Goal: Information Seeking & Learning: Learn about a topic

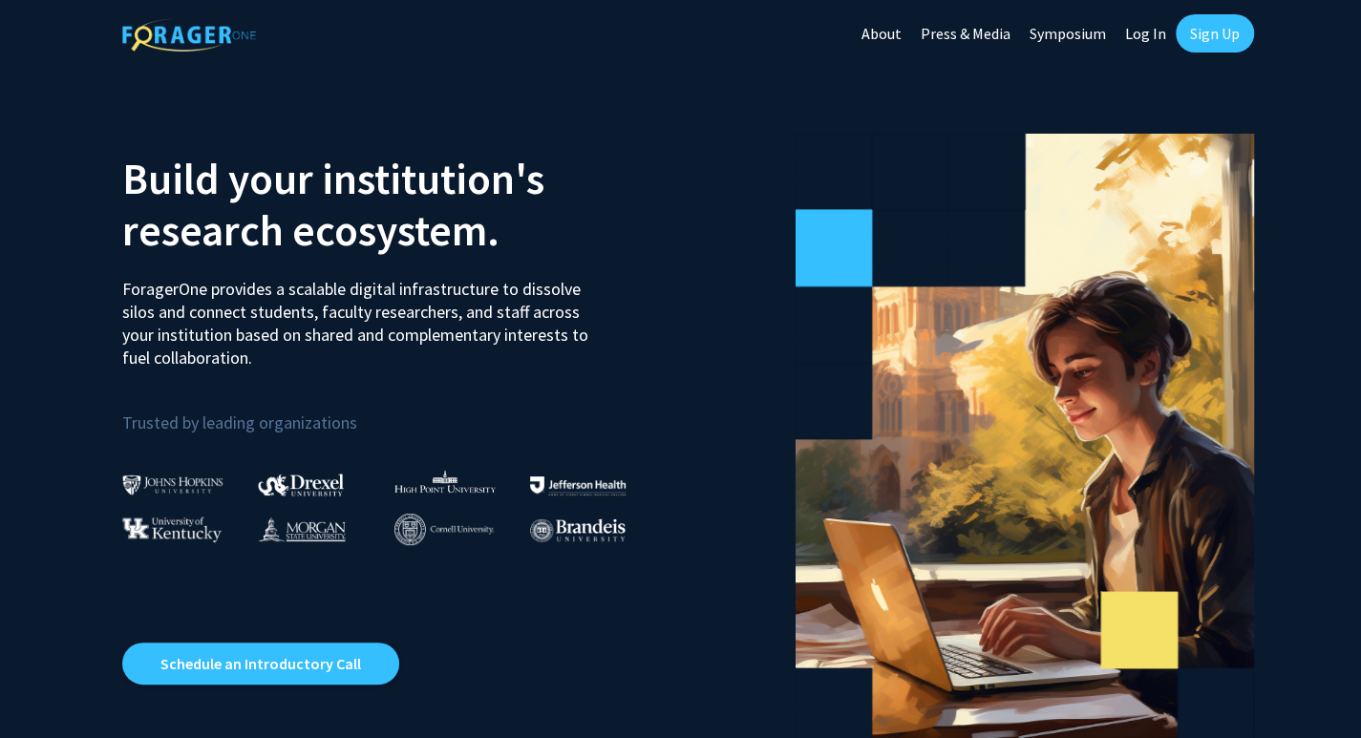
click at [1124, 33] on link "Log In" at bounding box center [1145, 33] width 60 height 67
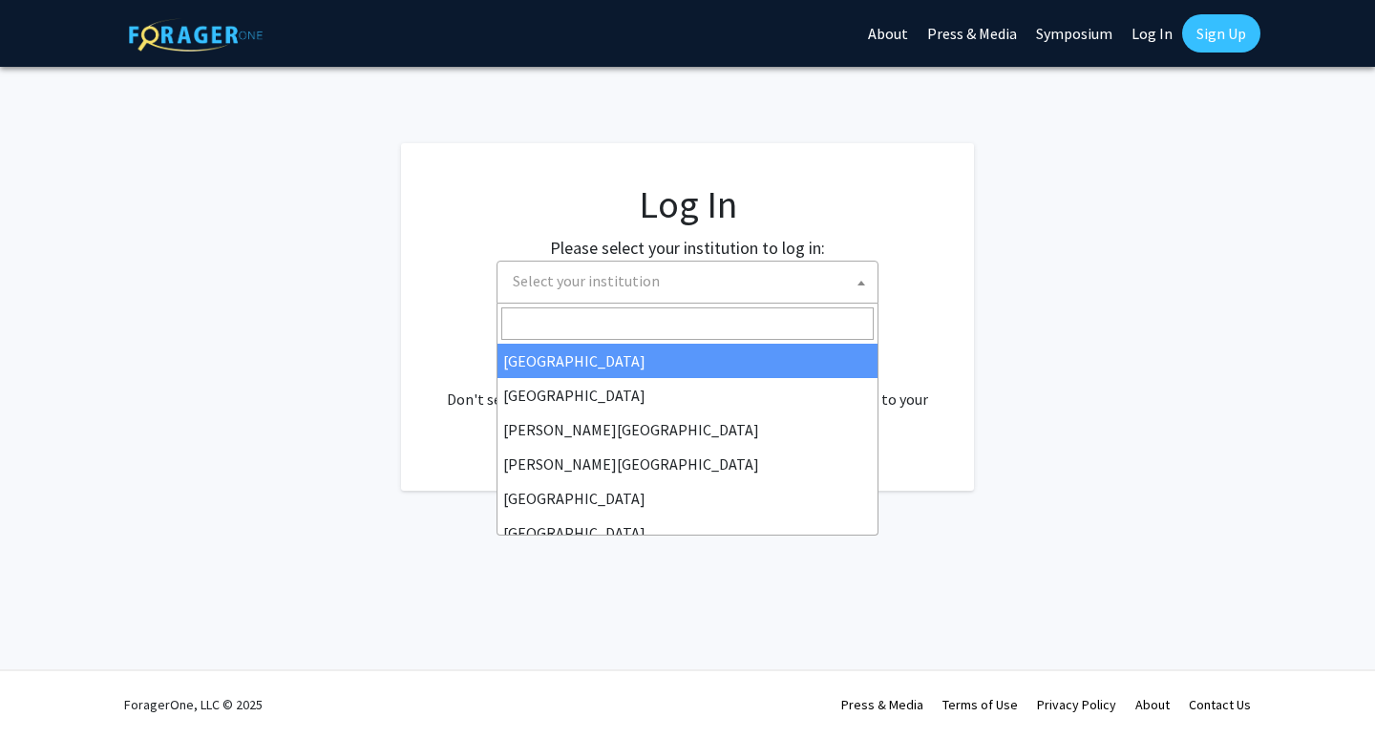
click at [751, 277] on span "Select your institution" at bounding box center [691, 281] width 372 height 39
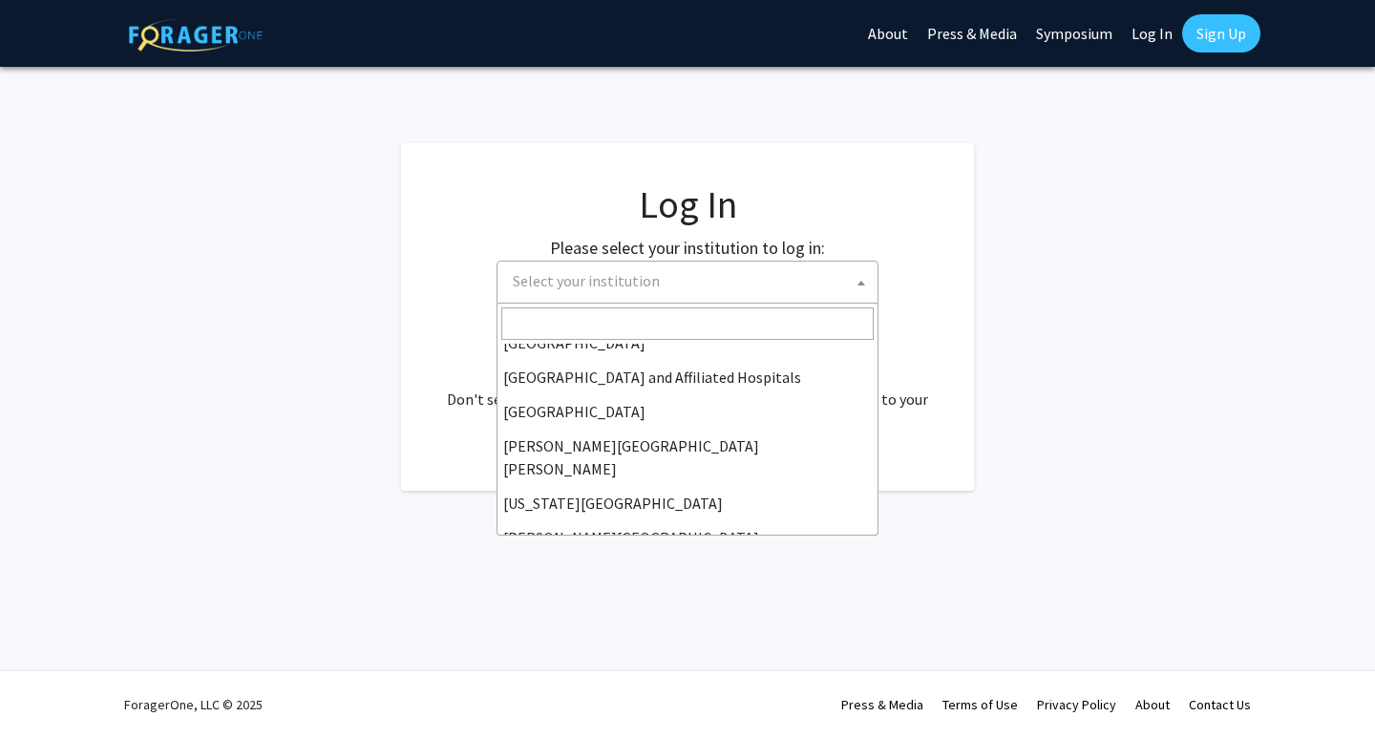
scroll to position [286, 0]
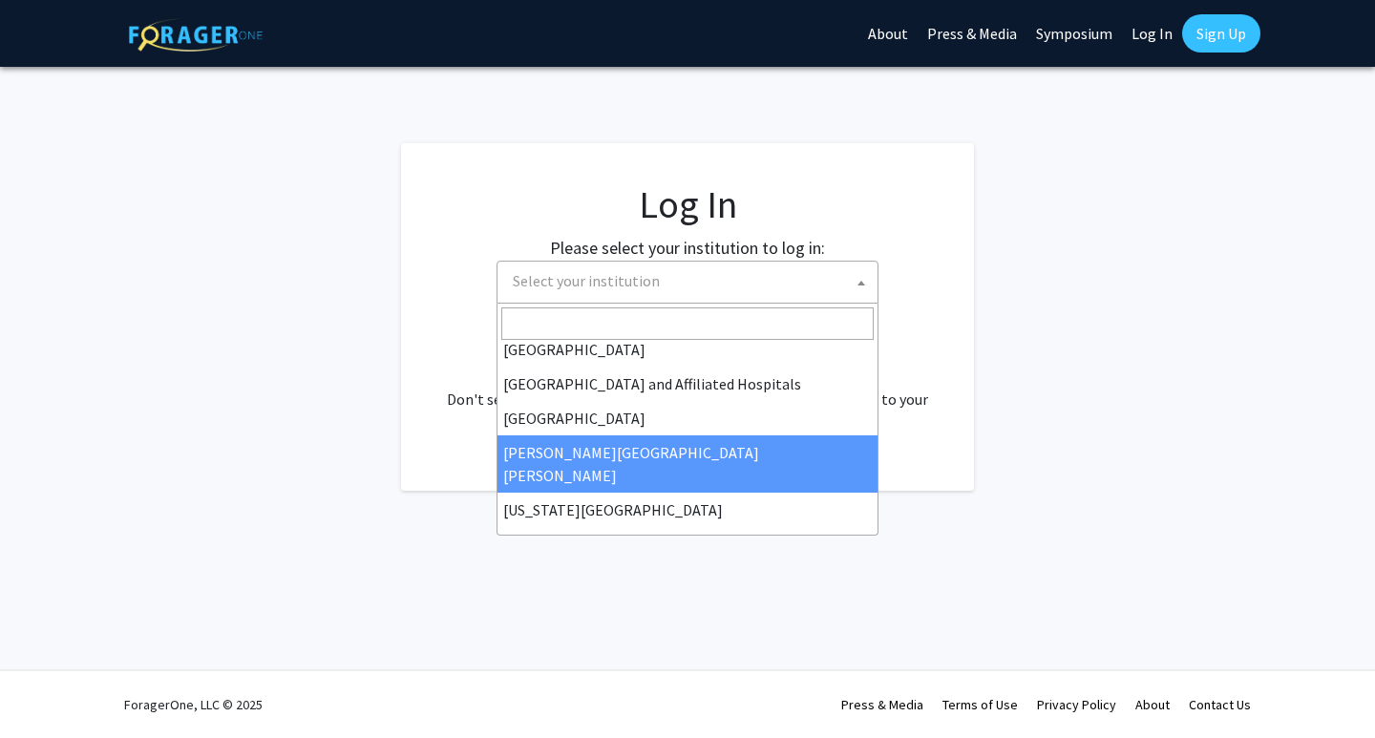
select select "1"
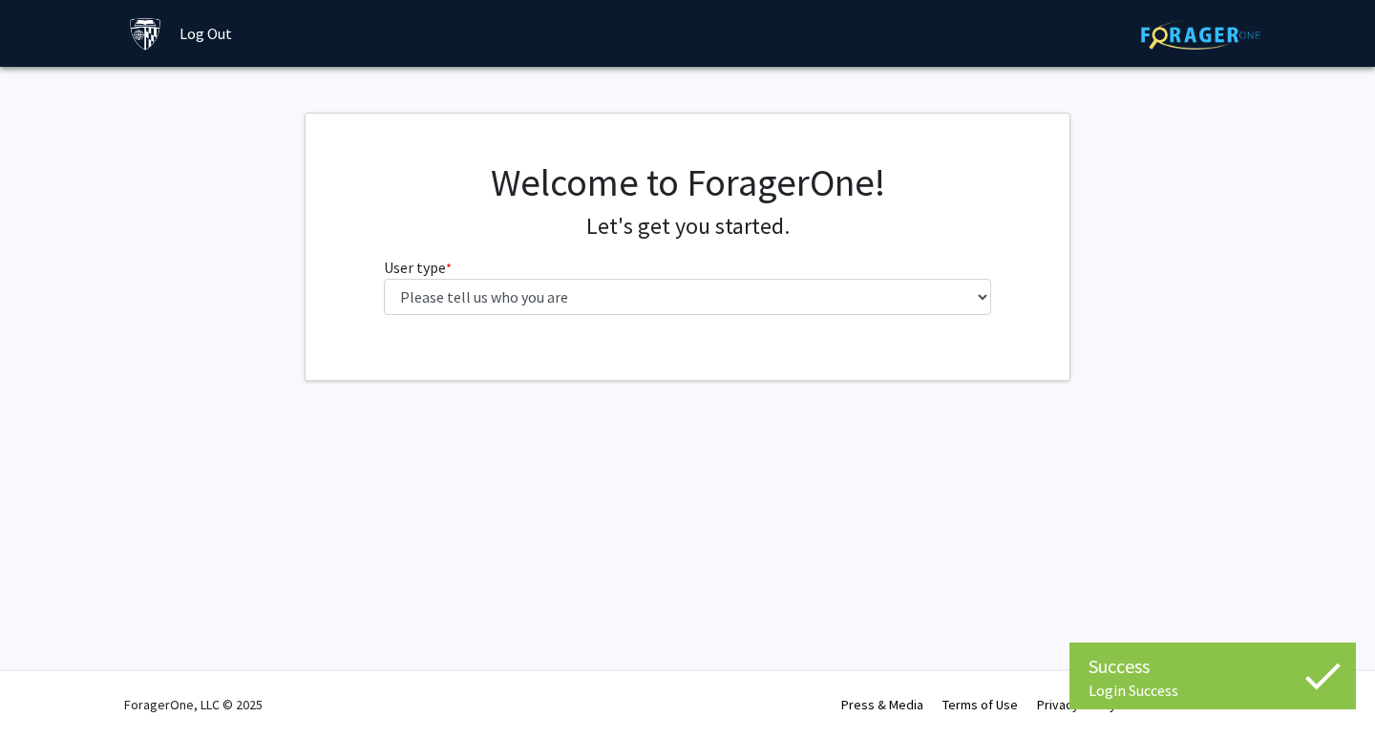
click at [848, 337] on div "Welcome to ForagerOne! Let's get you started. User type * required Please tell …" at bounding box center [688, 247] width 764 height 266
click at [888, 266] on fg-select "User type * required Please tell us who you are Undergraduate Student Master's …" at bounding box center [688, 285] width 608 height 59
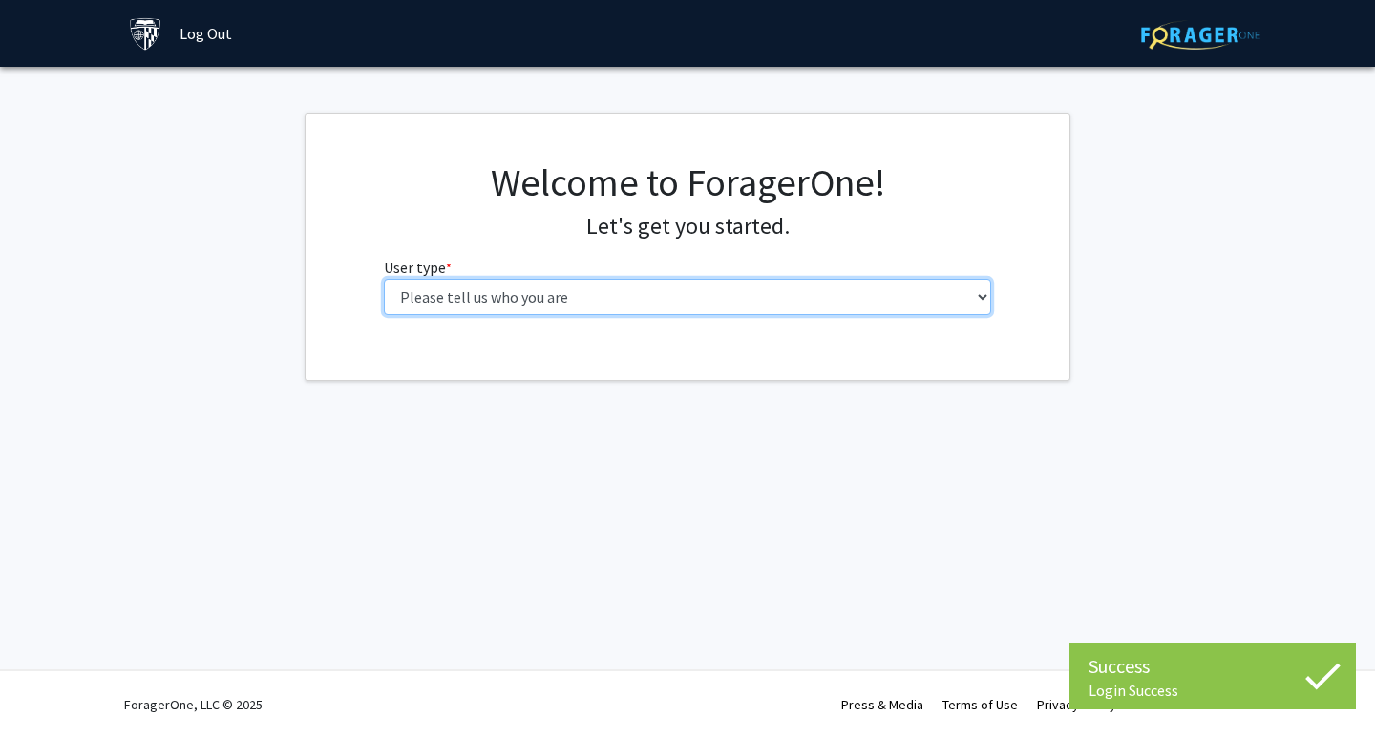
click at [873, 282] on select "Please tell us who you are Undergraduate Student Master's Student Doctoral Cand…" at bounding box center [688, 297] width 608 height 36
select select "2: masters"
click at [384, 279] on select "Please tell us who you are Undergraduate Student Master's Student Doctoral Cand…" at bounding box center [688, 297] width 608 height 36
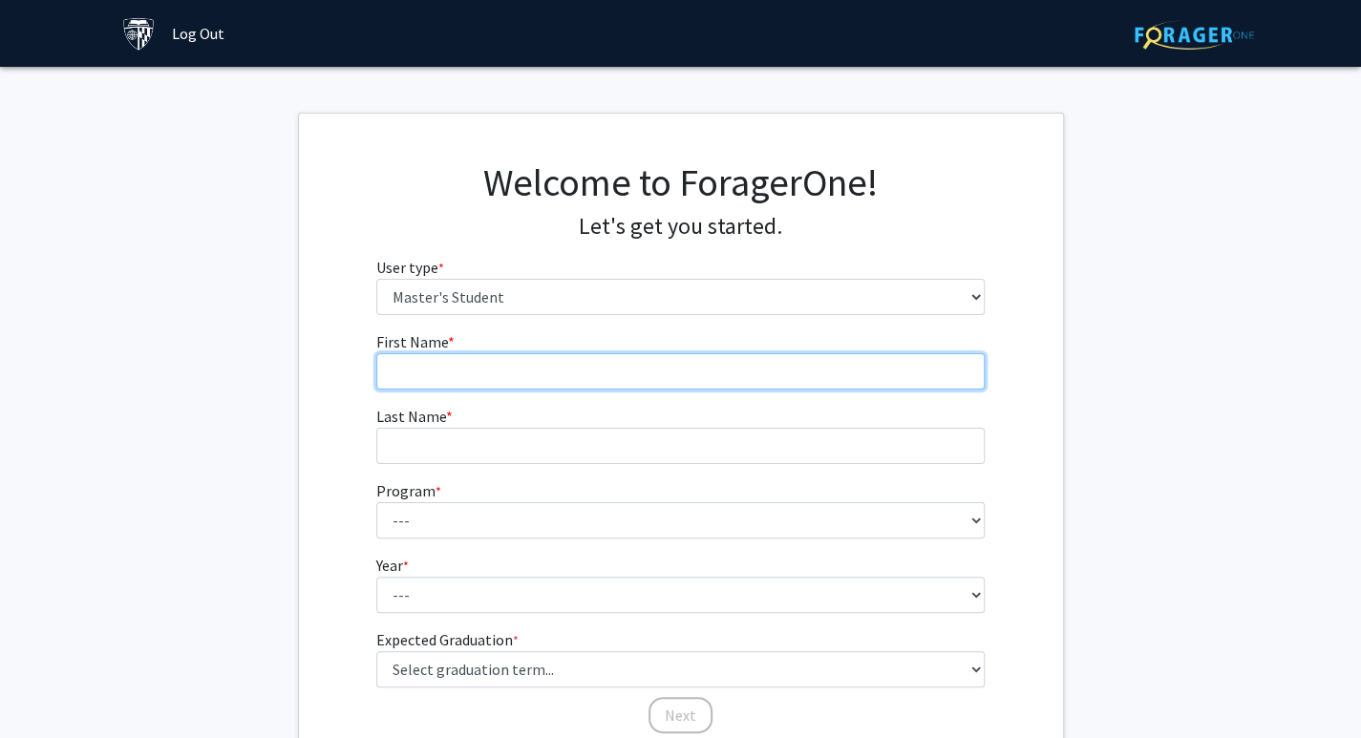
click at [684, 377] on input "First Name * required" at bounding box center [680, 371] width 608 height 36
type input "S"
type input "[PERSON_NAME]"
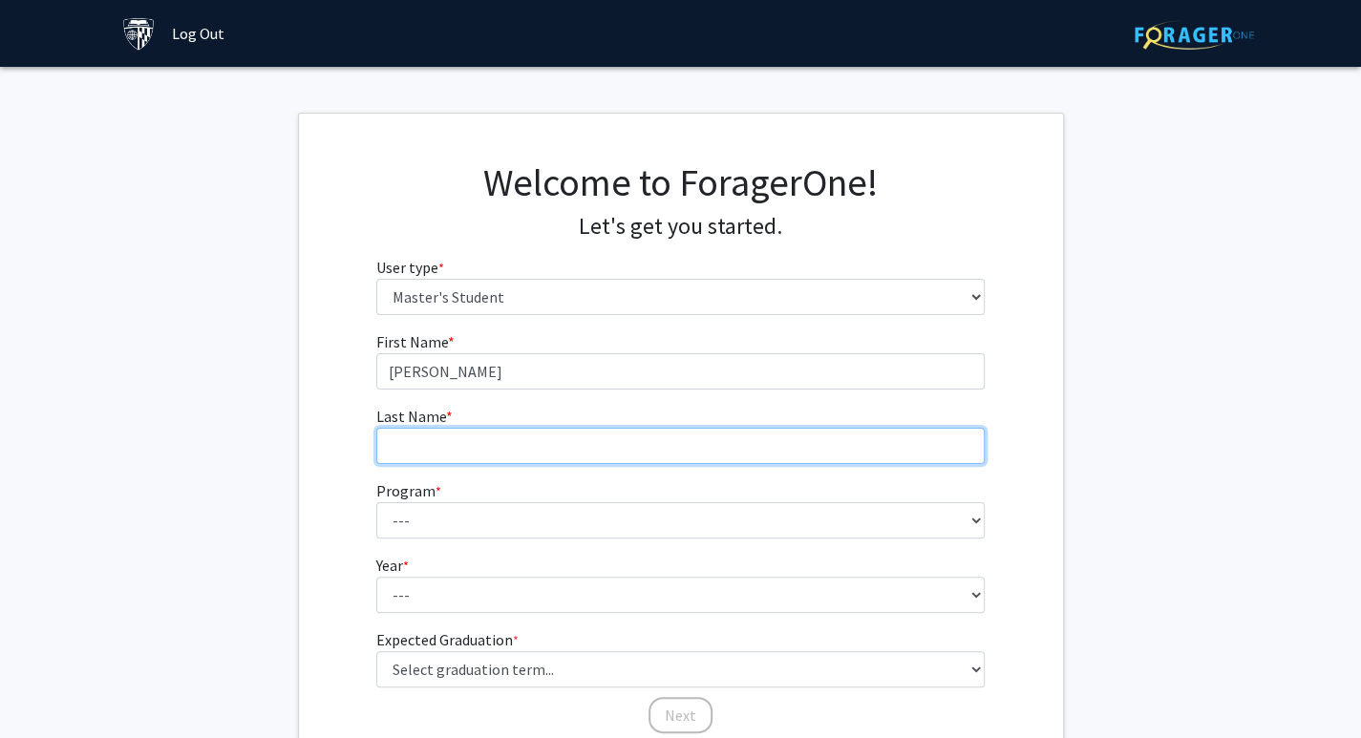
click at [733, 459] on input "Last Name * required" at bounding box center [680, 446] width 608 height 36
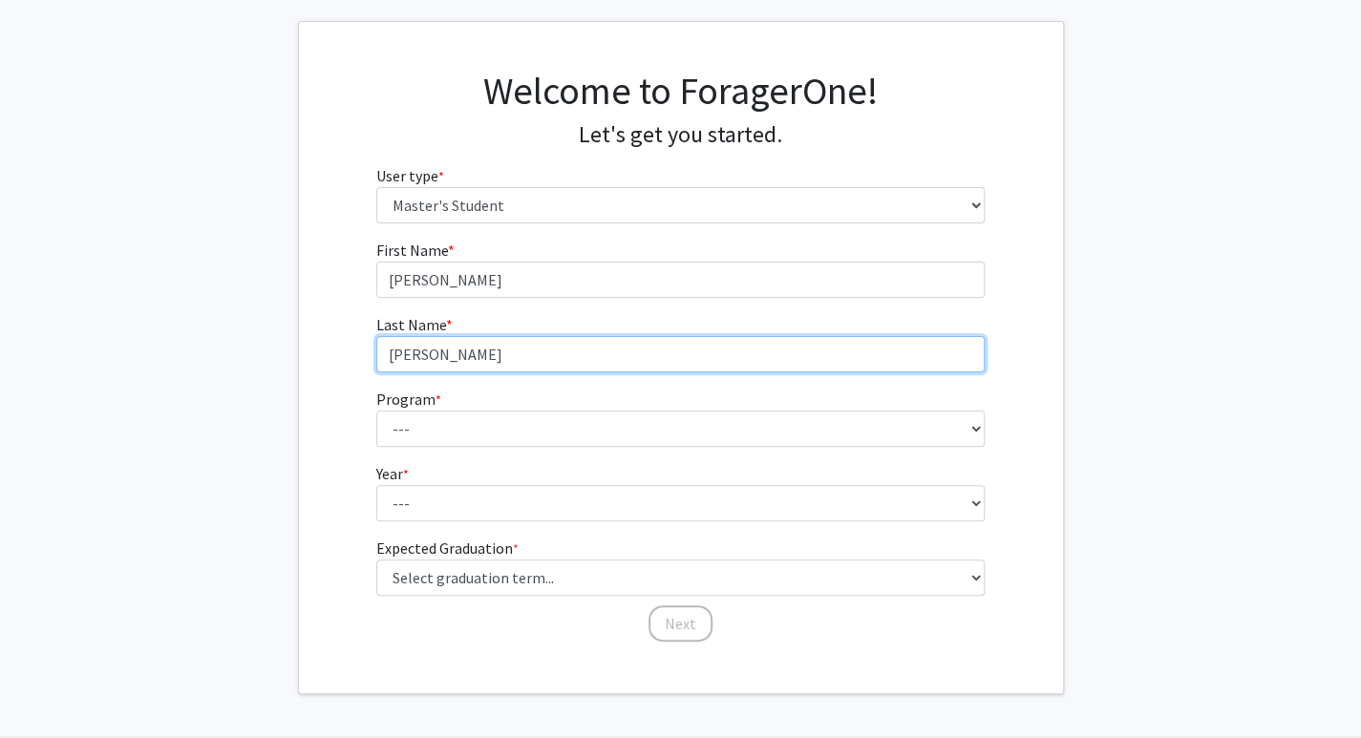
scroll to position [95, 0]
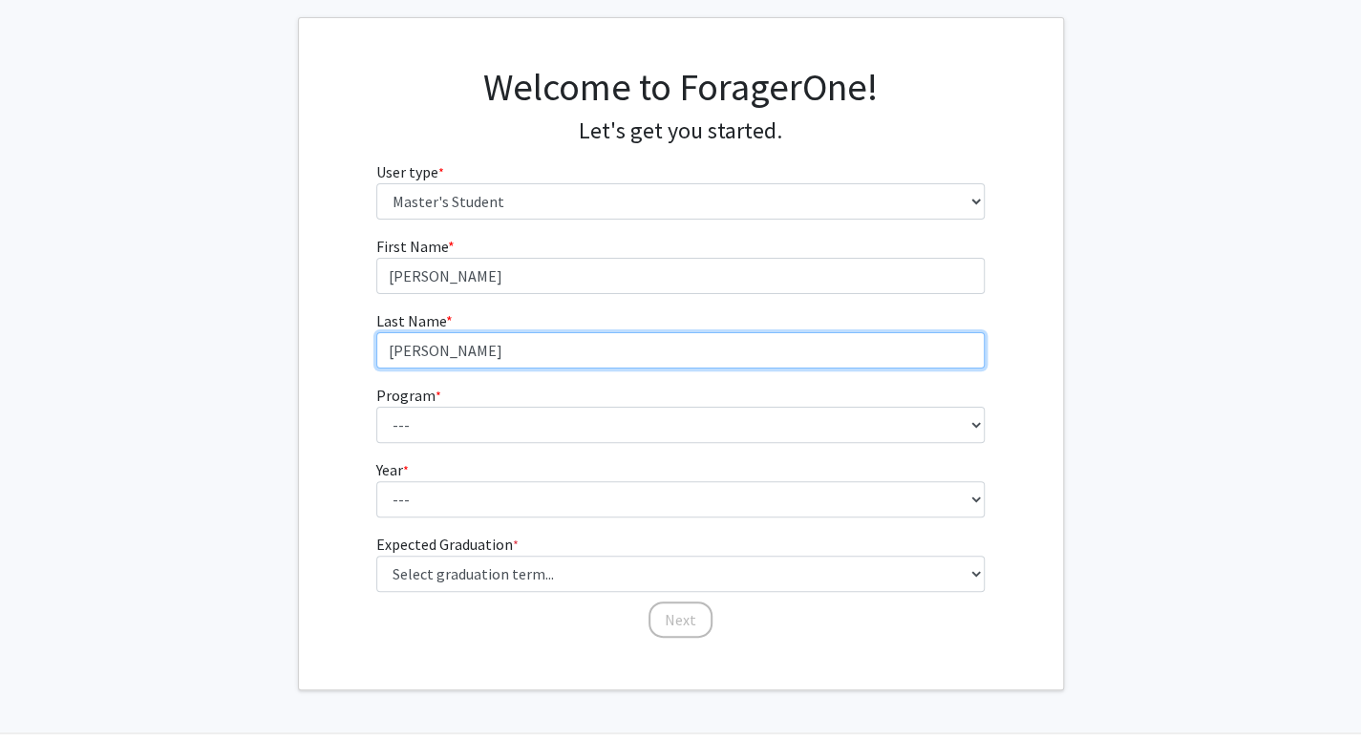
type input "[PERSON_NAME]"
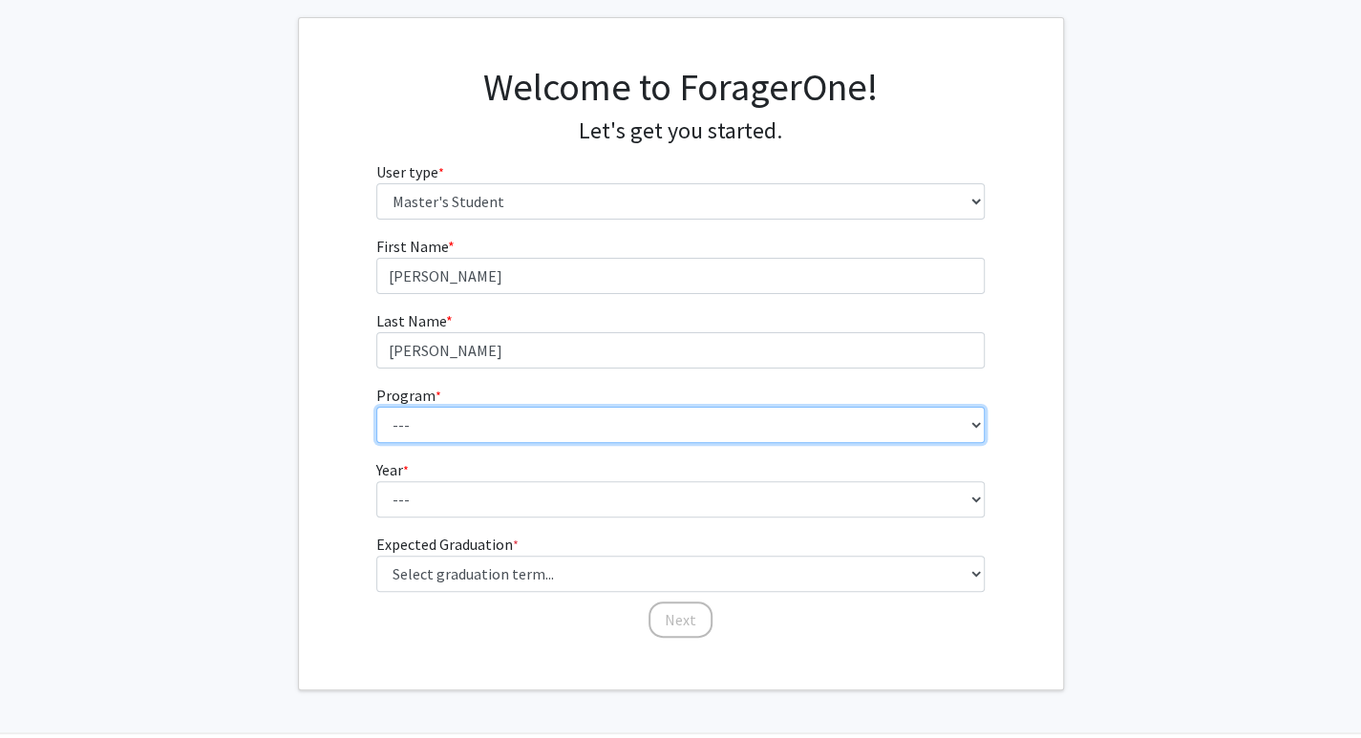
click at [708, 425] on select "--- Anatomy Education Applied and Computational Mathematics Applied Biomedical …" at bounding box center [680, 425] width 608 height 36
click at [704, 431] on select "--- Anatomy Education Applied and Computational Mathematics Applied Biomedical …" at bounding box center [680, 425] width 608 height 36
select select "51: 40"
click at [376, 407] on select "--- Anatomy Education Applied and Computational Mathematics Applied Biomedical …" at bounding box center [680, 425] width 608 height 36
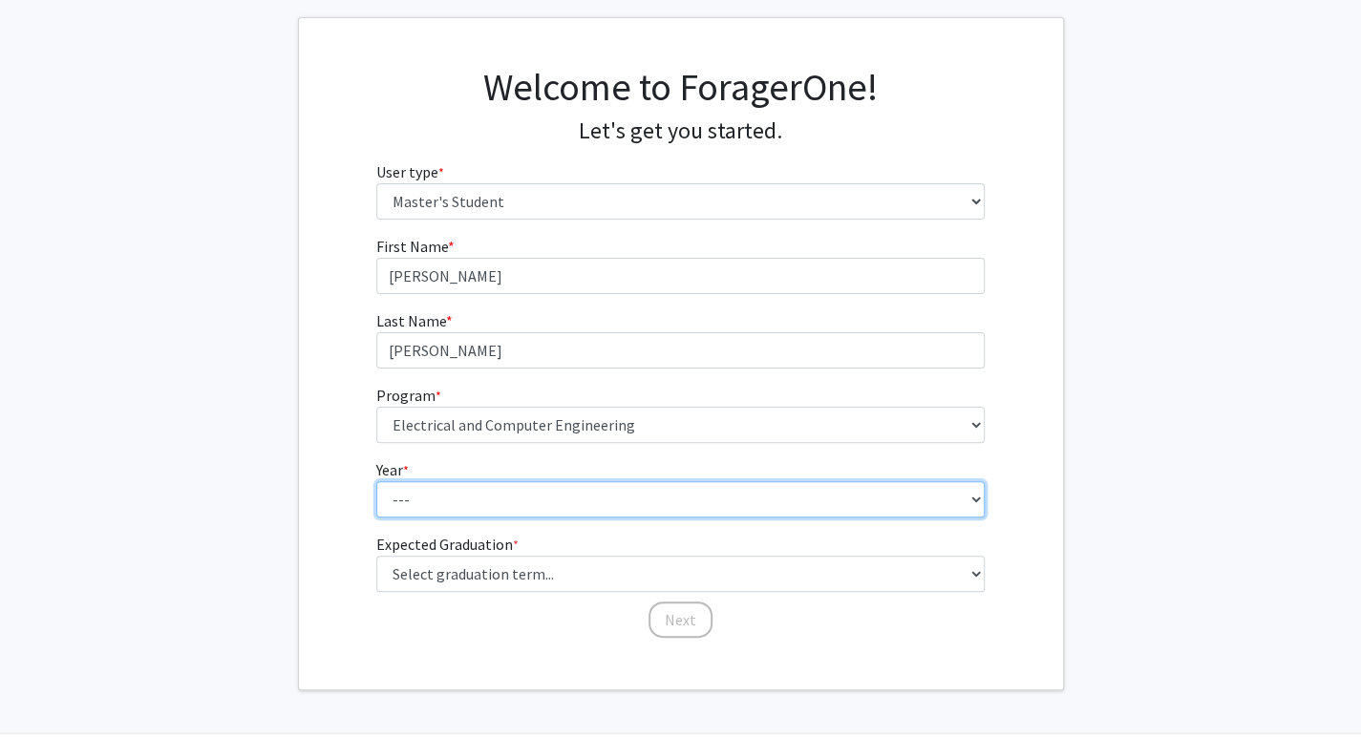
click at [581, 486] on select "--- First Year Second Year" at bounding box center [680, 499] width 608 height 36
select select "1: first_year"
click at [376, 481] on select "--- First Year Second Year" at bounding box center [680, 499] width 608 height 36
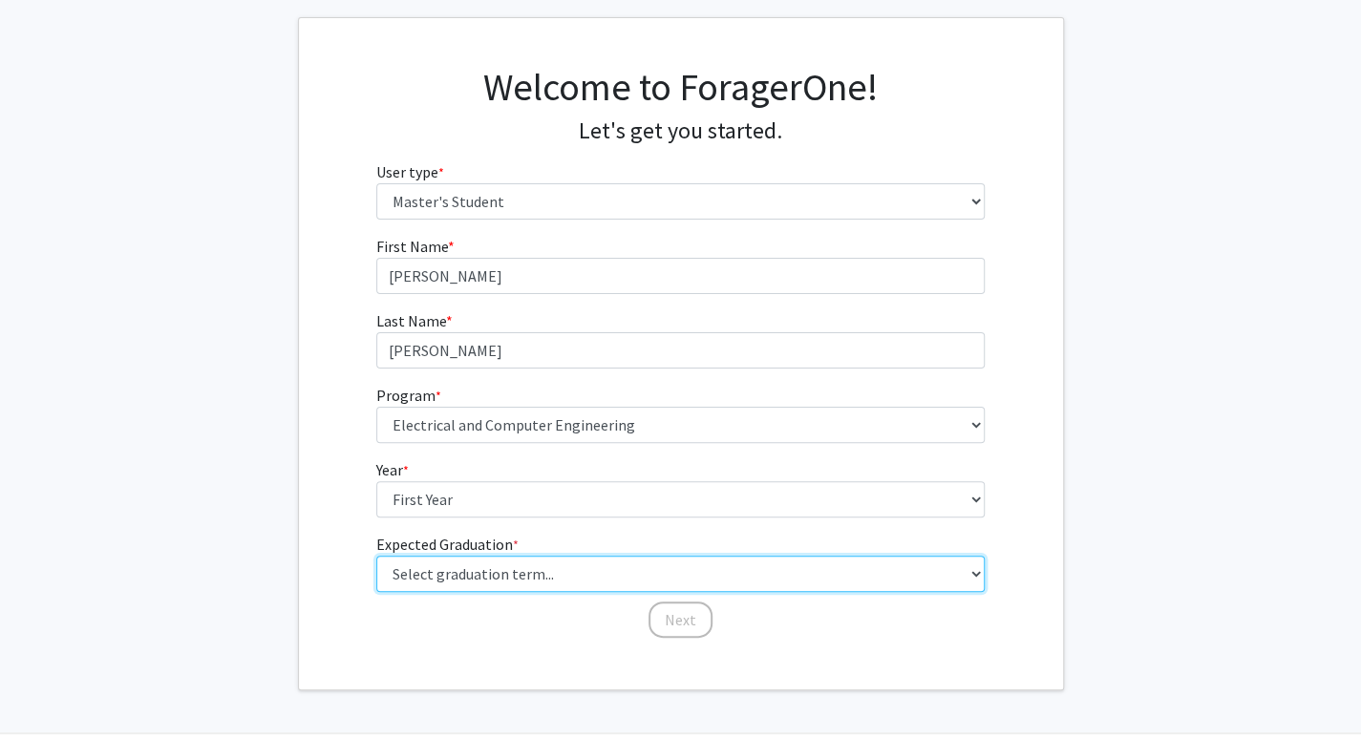
click at [534, 557] on select "Select graduation term... Spring 2025 Summer 2025 Fall 2025 Winter 2025 Spring …" at bounding box center [680, 574] width 608 height 36
click at [376, 556] on select "Select graduation term... Spring 2025 Summer 2025 Fall 2025 Winter 2025 Spring …" at bounding box center [680, 574] width 608 height 36
click at [507, 567] on select "Select graduation term... Spring 2025 Summer 2025 Fall 2025 Winter 2025 Spring …" at bounding box center [680, 574] width 608 height 36
select select "9: spring_2027"
click at [376, 556] on select "Select graduation term... Spring 2025 Summer 2025 Fall 2025 Winter 2025 Spring …" at bounding box center [680, 574] width 608 height 36
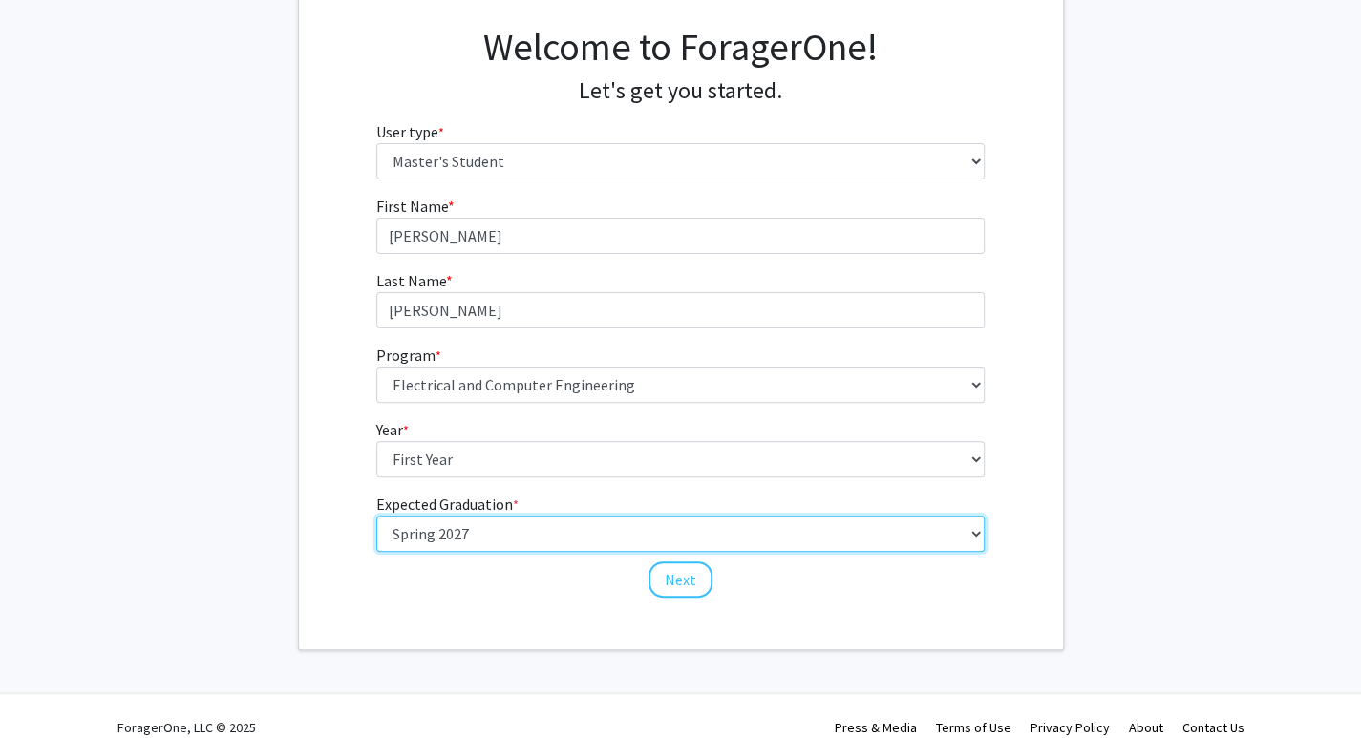
scroll to position [157, 0]
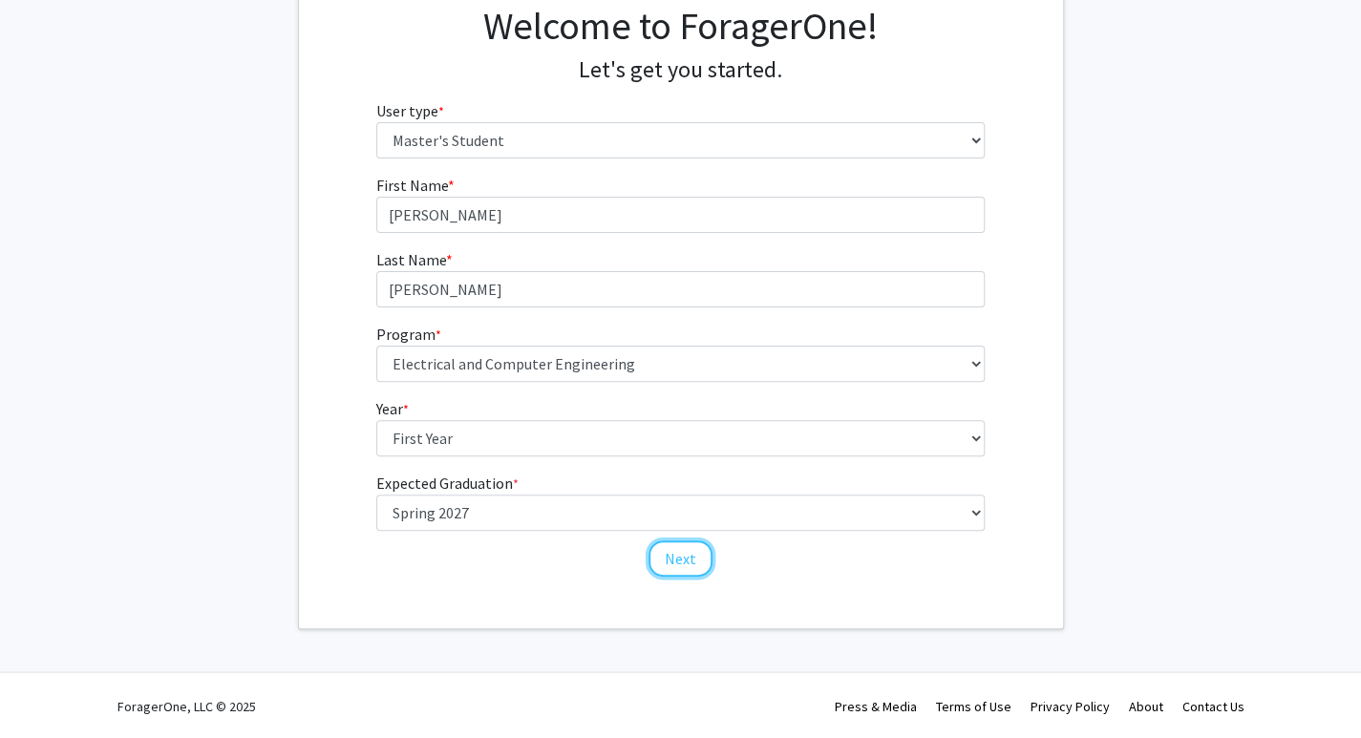
click at [675, 556] on button "Next" at bounding box center [680, 558] width 64 height 36
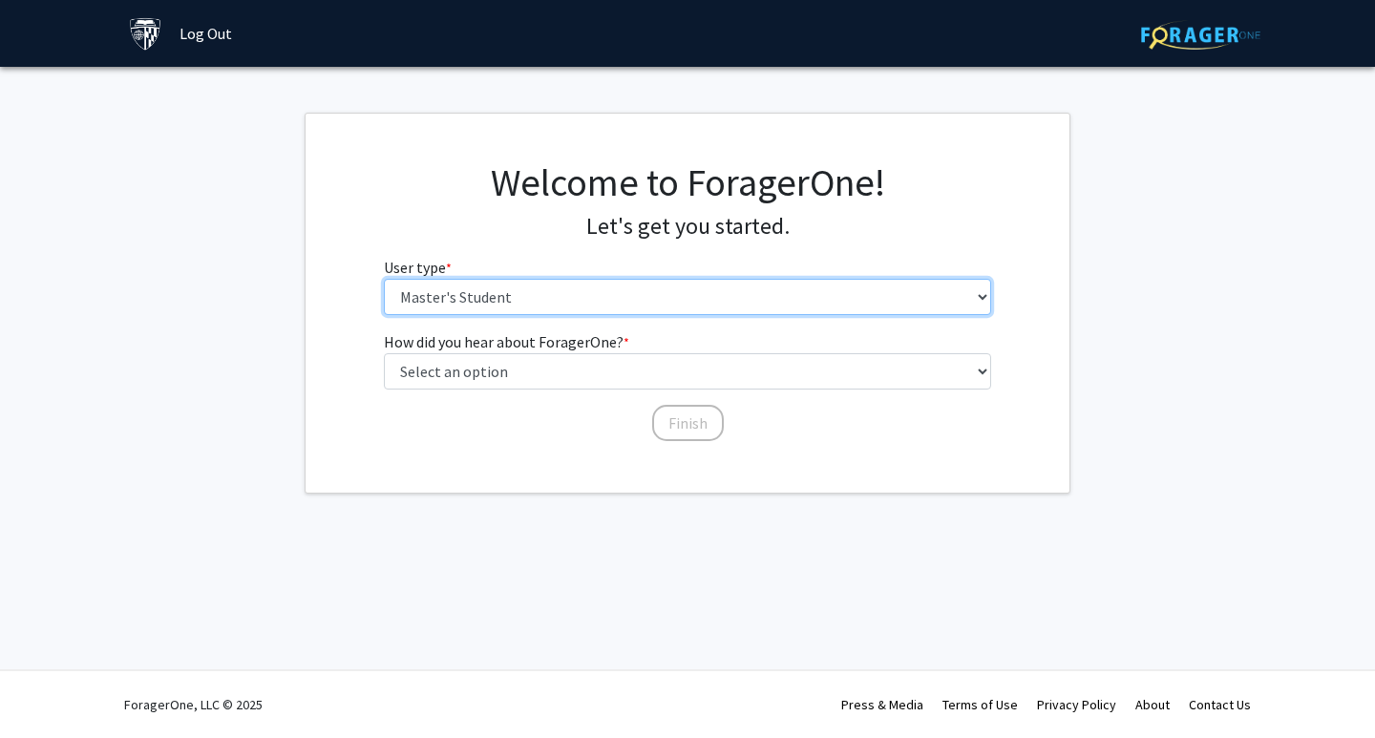
click at [589, 295] on select "Please tell us who you are Undergraduate Student Master's Student Doctoral Cand…" at bounding box center [688, 297] width 608 height 36
click at [384, 279] on select "Please tell us who you are Undergraduate Student Master's Student Doctoral Cand…" at bounding box center [688, 297] width 608 height 36
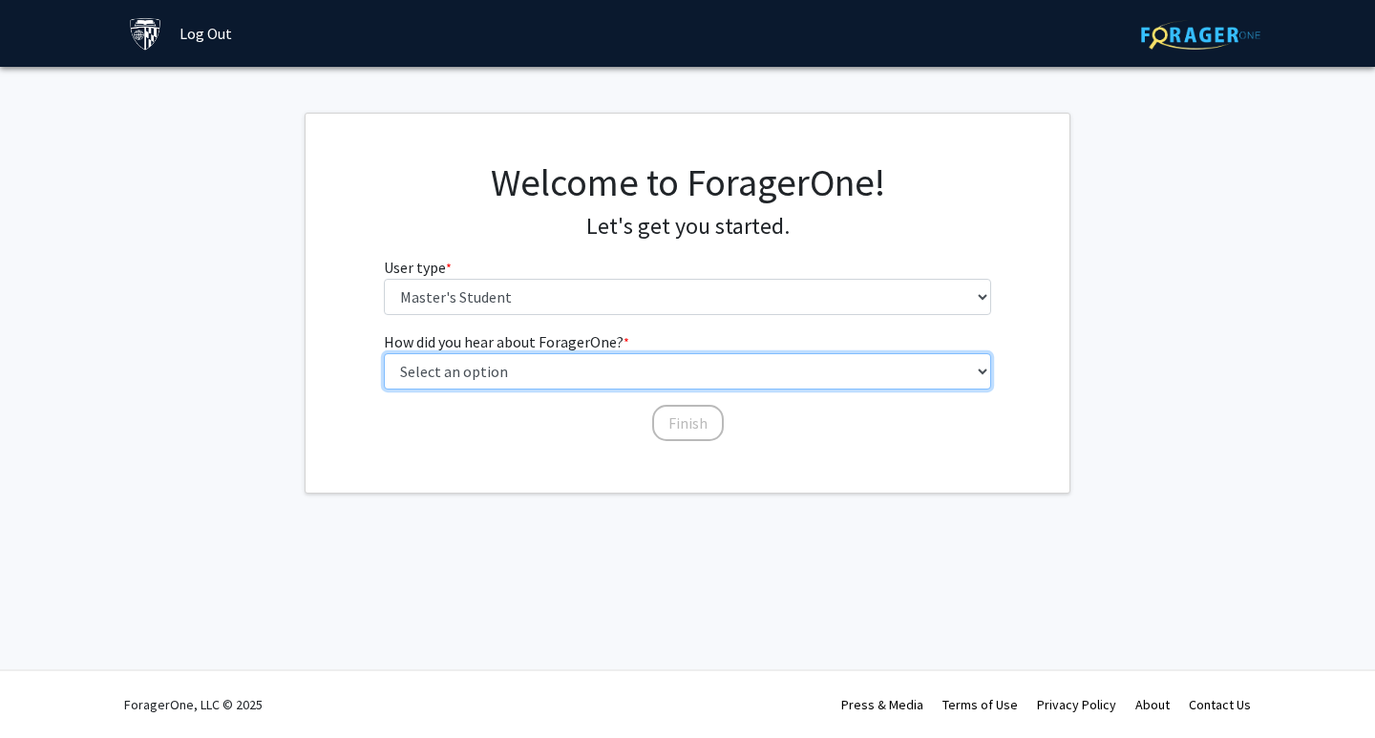
click at [561, 371] on select "Select an option Peer/student recommendation Faculty/staff recommendation Unive…" at bounding box center [688, 371] width 608 height 36
select select "1: peer_recommendation"
click at [384, 353] on select "Select an option Peer/student recommendation Faculty/staff recommendation Unive…" at bounding box center [688, 371] width 608 height 36
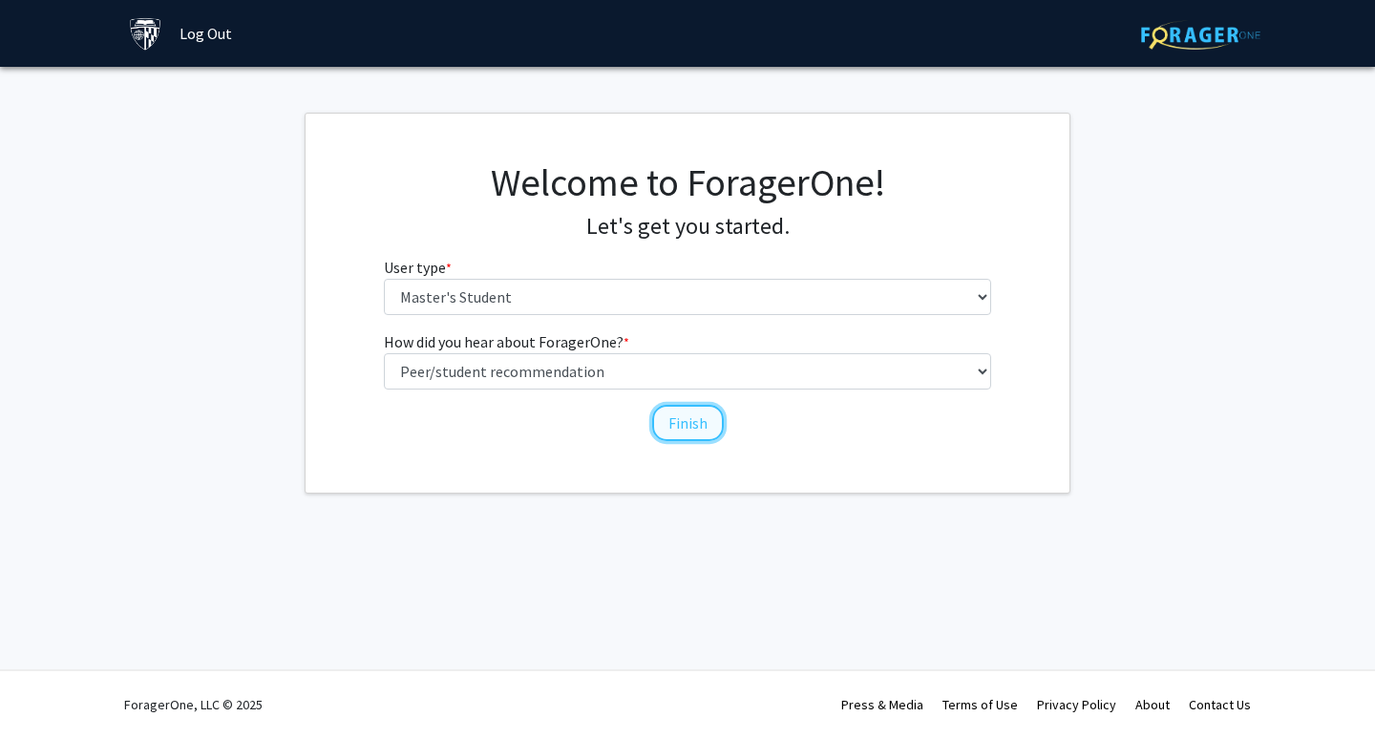
click at [707, 414] on button "Finish" at bounding box center [688, 423] width 72 height 36
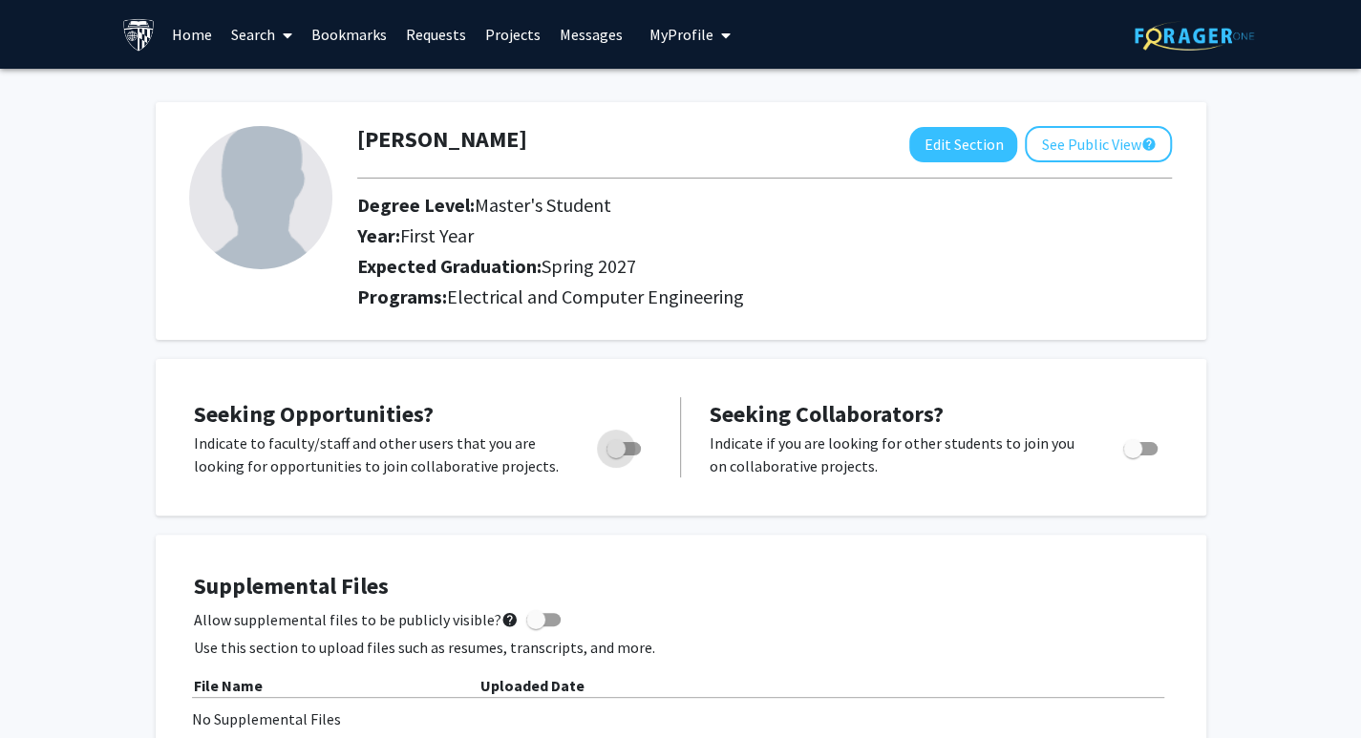
click at [614, 446] on span "Toggle" at bounding box center [615, 448] width 19 height 19
click at [615, 455] on input "Are you actively seeking opportunities?" at bounding box center [615, 455] width 1 height 1
checkbox input "true"
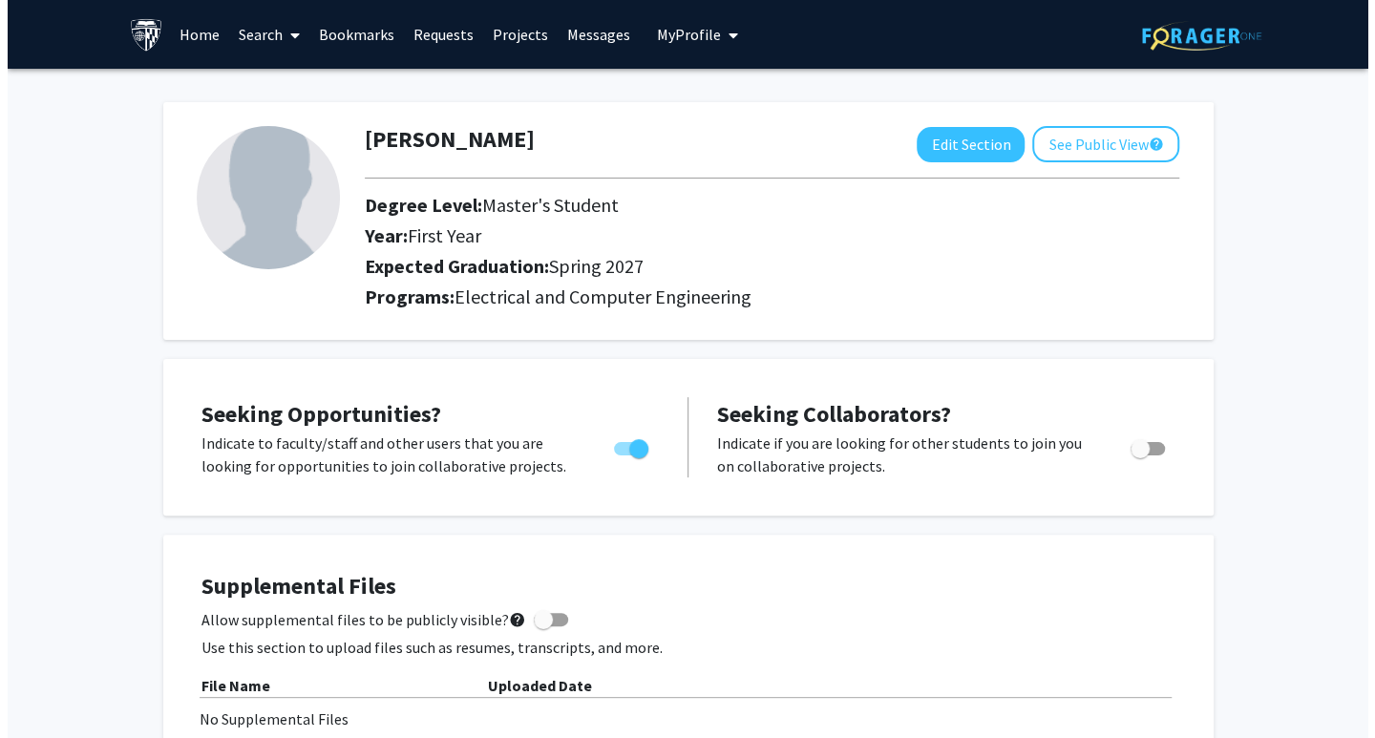
scroll to position [286, 0]
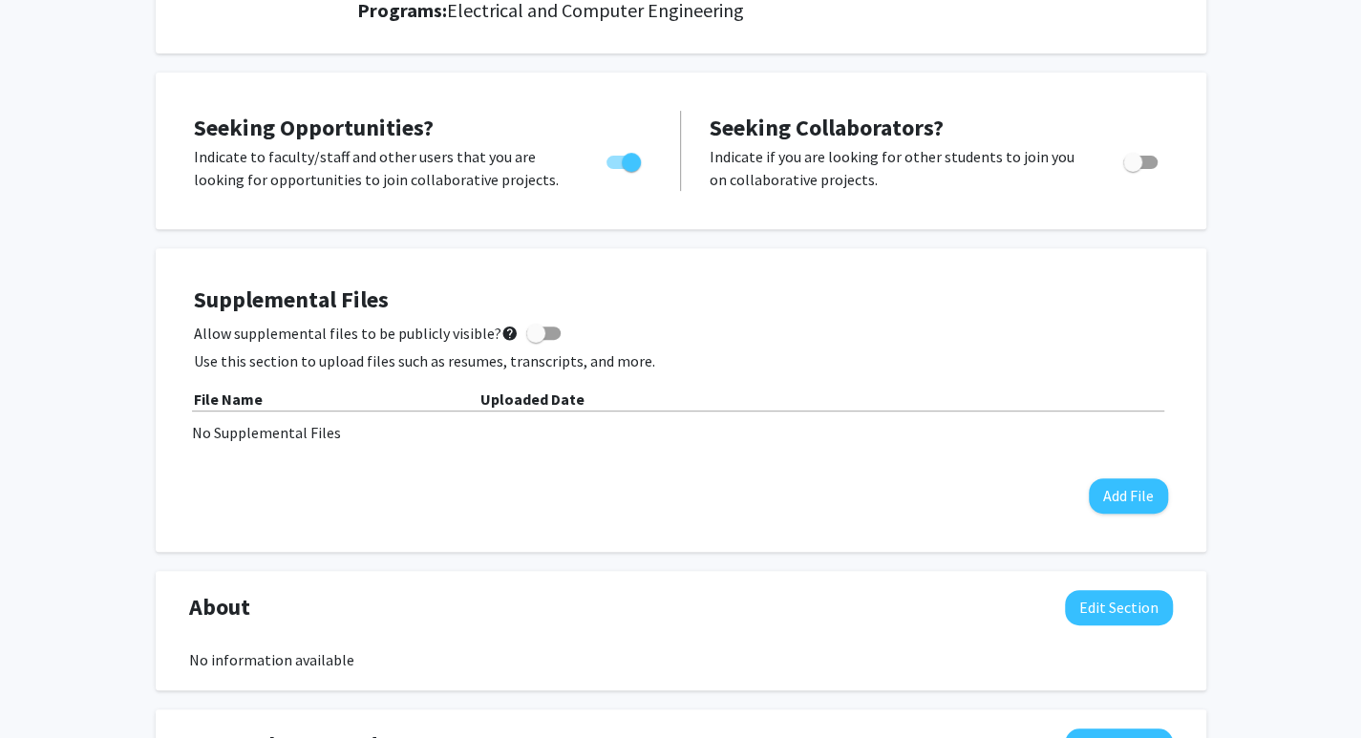
click at [540, 341] on label "Allow supplemental files to be publicly visible? help" at bounding box center [377, 333] width 367 height 23
click at [536, 341] on input "Allow supplemental files to be publicly visible? help" at bounding box center [535, 340] width 1 height 1
click at [546, 329] on span at bounding box center [550, 333] width 19 height 19
click at [536, 340] on input "Allow supplemental files to be publicly visible? help" at bounding box center [535, 340] width 1 height 1
click at [542, 339] on span at bounding box center [543, 333] width 34 height 13
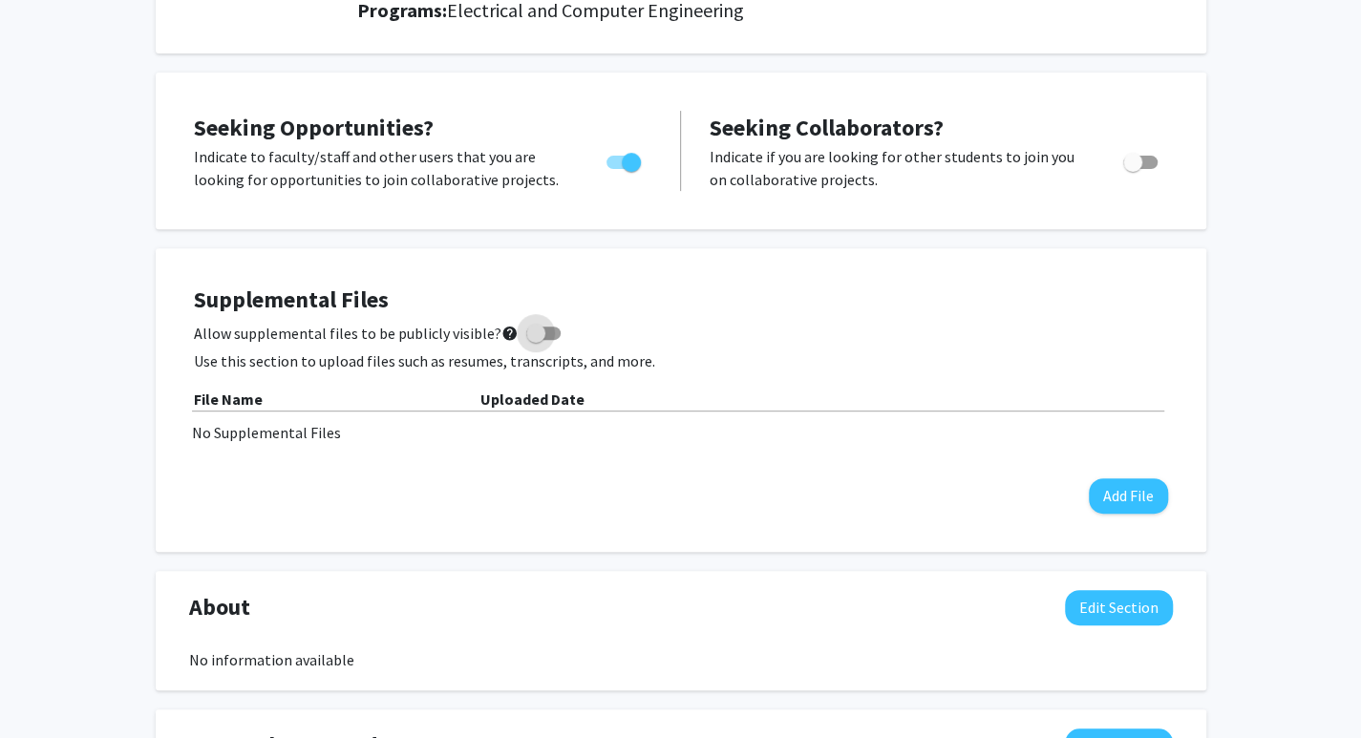
click at [536, 340] on input "Allow supplemental files to be publicly visible? help" at bounding box center [535, 340] width 1 height 1
click at [543, 337] on span at bounding box center [550, 333] width 19 height 19
click at [536, 340] on input "Allow supplemental files to be publicly visible? help" at bounding box center [535, 340] width 1 height 1
click at [432, 336] on span "Allow supplemental files to be publicly visible? help" at bounding box center [356, 333] width 325 height 23
click at [535, 340] on input "Allow supplemental files to be publicly visible? help" at bounding box center [535, 340] width 1 height 1
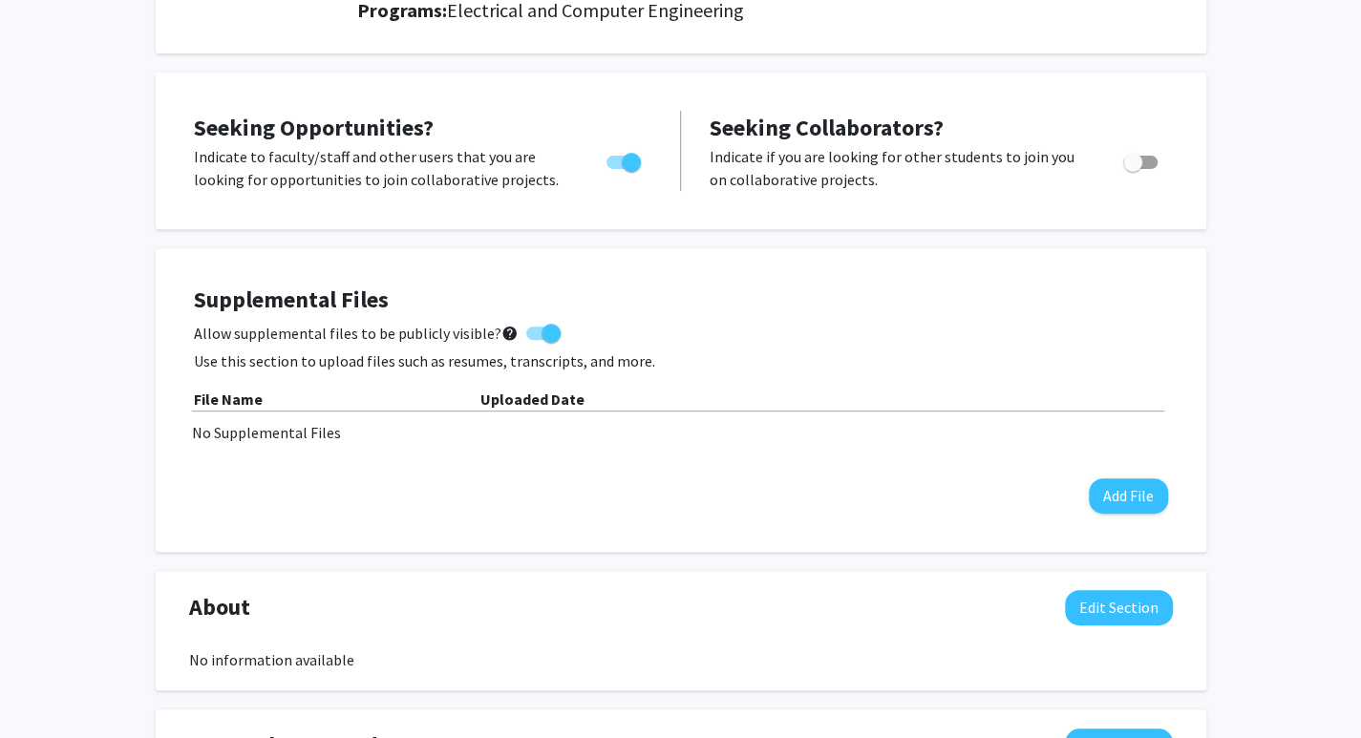
click at [541, 332] on span at bounding box center [550, 333] width 19 height 19
click at [535, 340] on input "Allow supplemental files to be publicly visible? help" at bounding box center [535, 340] width 1 height 1
checkbox input "false"
click at [1120, 490] on button "Add File" at bounding box center [1127, 495] width 79 height 35
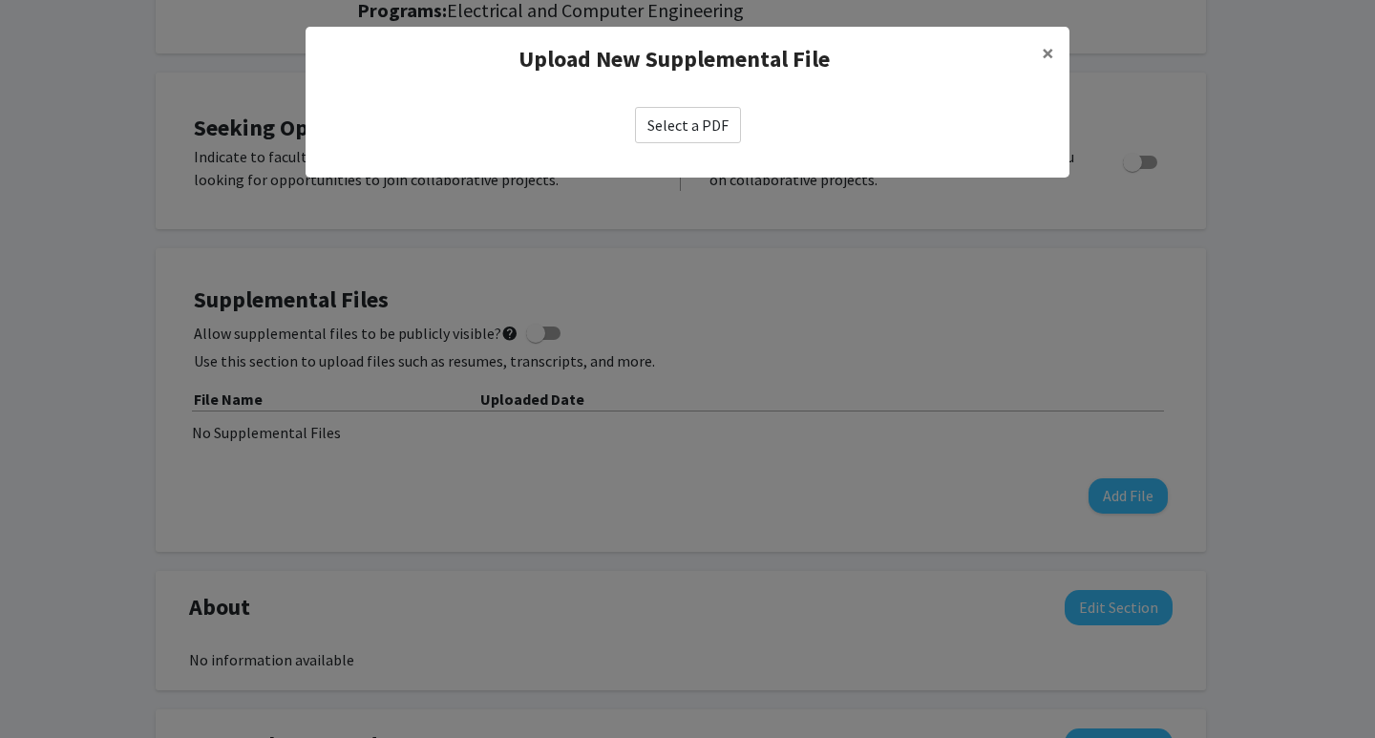
click at [701, 127] on label "Select a PDF" at bounding box center [688, 125] width 106 height 36
click at [0, 0] on input "Select a PDF" at bounding box center [0, 0] width 0 height 0
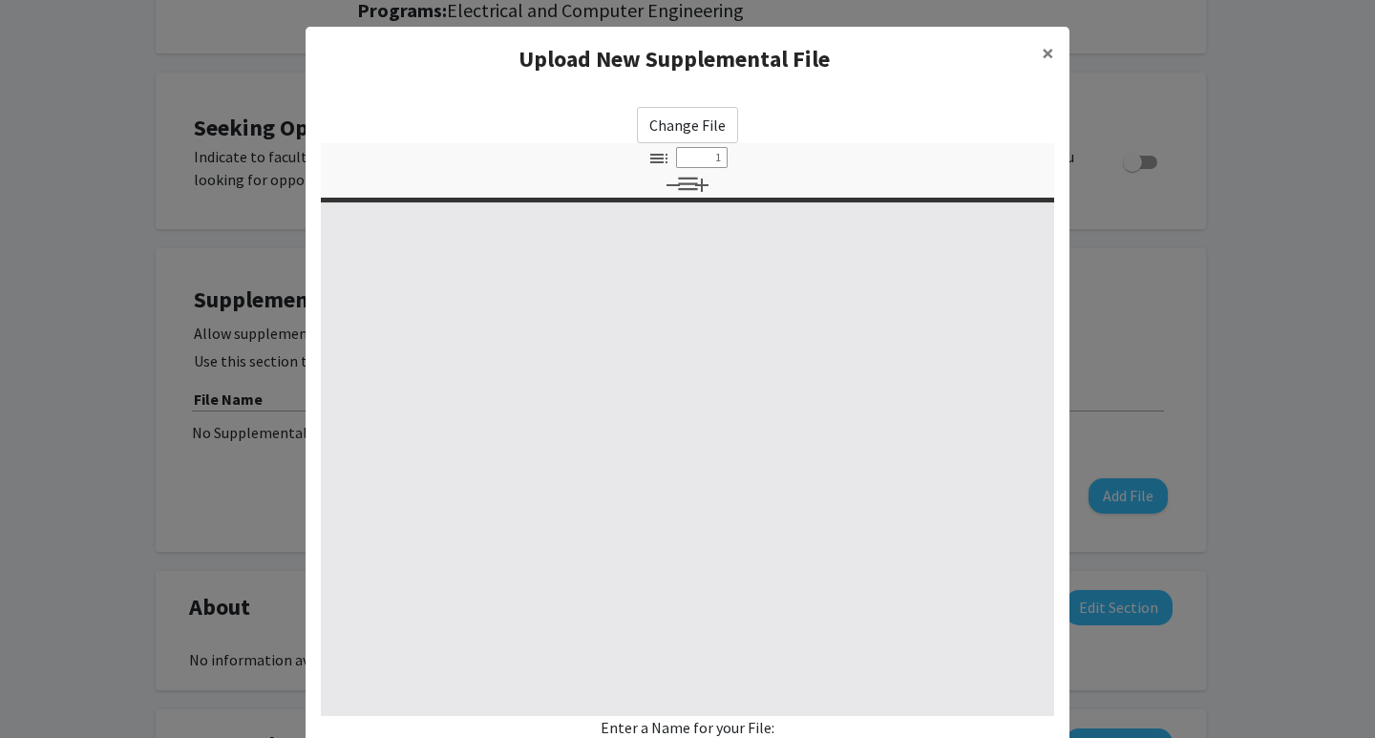
select select "custom"
type input "0"
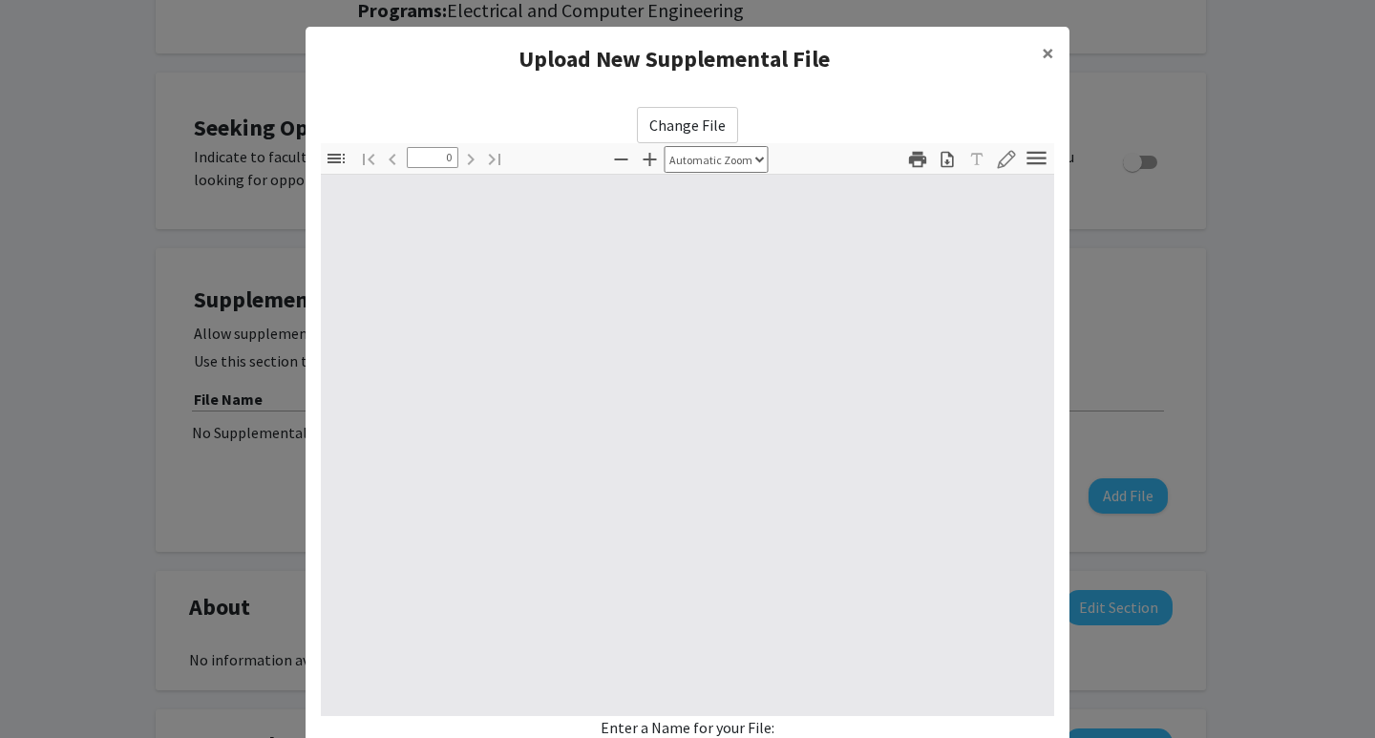
select select "custom"
type input "1"
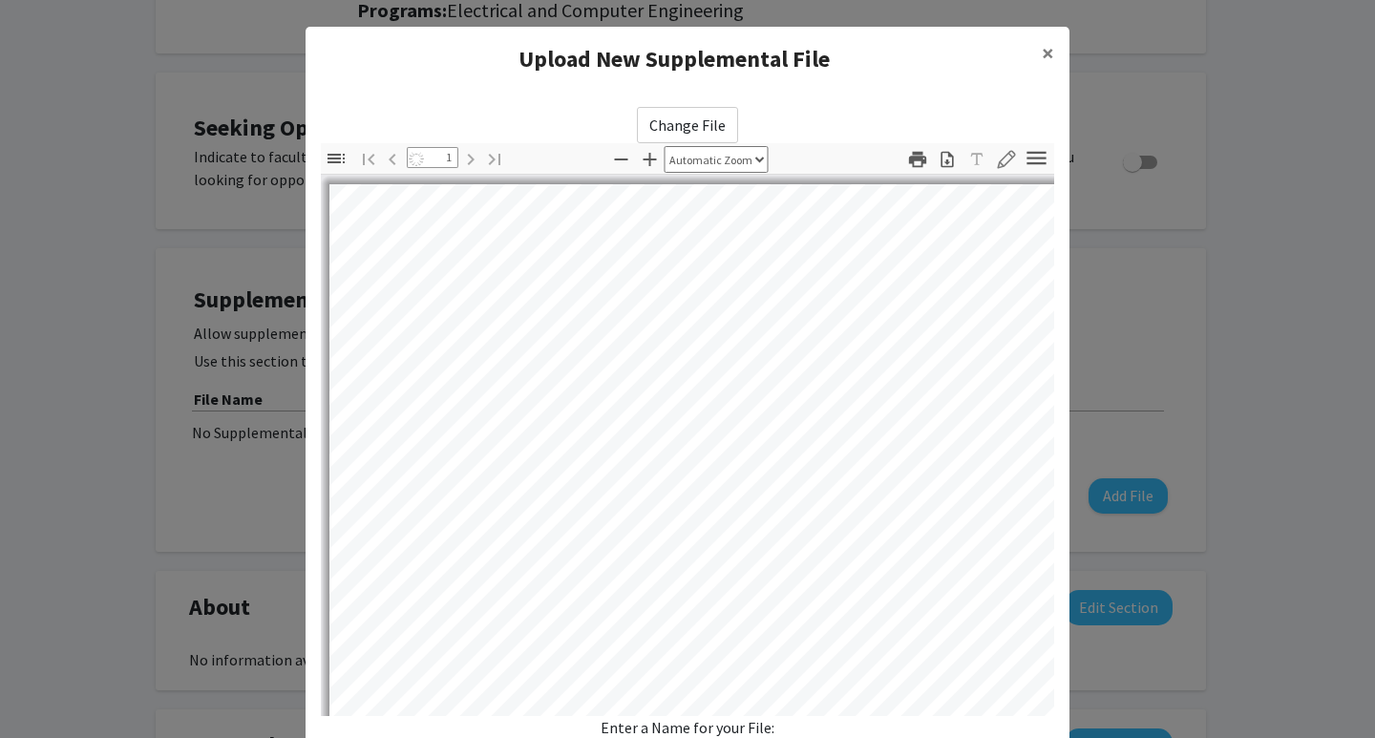
select select "auto"
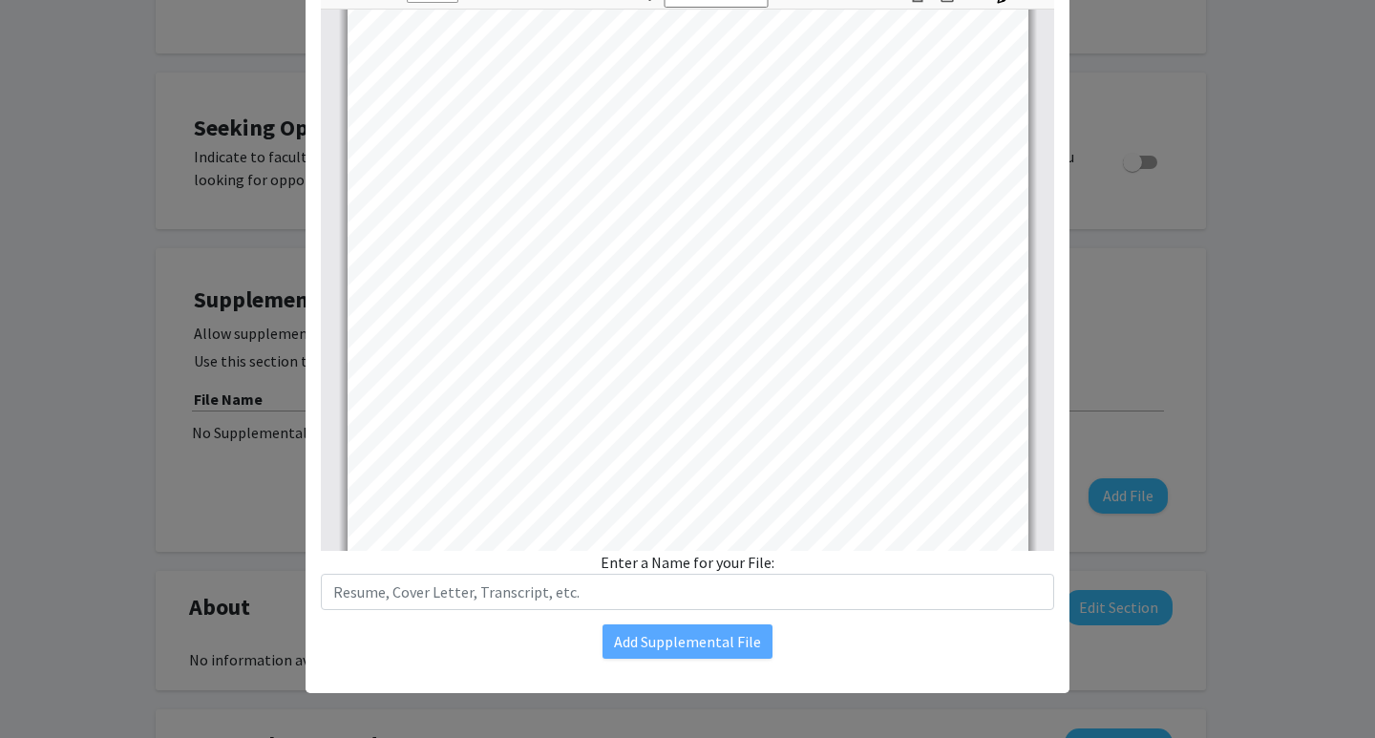
click at [516, 614] on div "Change File Thumbnails Document Outline Attachments Layers Current Outline Item…" at bounding box center [688, 300] width 764 height 748
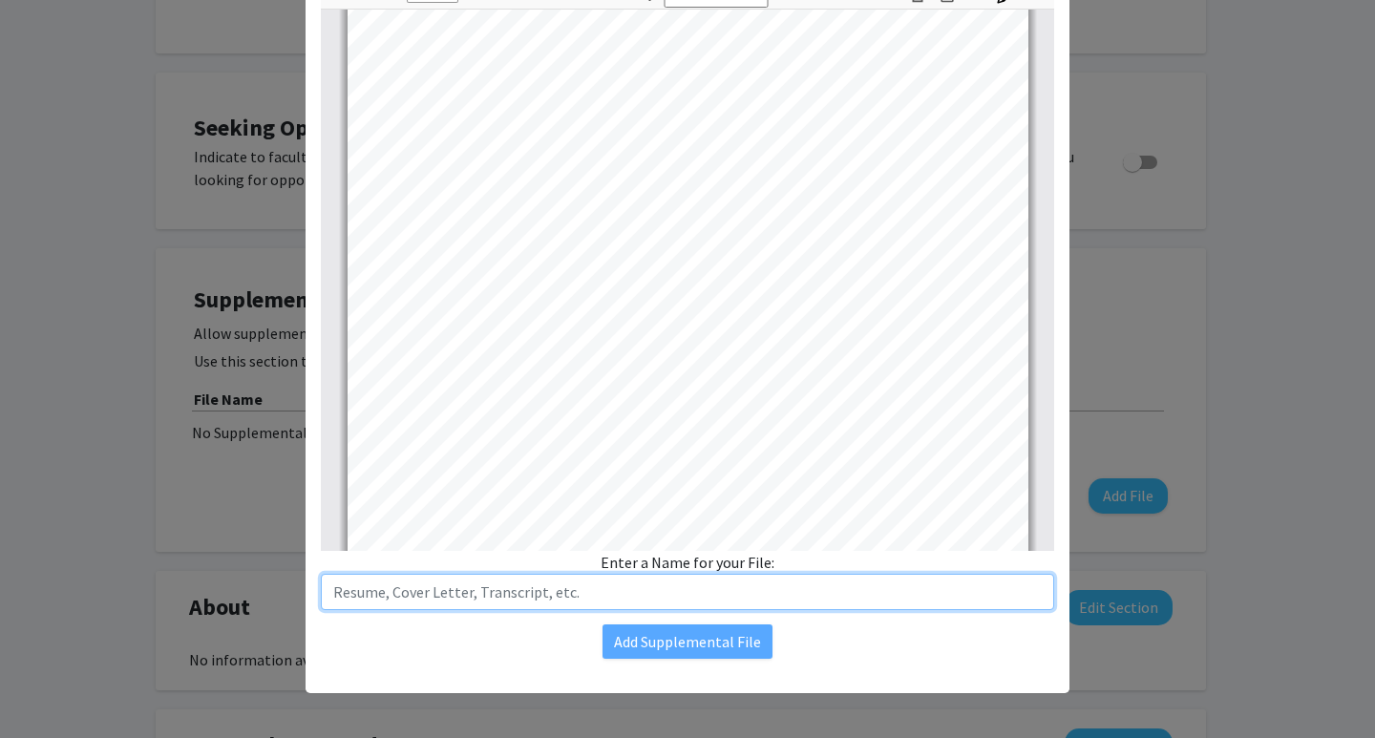
click at [531, 589] on input "text" at bounding box center [687, 592] width 733 height 36
type input "Resume"
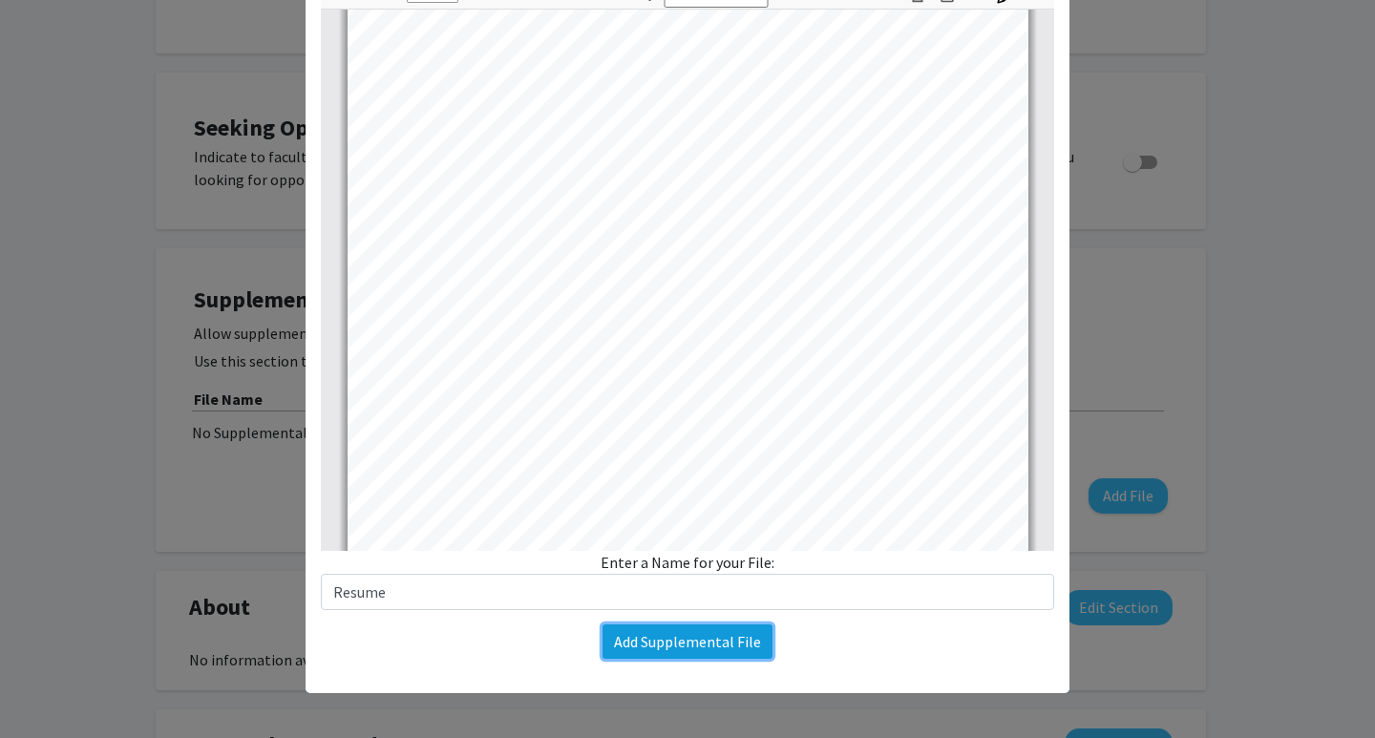
click at [654, 638] on button "Add Supplemental File" at bounding box center [687, 641] width 170 height 34
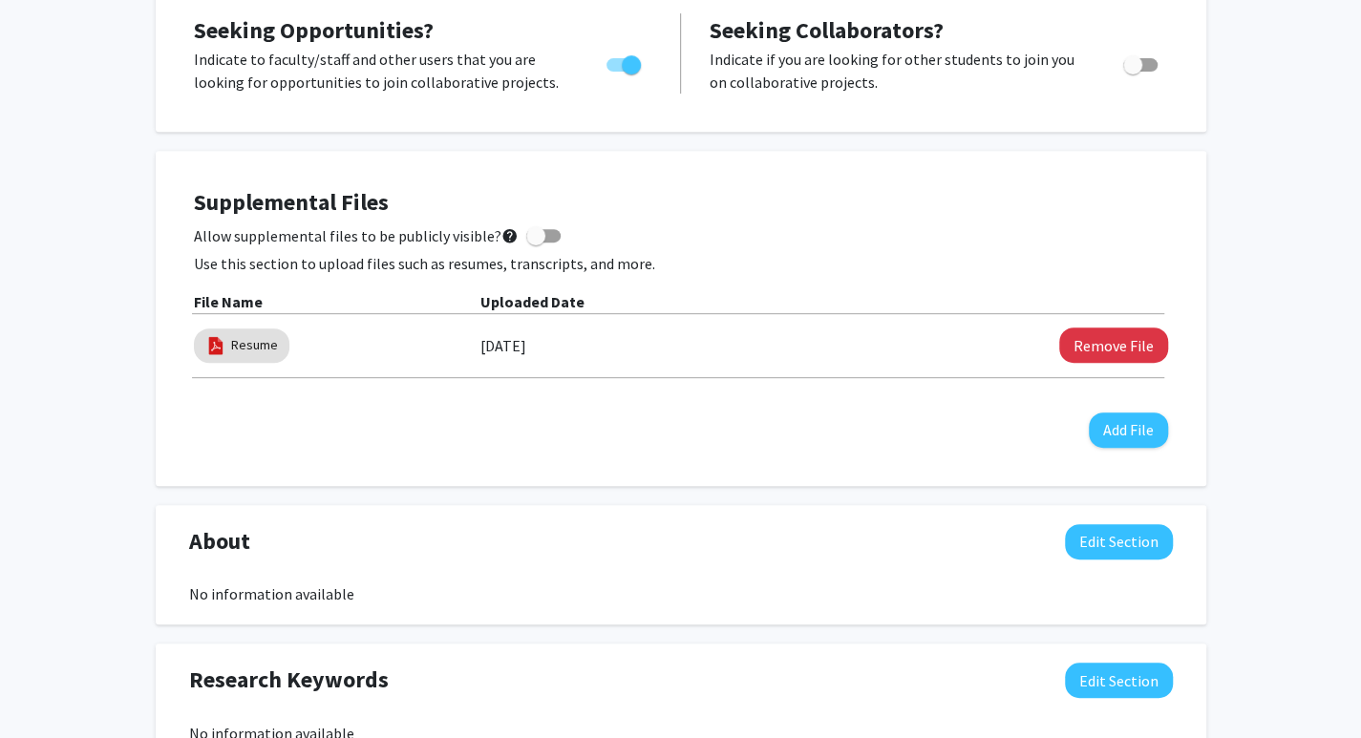
scroll to position [0, 0]
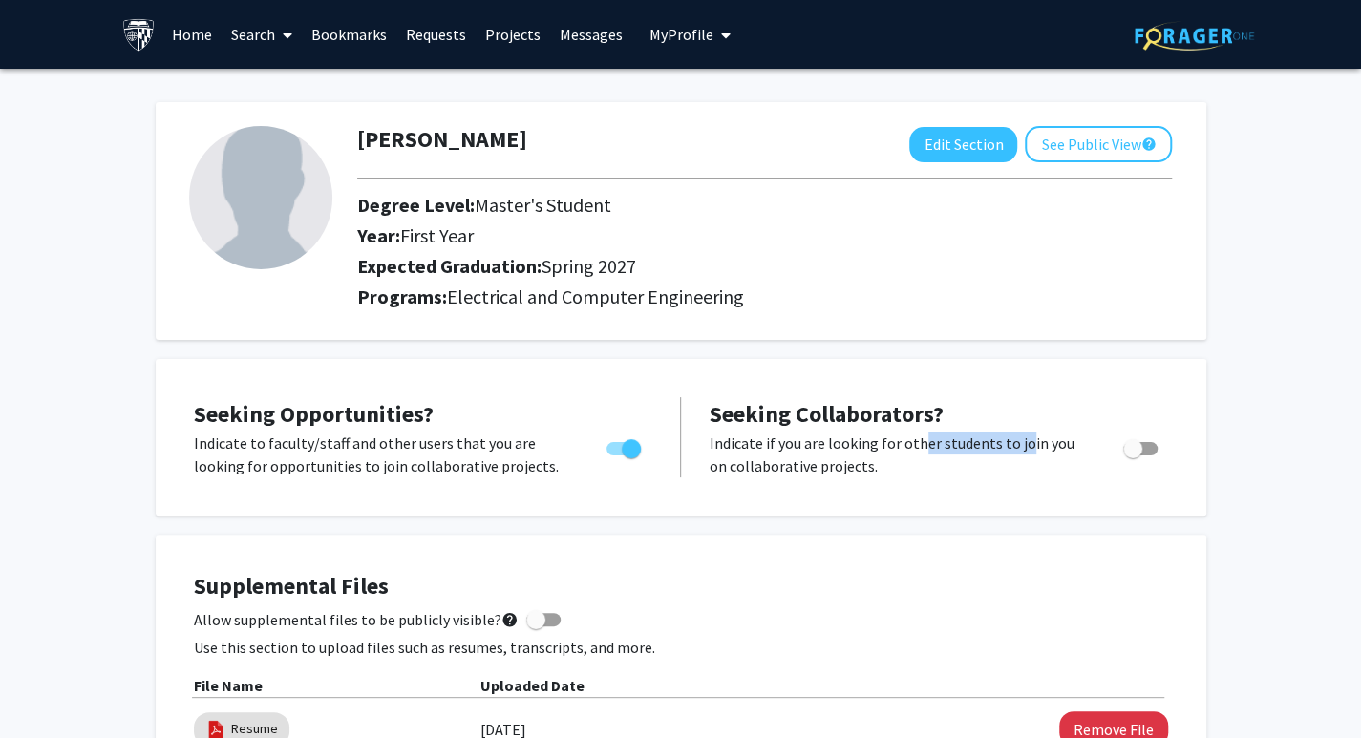
drag, startPoint x: 935, startPoint y: 445, endPoint x: 1001, endPoint y: 449, distance: 66.0
click at [1014, 445] on p "Indicate if you are looking for other students to join you on collaborative pro…" at bounding box center [897, 455] width 377 height 46
click at [845, 469] on p "Indicate if you are looking for other students to join you on collaborative pro…" at bounding box center [897, 455] width 377 height 46
drag, startPoint x: 758, startPoint y: 469, endPoint x: 895, endPoint y: 468, distance: 136.5
click at [895, 468] on p "Indicate if you are looking for other students to join you on collaborative pro…" at bounding box center [897, 455] width 377 height 46
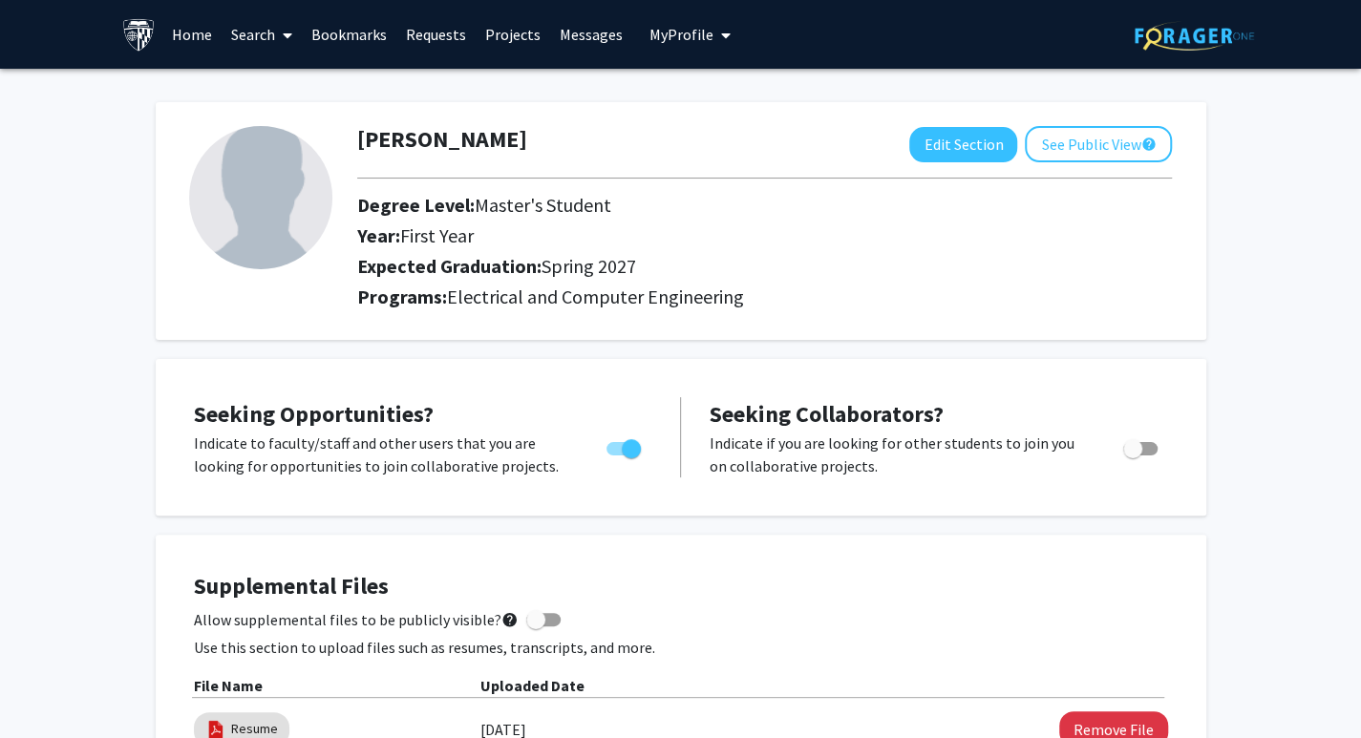
click at [905, 488] on div "Seeking Opportunities? Indicate to faculty/staff and other users that you are l…" at bounding box center [681, 437] width 1012 height 118
click at [1159, 444] on div "Toggle" at bounding box center [1141, 446] width 53 height 29
click at [1148, 451] on span "Toggle" at bounding box center [1140, 448] width 34 height 13
click at [1132, 455] on input "Would you like to receive other student requests to work with you?" at bounding box center [1131, 455] width 1 height 1
checkbox input "true"
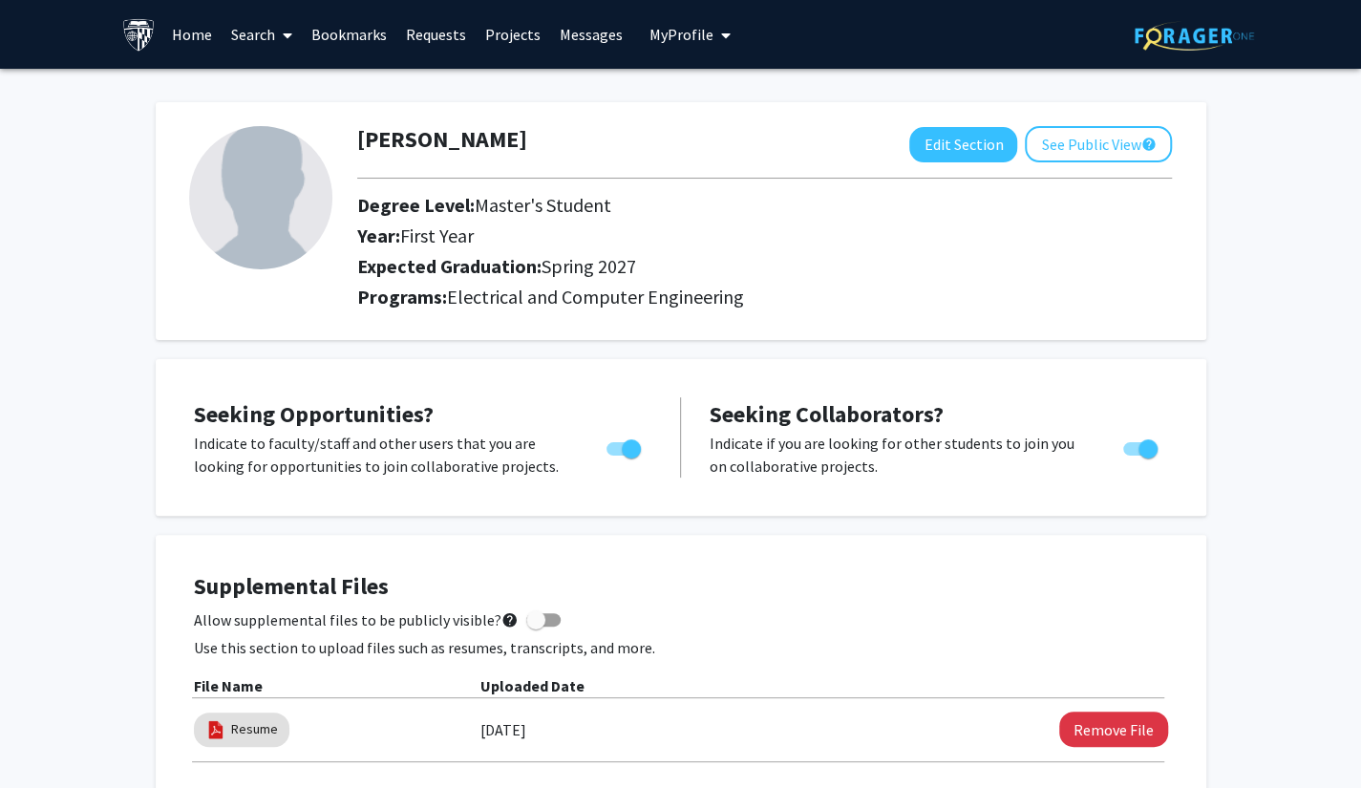
click at [255, 38] on link "Search" at bounding box center [262, 34] width 80 height 67
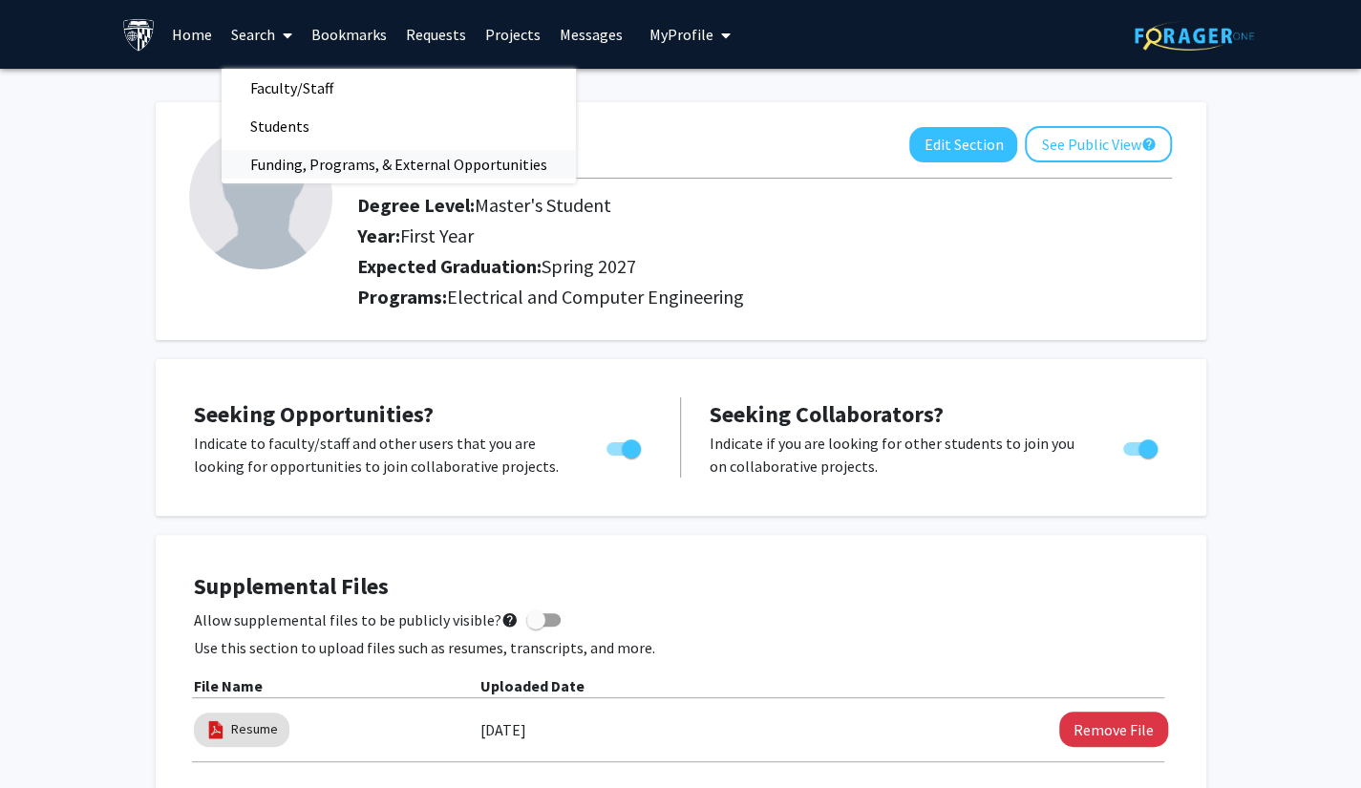
click at [270, 157] on span "Funding, Programs, & External Opportunities" at bounding box center [399, 164] width 354 height 38
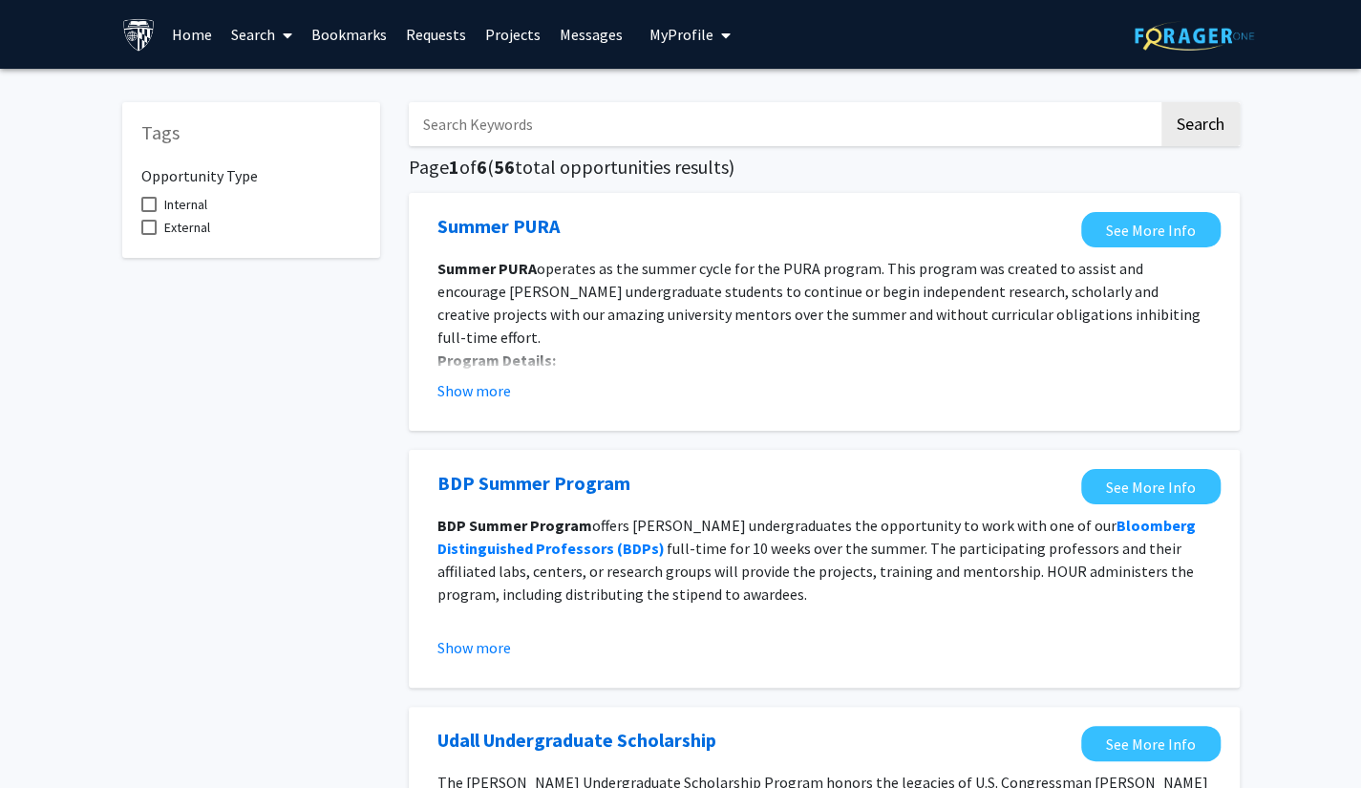
click at [243, 36] on link "Search" at bounding box center [262, 34] width 80 height 67
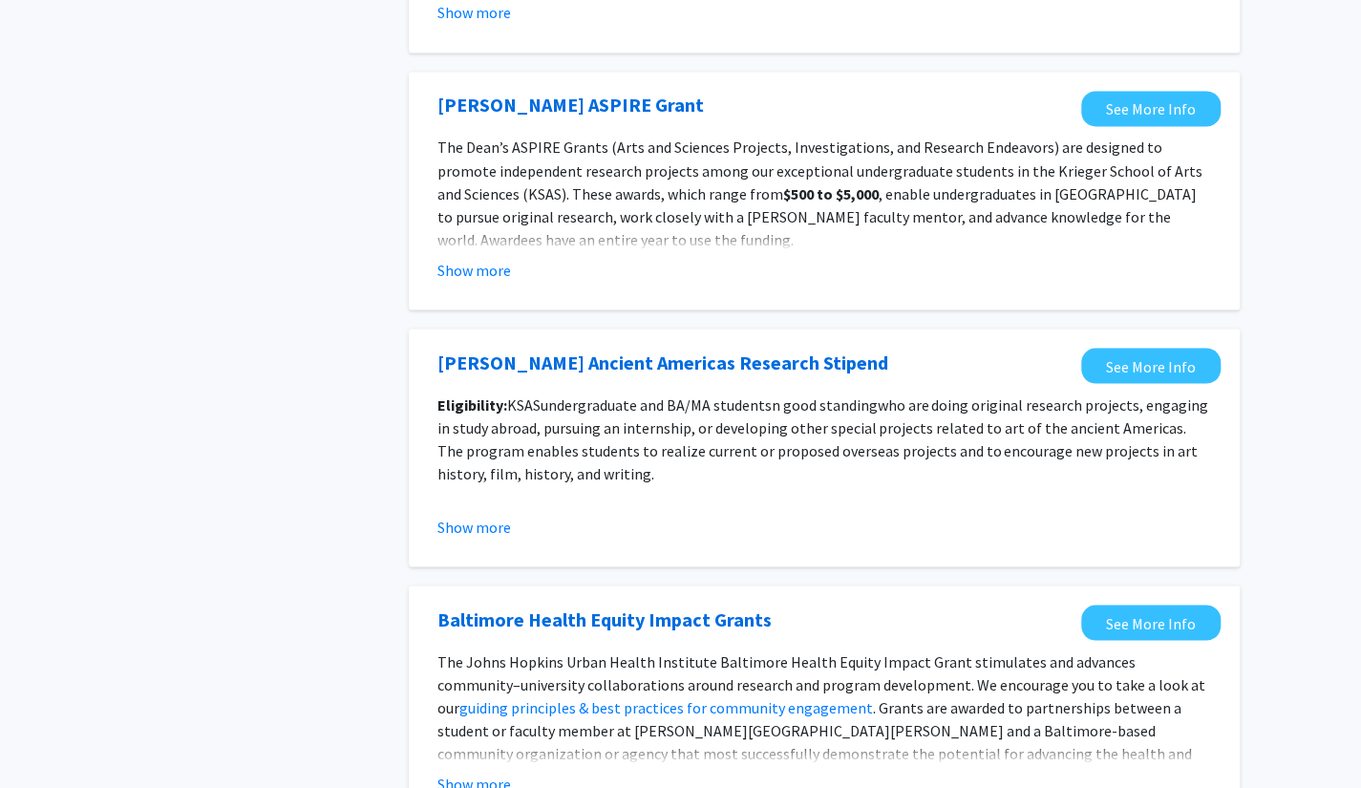
scroll to position [2005, 0]
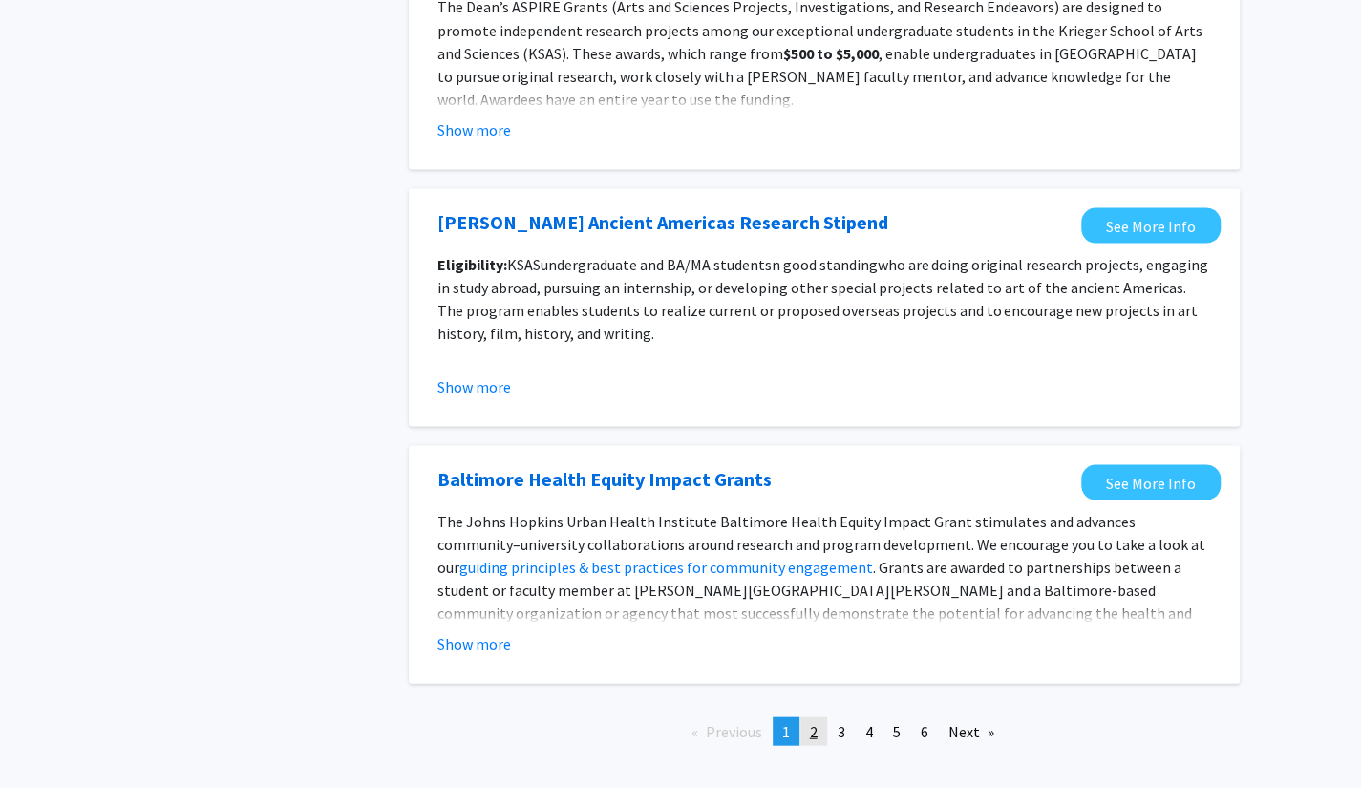
click at [813, 732] on span "2" at bounding box center [814, 730] width 8 height 19
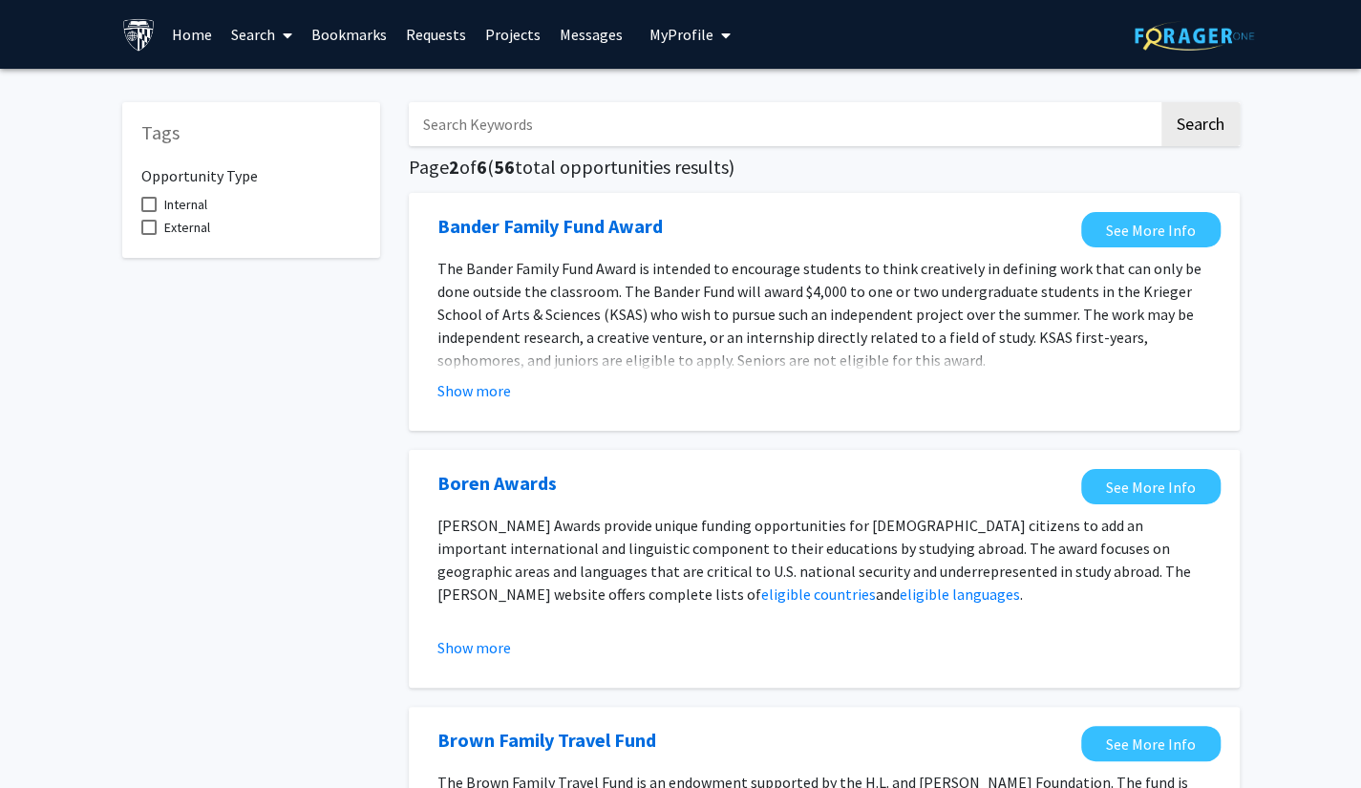
click at [348, 39] on link "Bookmarks" at bounding box center [349, 34] width 95 height 67
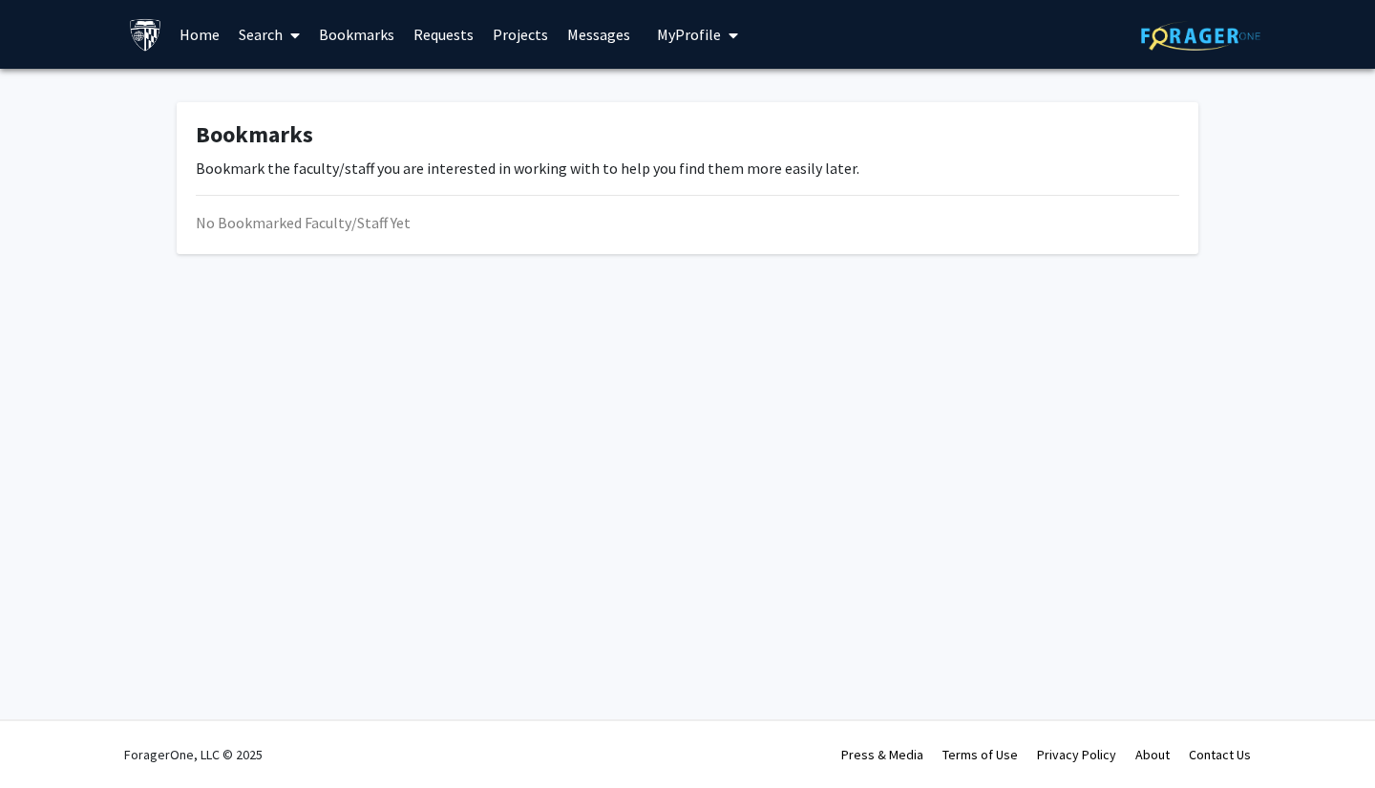
click at [323, 229] on div "No Bookmarked Faculty/Staff Yet" at bounding box center [687, 222] width 983 height 23
drag, startPoint x: 332, startPoint y: 164, endPoint x: 617, endPoint y: 172, distance: 284.6
click at [617, 172] on p "Bookmark the faculty/staff you are interested in working with to help you find …" at bounding box center [687, 168] width 983 height 23
click at [554, 229] on div "No Bookmarked Faculty/Staff Yet" at bounding box center [687, 222] width 983 height 23
click at [432, 34] on link "Requests" at bounding box center [443, 34] width 79 height 67
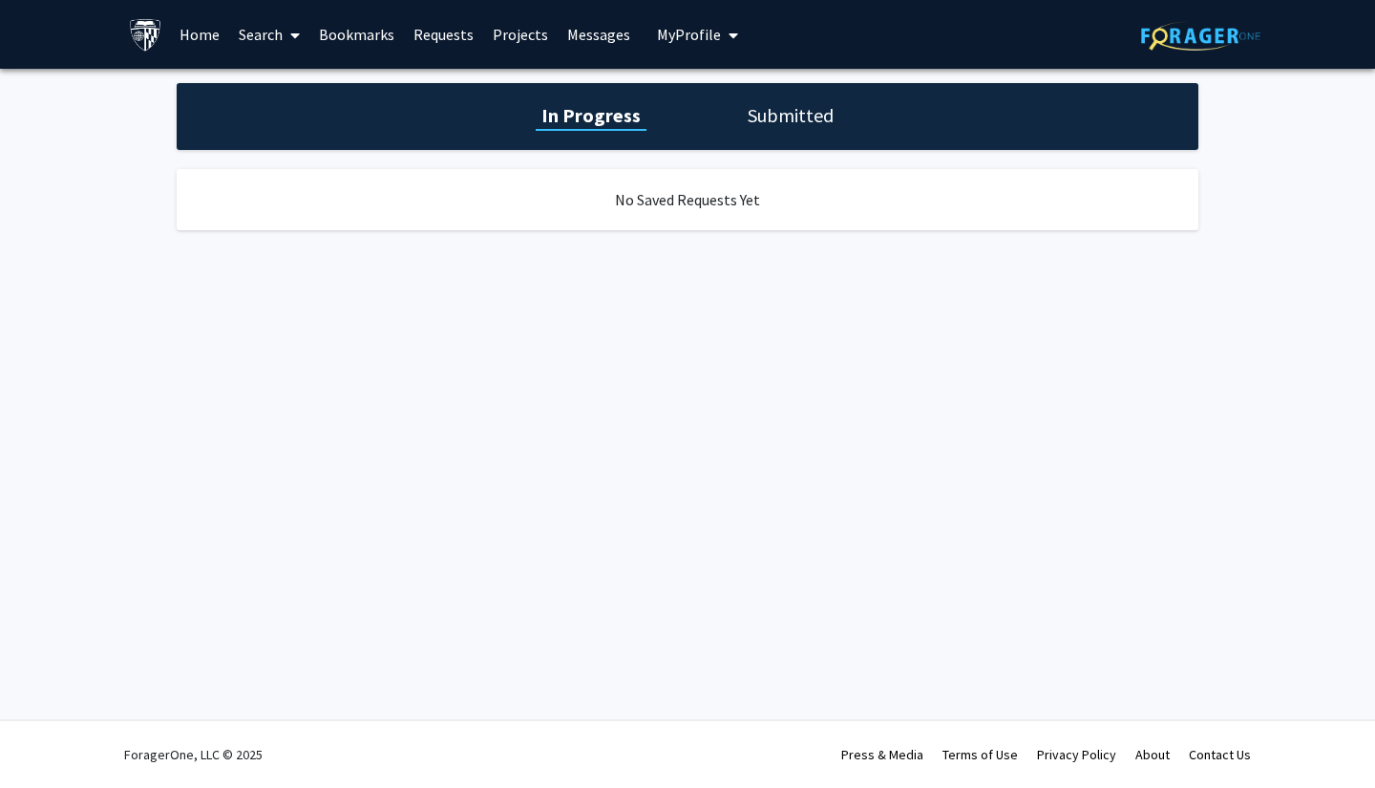
click at [730, 106] on div "In Progress Submitted" at bounding box center [688, 116] width 1022 height 67
click at [766, 112] on h1 "Submitted" at bounding box center [790, 115] width 97 height 27
click at [537, 33] on link "Projects" at bounding box center [520, 34] width 74 height 67
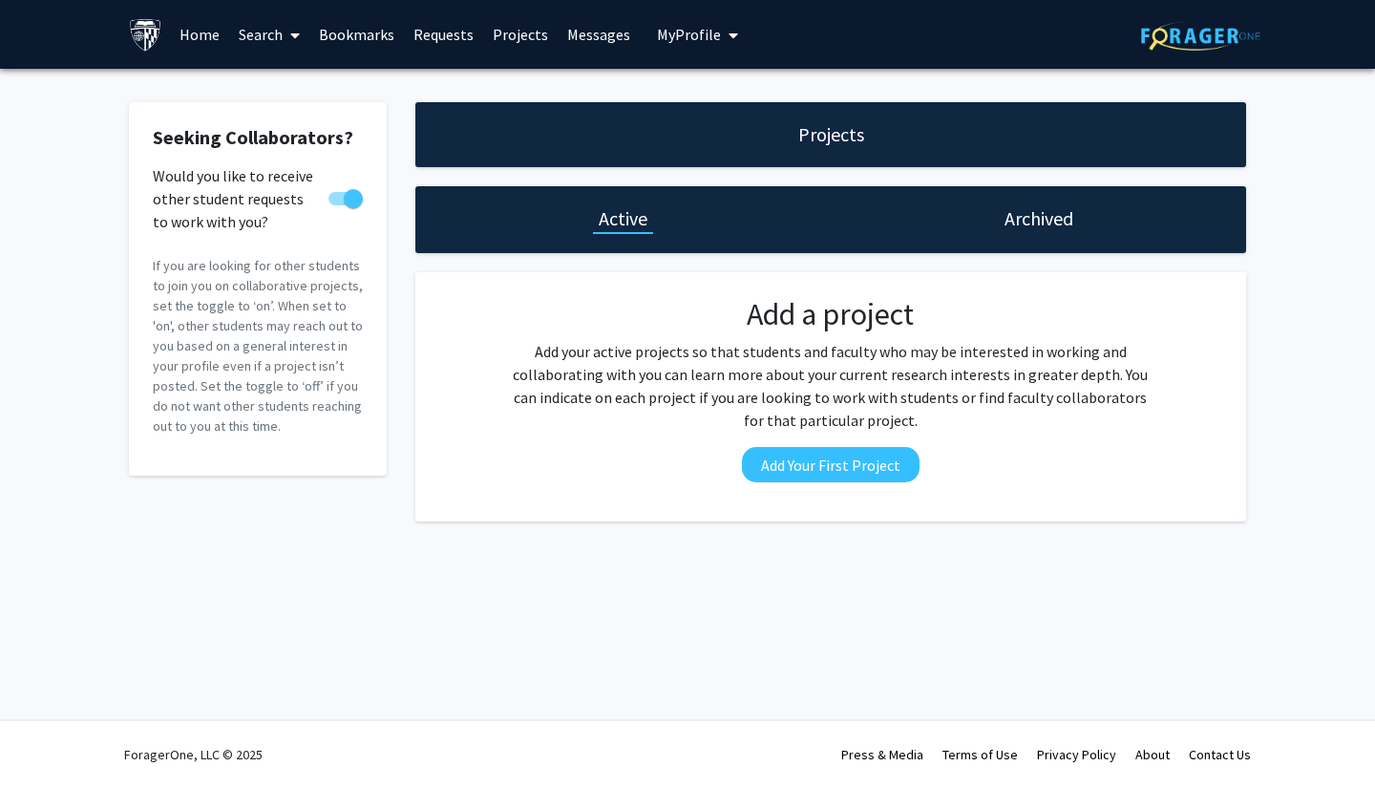
click at [1080, 216] on div "Archived" at bounding box center [1038, 219] width 415 height 67
click at [1040, 219] on h1 "Archived" at bounding box center [1038, 218] width 69 height 27
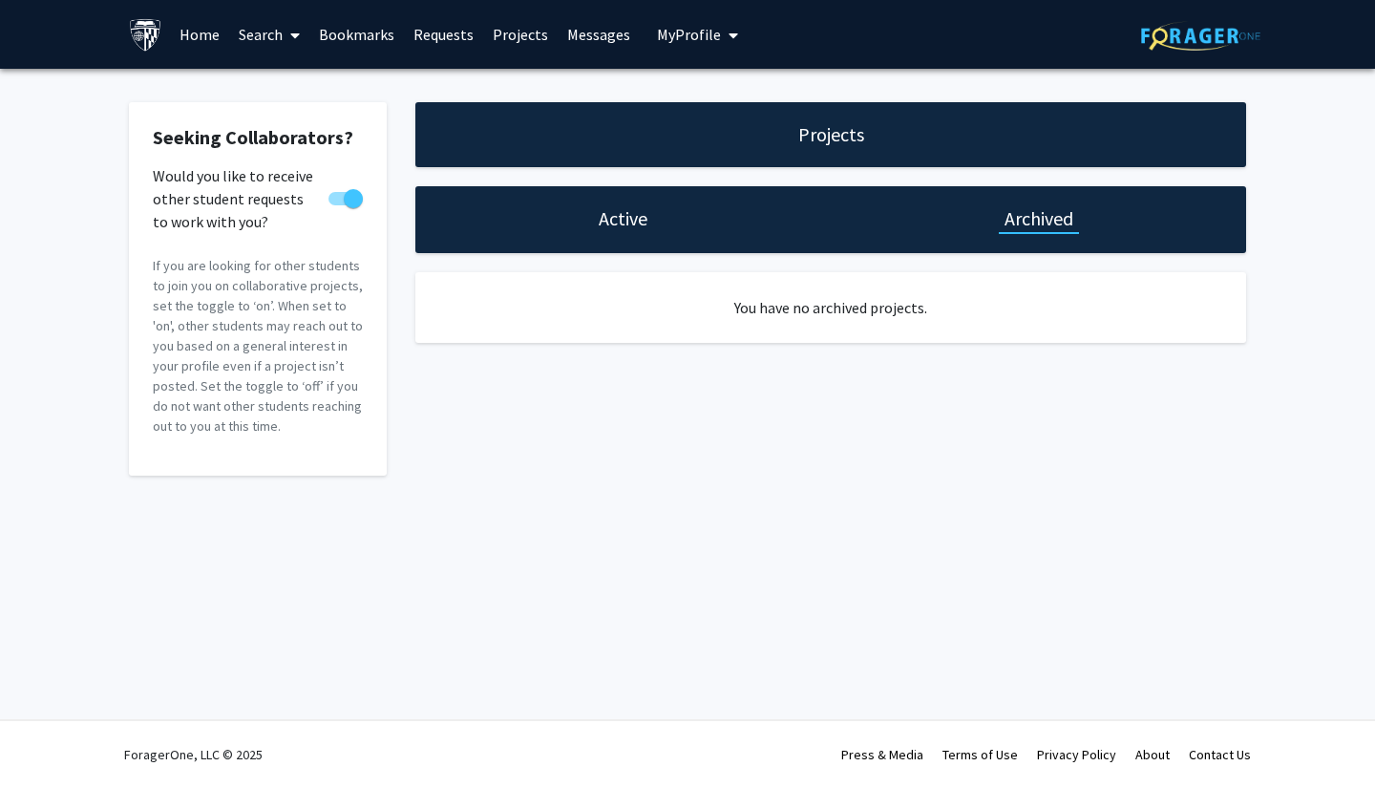
click at [605, 215] on h1 "Active" at bounding box center [623, 218] width 49 height 27
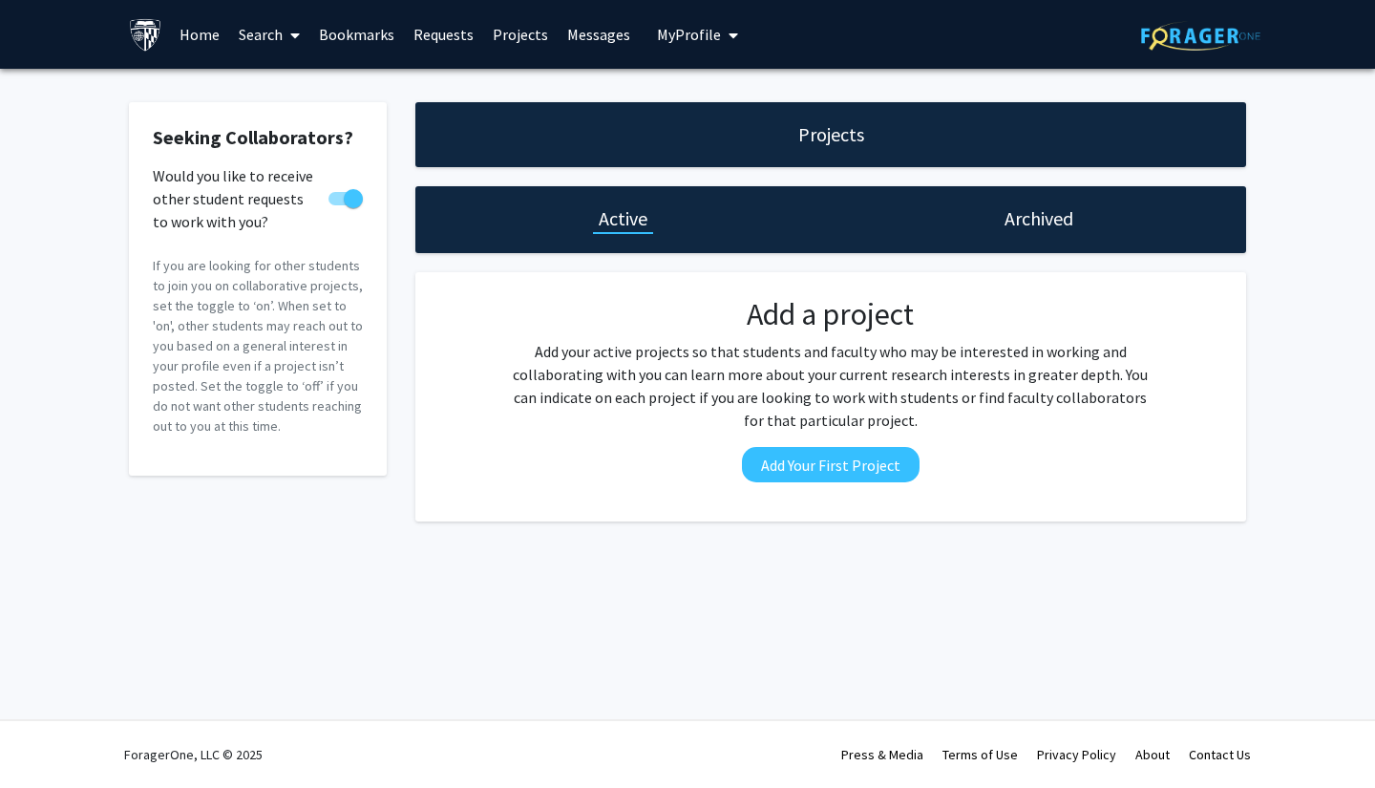
click at [676, 35] on span "My Profile" at bounding box center [689, 34] width 64 height 19
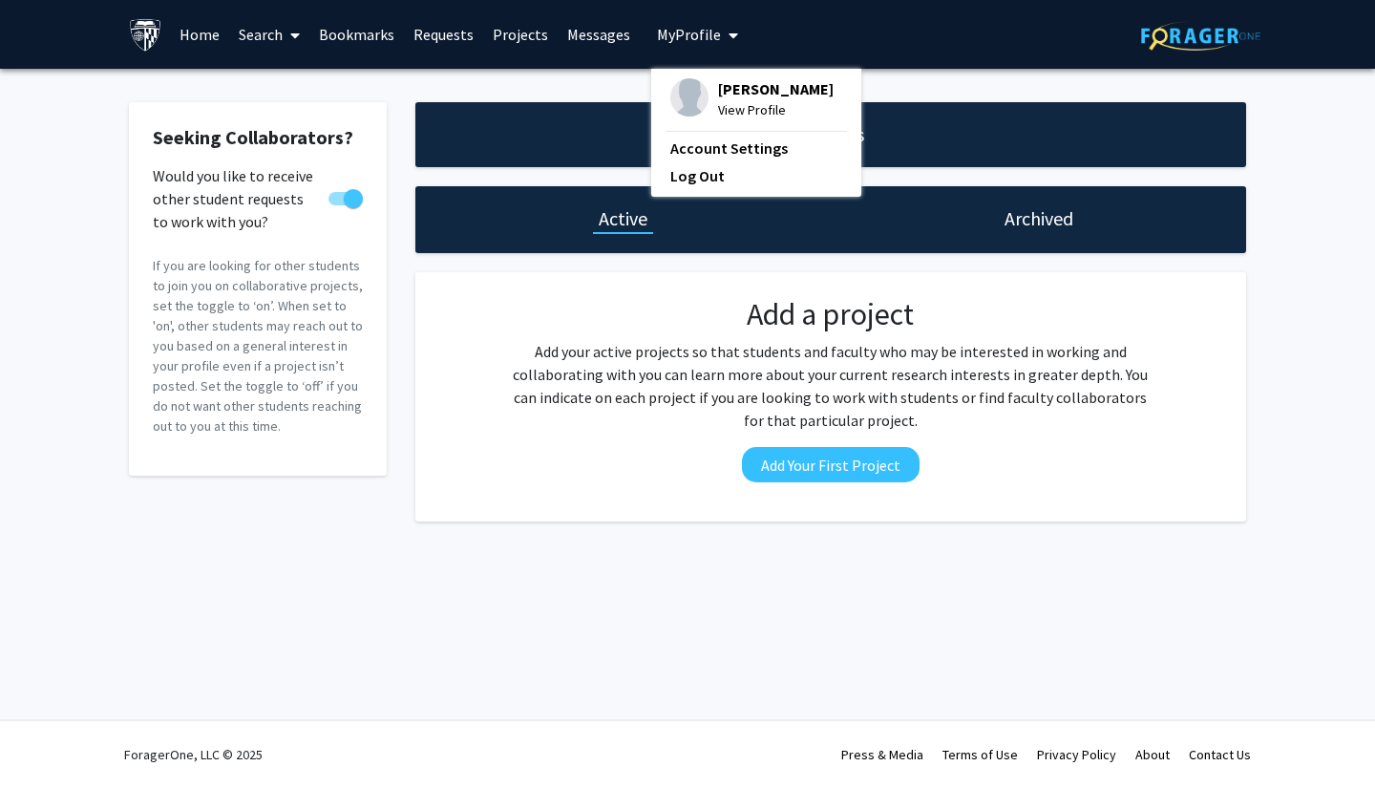
click at [581, 35] on link "Messages" at bounding box center [599, 34] width 82 height 67
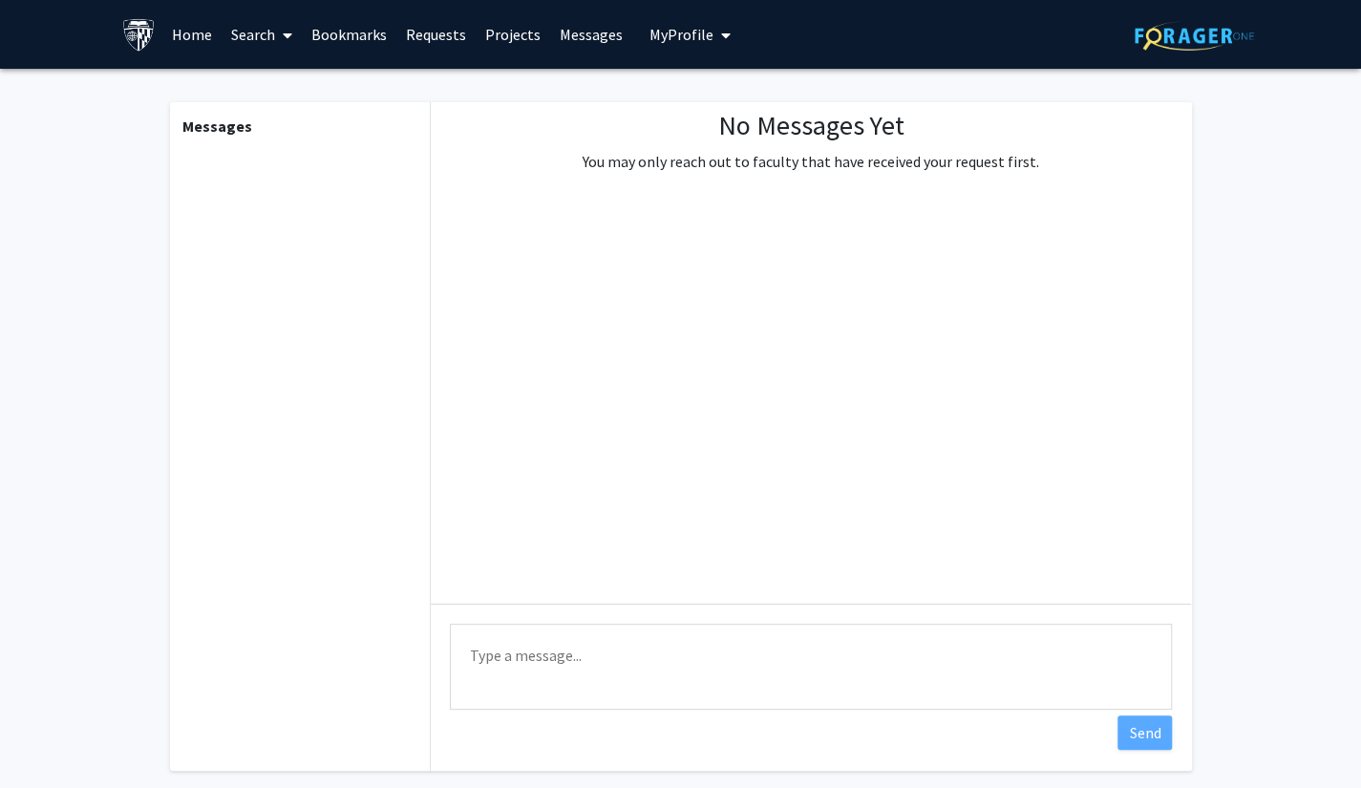
click at [179, 39] on link "Home" at bounding box center [191, 34] width 59 height 67
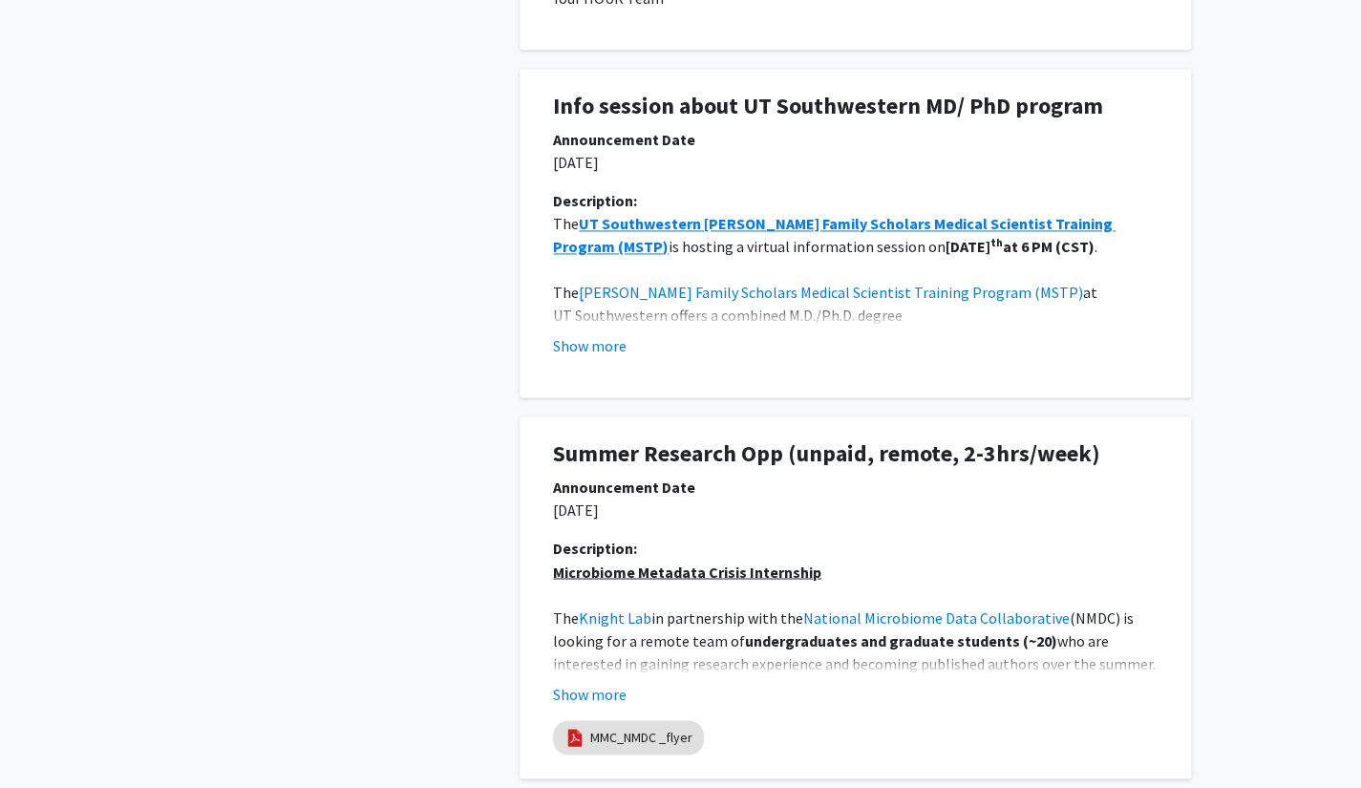
scroll to position [1910, 0]
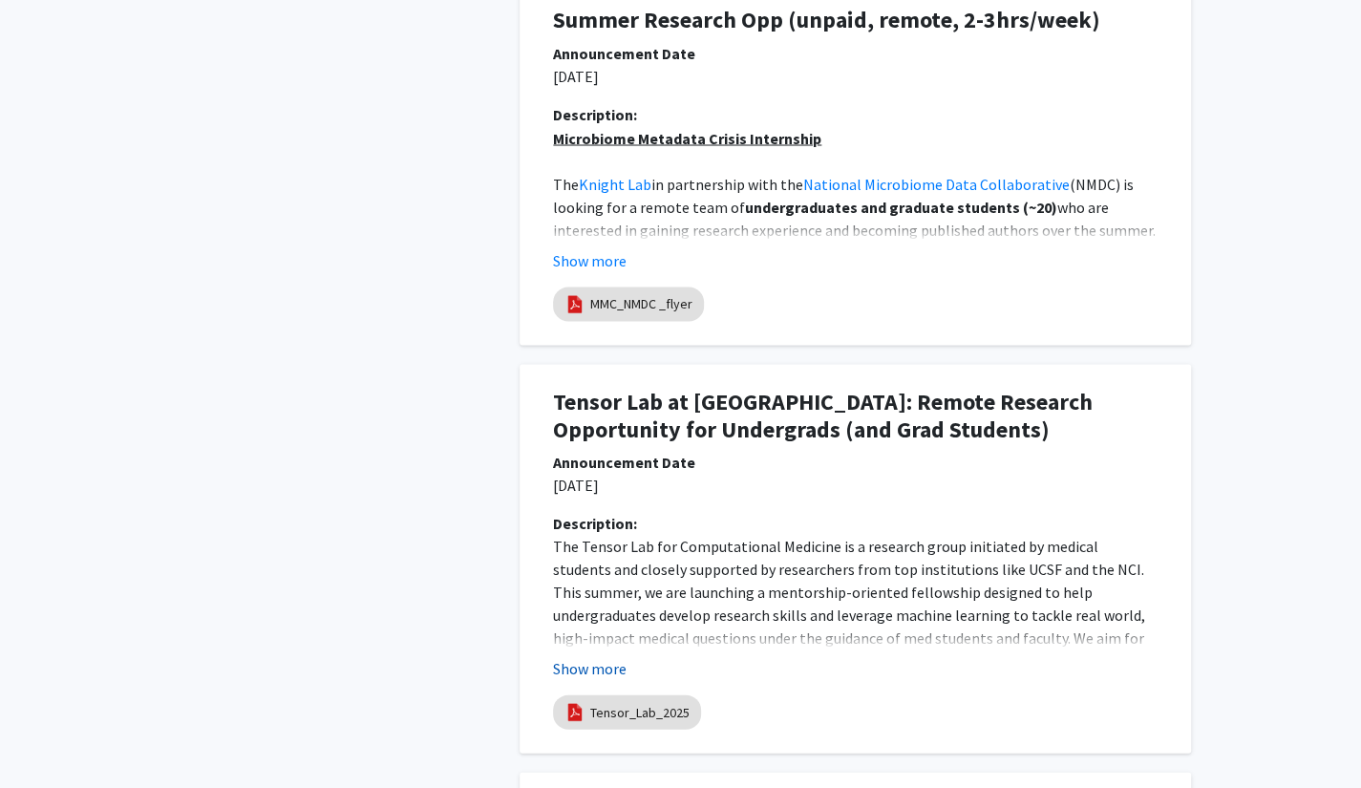
click at [565, 660] on button "Show more" at bounding box center [590, 667] width 74 height 23
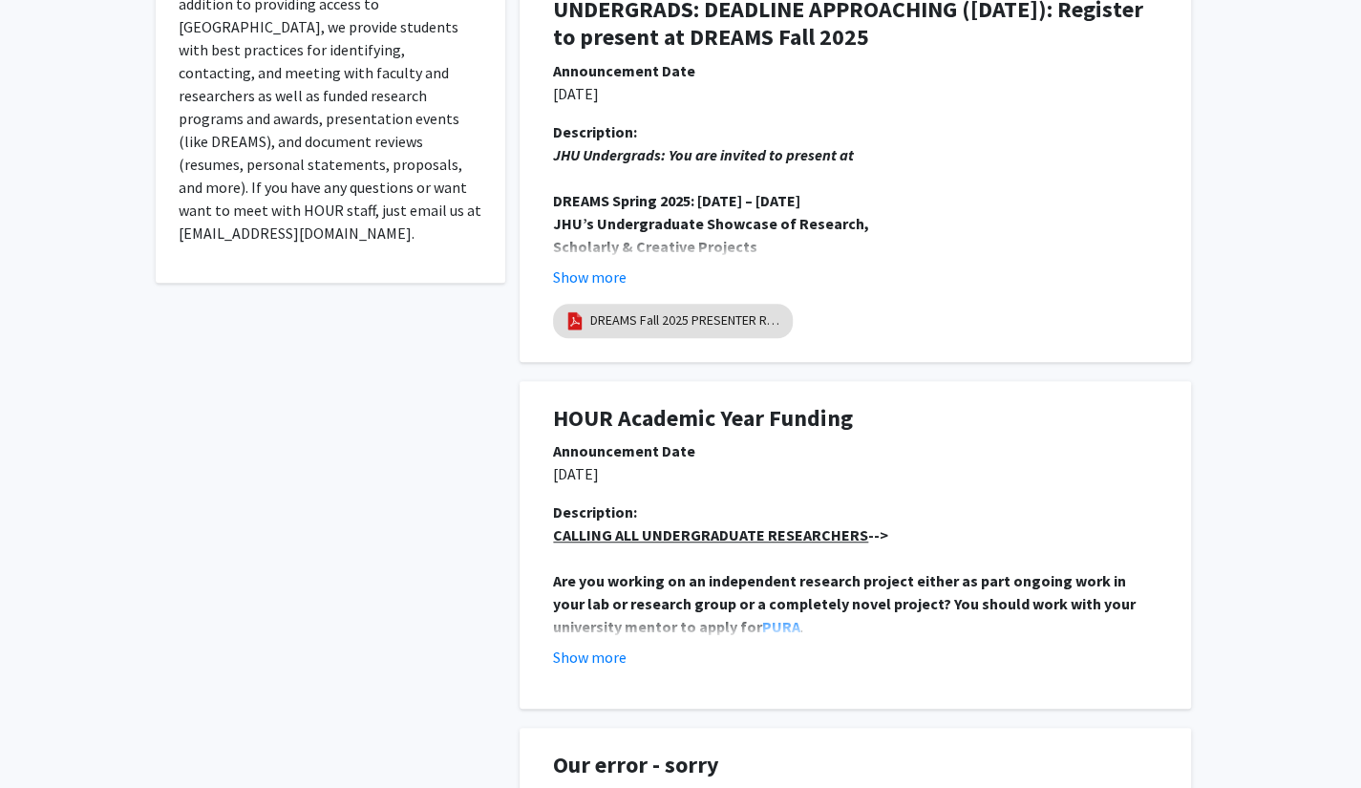
scroll to position [0, 0]
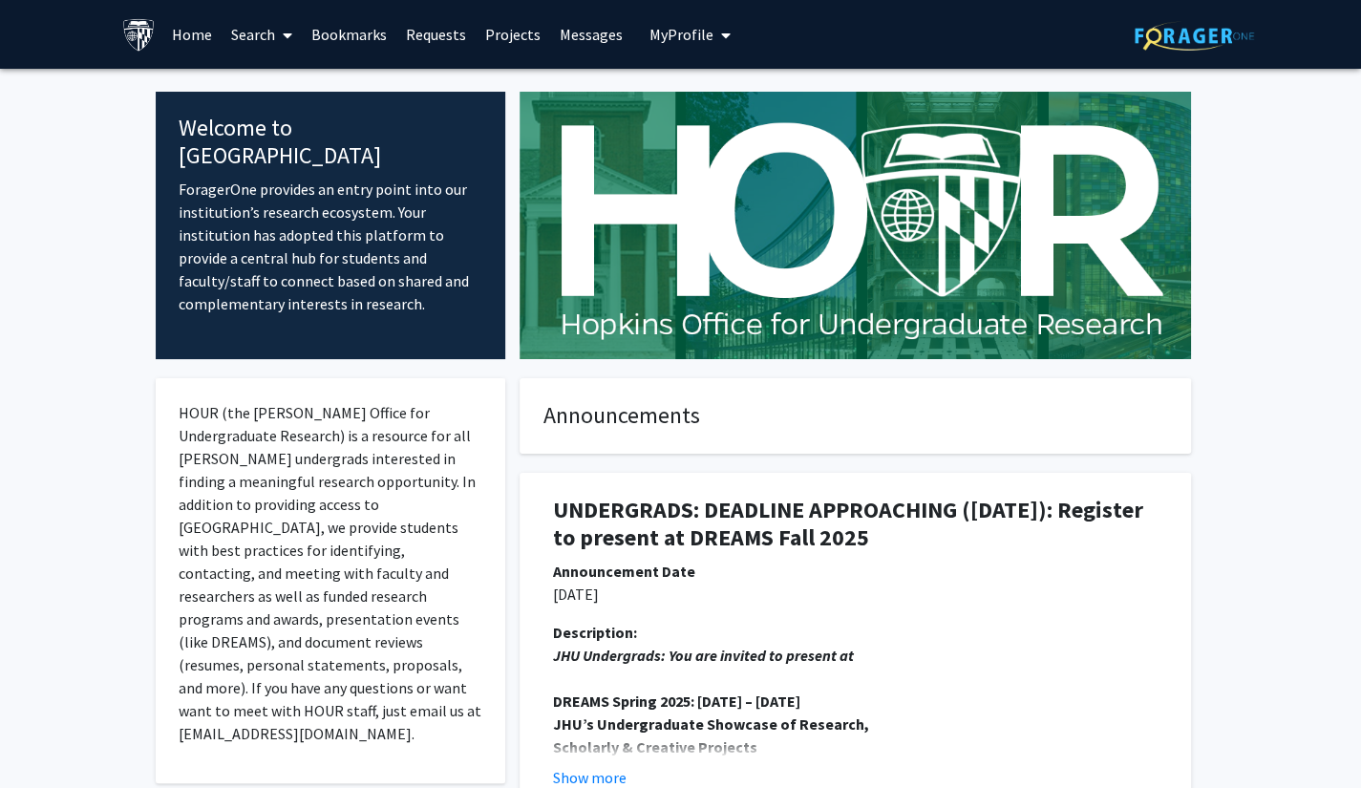
click at [264, 41] on link "Search" at bounding box center [262, 34] width 80 height 67
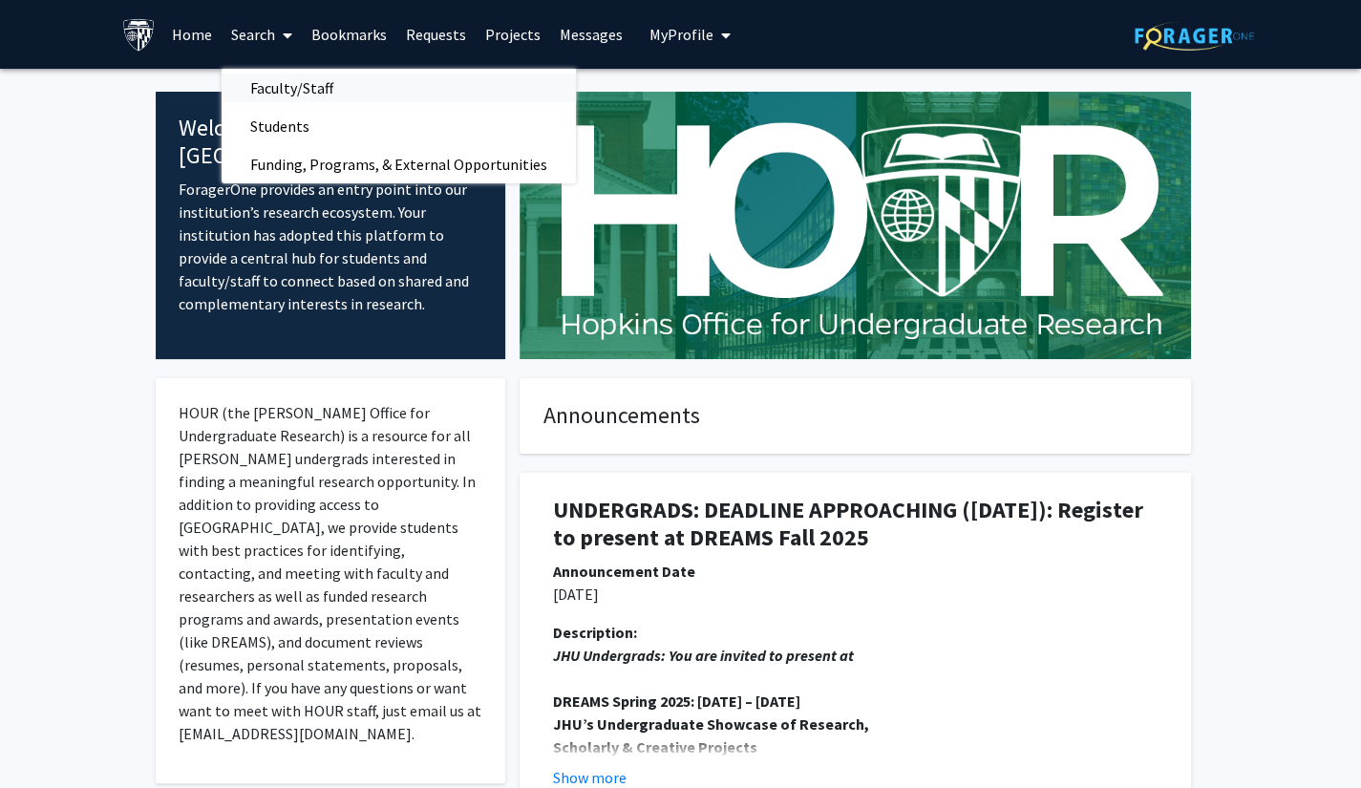
click at [311, 93] on span "Faculty/Staff" at bounding box center [292, 88] width 140 height 38
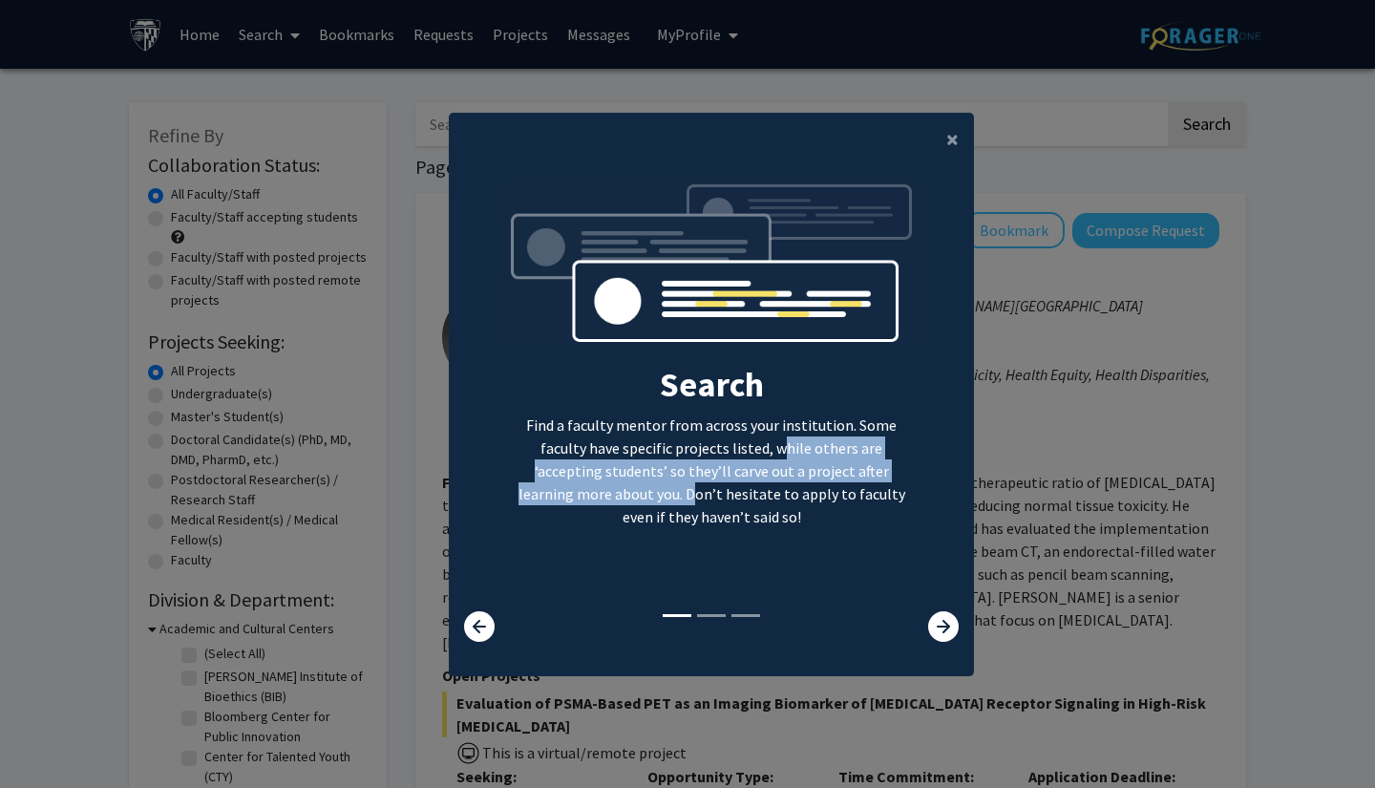
drag, startPoint x: 712, startPoint y: 450, endPoint x: 538, endPoint y: 492, distance: 179.7
click at [538, 492] on p "Find a faculty mentor from across your institution. Some faculty have specific …" at bounding box center [712, 470] width 408 height 115
copy p "while others are ‘accepting students’ so they’ll carve out a project after lear…"
click at [539, 491] on p "Find a faculty mentor from across your institution. Some faculty have specific …" at bounding box center [712, 470] width 408 height 115
drag, startPoint x: 539, startPoint y: 494, endPoint x: 708, endPoint y: 443, distance: 176.4
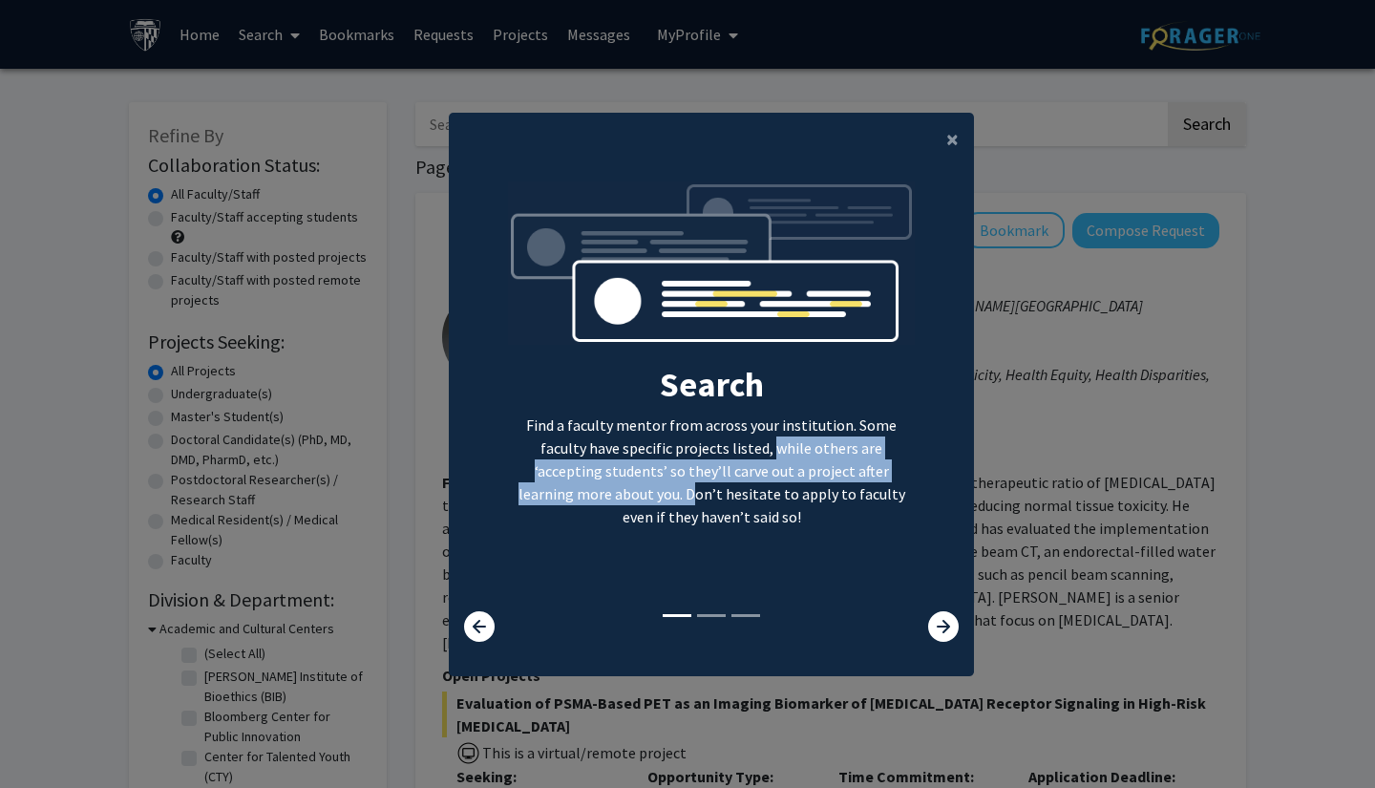
click at [708, 443] on p "Find a faculty mentor from across your institution. Some faculty have specific …" at bounding box center [712, 470] width 408 height 115
copy p "while others are ‘accepting students’ so they’ll carve out a project after lear…"
click at [697, 475] on p "Find a faculty mentor from across your institution. Some faculty have specific …" at bounding box center [712, 470] width 408 height 115
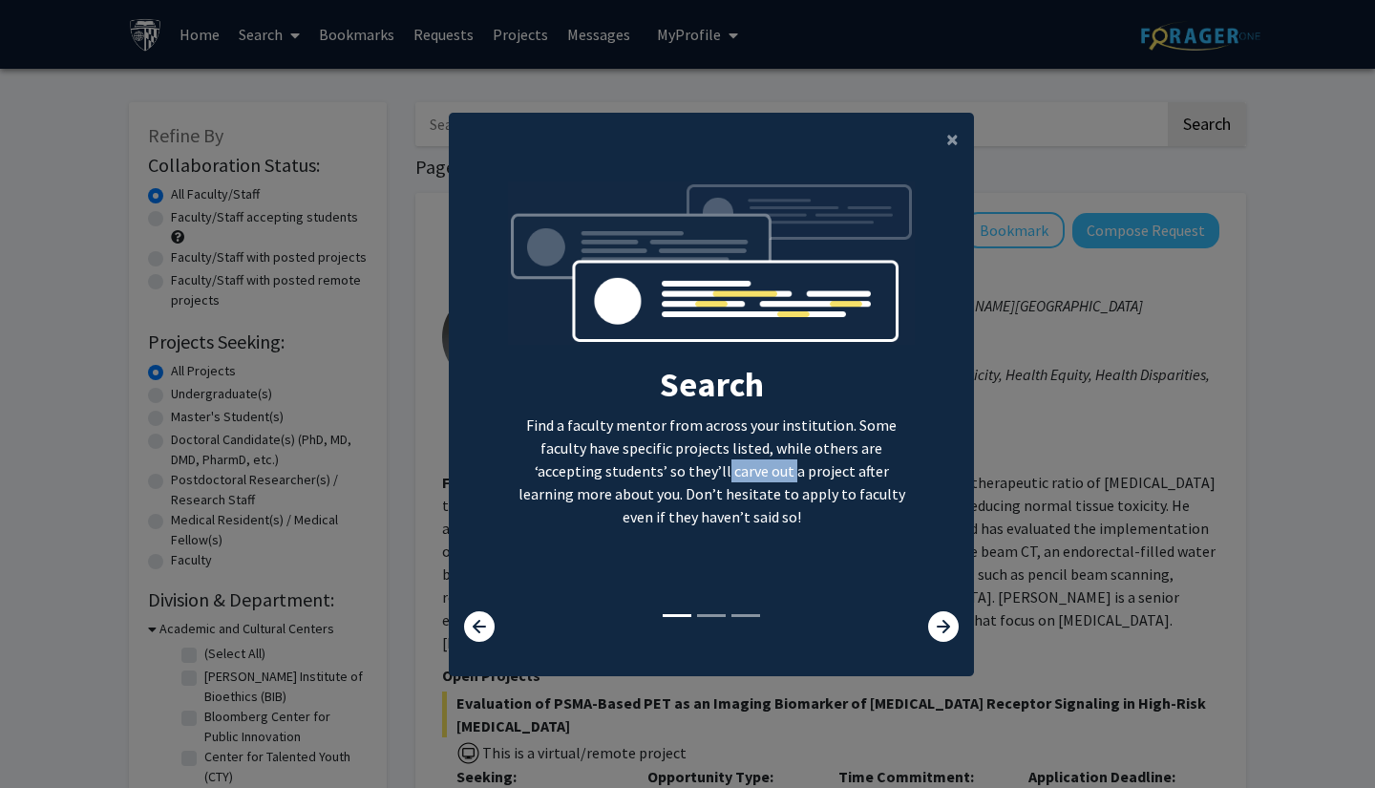
drag, startPoint x: 618, startPoint y: 469, endPoint x: 684, endPoint y: 471, distance: 65.9
click at [684, 471] on p "Find a faculty mentor from across your institution. Some faculty have specific …" at bounding box center [712, 470] width 408 height 115
click at [669, 478] on p "Find a faculty mentor from across your institution. Some faculty have specific …" at bounding box center [712, 470] width 408 height 115
drag, startPoint x: 623, startPoint y: 475, endPoint x: 682, endPoint y: 472, distance: 59.3
click at [682, 472] on p "Find a faculty mentor from across your institution. Some faculty have specific …" at bounding box center [712, 470] width 408 height 115
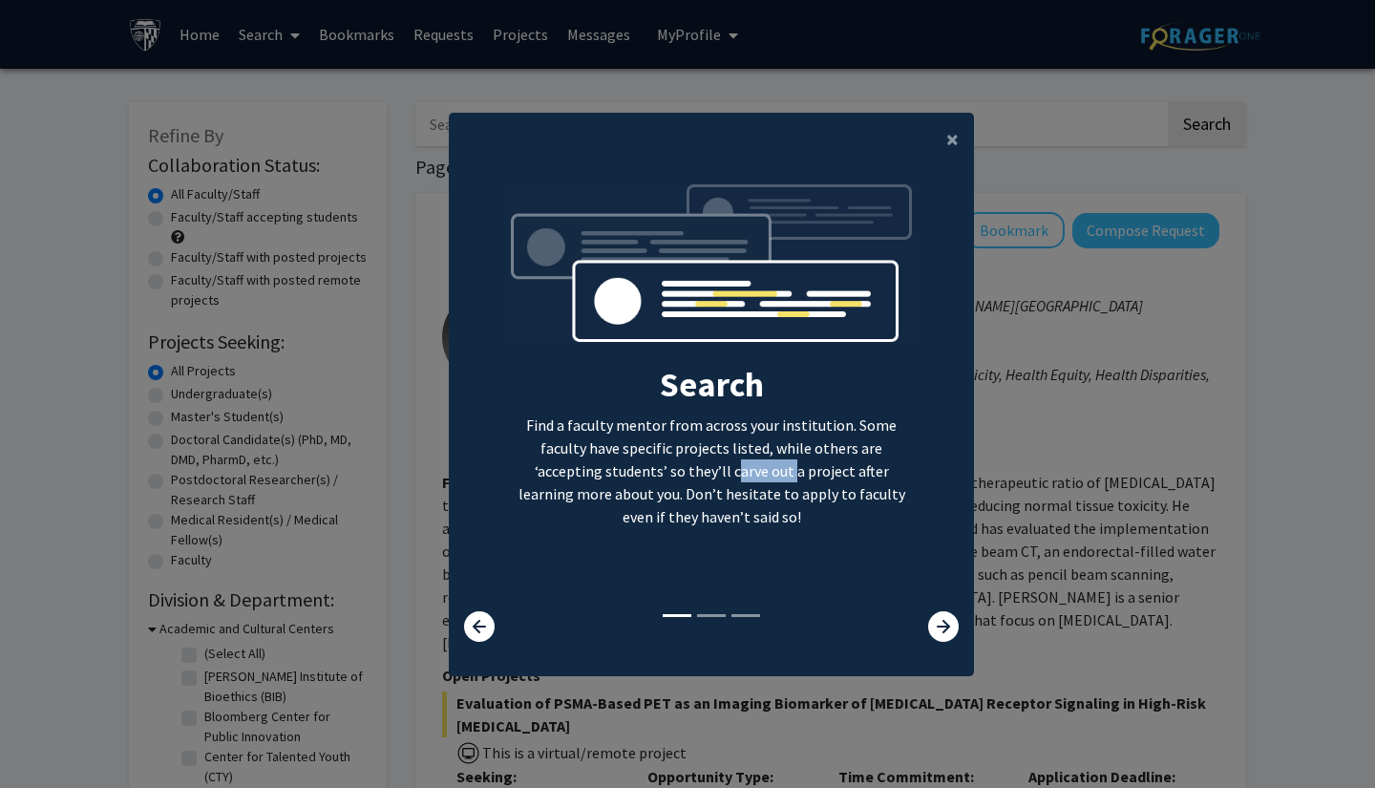
copy p "carve out"
click at [941, 625] on icon at bounding box center [943, 626] width 31 height 31
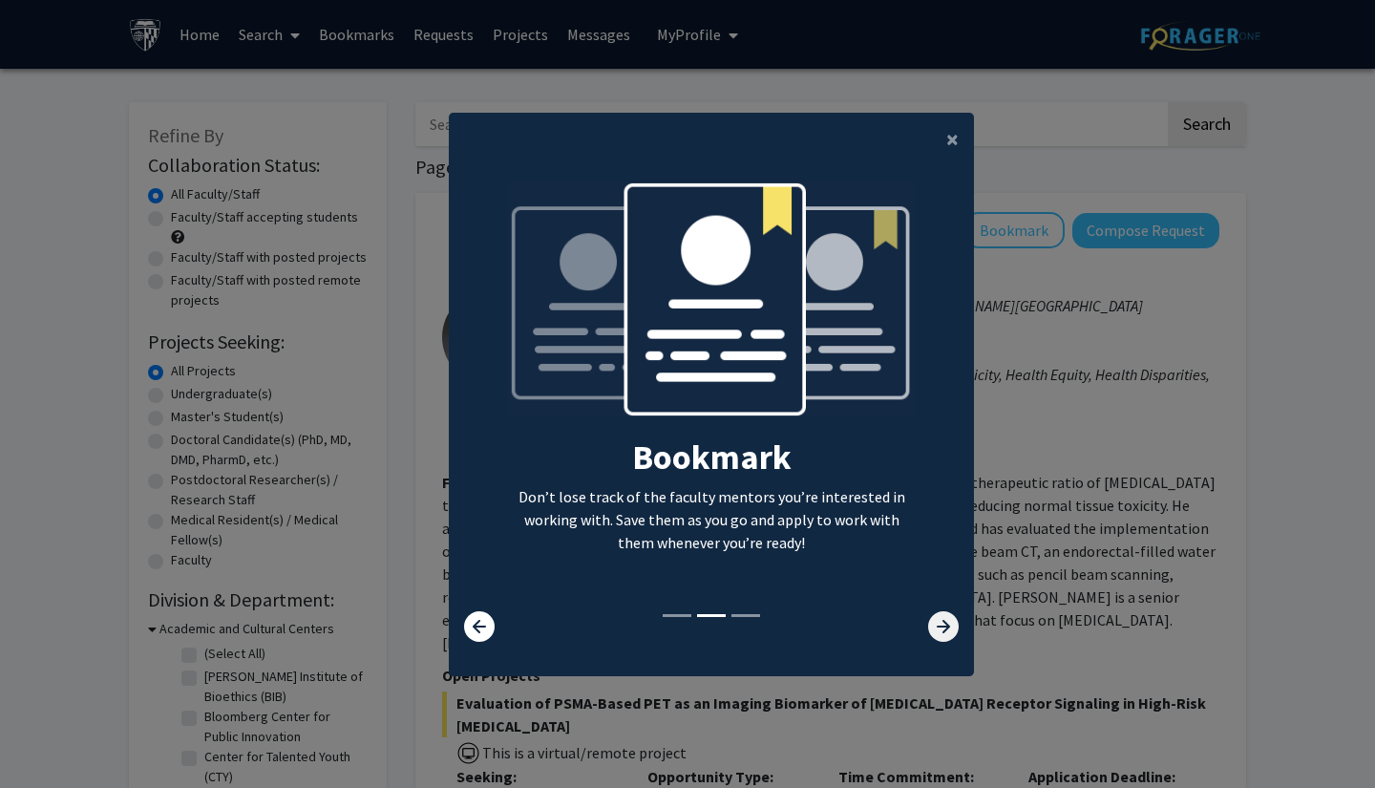
click at [943, 625] on icon at bounding box center [943, 626] width 31 height 31
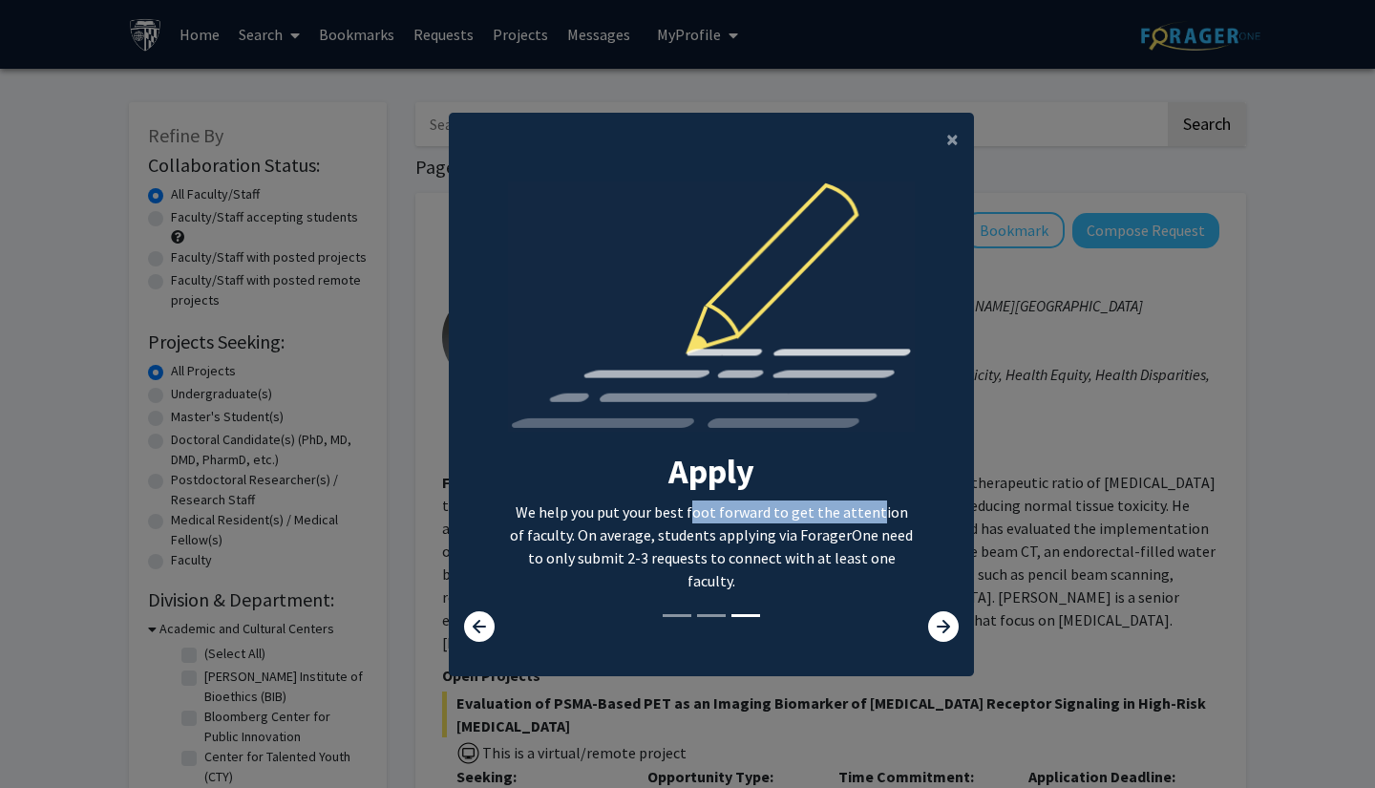
drag, startPoint x: 678, startPoint y: 518, endPoint x: 856, endPoint y: 513, distance: 177.7
click at [856, 513] on p "We help you put your best foot forward to get the attention of faculty. On aver…" at bounding box center [712, 546] width 408 height 92
click at [597, 548] on p "We help you put your best foot forward to get the attention of faculty. On aver…" at bounding box center [712, 546] width 408 height 92
drag, startPoint x: 600, startPoint y: 541, endPoint x: 873, endPoint y: 539, distance: 273.1
click at [873, 539] on p "We help you put your best foot forward to get the attention of faculty. On aver…" at bounding box center [712, 546] width 408 height 92
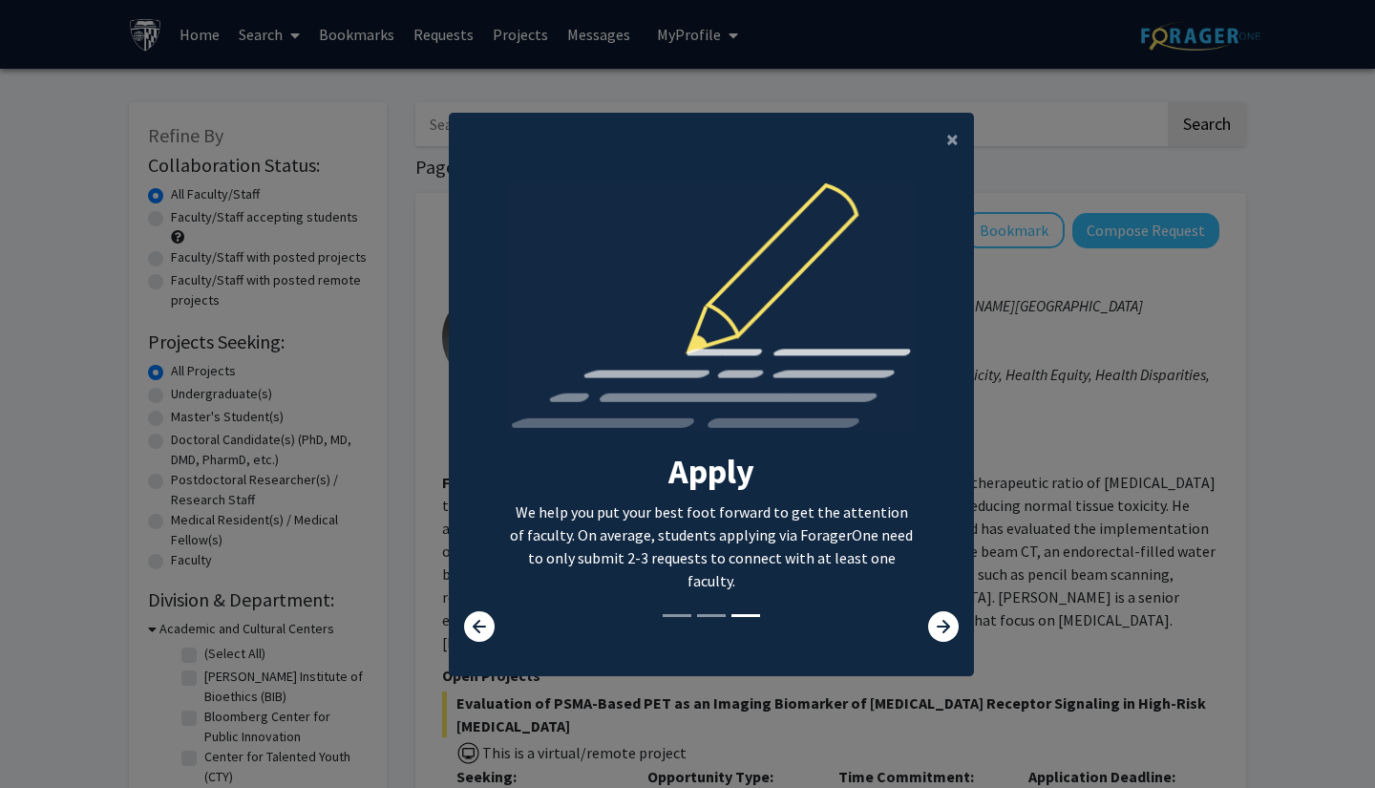
click at [686, 570] on div "Apply We help you put your best foot forward to get the attention of faculty. O…" at bounding box center [712, 396] width 408 height 430
drag, startPoint x: 575, startPoint y: 573, endPoint x: 771, endPoint y: 568, distance: 196.7
click at [771, 568] on div "Apply We help you put your best foot forward to get the attention of faculty. O…" at bounding box center [712, 396] width 408 height 430
click at [794, 581] on div "Apply We help you put your best foot forward to get the attention of faculty. O…" at bounding box center [712, 396] width 408 height 430
drag, startPoint x: 901, startPoint y: 558, endPoint x: 479, endPoint y: 514, distance: 424.3
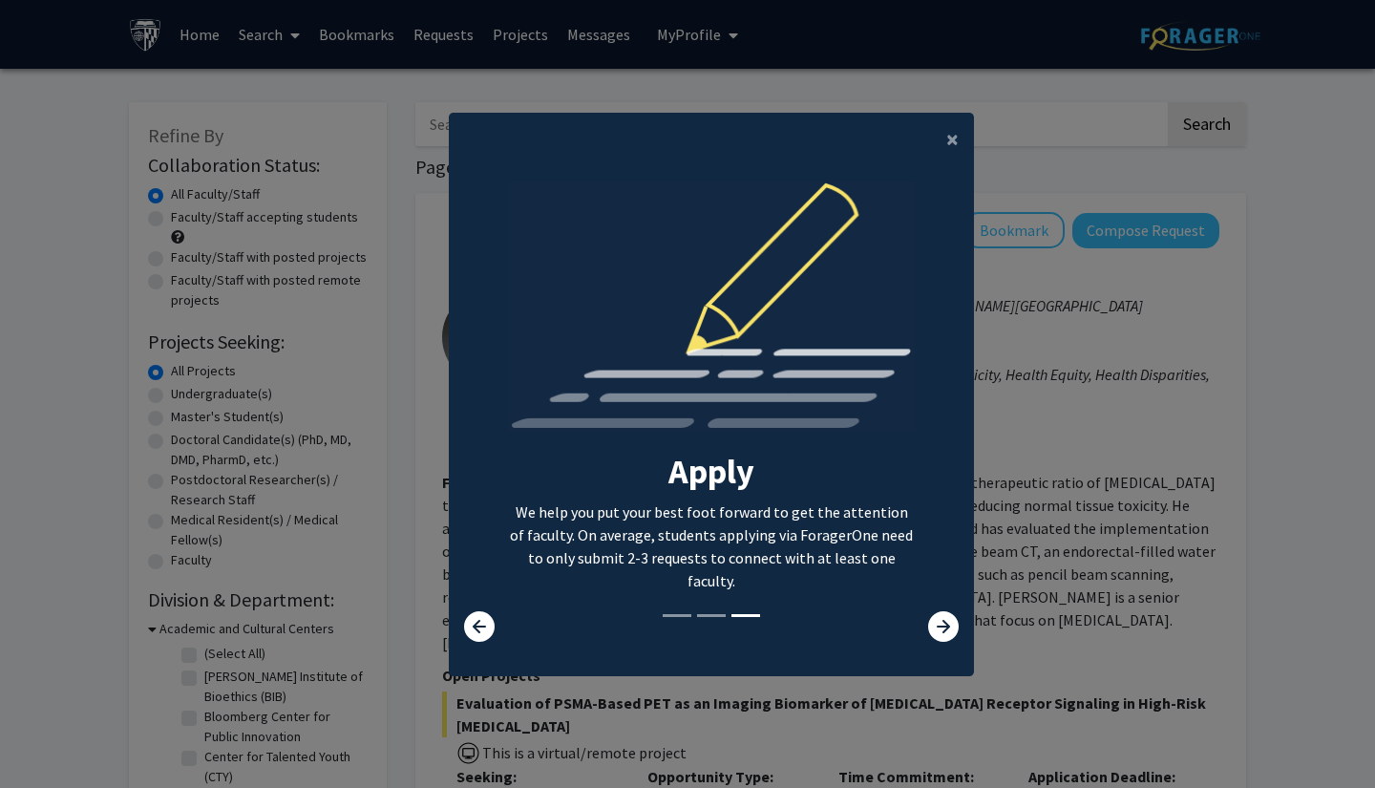
click at [479, 514] on div "Search Find a faculty mentor from across your institution. Some faculty have sp…" at bounding box center [711, 396] width 523 height 430
copy p "We help you put your best foot forward to get the attention of faculty. On aver…"
click at [928, 629] on icon at bounding box center [943, 626] width 31 height 31
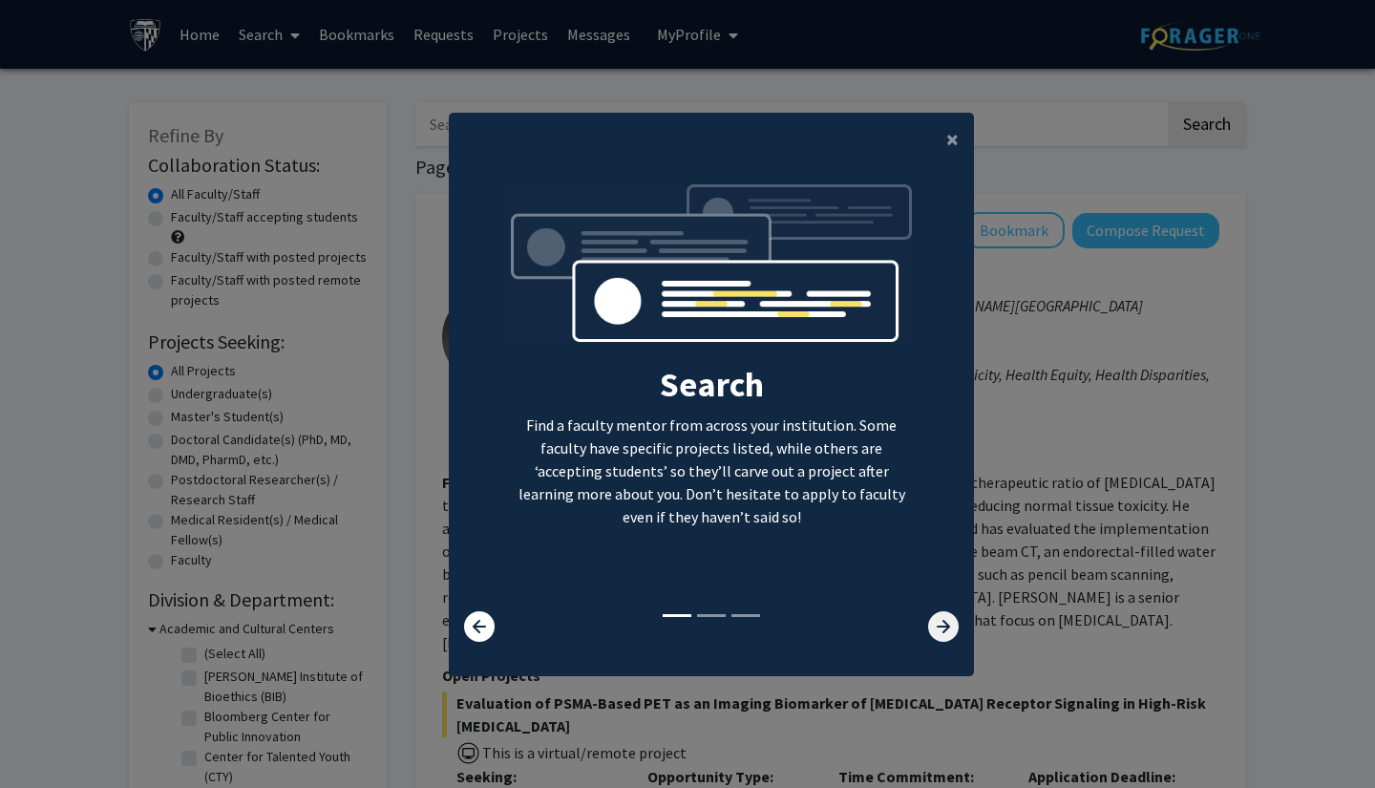
click at [932, 625] on icon at bounding box center [943, 626] width 31 height 31
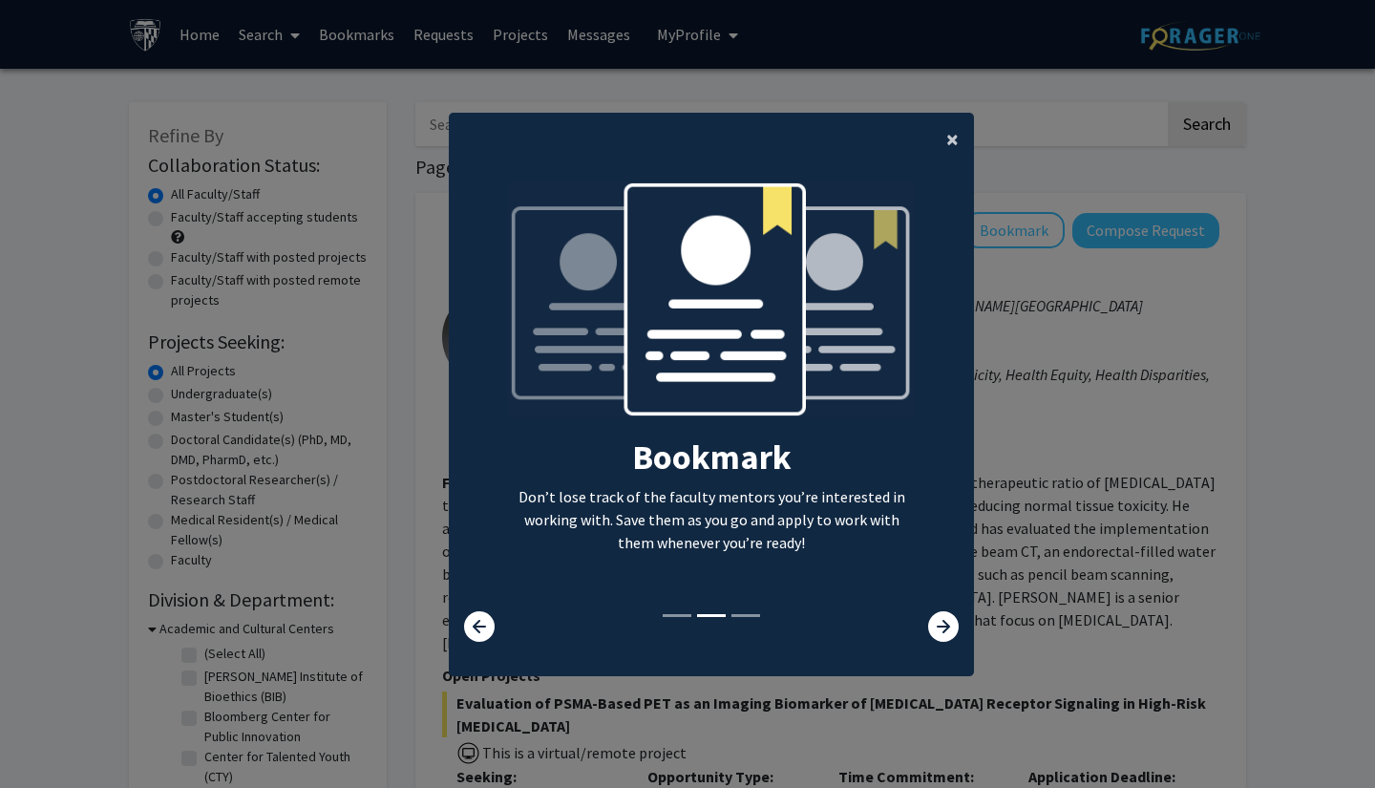
drag, startPoint x: 961, startPoint y: 142, endPoint x: 959, endPoint y: 159, distance: 17.3
click at [961, 142] on button "×" at bounding box center [952, 139] width 43 height 53
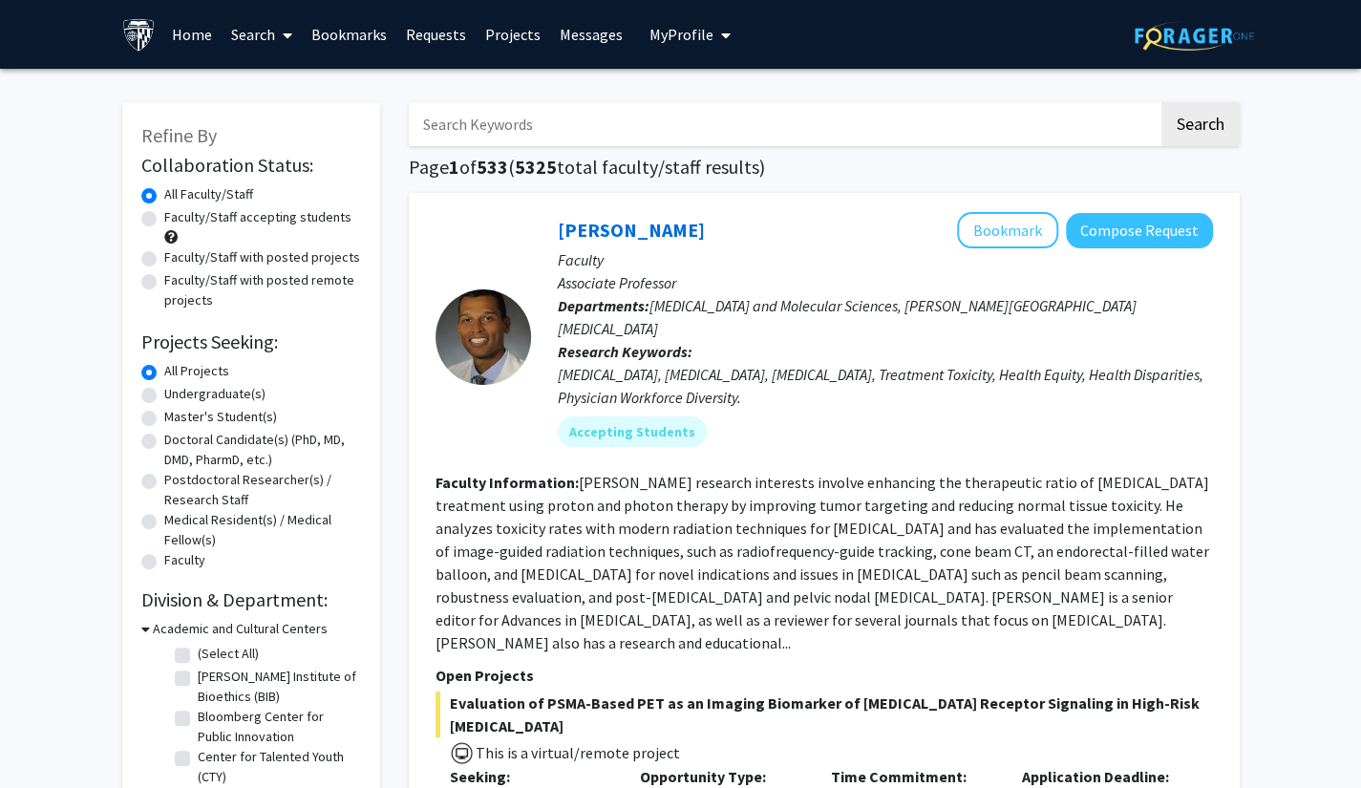
scroll to position [95, 0]
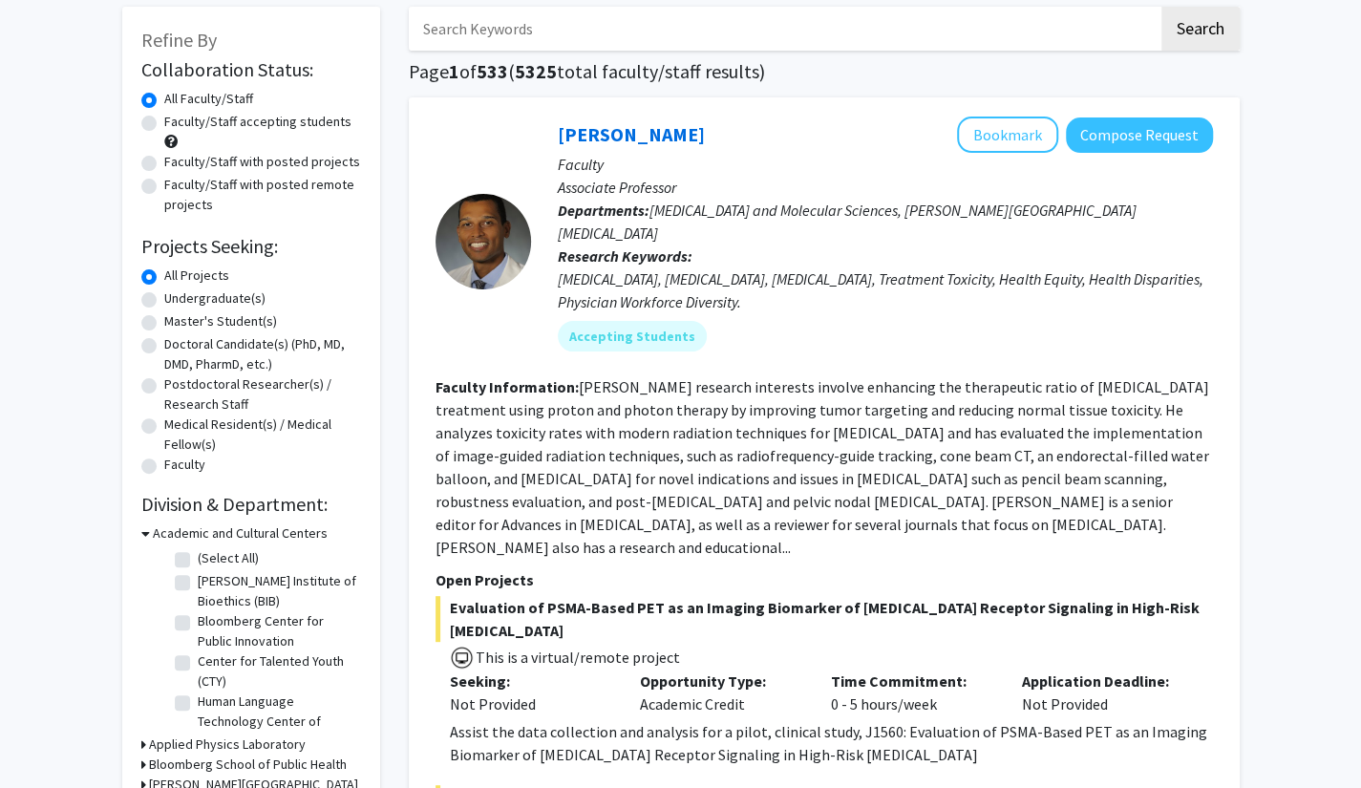
click at [164, 121] on label "Faculty/Staff accepting students" at bounding box center [257, 122] width 187 height 20
click at [164, 121] on input "Faculty/Staff accepting students" at bounding box center [170, 118] width 12 height 12
radio input "true"
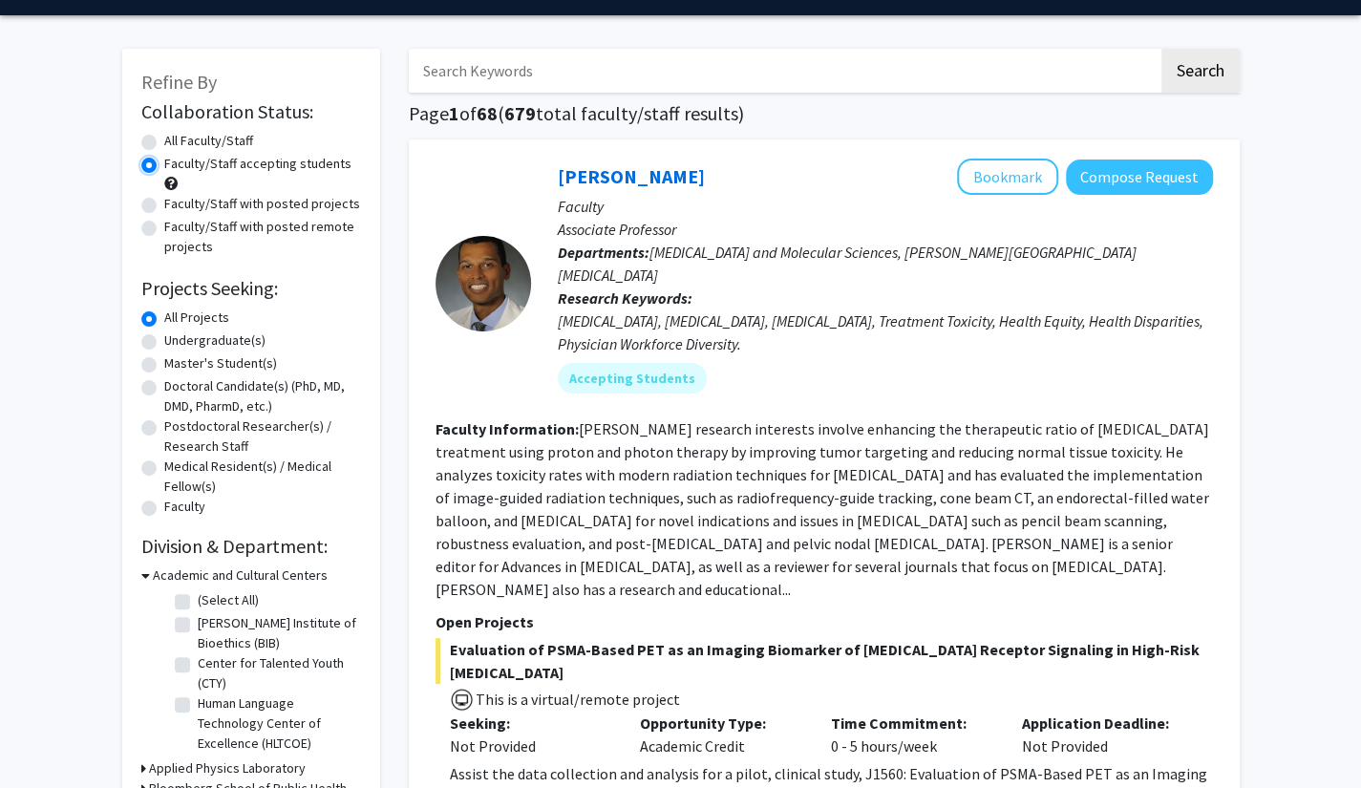
scroll to position [95, 0]
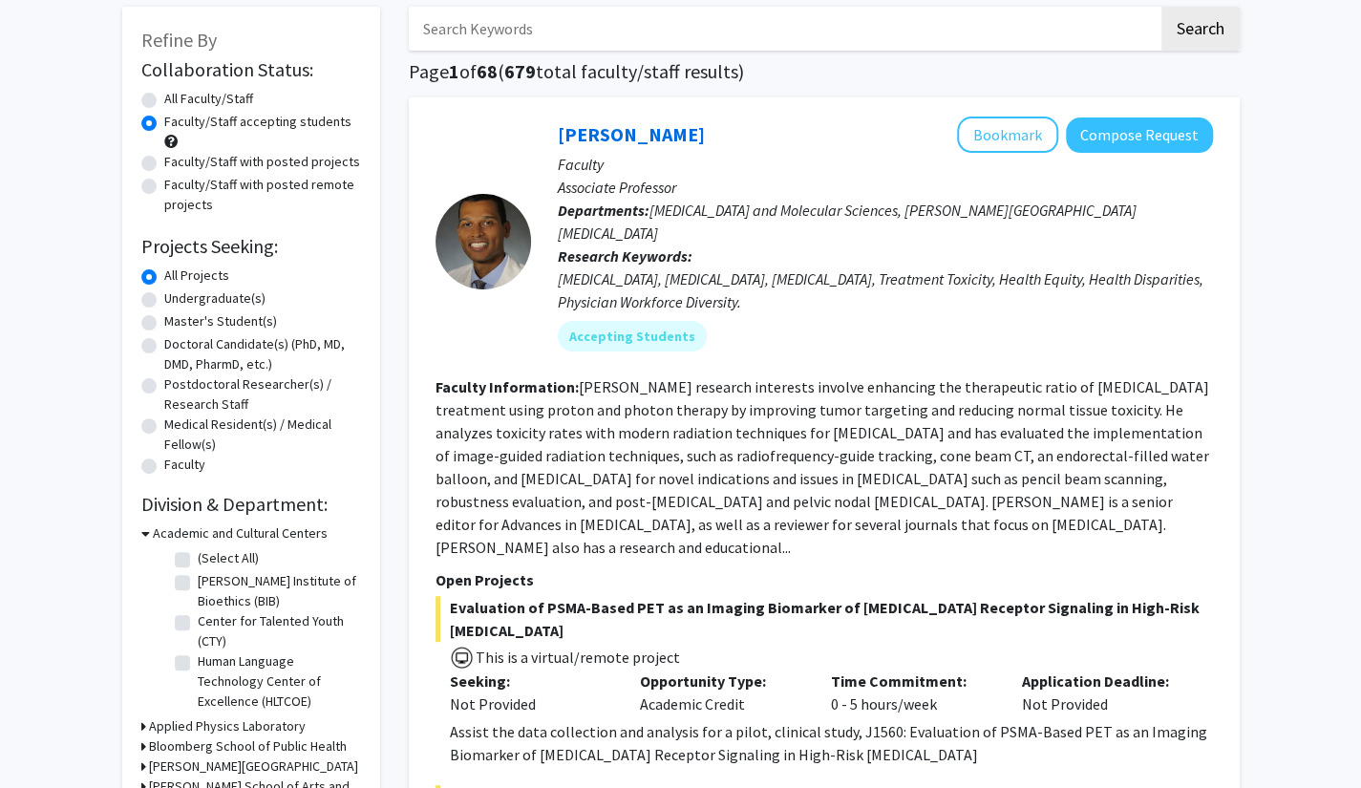
click at [164, 318] on label "Master's Student(s)" at bounding box center [220, 321] width 113 height 20
click at [164, 318] on input "Master's Student(s)" at bounding box center [170, 317] width 12 height 12
radio input "true"
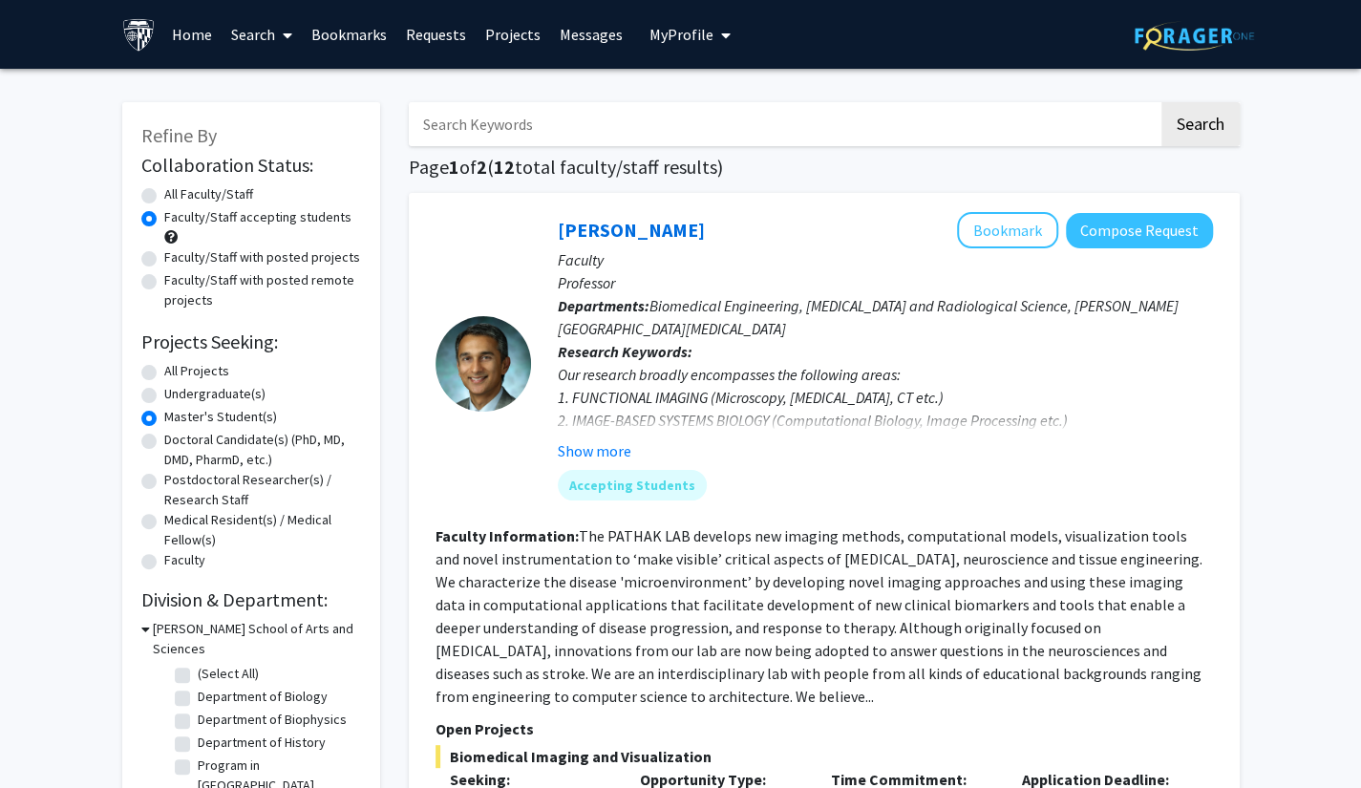
click at [164, 393] on label "Undergraduate(s)" at bounding box center [214, 394] width 101 height 20
click at [164, 393] on input "Undergraduate(s)" at bounding box center [170, 390] width 12 height 12
radio input "true"
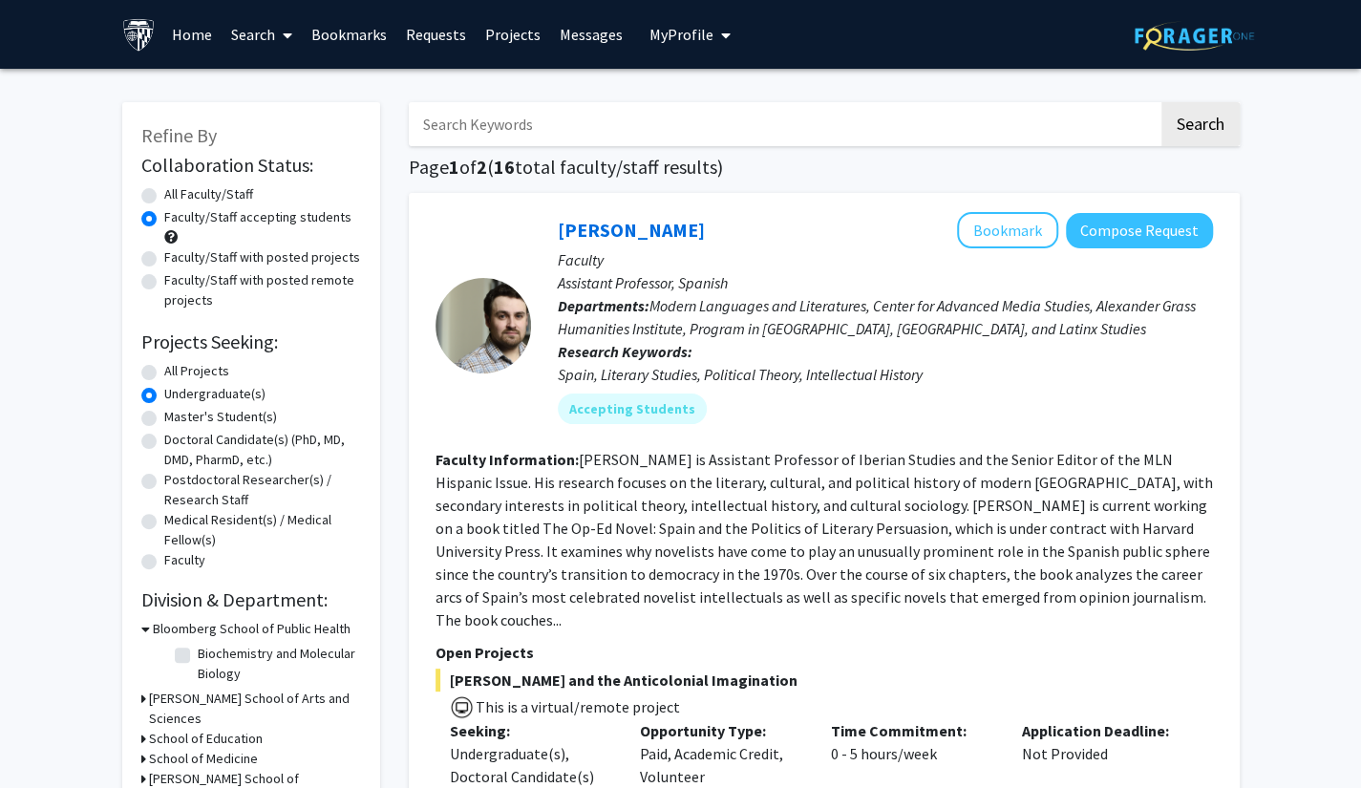
click at [164, 413] on label "Master's Student(s)" at bounding box center [220, 417] width 113 height 20
click at [164, 413] on input "Master's Student(s)" at bounding box center [170, 413] width 12 height 12
radio input "true"
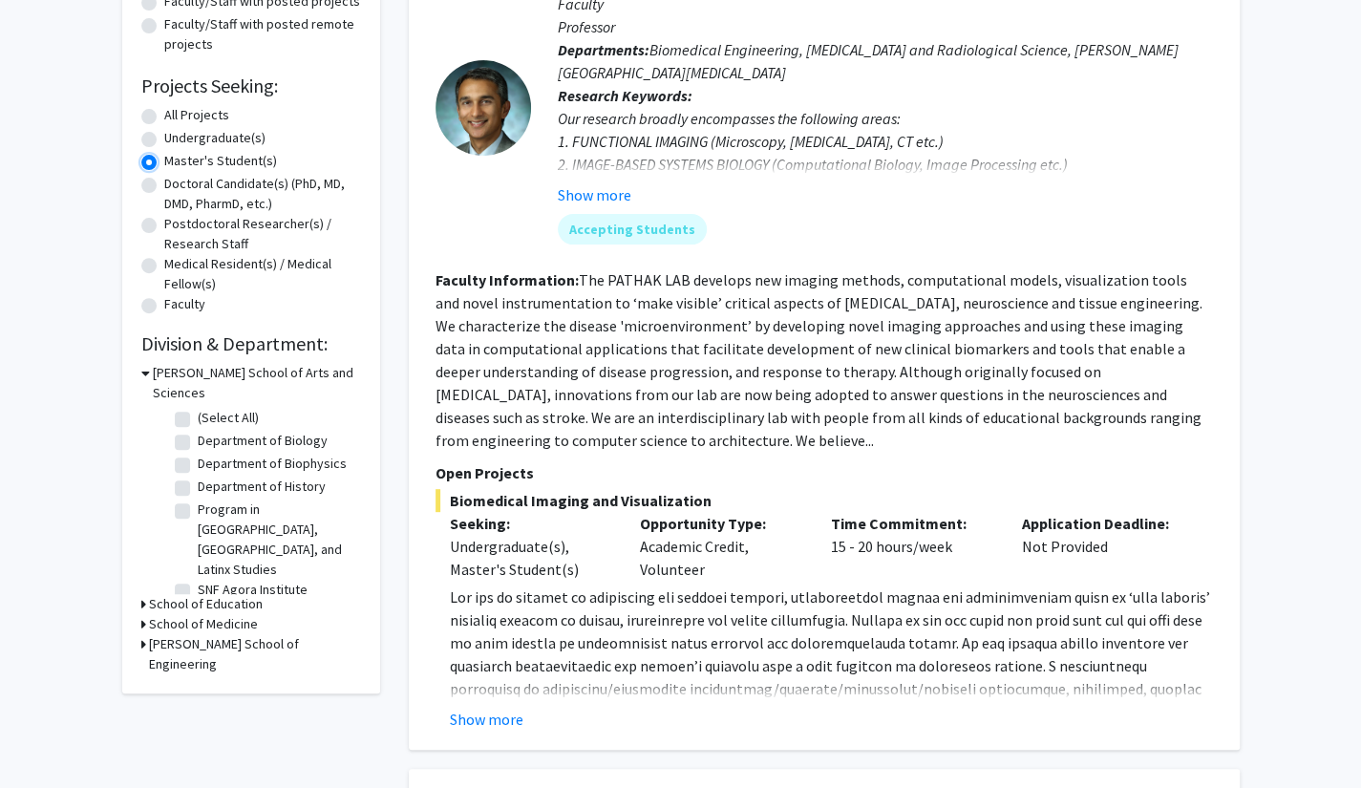
scroll to position [286, 0]
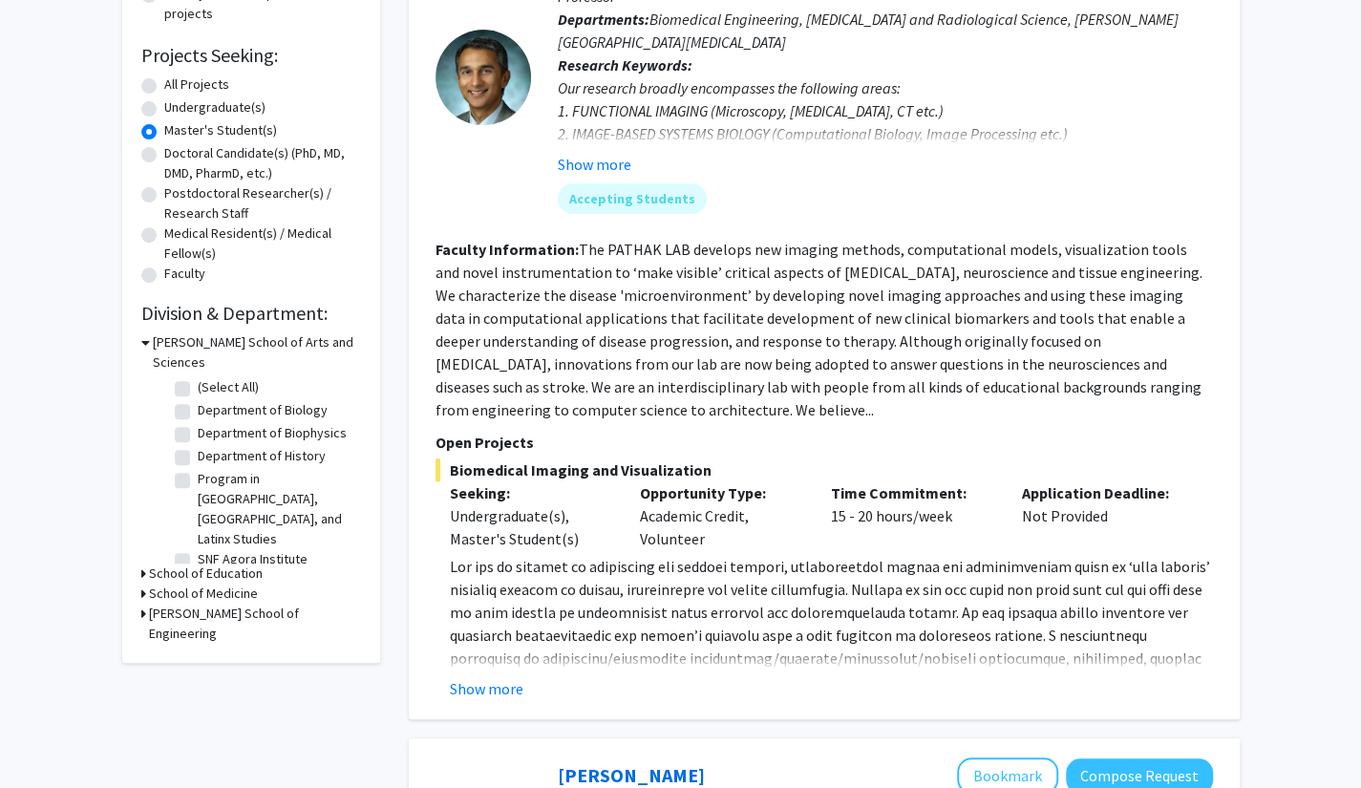
click at [198, 400] on label "Department of Biology" at bounding box center [263, 410] width 130 height 20
click at [198, 400] on input "Department of Biology" at bounding box center [204, 406] width 12 height 12
checkbox input "true"
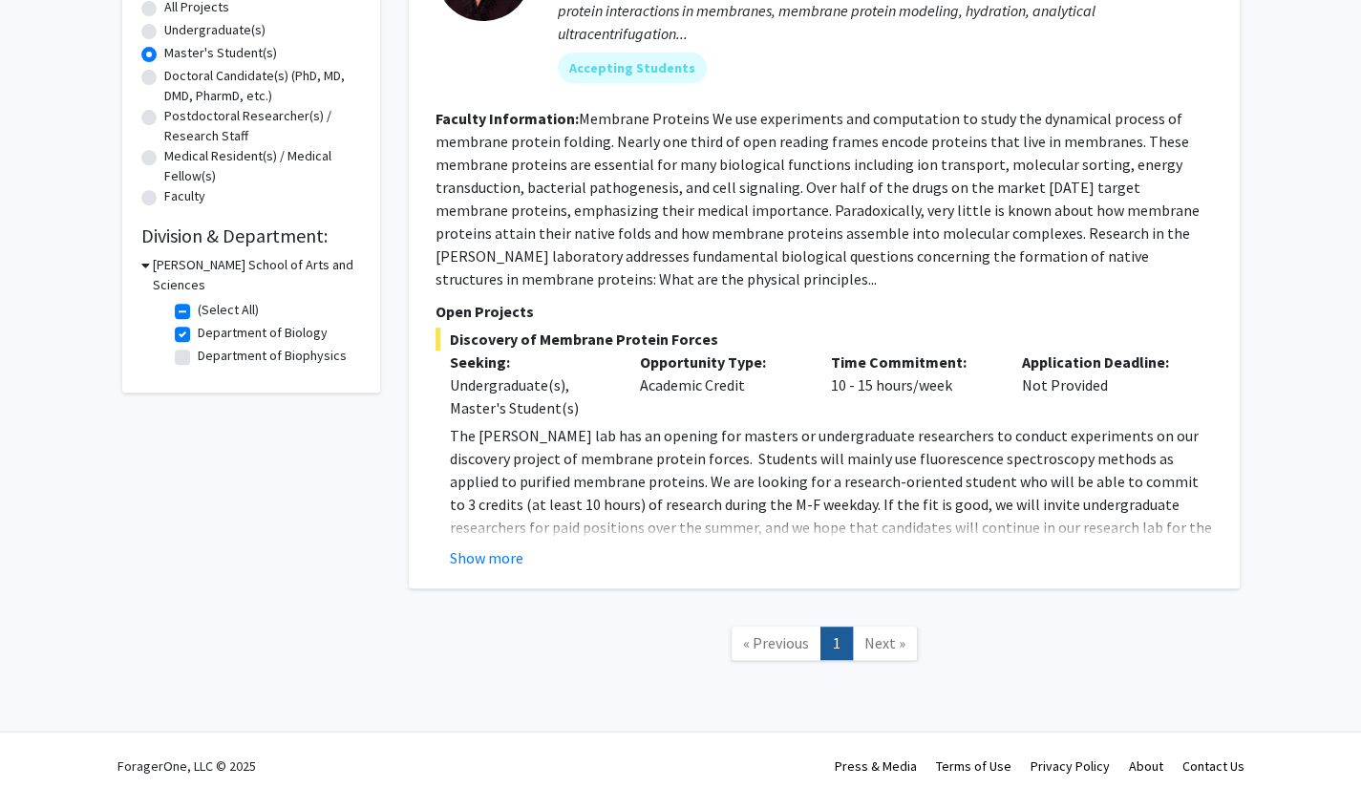
scroll to position [375, 0]
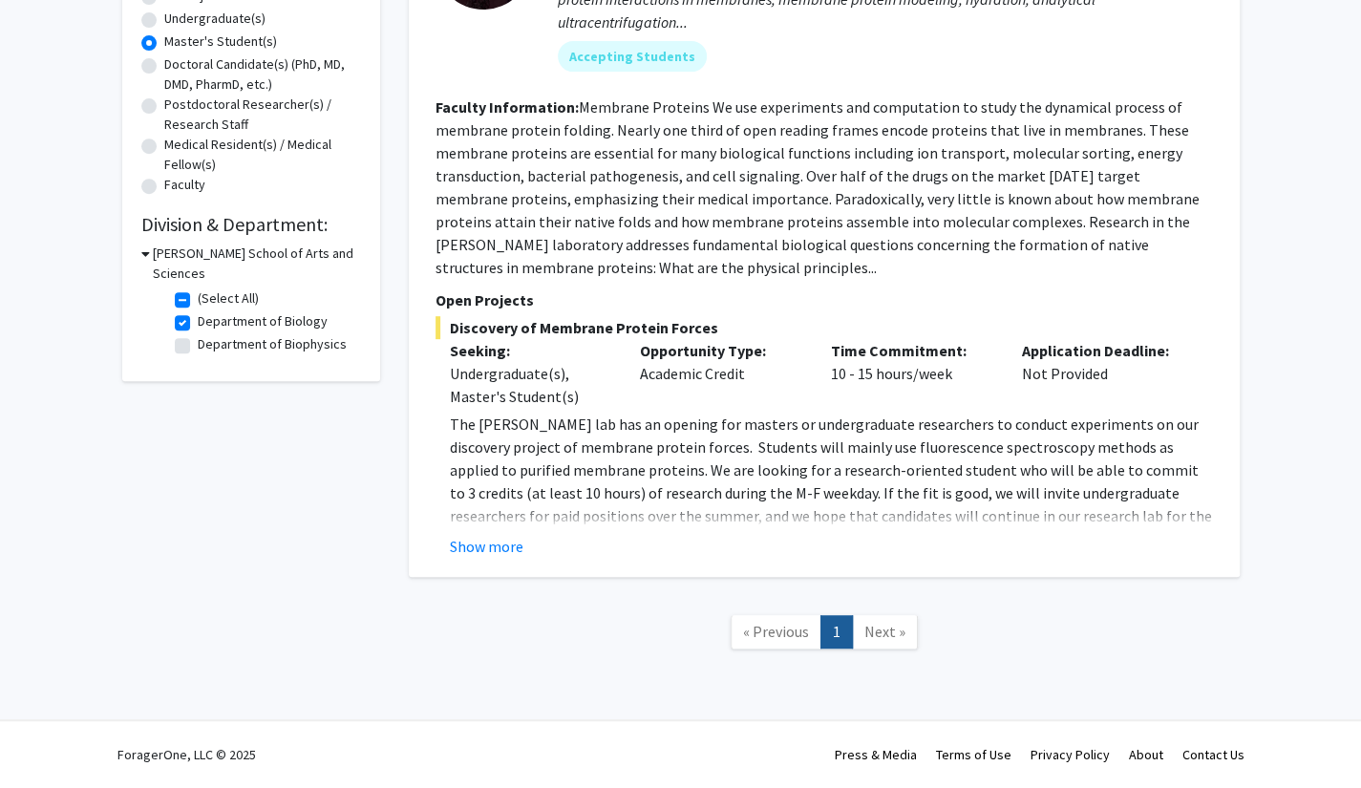
click at [198, 311] on label "Department of Biology" at bounding box center [263, 321] width 130 height 20
click at [198, 311] on input "Department of Biology" at bounding box center [204, 317] width 12 height 12
checkbox input "false"
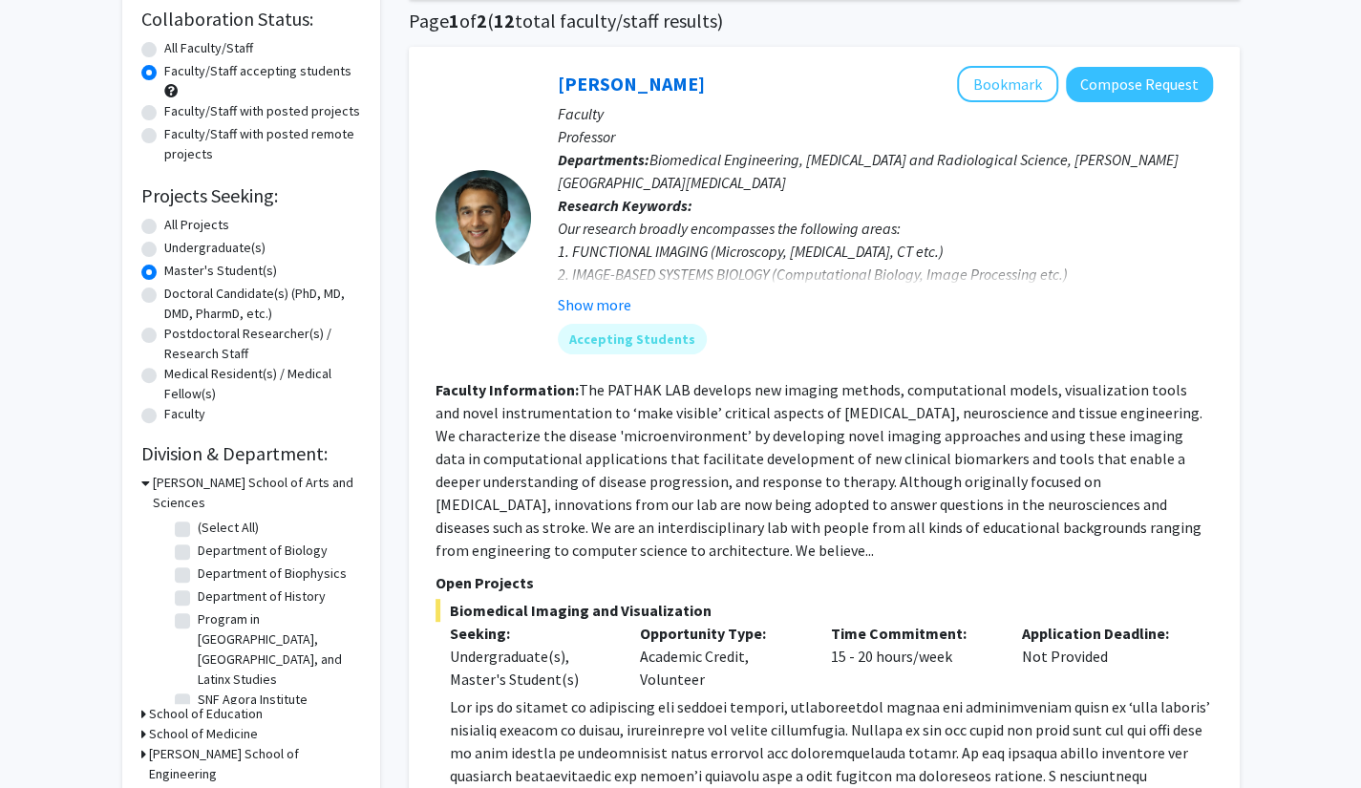
scroll to position [382, 0]
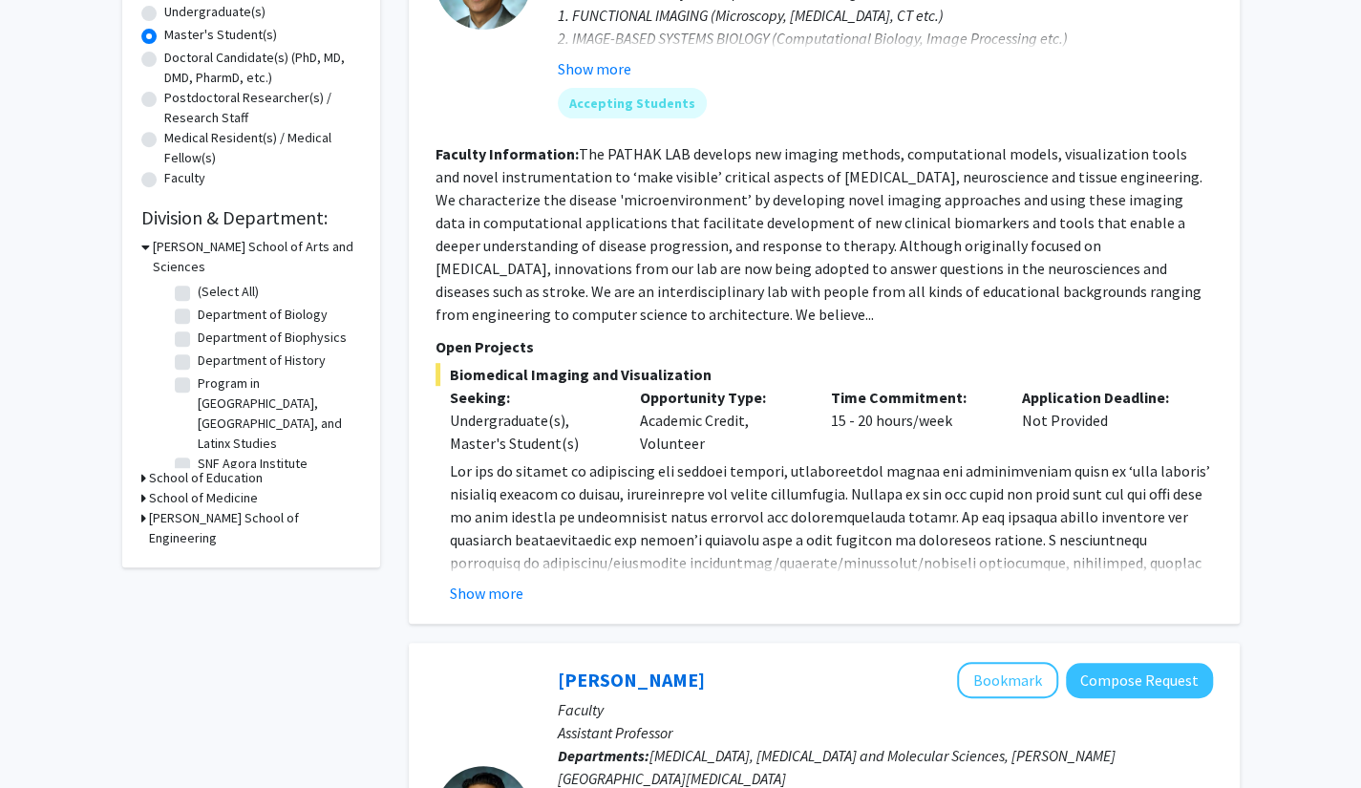
click at [198, 282] on label "(Select All)" at bounding box center [228, 292] width 61 height 20
click at [198, 282] on input "(Select All)" at bounding box center [204, 288] width 12 height 12
checkbox input "true"
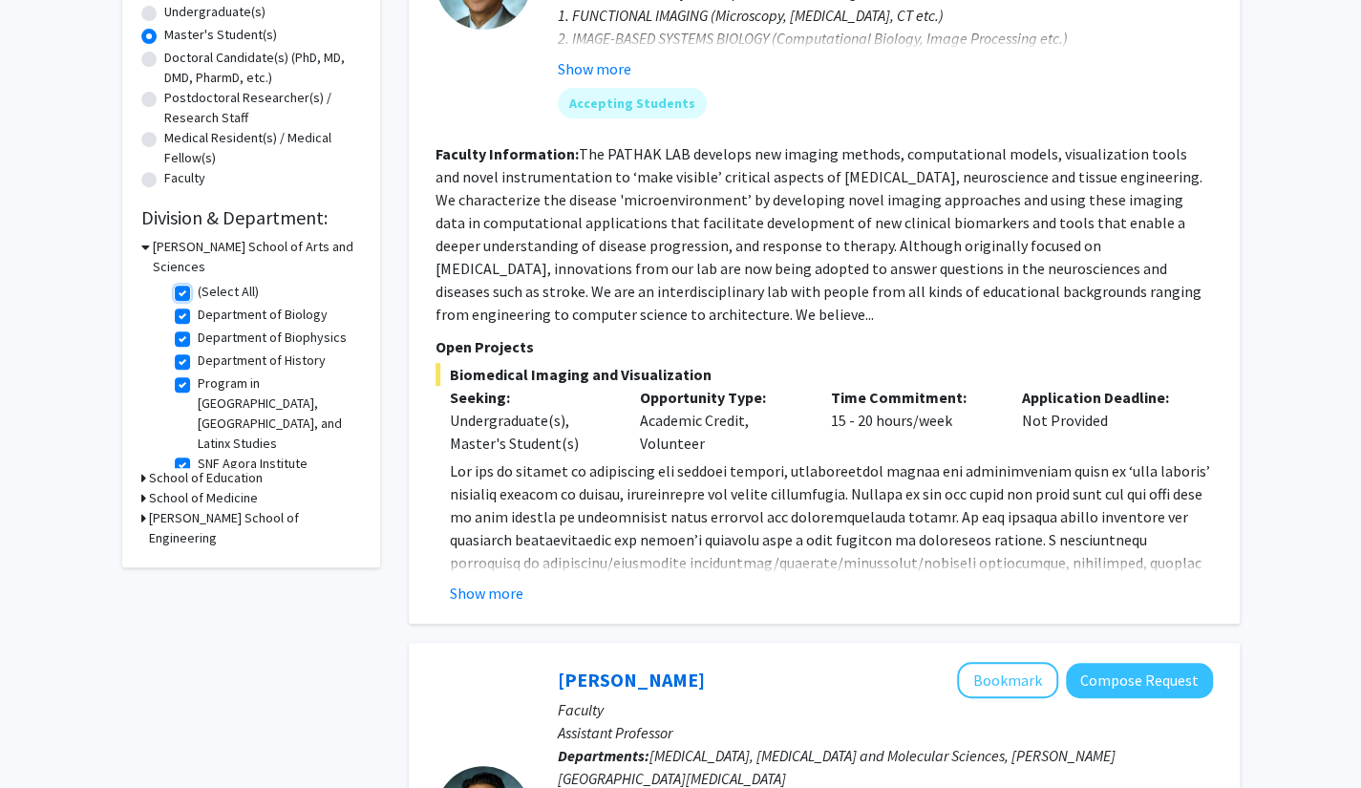
checkbox input "true"
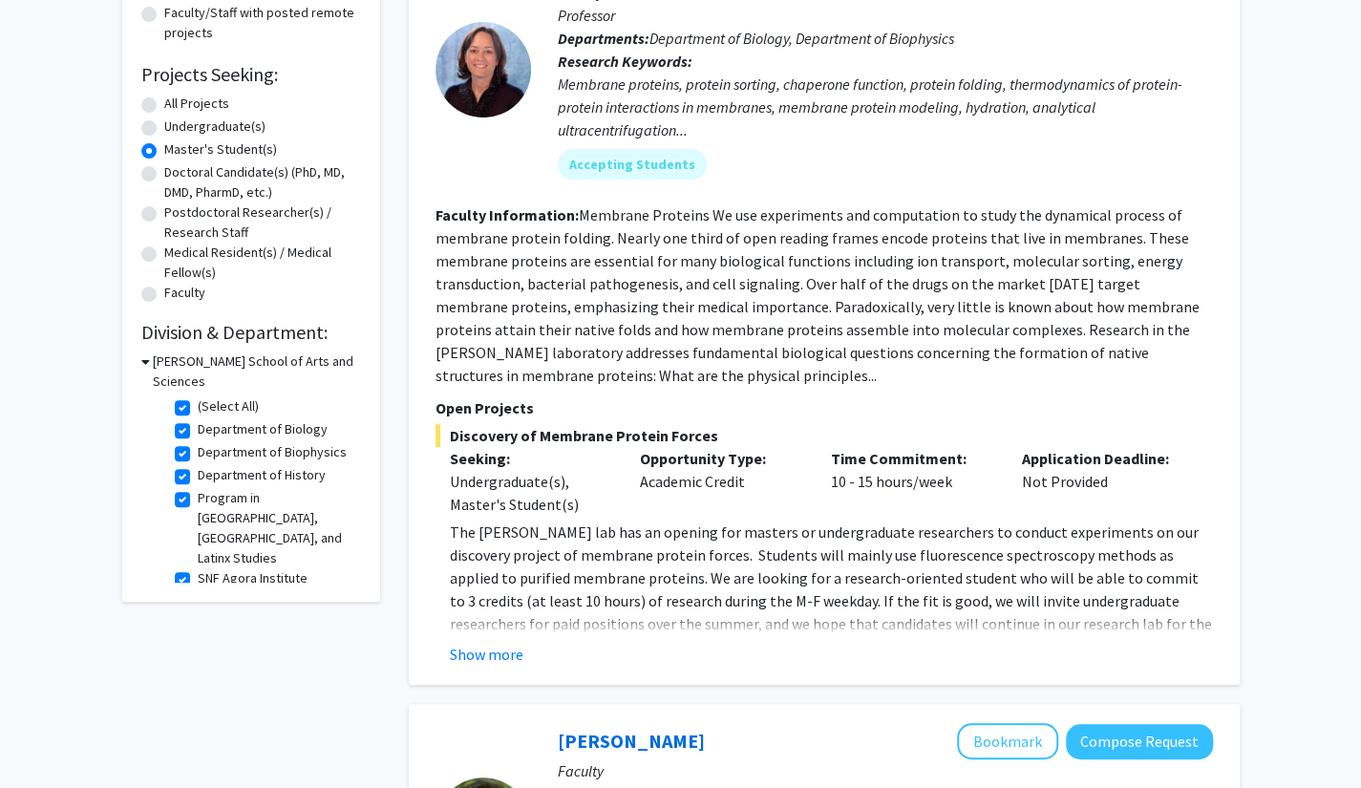
scroll to position [477, 0]
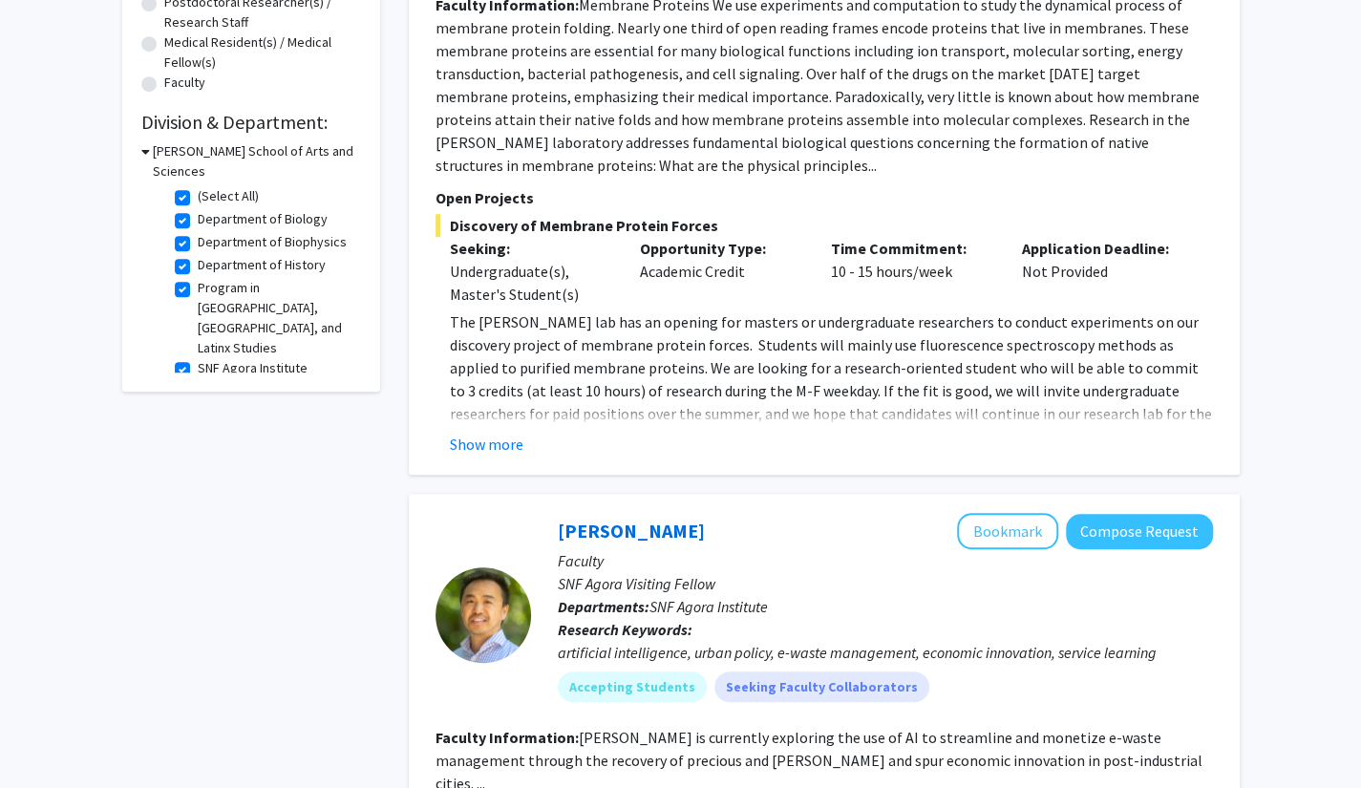
click at [198, 278] on label "Program in [GEOGRAPHIC_DATA], [GEOGRAPHIC_DATA], and Latinx Studies" at bounding box center [277, 318] width 158 height 80
click at [198, 278] on input "Program in [GEOGRAPHIC_DATA], [GEOGRAPHIC_DATA], and Latinx Studies" at bounding box center [204, 284] width 12 height 12
checkbox input "false"
checkbox input "true"
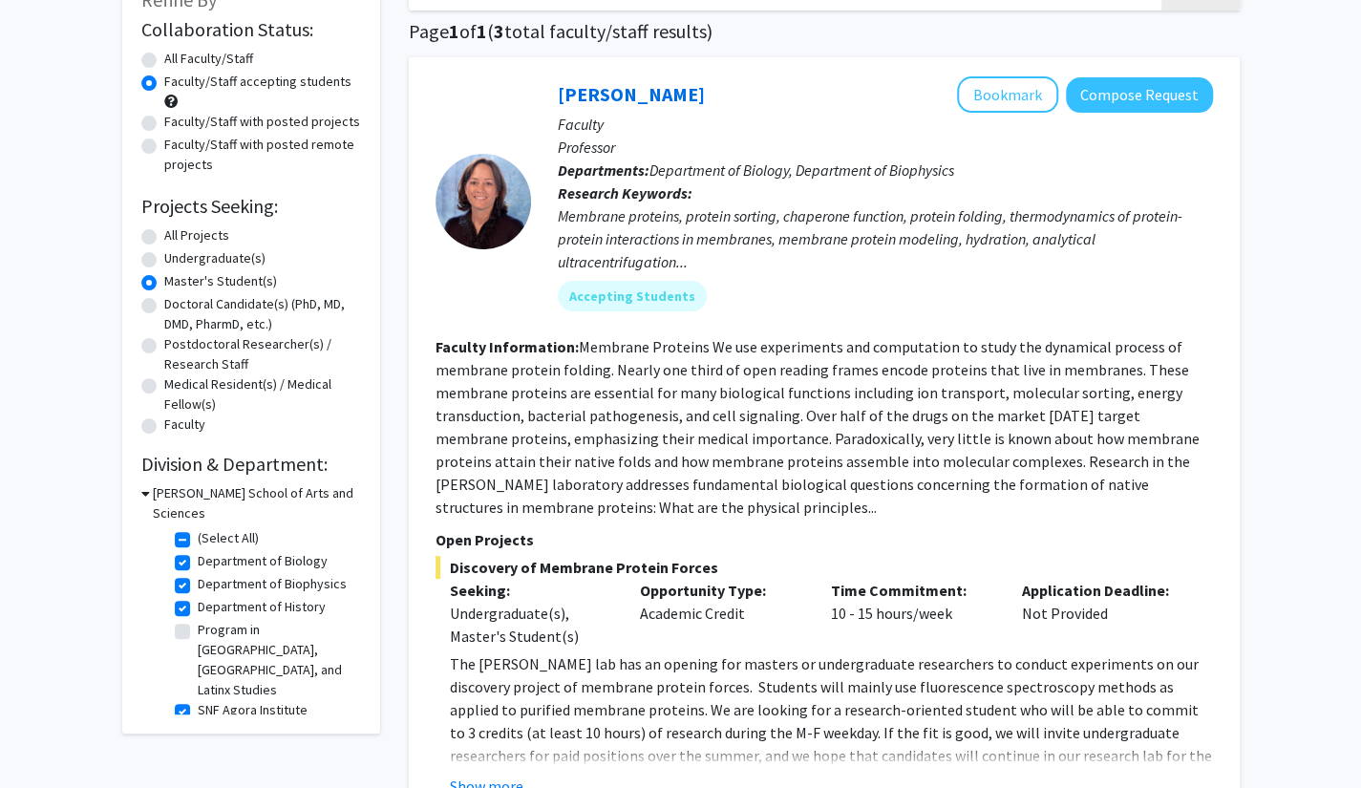
scroll to position [191, 0]
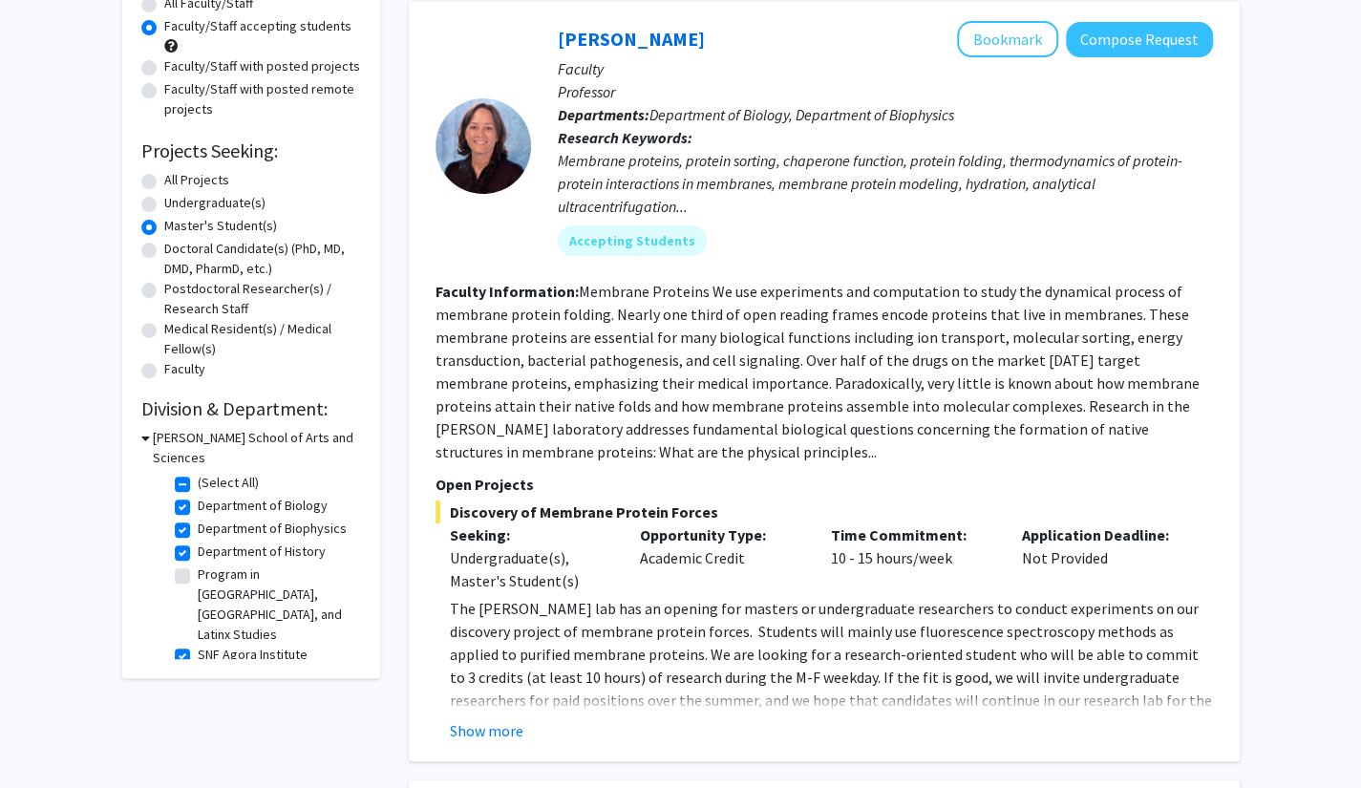
drag, startPoint x: 330, startPoint y: 618, endPoint x: 181, endPoint y: 602, distance: 149.7
click at [181, 602] on fg-checkbox-list "(Select All) (Select All) Department of Biology Department of Biology Departmen…" at bounding box center [265, 570] width 191 height 204
copy fg-checkbox-list "Program in [GEOGRAPHIC_DATA], [GEOGRAPHIC_DATA], and Latinx Studies SNF Agora I…"
drag, startPoint x: 337, startPoint y: 645, endPoint x: 323, endPoint y: 633, distance: 19.0
click at [337, 644] on div "Refine By Collaboration Status: Collaboration Status All Faculty/Staff Collabor…" at bounding box center [251, 294] width 258 height 767
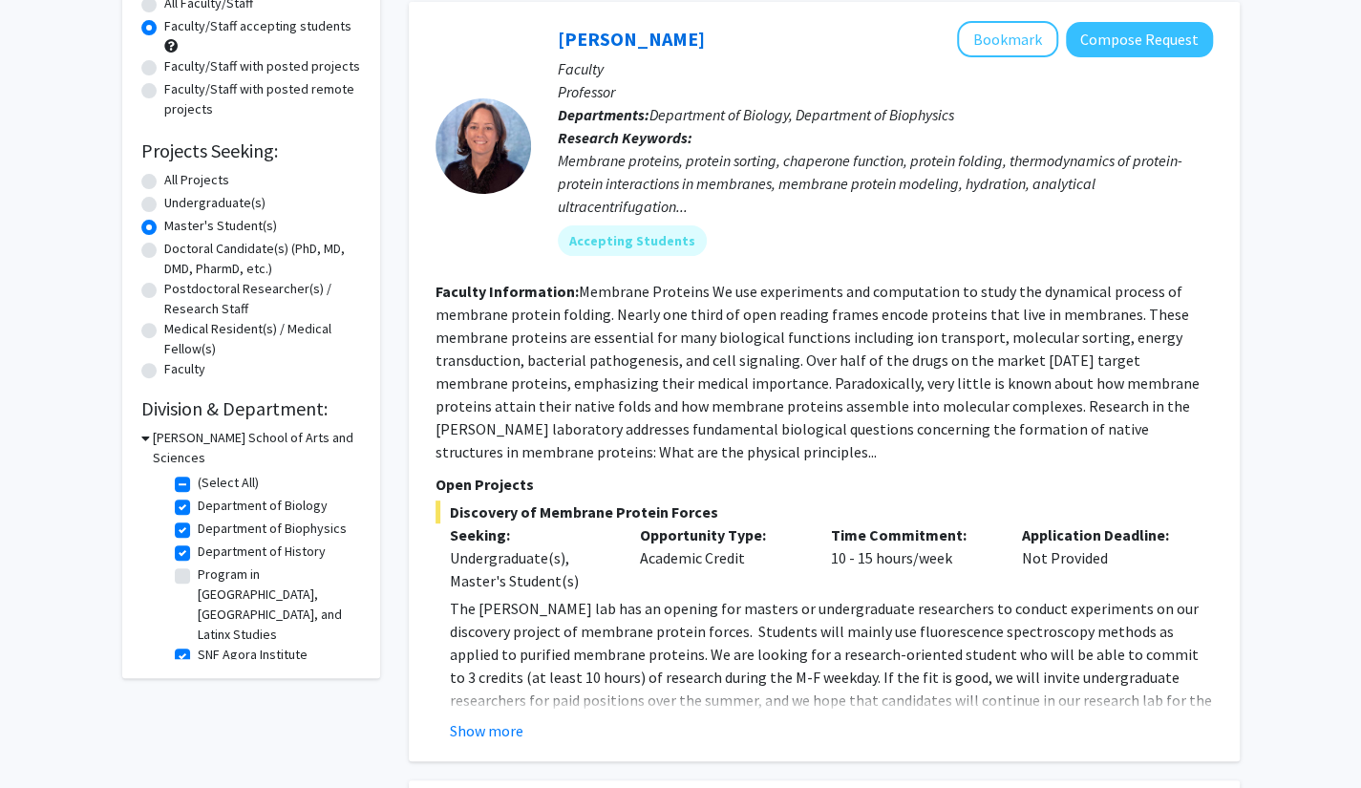
drag, startPoint x: 258, startPoint y: 617, endPoint x: 201, endPoint y: 612, distance: 57.5
click at [201, 644] on fieldset "SNF Agora Institute [GEOGRAPHIC_DATA]" at bounding box center [277, 654] width 158 height 20
copy label "SNF Agora Institute"
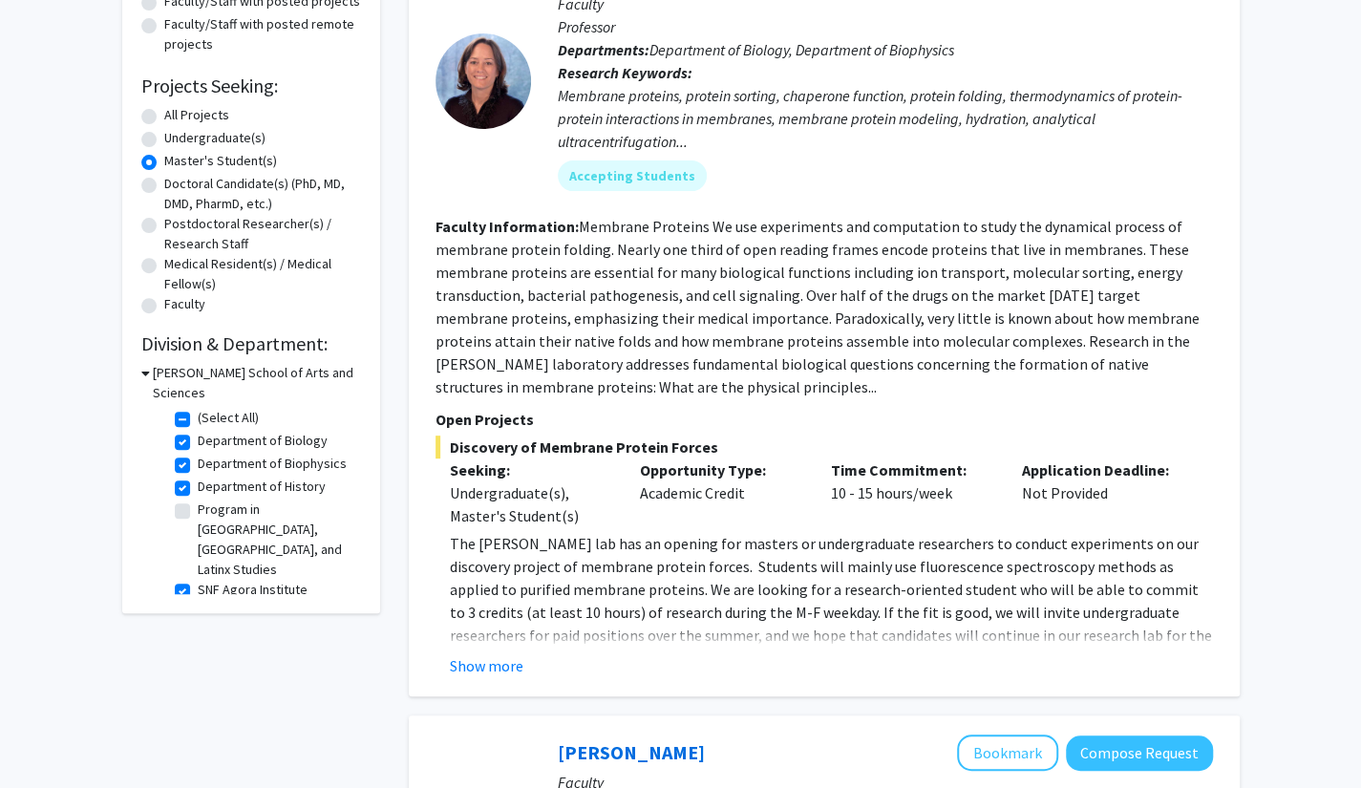
scroll to position [286, 0]
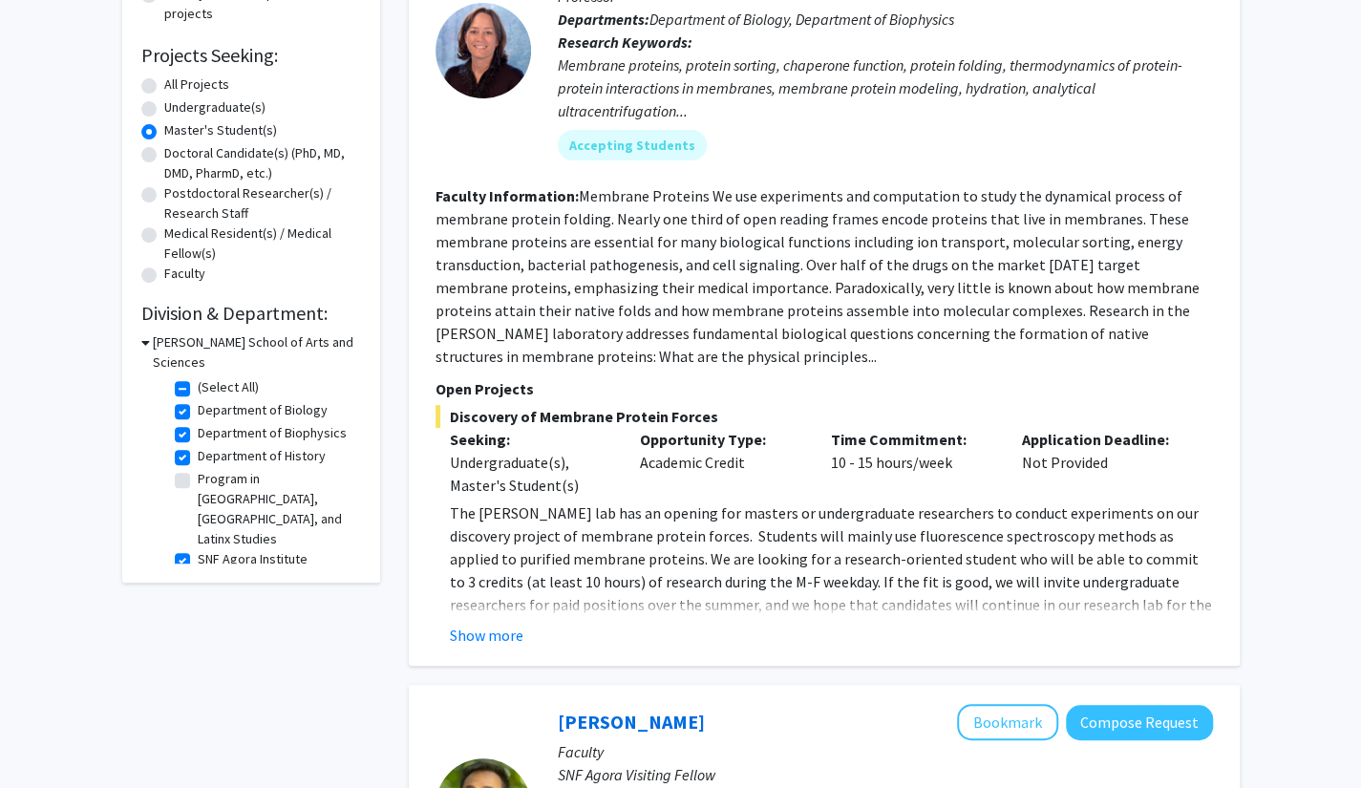
click at [599, 538] on p "The [PERSON_NAME] lab has an opening for masters or undergraduate researchers t…" at bounding box center [831, 581] width 763 height 160
click at [142, 337] on icon at bounding box center [145, 342] width 9 height 20
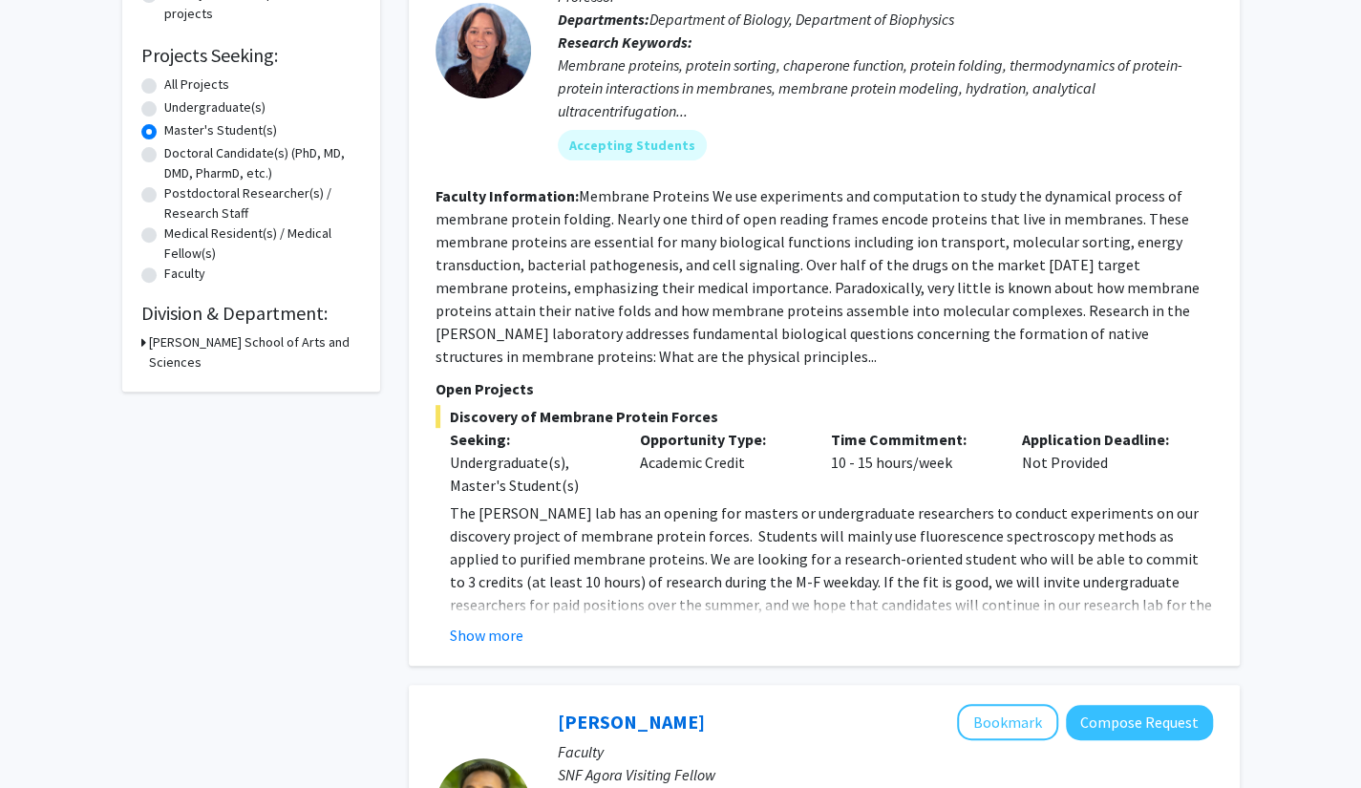
click at [143, 341] on icon at bounding box center [143, 342] width 5 height 20
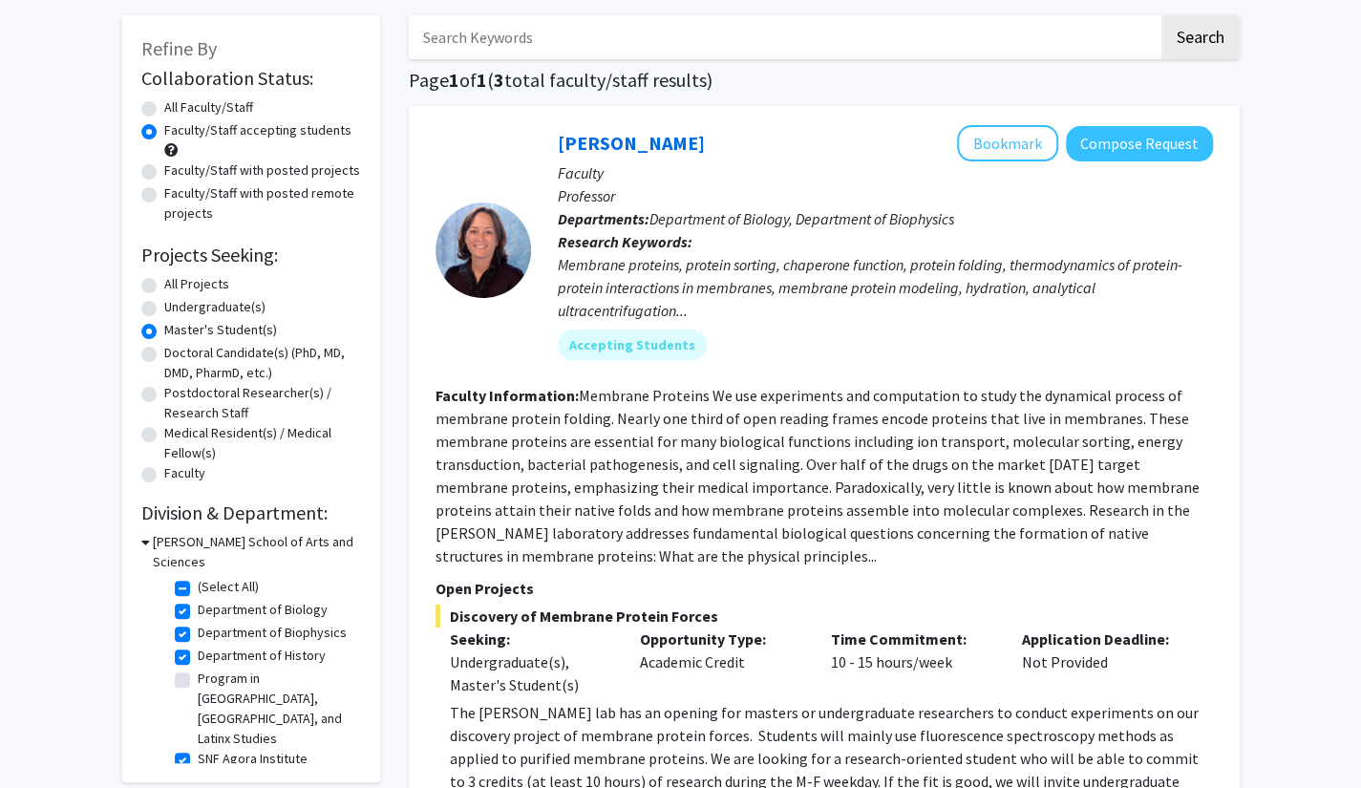
scroll to position [0, 0]
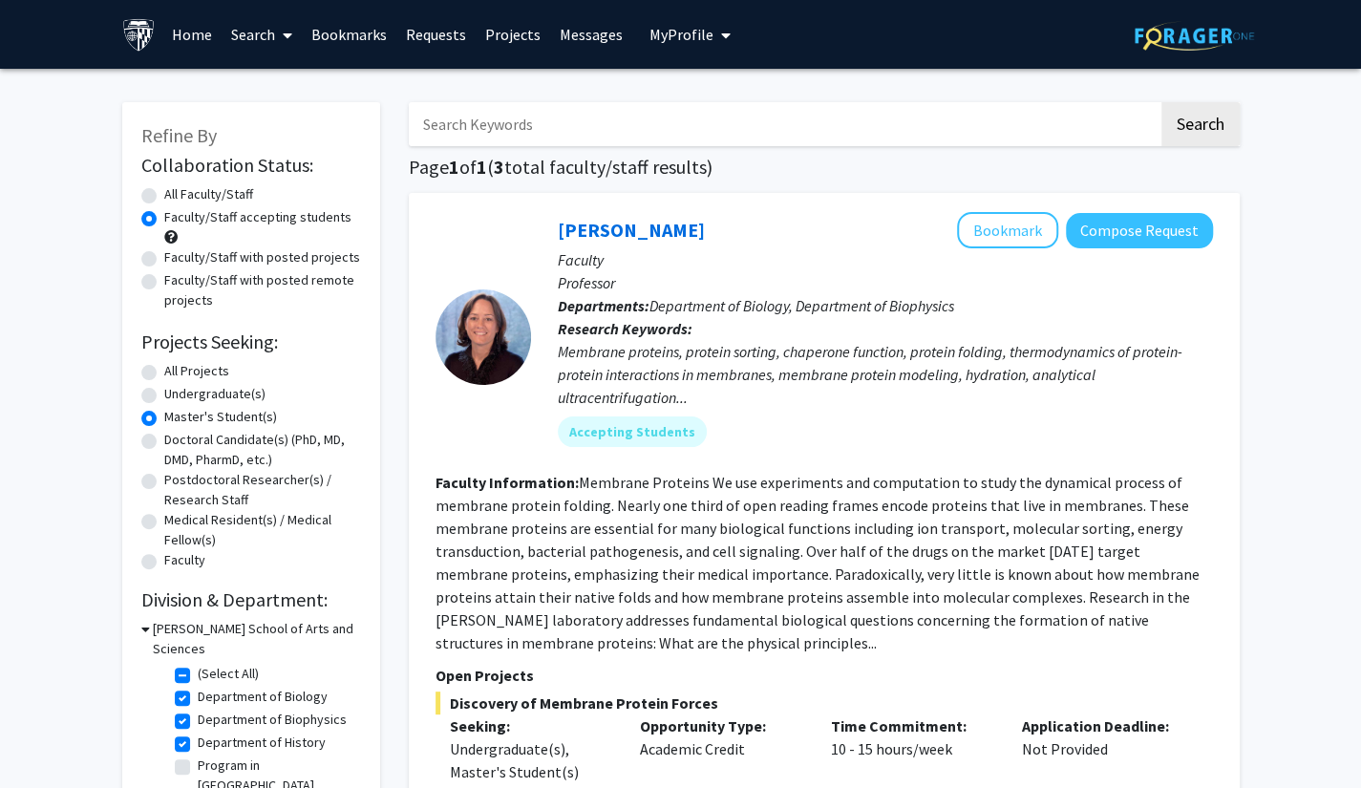
click at [325, 664] on fieldset "(Select All) (Select All)" at bounding box center [277, 674] width 158 height 20
click at [262, 39] on link "Search" at bounding box center [262, 34] width 80 height 67
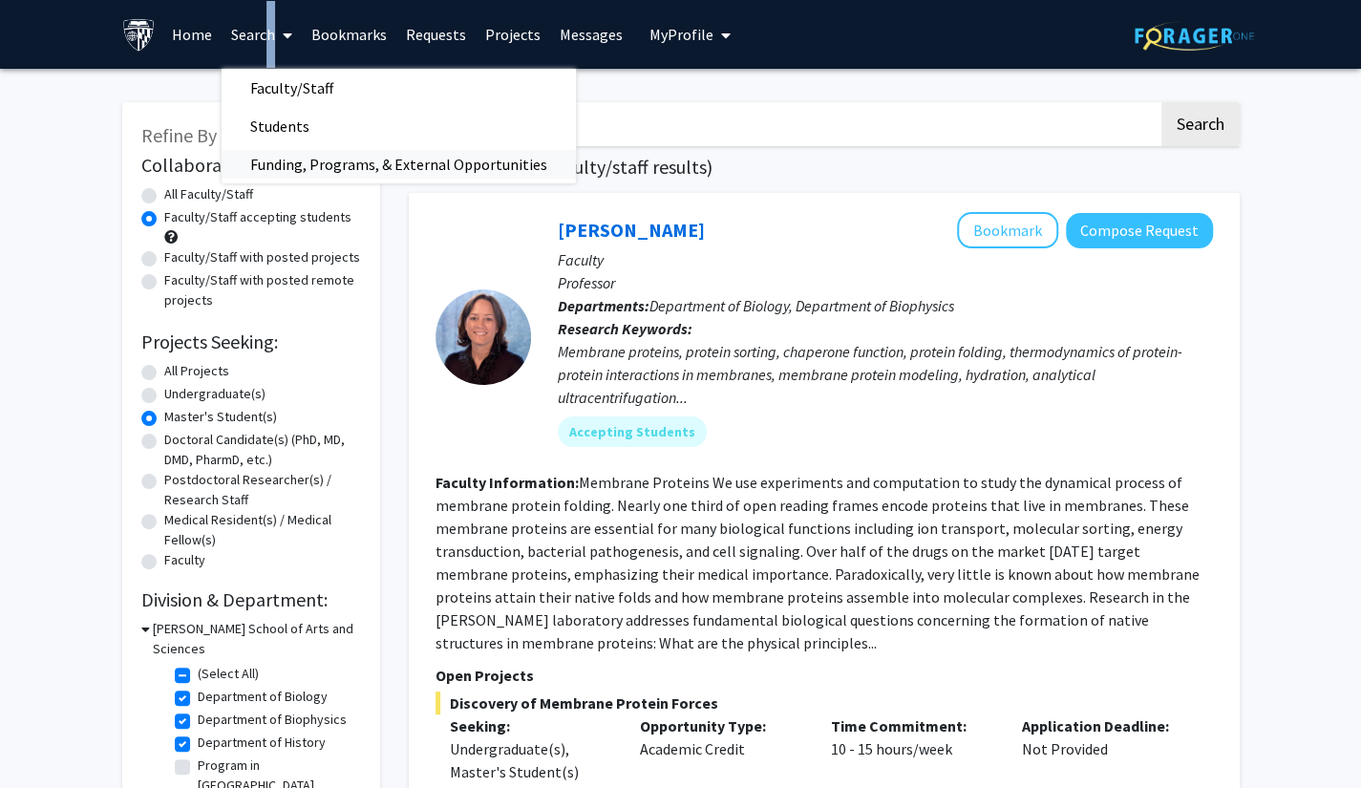
click at [281, 156] on span "Funding, Programs, & External Opportunities" at bounding box center [399, 164] width 354 height 38
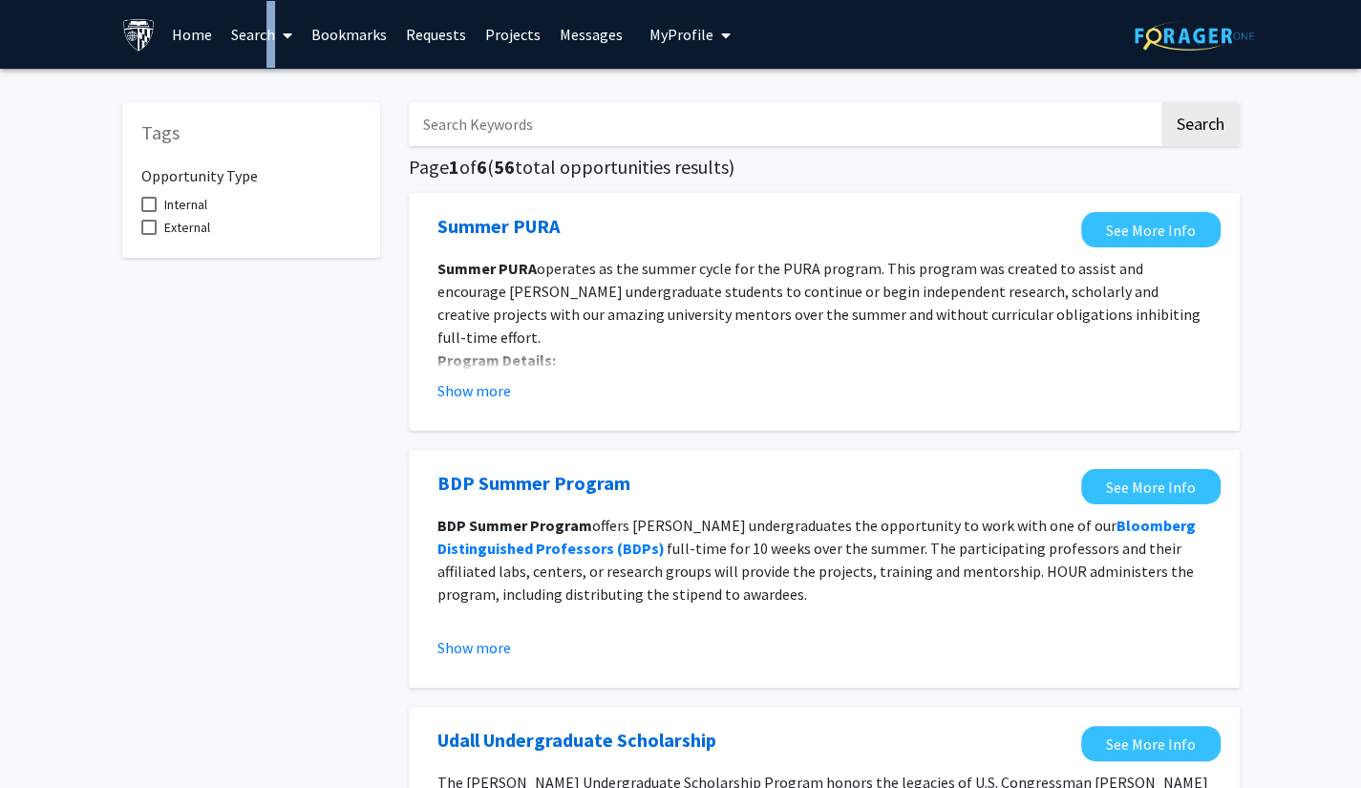
click at [199, 198] on span "Internal" at bounding box center [185, 204] width 43 height 23
click at [149, 212] on input "Internal" at bounding box center [148, 212] width 1 height 1
checkbox input "true"
click at [169, 222] on span "External" at bounding box center [187, 227] width 46 height 23
click at [149, 235] on input "External" at bounding box center [148, 235] width 1 height 1
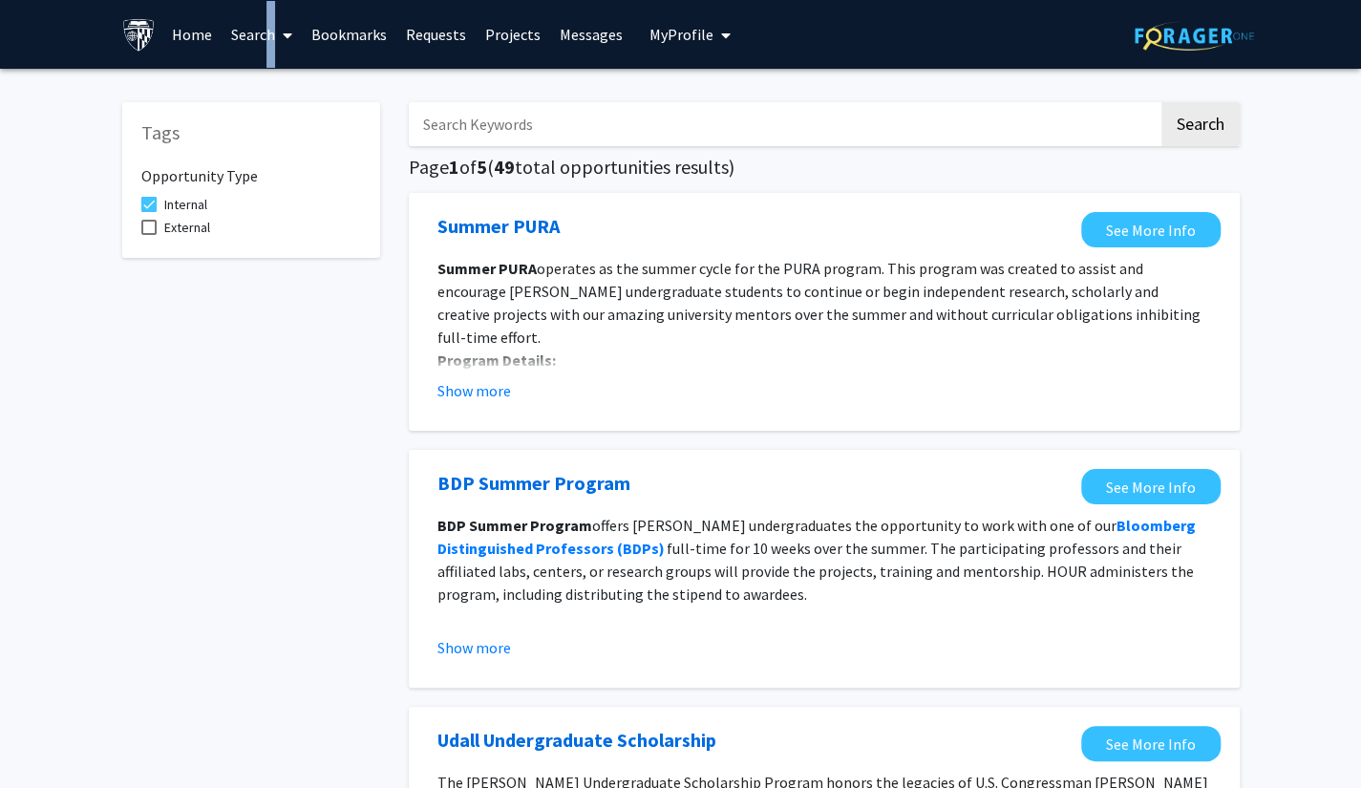
checkbox input "true"
click at [476, 392] on button "Show more" at bounding box center [474, 390] width 74 height 23
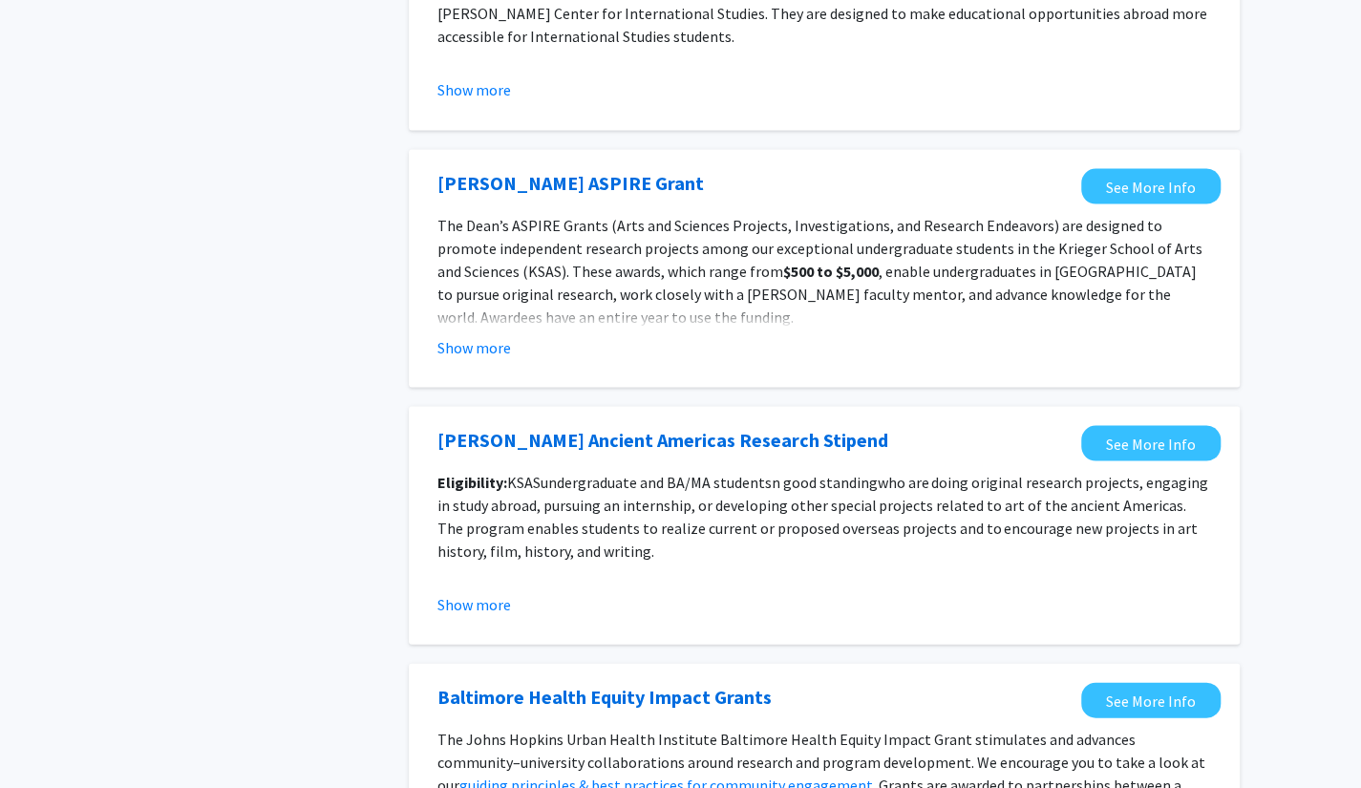
scroll to position [2192, 0]
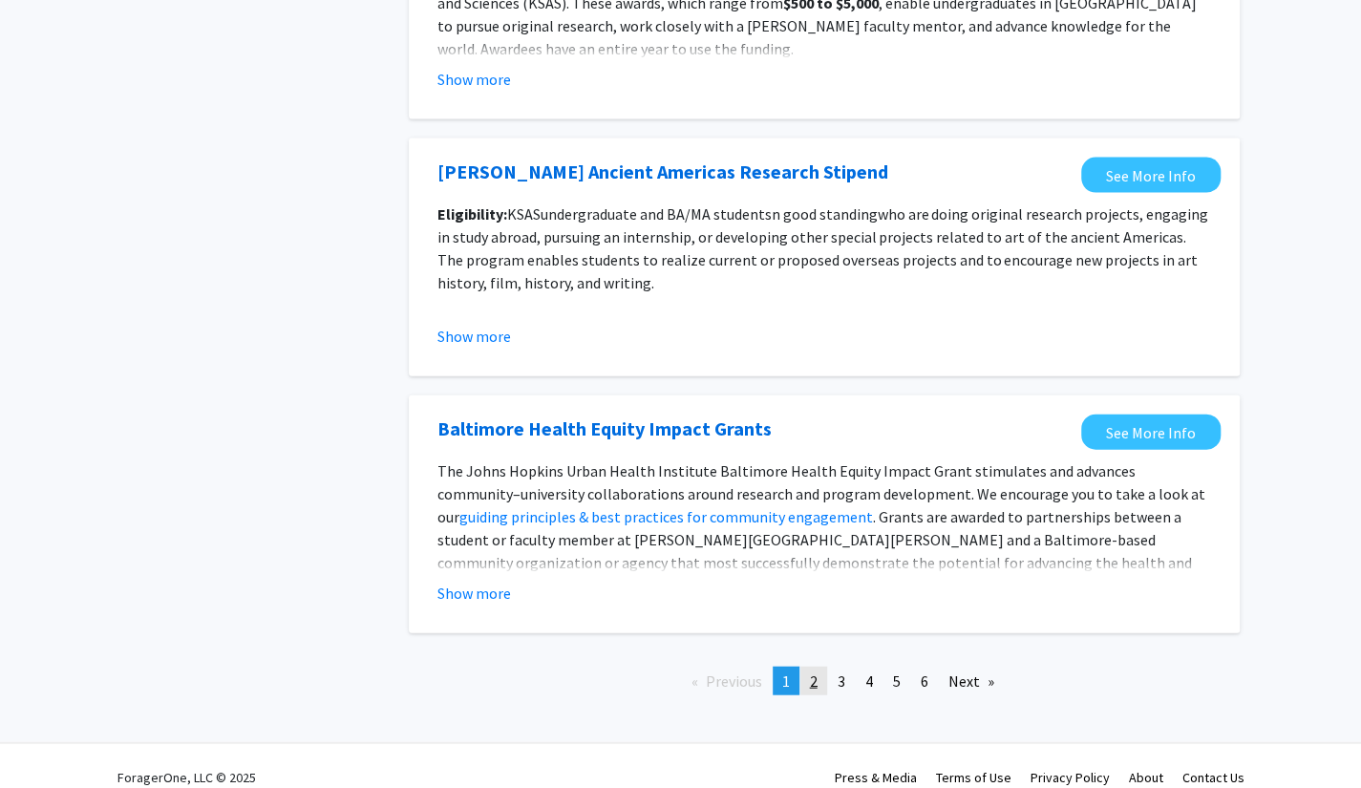
click at [817, 666] on link "page 2" at bounding box center [813, 680] width 27 height 29
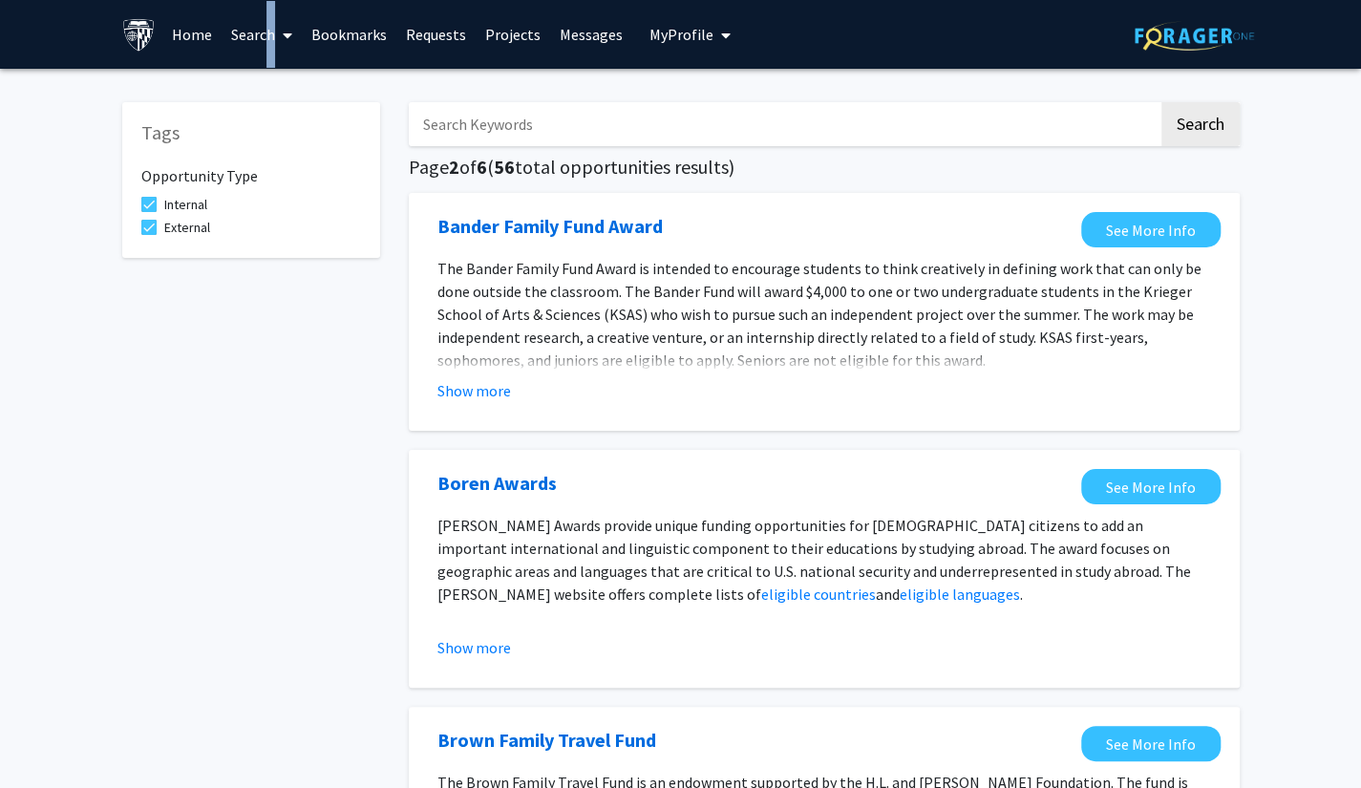
click at [260, 39] on link "Search" at bounding box center [262, 34] width 80 height 67
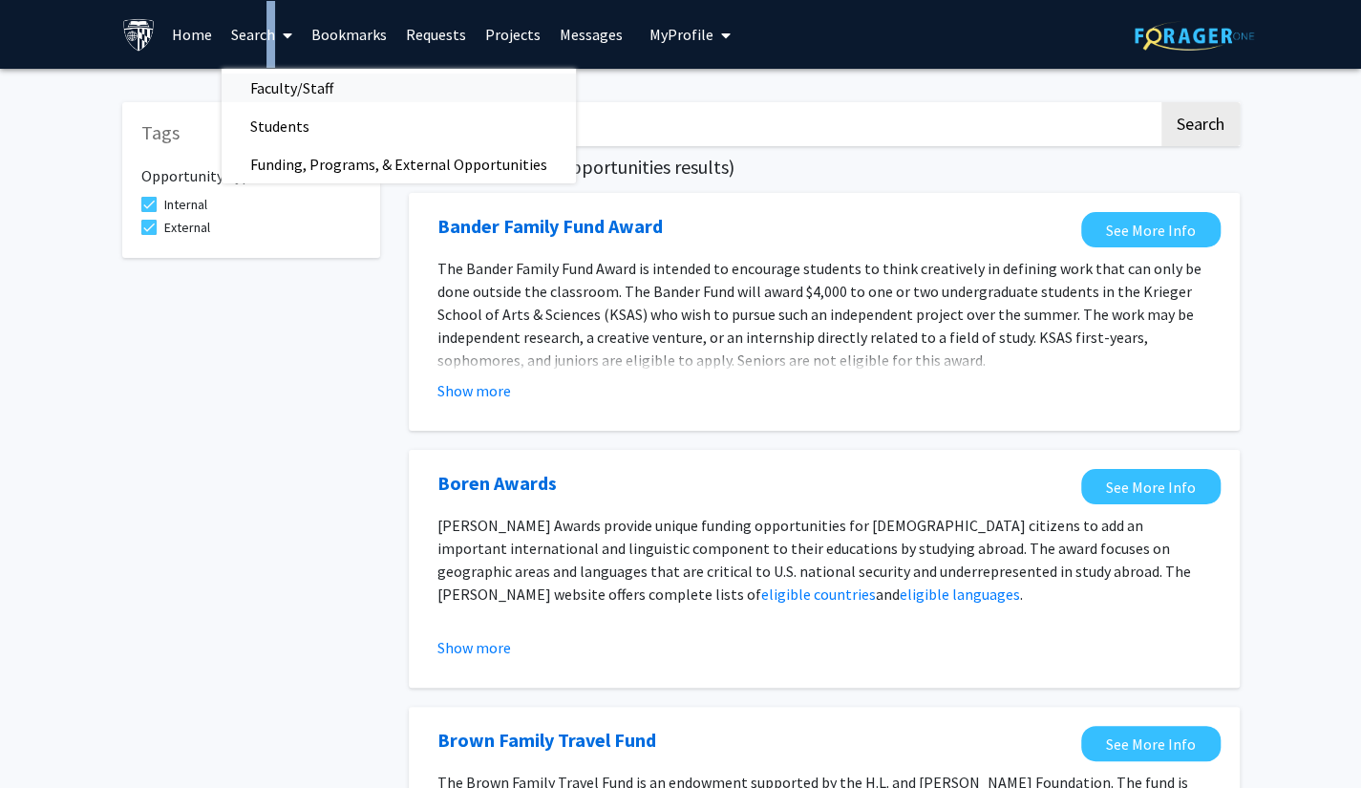
click at [268, 94] on span "Faculty/Staff" at bounding box center [292, 88] width 140 height 38
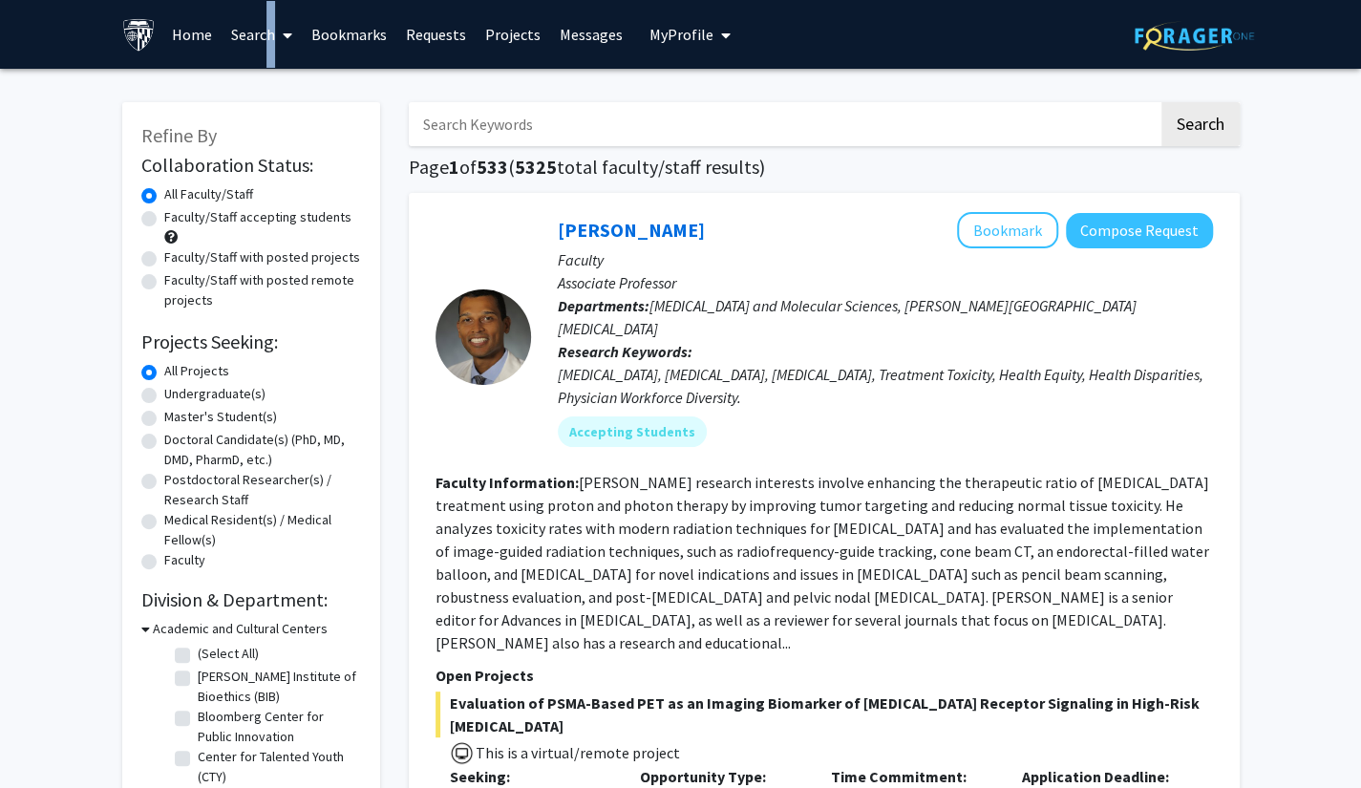
click at [264, 45] on link "Search" at bounding box center [262, 34] width 80 height 67
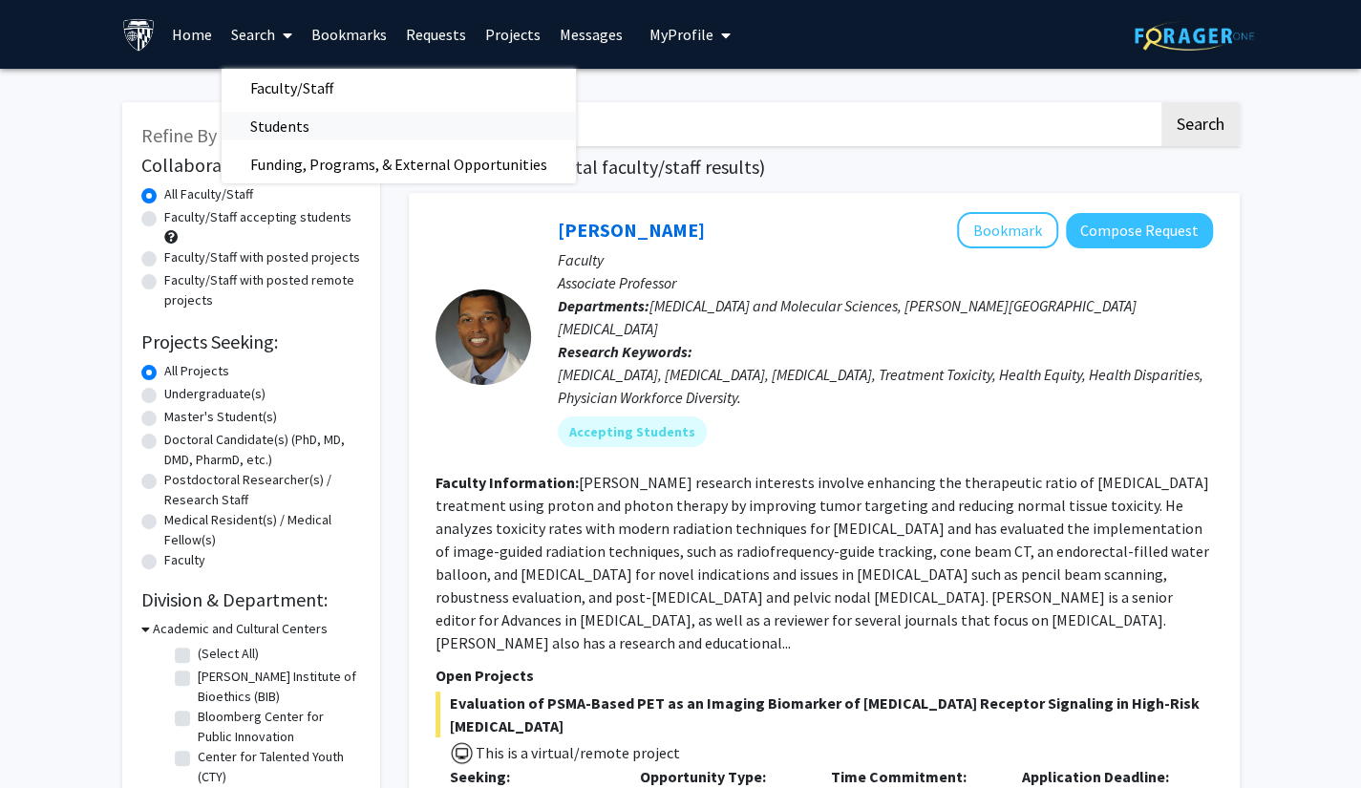
click at [281, 126] on span "Students" at bounding box center [280, 126] width 116 height 38
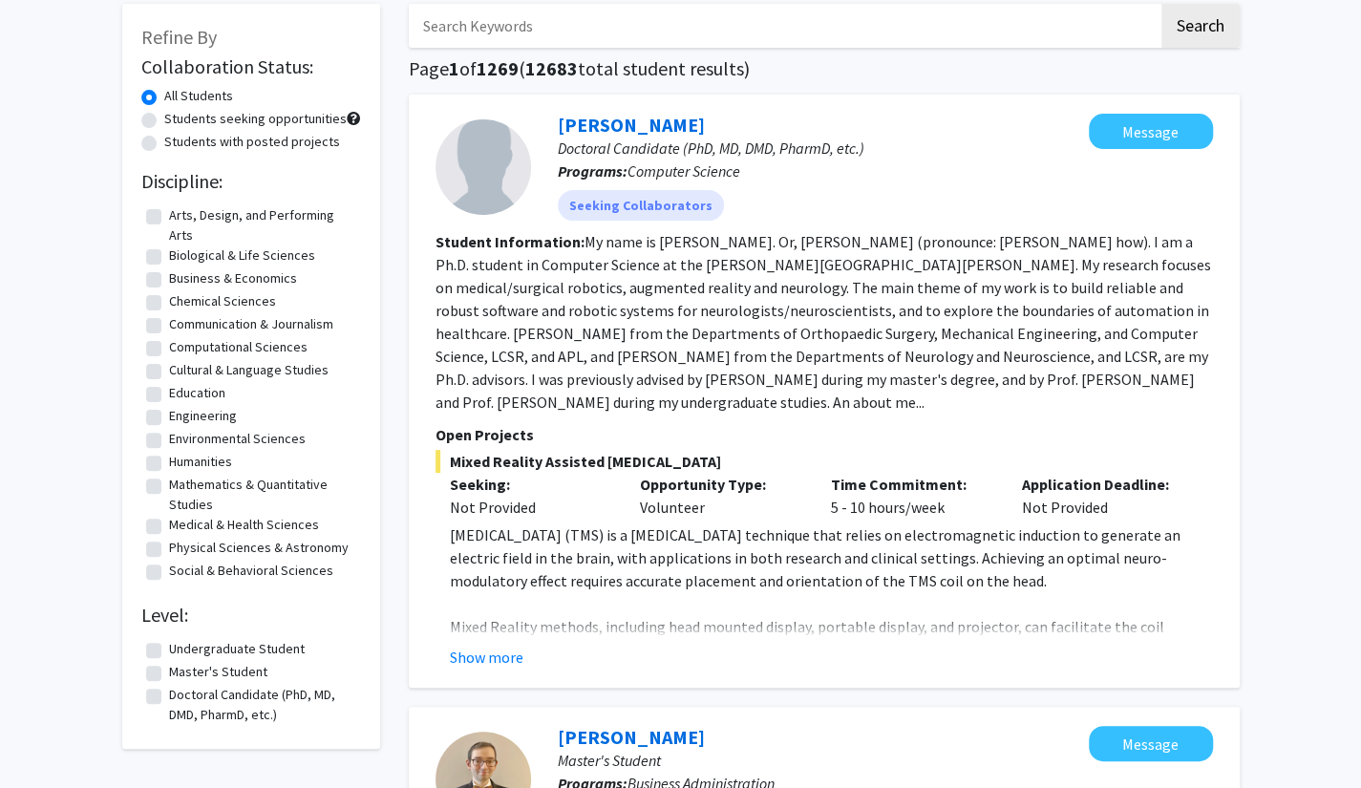
scroll to position [191, 0]
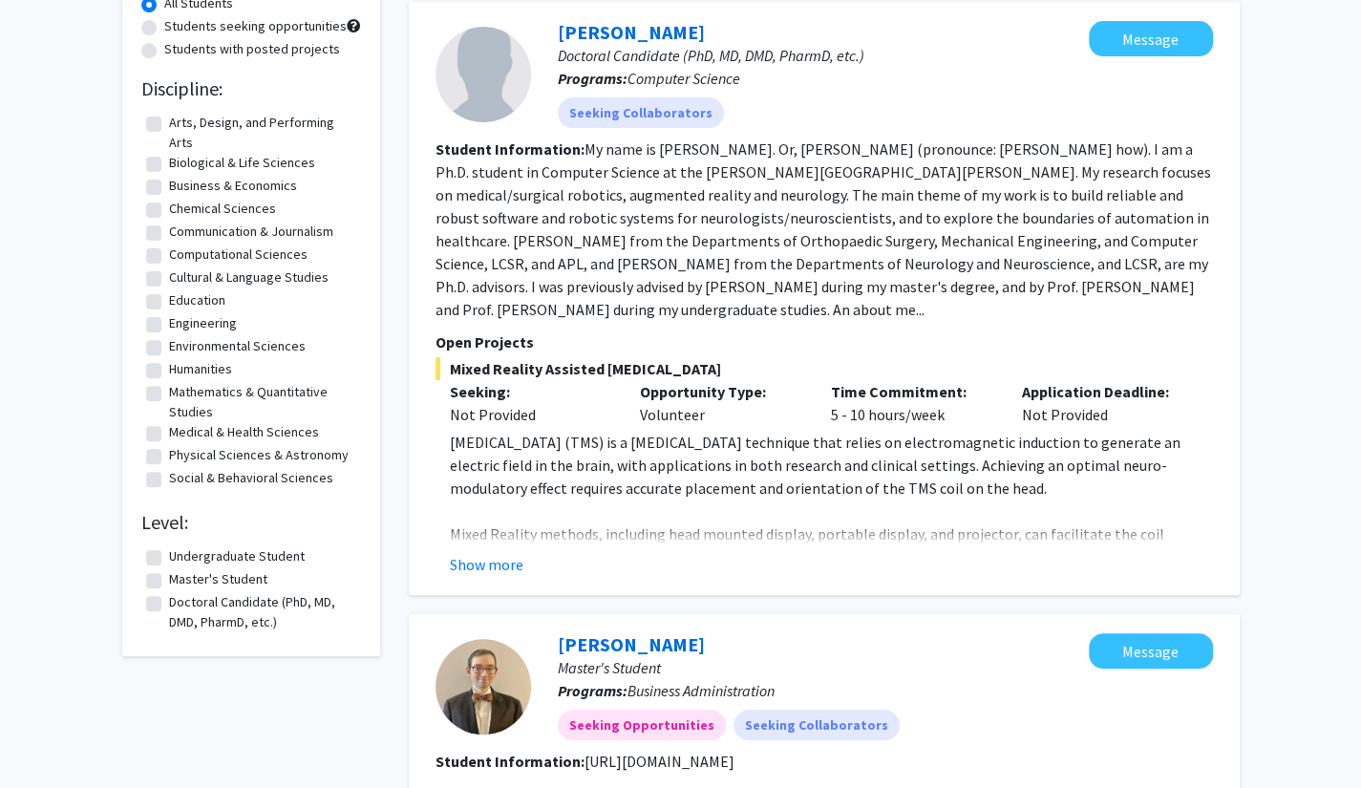
click at [485, 549] on fg-read-more "[MEDICAL_DATA] (TMS) is a [MEDICAL_DATA] technique that relies on electromagnet…" at bounding box center [823, 503] width 777 height 145
click at [479, 551] on fg-read-more "[MEDICAL_DATA] (TMS) is a [MEDICAL_DATA] technique that relies on electromagnet…" at bounding box center [823, 503] width 777 height 145
click at [482, 557] on button "Show more" at bounding box center [487, 564] width 74 height 23
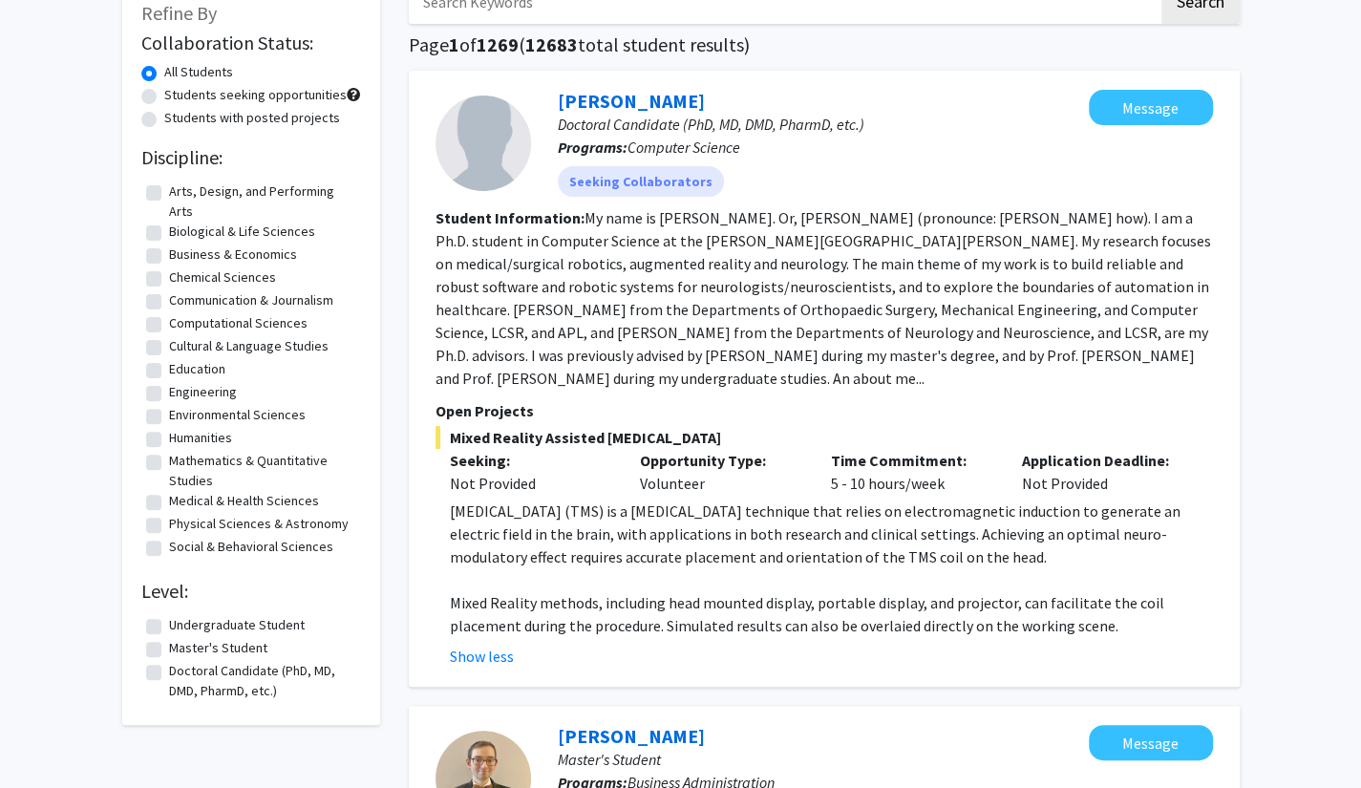
scroll to position [95, 0]
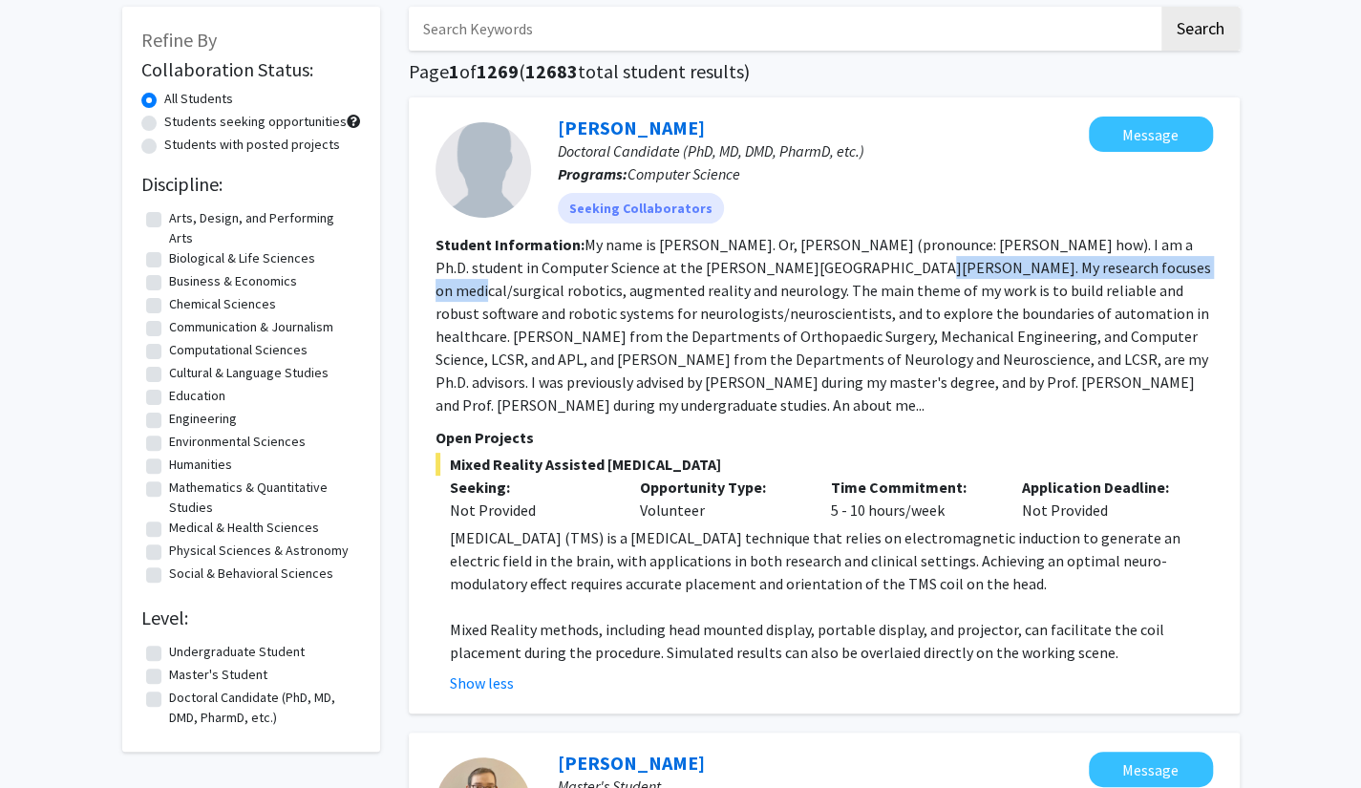
drag, startPoint x: 863, startPoint y: 271, endPoint x: 1121, endPoint y: 275, distance: 257.8
click at [1121, 275] on fg-read-more "My name is [PERSON_NAME]. Or, [PERSON_NAME] (pronounce: [PERSON_NAME] how). I a…" at bounding box center [822, 325] width 775 height 180
drag, startPoint x: 628, startPoint y: 334, endPoint x: 605, endPoint y: 329, distance: 23.4
click at [628, 334] on fg-read-more "My name is [PERSON_NAME]. Or, [PERSON_NAME] (pronounce: [PERSON_NAME] how). I a…" at bounding box center [822, 325] width 775 height 180
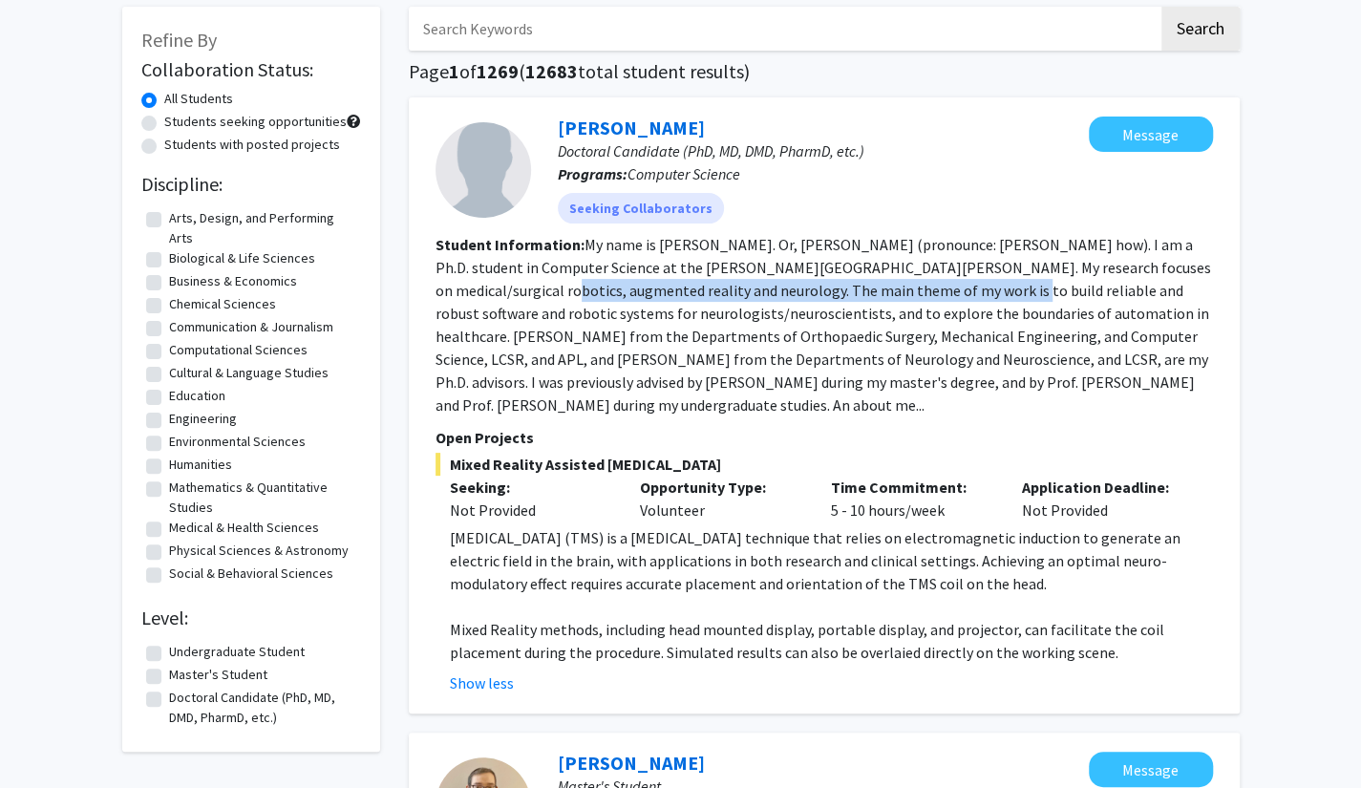
drag, startPoint x: 500, startPoint y: 300, endPoint x: 940, endPoint y: 298, distance: 439.2
click at [940, 298] on section "Student Information: My name is [PERSON_NAME]. Or, [PERSON_NAME] (pronounce: [P…" at bounding box center [823, 324] width 777 height 183
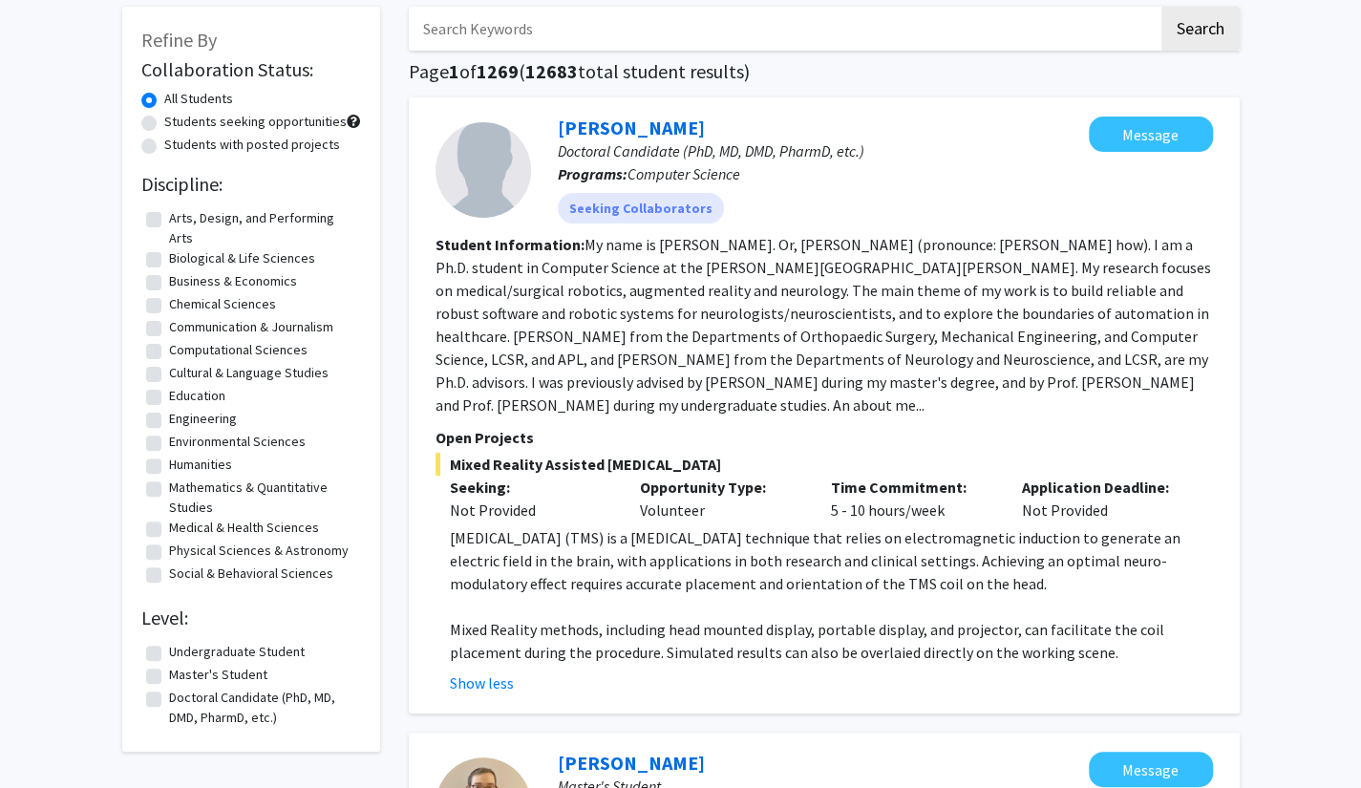
click at [925, 320] on fg-read-more "My name is [PERSON_NAME]. Or, [PERSON_NAME] (pronounce: [PERSON_NAME] how). I a…" at bounding box center [822, 325] width 775 height 180
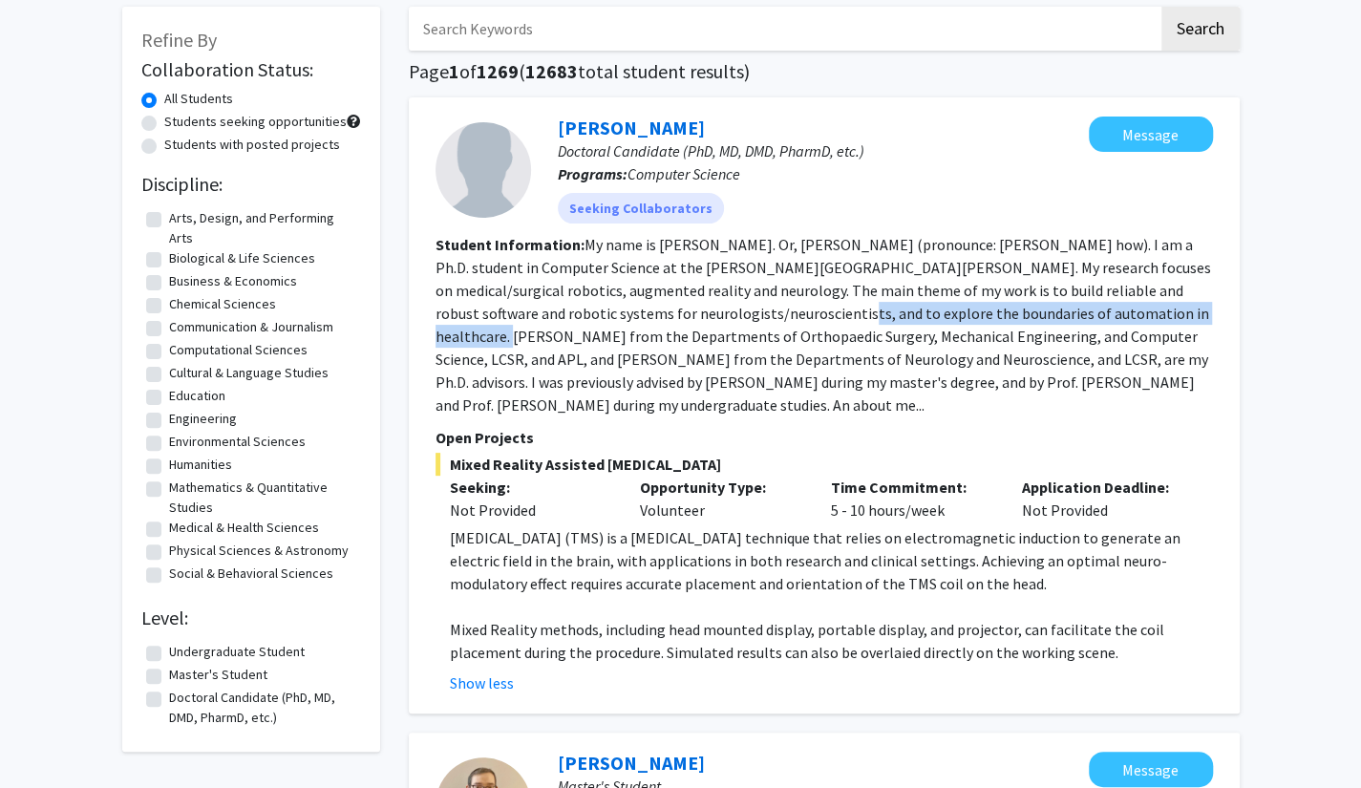
drag, startPoint x: 500, startPoint y: 340, endPoint x: 850, endPoint y: 324, distance: 349.8
click at [850, 324] on section "Student Information: My name is [PERSON_NAME]. Or, [PERSON_NAME] (pronounce: [P…" at bounding box center [823, 324] width 777 height 183
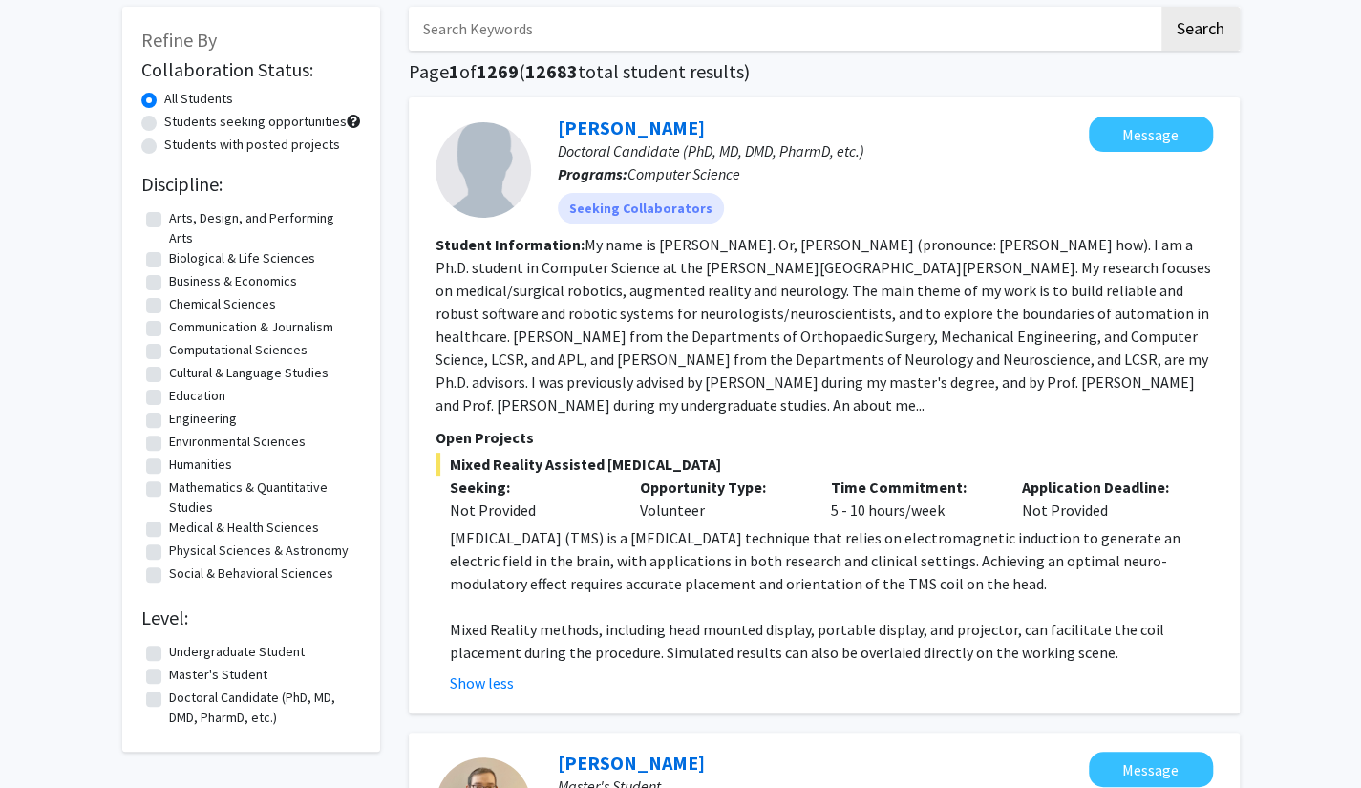
click at [739, 353] on fg-read-more "My name is [PERSON_NAME]. Or, [PERSON_NAME] (pronounce: [PERSON_NAME] how). I a…" at bounding box center [822, 325] width 775 height 180
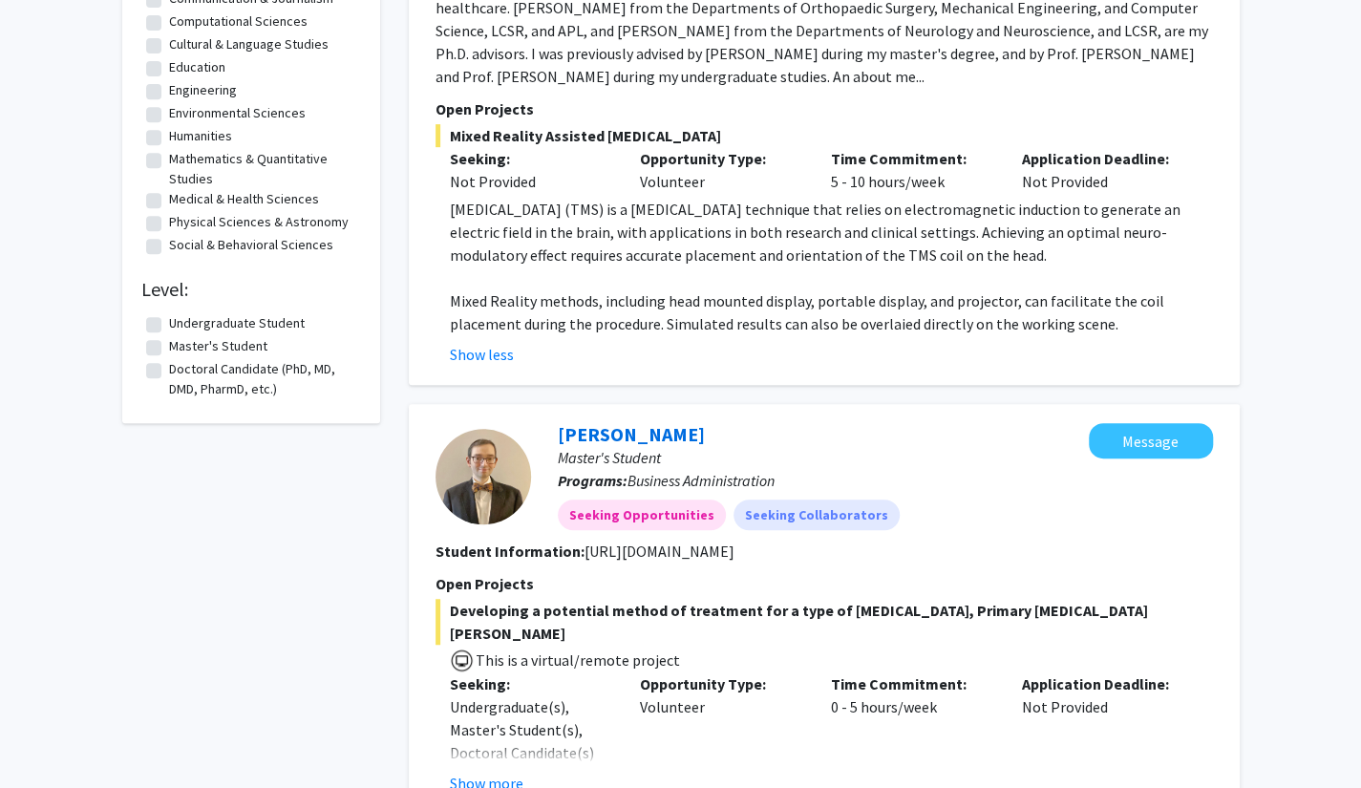
scroll to position [668, 0]
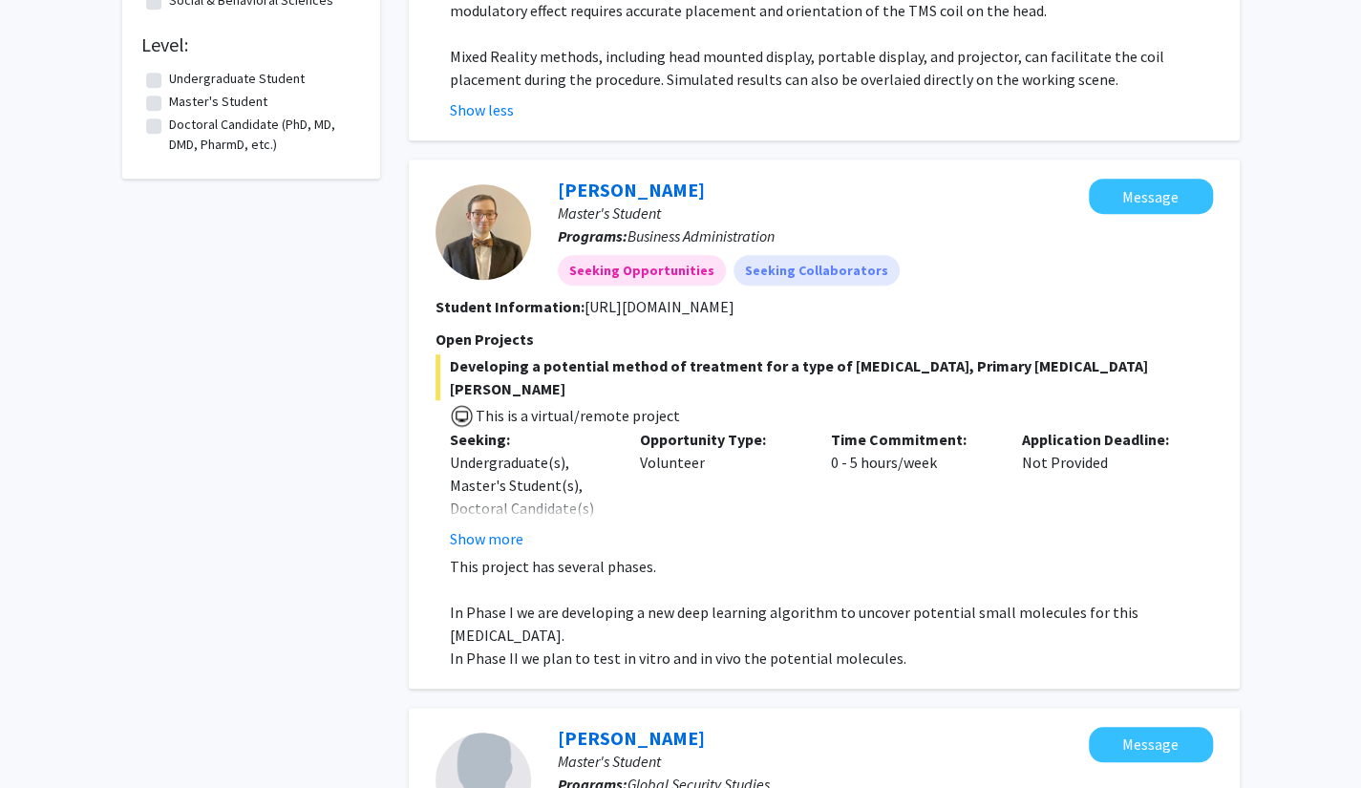
click at [617, 312] on fg-read-more "[URL][DOMAIN_NAME]" at bounding box center [659, 306] width 150 height 19
click at [623, 313] on fg-read-more "[URL][DOMAIN_NAME]" at bounding box center [659, 306] width 150 height 19
click at [502, 527] on button "Show more" at bounding box center [487, 538] width 74 height 23
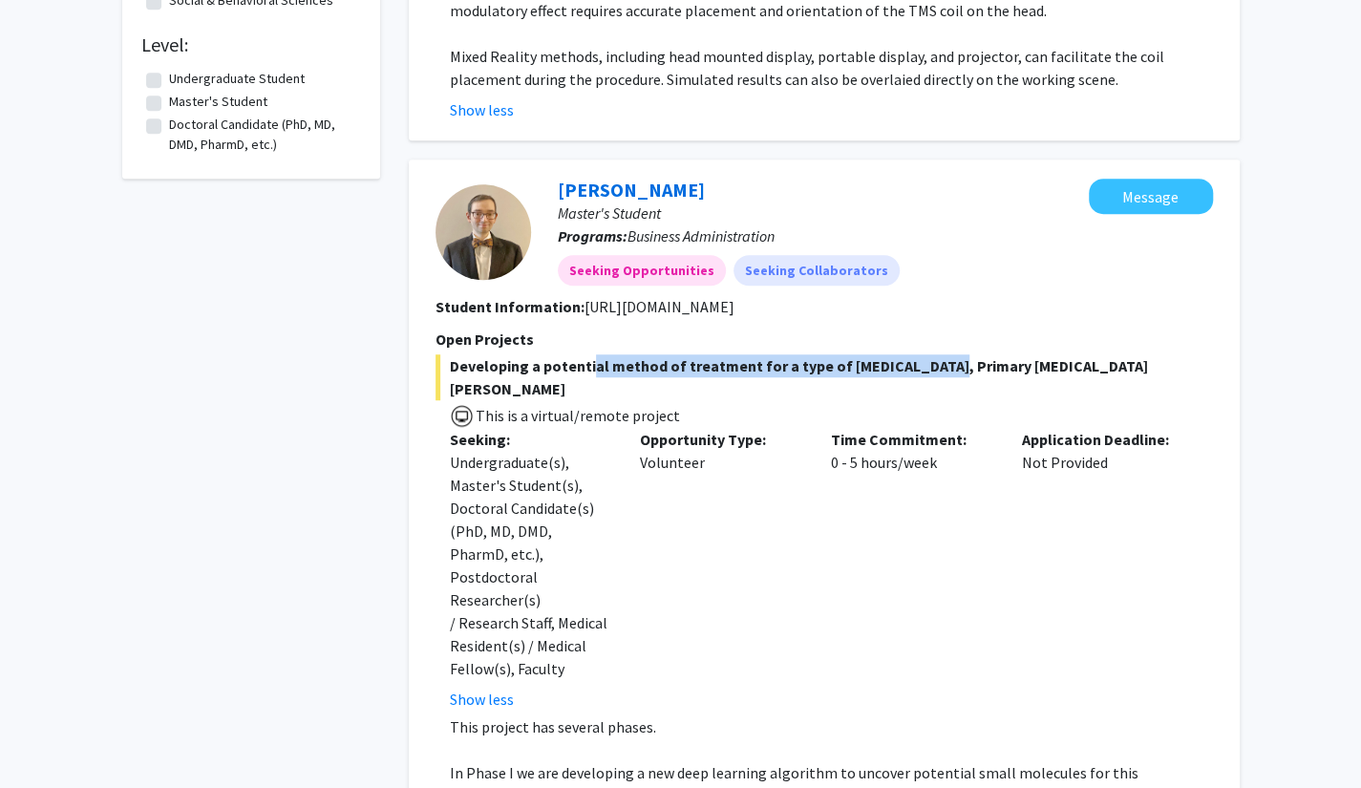
drag, startPoint x: 684, startPoint y: 370, endPoint x: 921, endPoint y: 370, distance: 237.7
click at [921, 370] on span "Developing a potential method of treatment for a type of [MEDICAL_DATA], Primar…" at bounding box center [823, 377] width 777 height 46
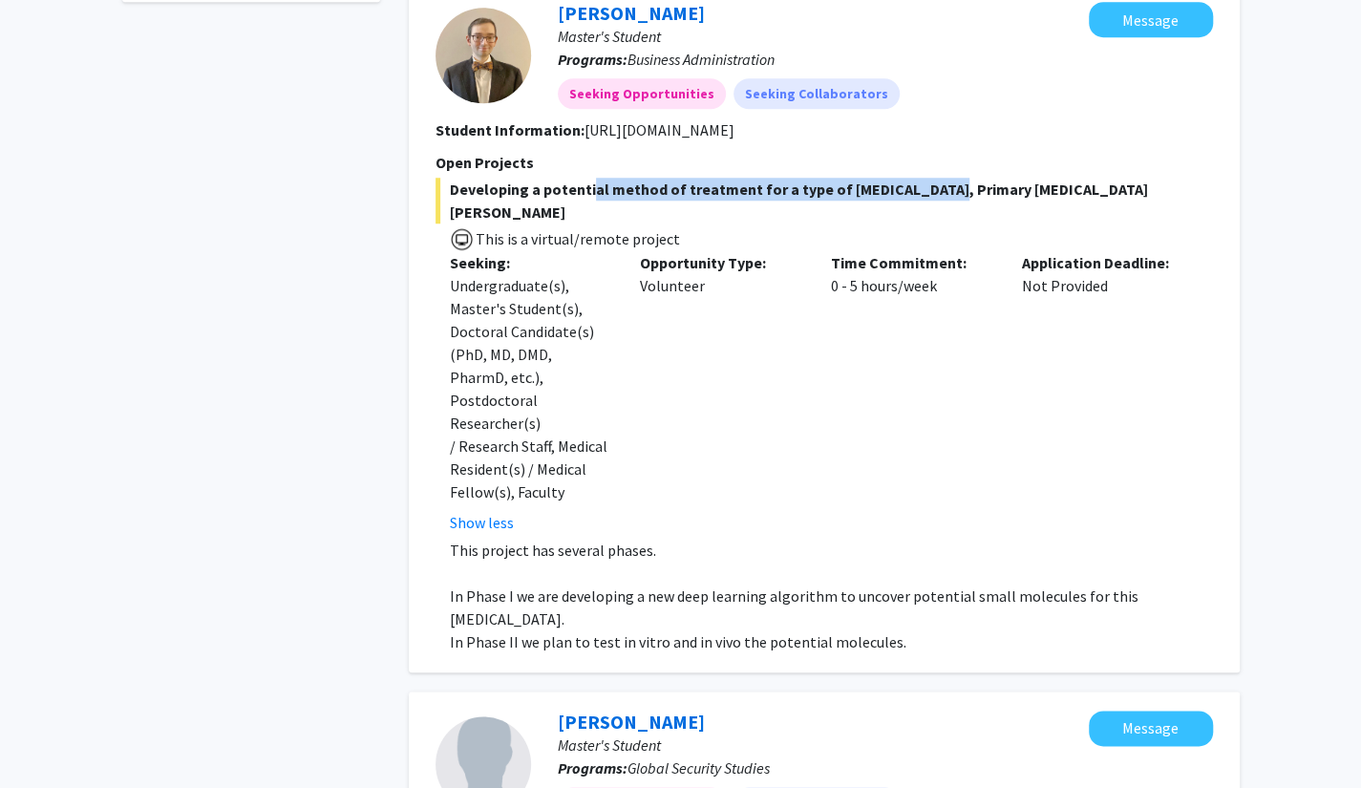
scroll to position [859, 0]
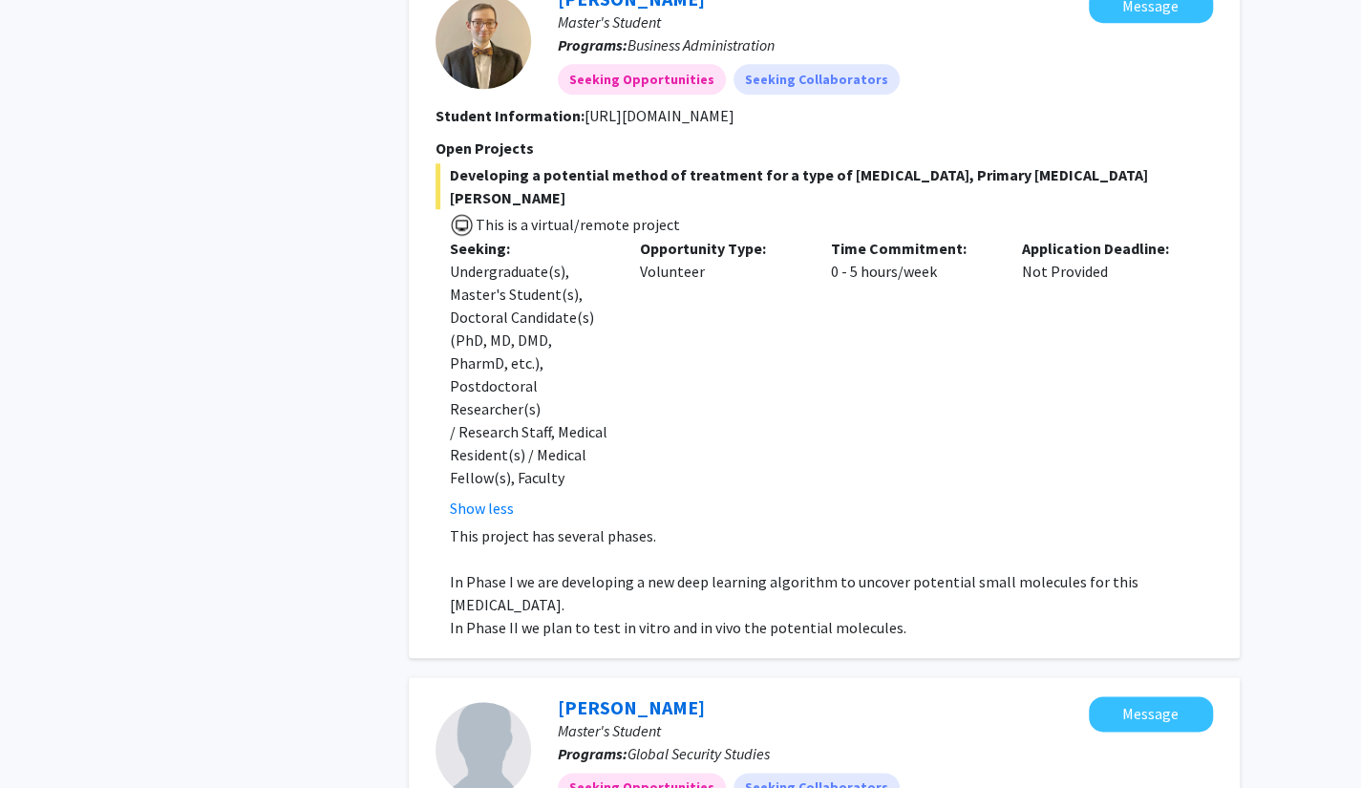
click at [835, 416] on div "Time Commitment: 0 - 5 hours/week" at bounding box center [911, 378] width 191 height 283
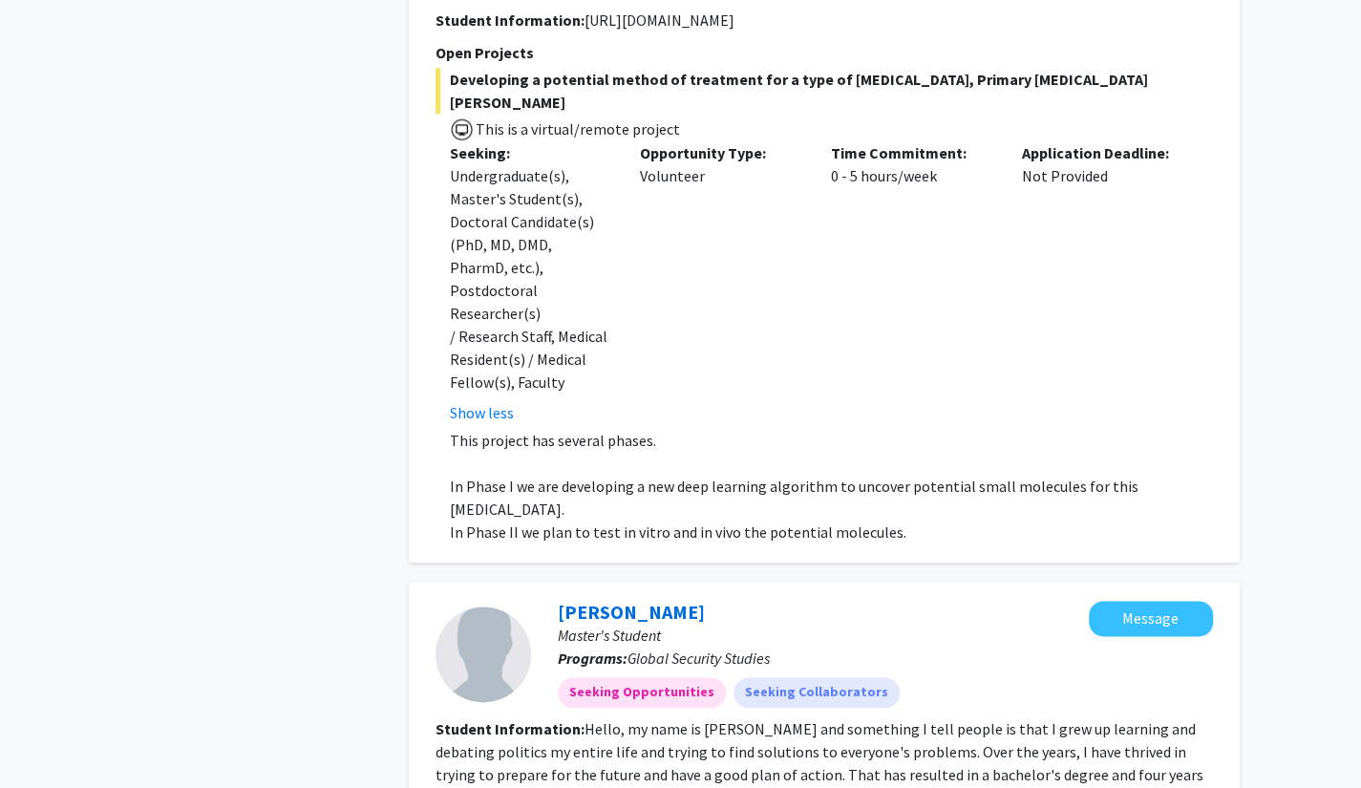
scroll to position [1241, 0]
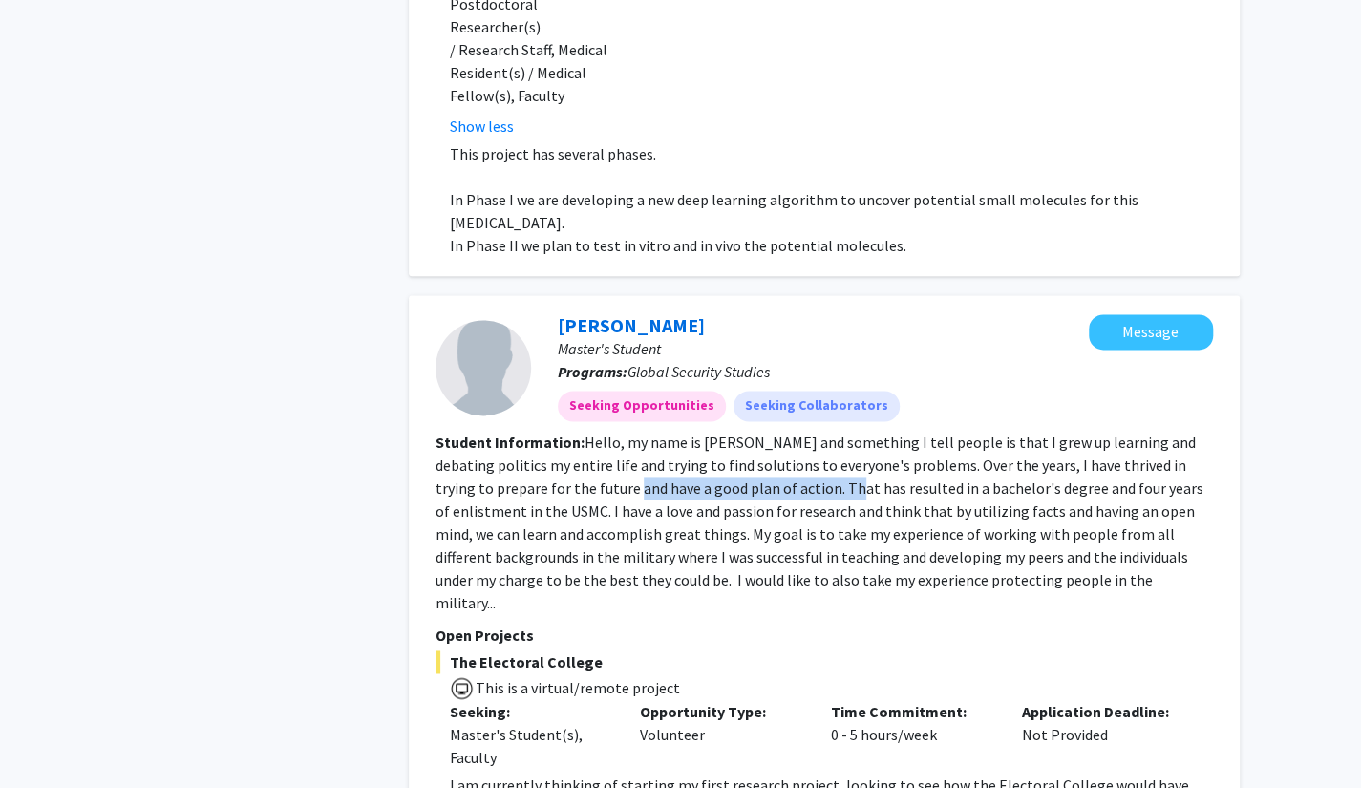
drag, startPoint x: 540, startPoint y: 413, endPoint x: 714, endPoint y: 433, distance: 174.8
click at [750, 433] on fg-read-more "Hello, my name is [PERSON_NAME] and something I tell people is that I grew up l…" at bounding box center [819, 523] width 768 height 180
click at [623, 444] on fg-read-more "Hello, my name is [PERSON_NAME] and something I tell people is that I grew up l…" at bounding box center [819, 523] width 768 height 180
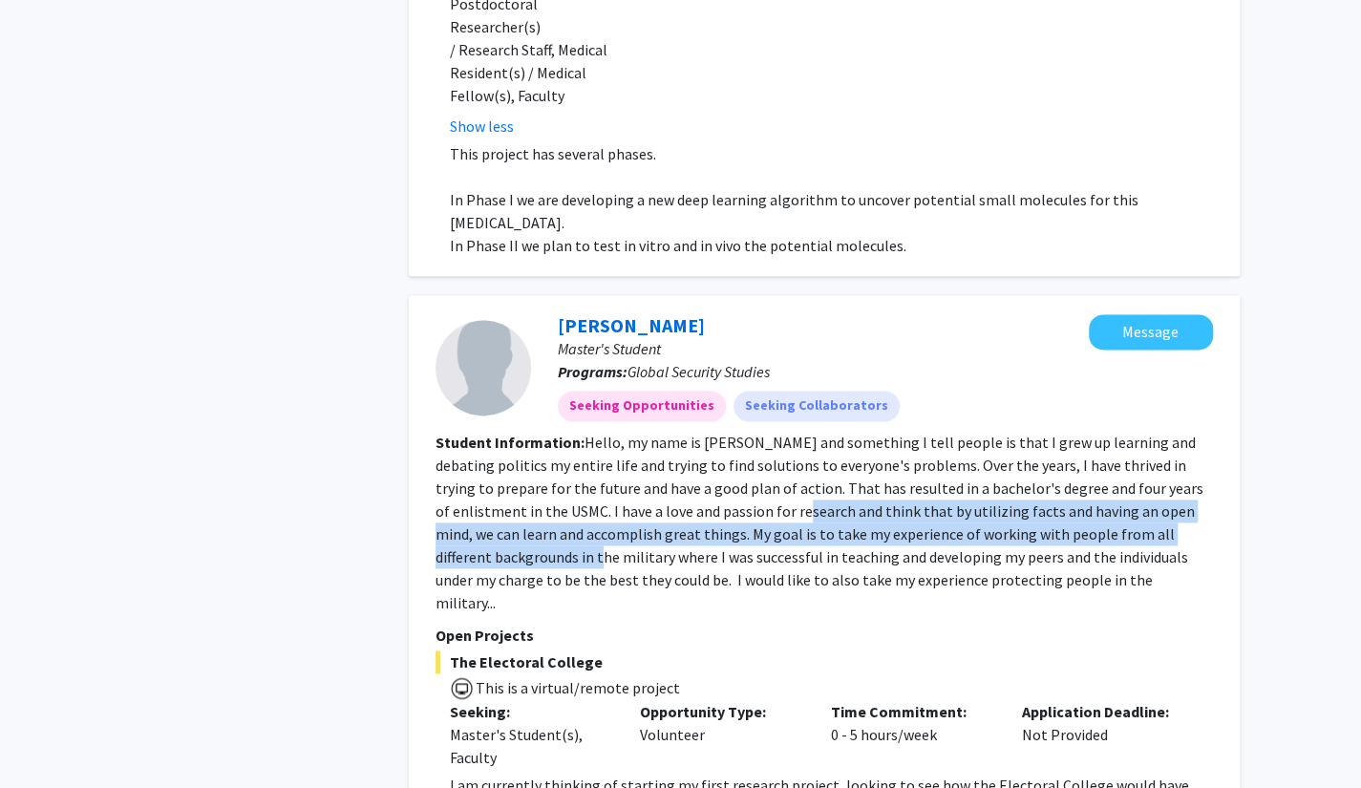
drag, startPoint x: 823, startPoint y: 444, endPoint x: 1247, endPoint y: 466, distance: 424.5
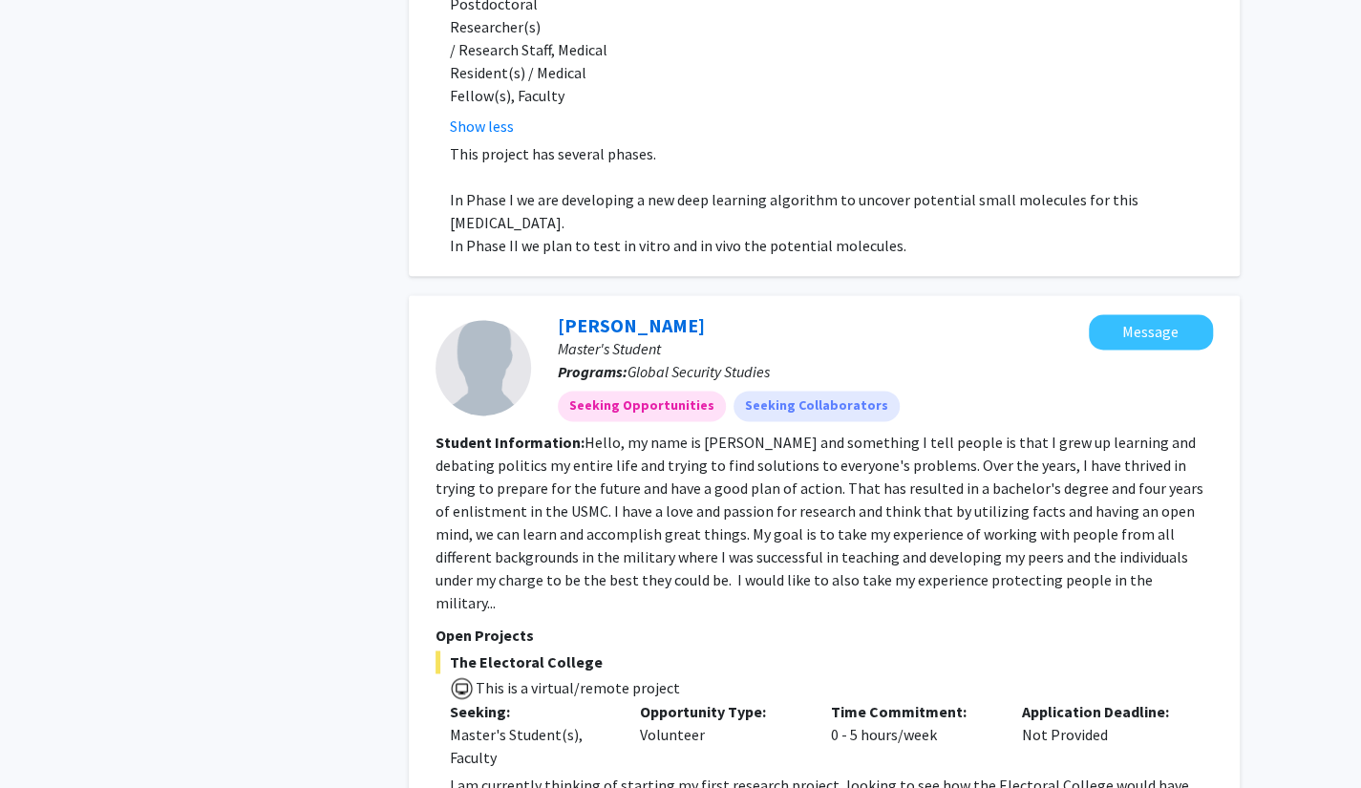
click at [882, 508] on fg-read-more "Hello, my name is [PERSON_NAME] and something I tell people is that I grew up l…" at bounding box center [819, 523] width 768 height 180
drag, startPoint x: 782, startPoint y: 492, endPoint x: 924, endPoint y: 492, distance: 142.3
click at [924, 492] on fg-read-more "Hello, my name is [PERSON_NAME] and something I tell people is that I grew up l…" at bounding box center [819, 523] width 768 height 180
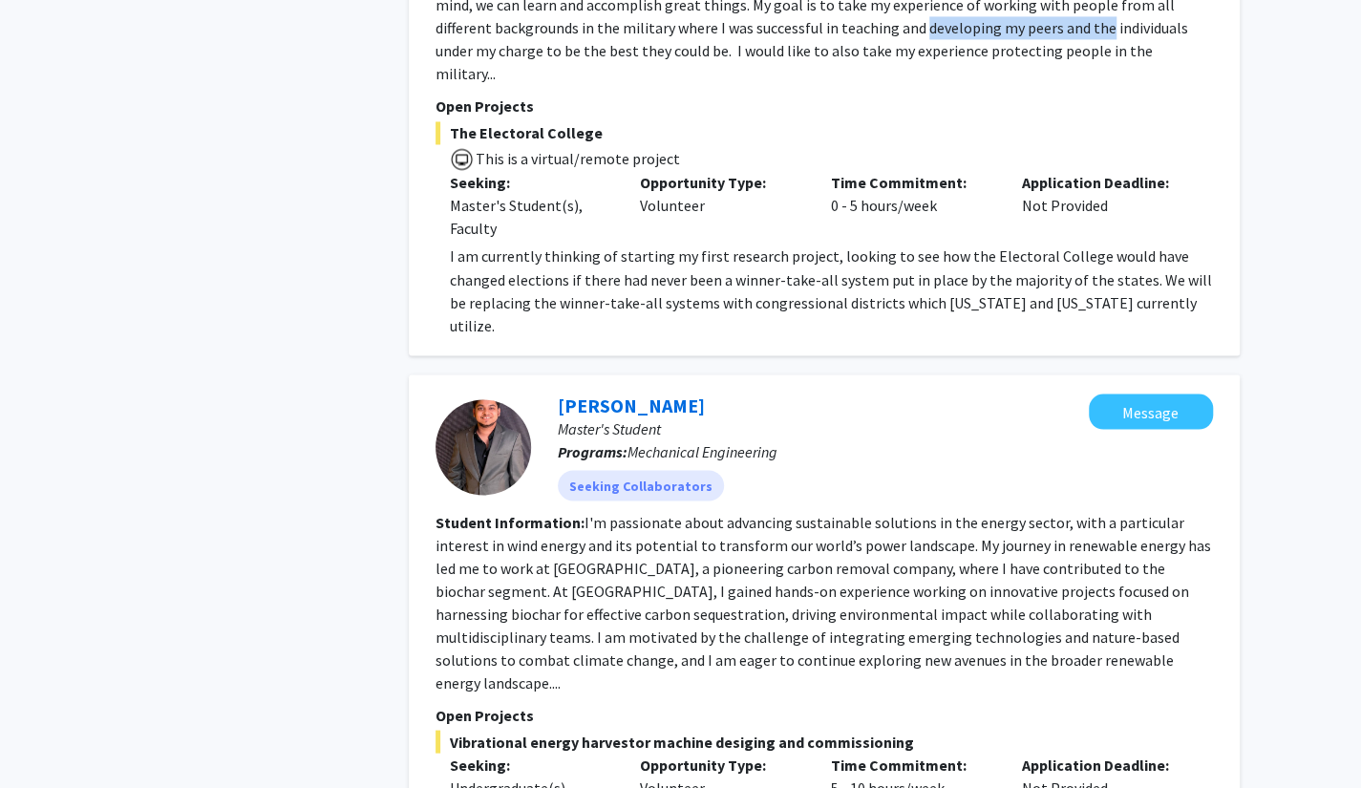
scroll to position [1814, 0]
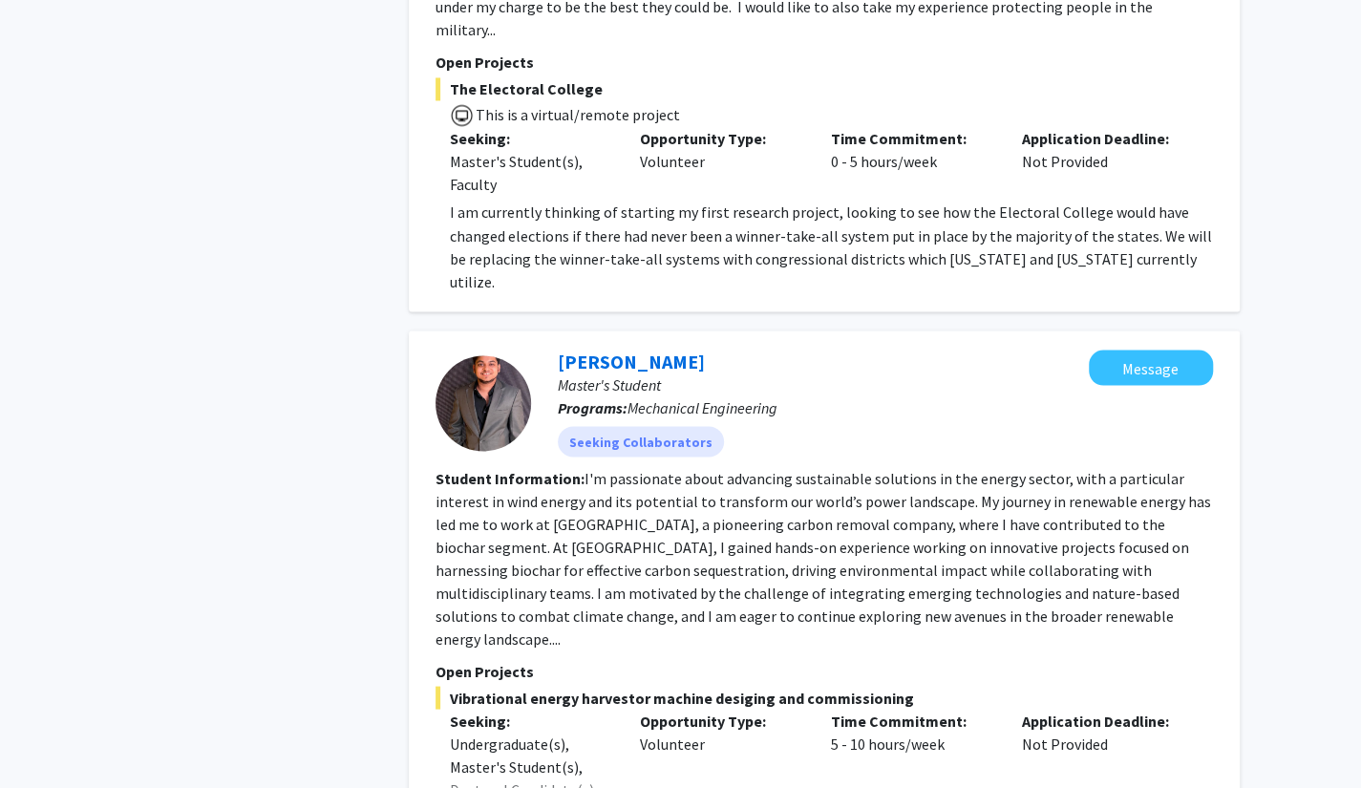
drag, startPoint x: 708, startPoint y: 429, endPoint x: 657, endPoint y: 382, distance: 69.6
click at [707, 468] on fg-read-more "I'm passionate about advancing sustainable solutions in the energy sector, with…" at bounding box center [822, 558] width 775 height 180
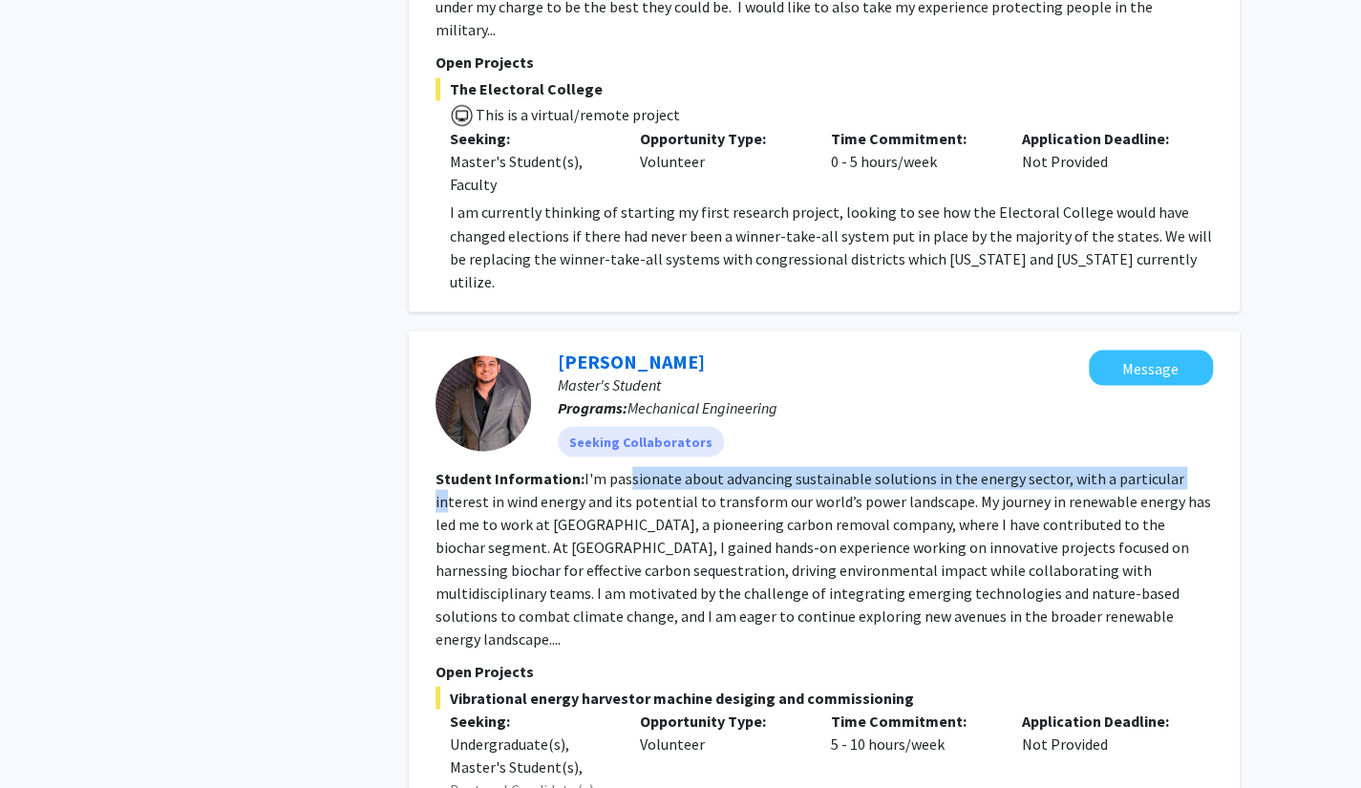
drag, startPoint x: 628, startPoint y: 354, endPoint x: 1172, endPoint y: 370, distance: 543.5
click at [1172, 468] on fg-read-more "I'm passionate about advancing sustainable solutions in the energy sector, with…" at bounding box center [822, 558] width 775 height 180
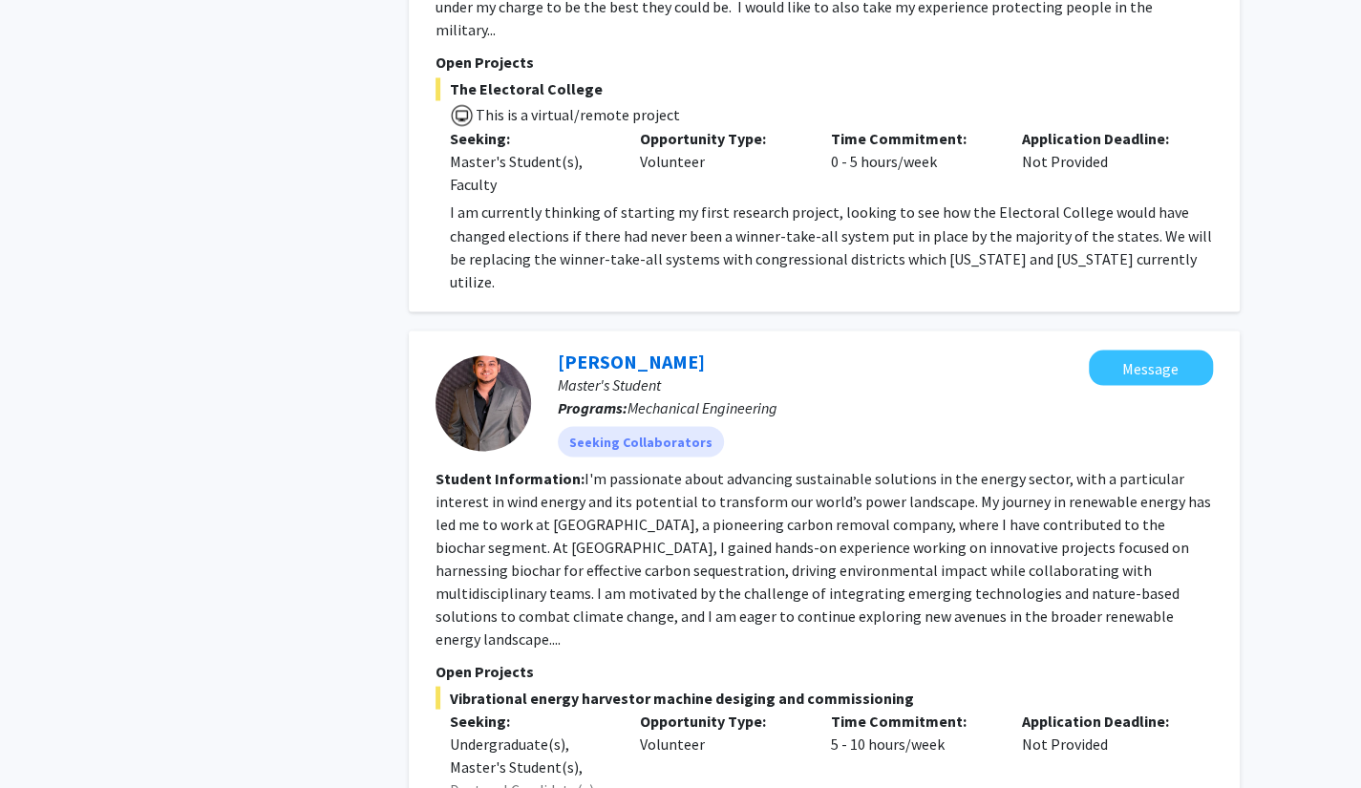
click at [806, 468] on fg-read-more "I'm passionate about advancing sustainable solutions in the energy sector, with…" at bounding box center [822, 558] width 775 height 180
drag, startPoint x: 623, startPoint y: 429, endPoint x: 1109, endPoint y: 415, distance: 487.1
click at [1109, 468] on fg-read-more "I'm passionate about advancing sustainable solutions in the energy sector, with…" at bounding box center [822, 558] width 775 height 180
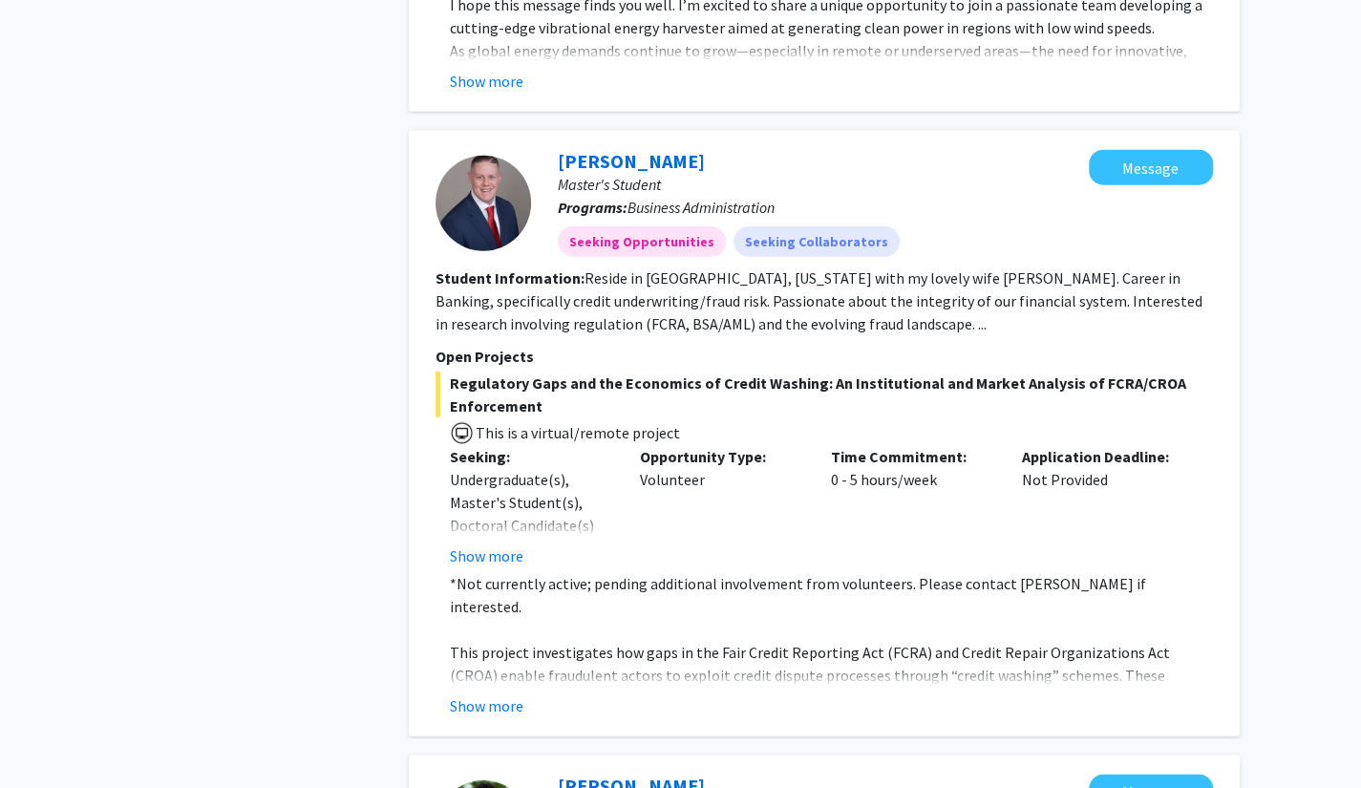
scroll to position [3055, 0]
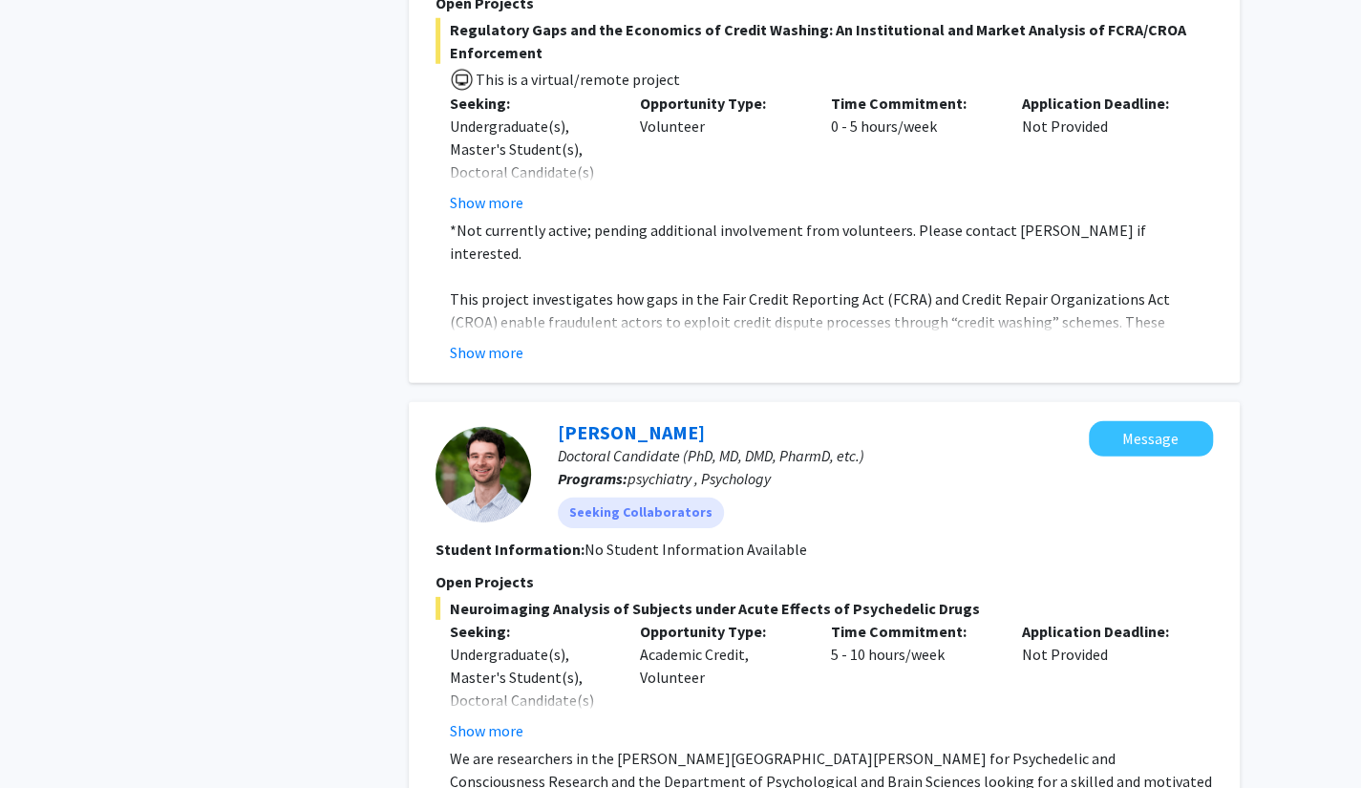
click at [748, 469] on span "psychiatry , Psychology" at bounding box center [698, 478] width 143 height 19
click at [747, 469] on span "psychiatry , Psychology" at bounding box center [698, 478] width 143 height 19
click at [661, 469] on span "psychiatry , Psychology" at bounding box center [698, 478] width 143 height 19
copy span "psychiatry"
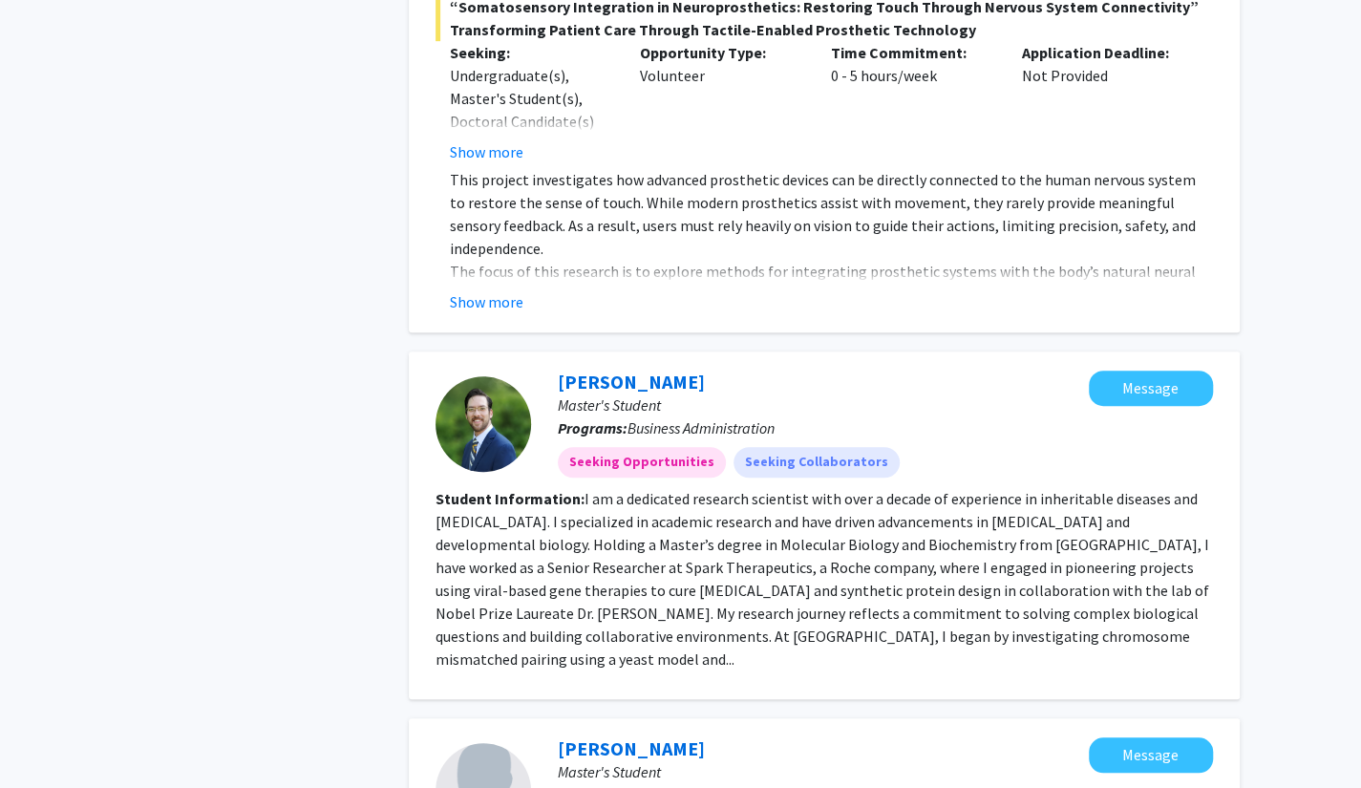
scroll to position [4820, 0]
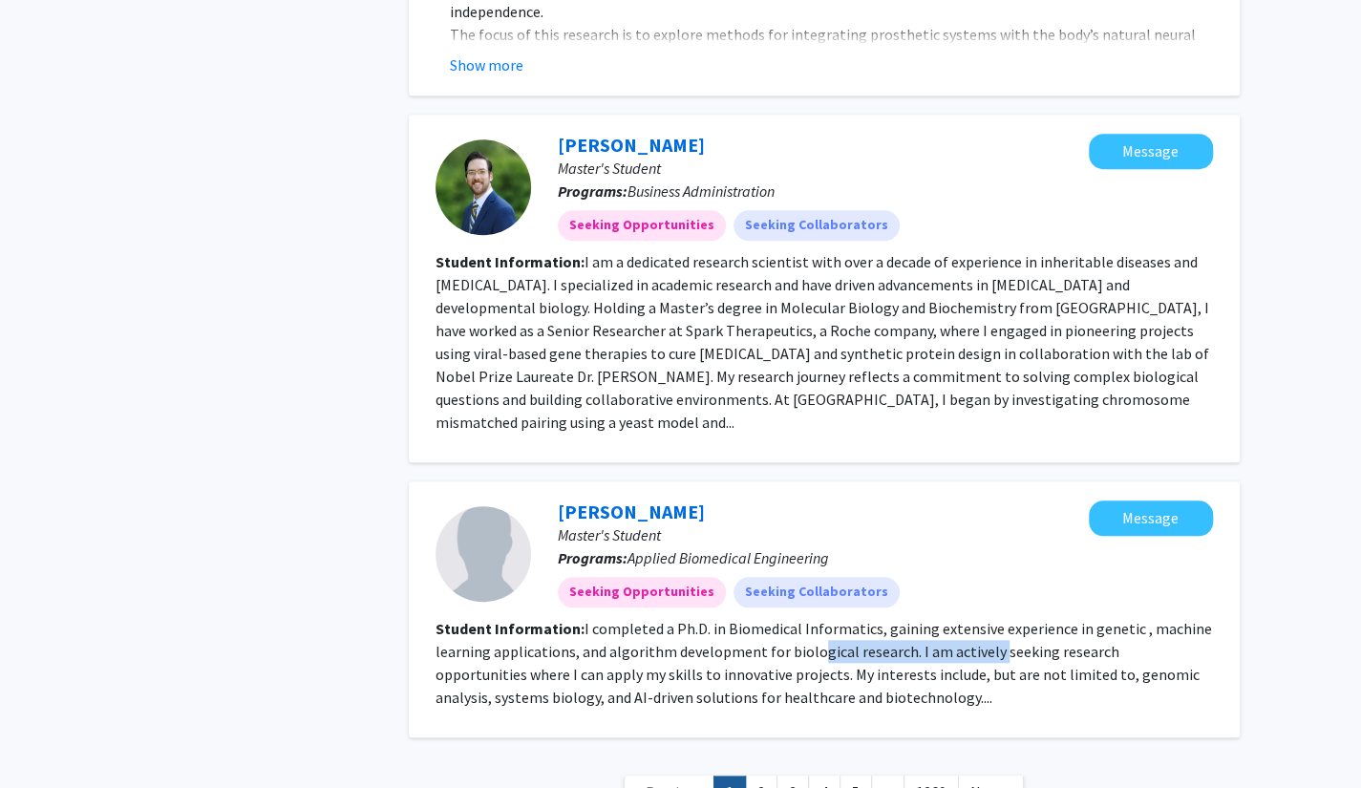
drag, startPoint x: 808, startPoint y: 495, endPoint x: 986, endPoint y: 499, distance: 178.6
click at [986, 619] on fg-read-more "I completed a Ph.D. in Biomedical Informatics, gaining extensive experience in …" at bounding box center [823, 663] width 776 height 88
click at [911, 549] on fg-search-applicant "[PERSON_NAME] Master's Student Programs: Applied Biomedical Engineering Seeking…" at bounding box center [823, 609] width 777 height 218
drag, startPoint x: 513, startPoint y: 535, endPoint x: 670, endPoint y: 537, distance: 157.6
click at [670, 619] on fg-read-more "I completed a Ph.D. in Biomedical Informatics, gaining extensive experience in …" at bounding box center [823, 663] width 776 height 88
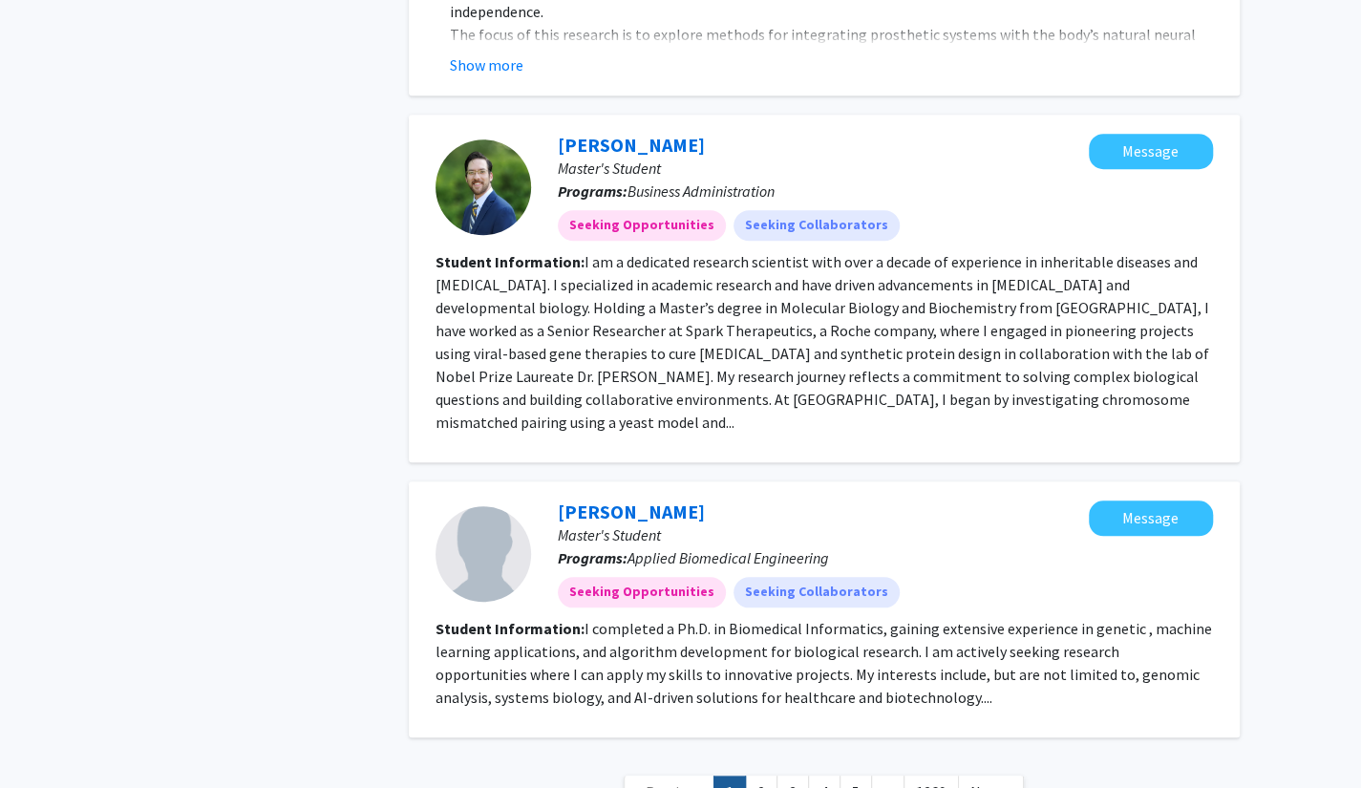
click at [921, 617] on section "Student Information: I completed a Ph.D. in Biomedical Informatics, gaining ext…" at bounding box center [823, 663] width 777 height 92
drag, startPoint x: 941, startPoint y: 472, endPoint x: 1175, endPoint y: 471, distance: 233.9
click at [1175, 619] on fg-read-more "I completed a Ph.D. in Biomedical Informatics, gaining extensive experience in …" at bounding box center [823, 663] width 776 height 88
click at [820, 619] on fg-read-more "I completed a Ph.D. in Biomedical Informatics, gaining extensive experience in …" at bounding box center [823, 663] width 776 height 88
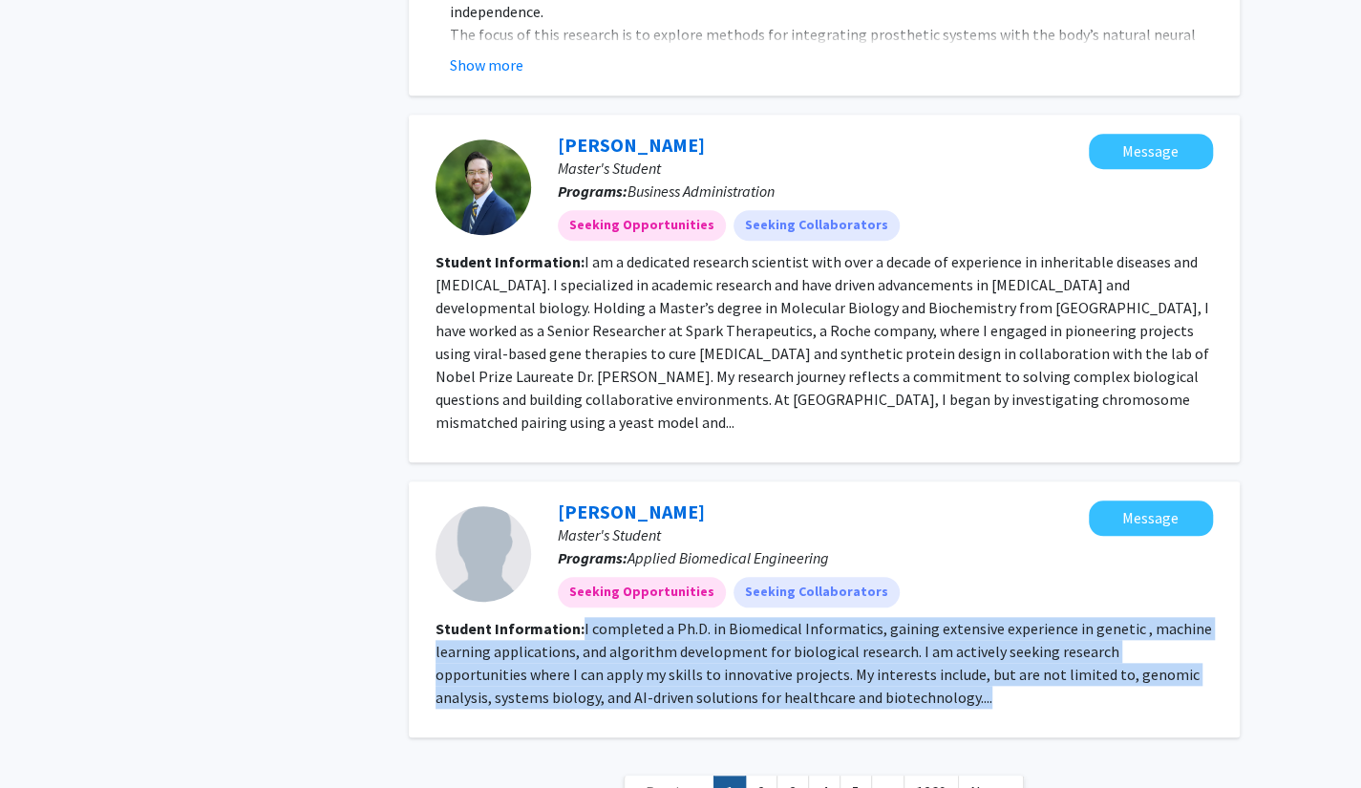
drag, startPoint x: 577, startPoint y: 469, endPoint x: 913, endPoint y: 543, distance: 344.2
click at [913, 617] on section "Student Information: I completed a Ph.D. in Biomedical Informatics, gaining ext…" at bounding box center [823, 663] width 777 height 92
copy section "I completed a Ph.D. in Biomedical Informatics, gaining extensive experience in …"
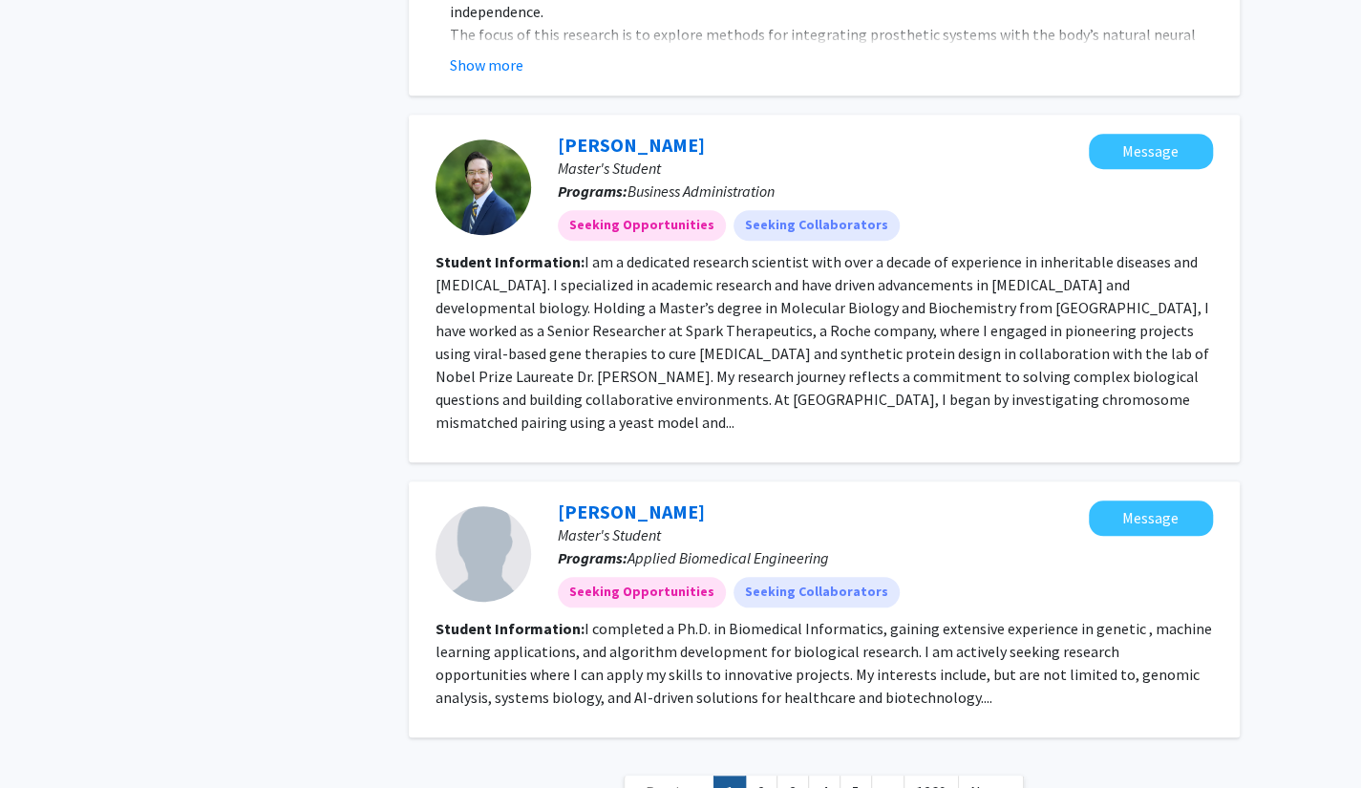
click at [618, 525] on span "Master's Student" at bounding box center [609, 534] width 103 height 19
click at [478, 506] on div at bounding box center [482, 553] width 95 height 95
click at [647, 577] on mat-chip "Seeking Opportunities" at bounding box center [642, 592] width 168 height 31
click at [780, 577] on mat-chip "Seeking Collaborators" at bounding box center [816, 592] width 166 height 31
click at [584, 499] on link "[PERSON_NAME]" at bounding box center [631, 511] width 147 height 24
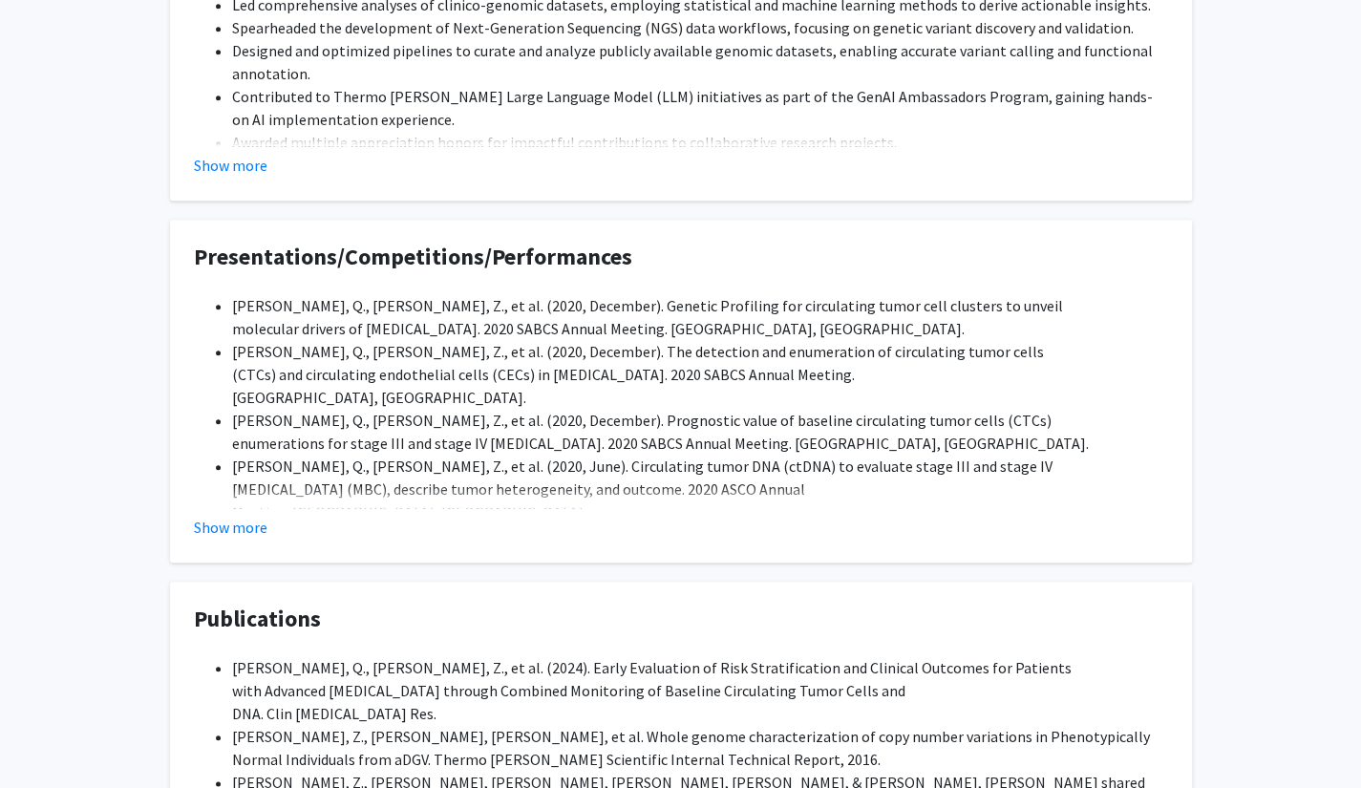
scroll to position [628, 0]
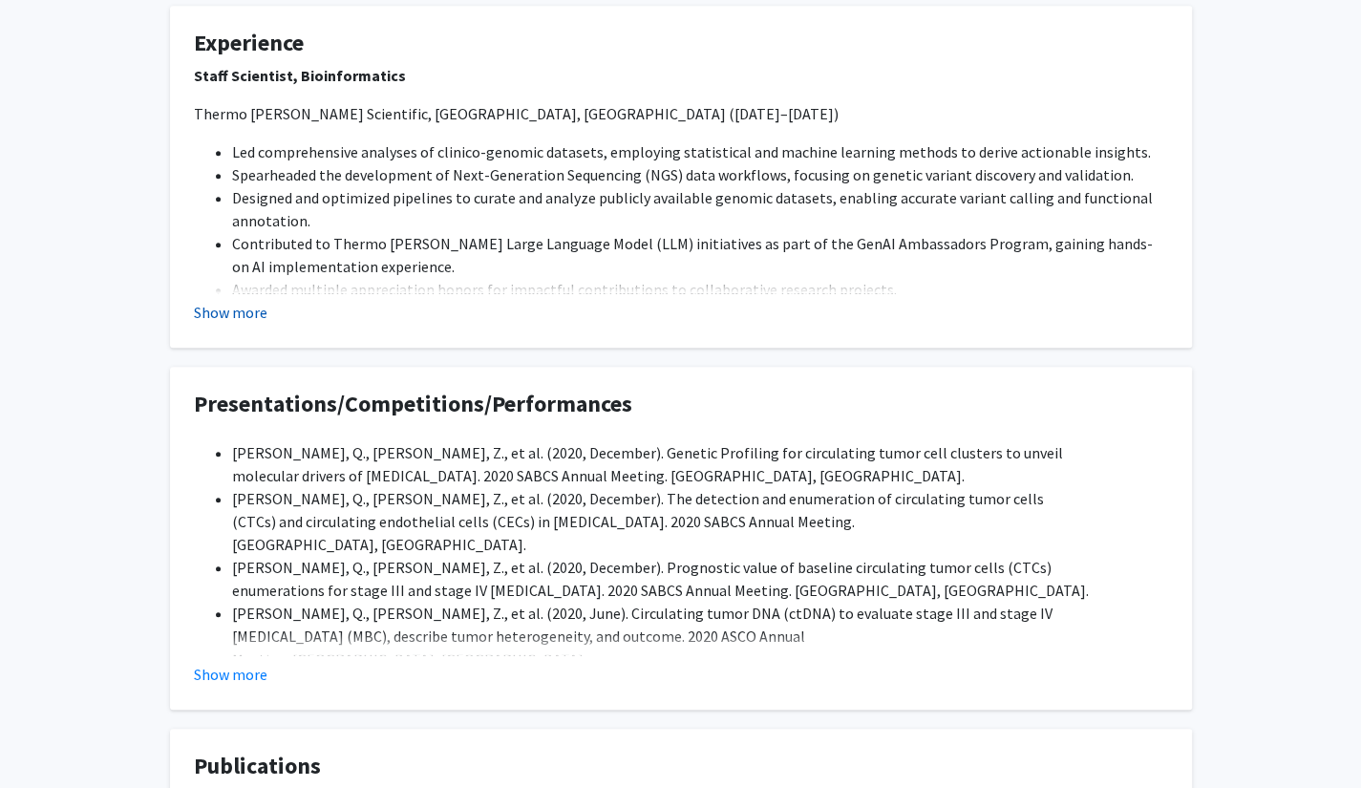
click at [237, 305] on button "Show more" at bounding box center [231, 312] width 74 height 23
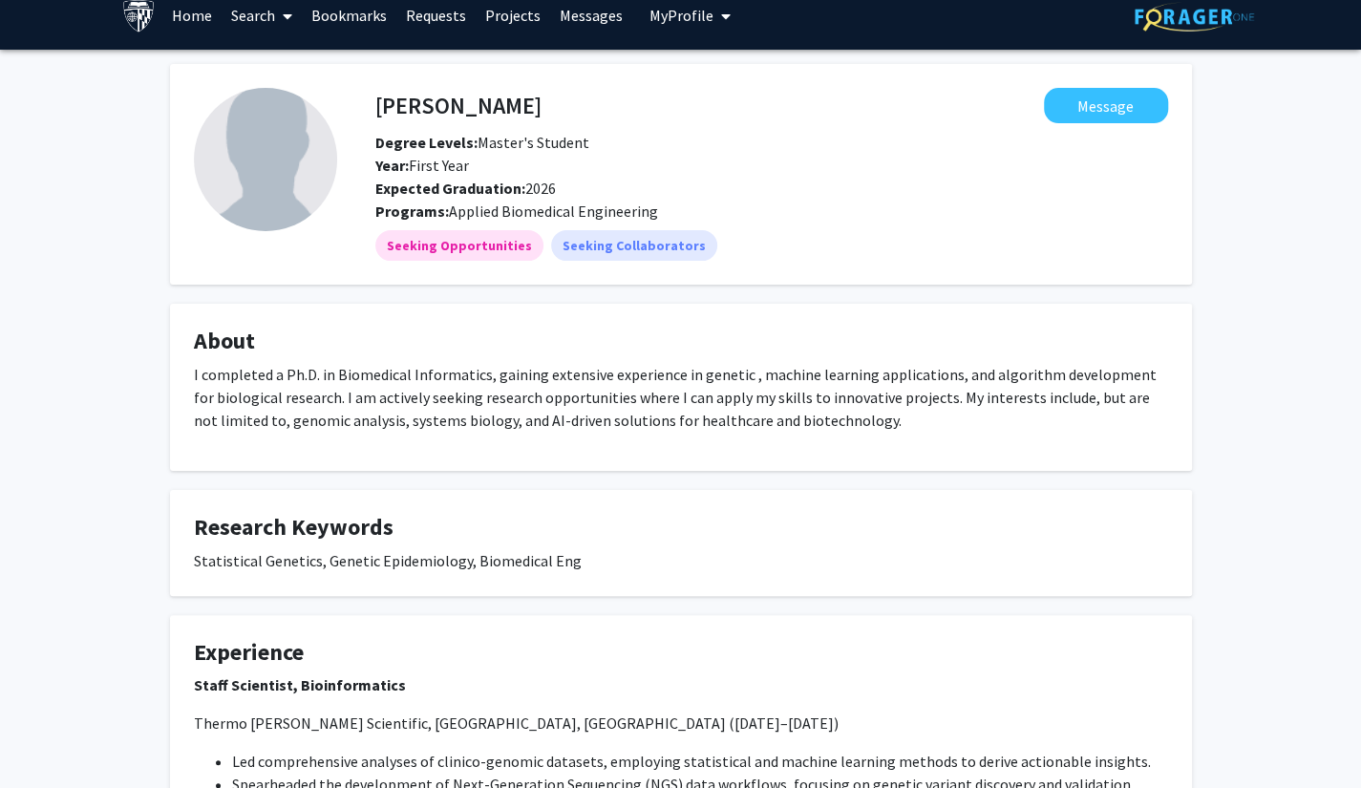
scroll to position [0, 0]
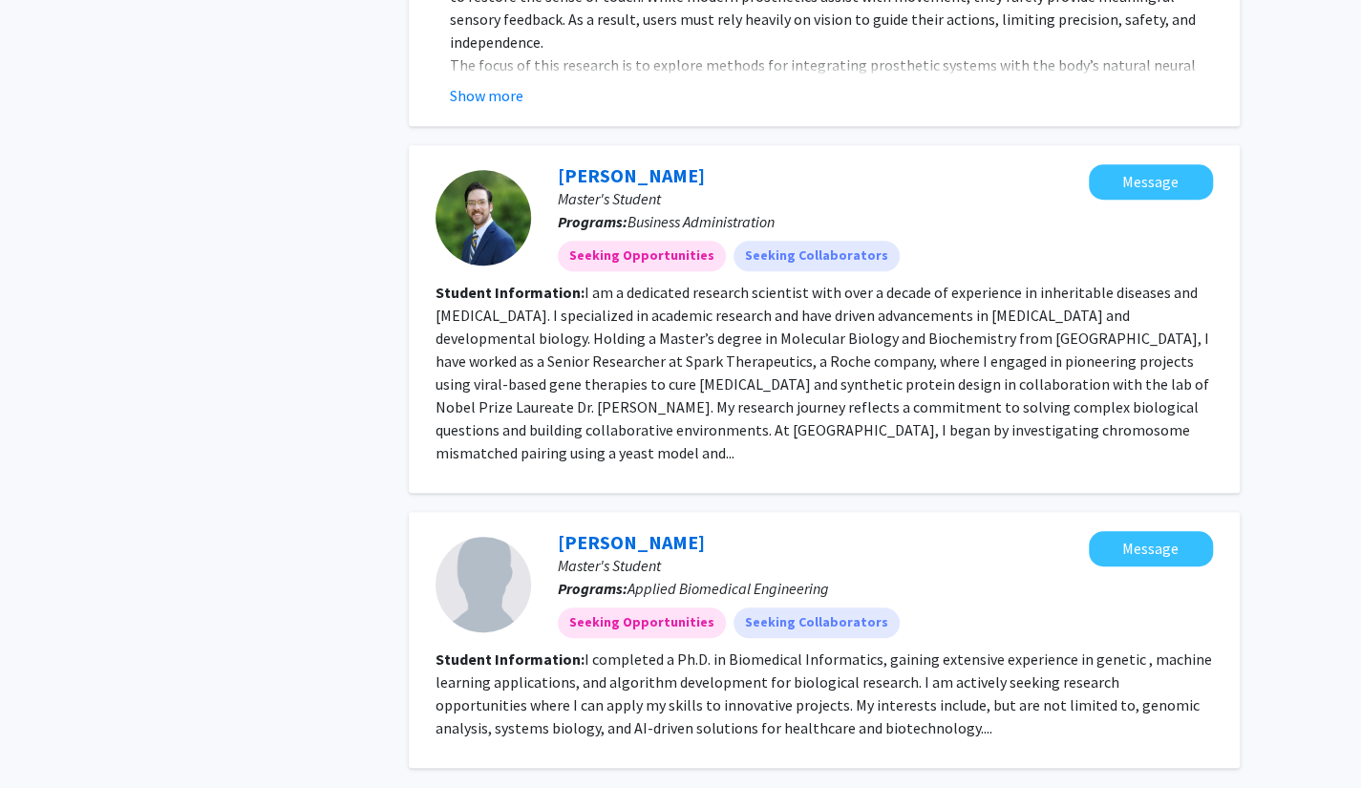
scroll to position [4659, 0]
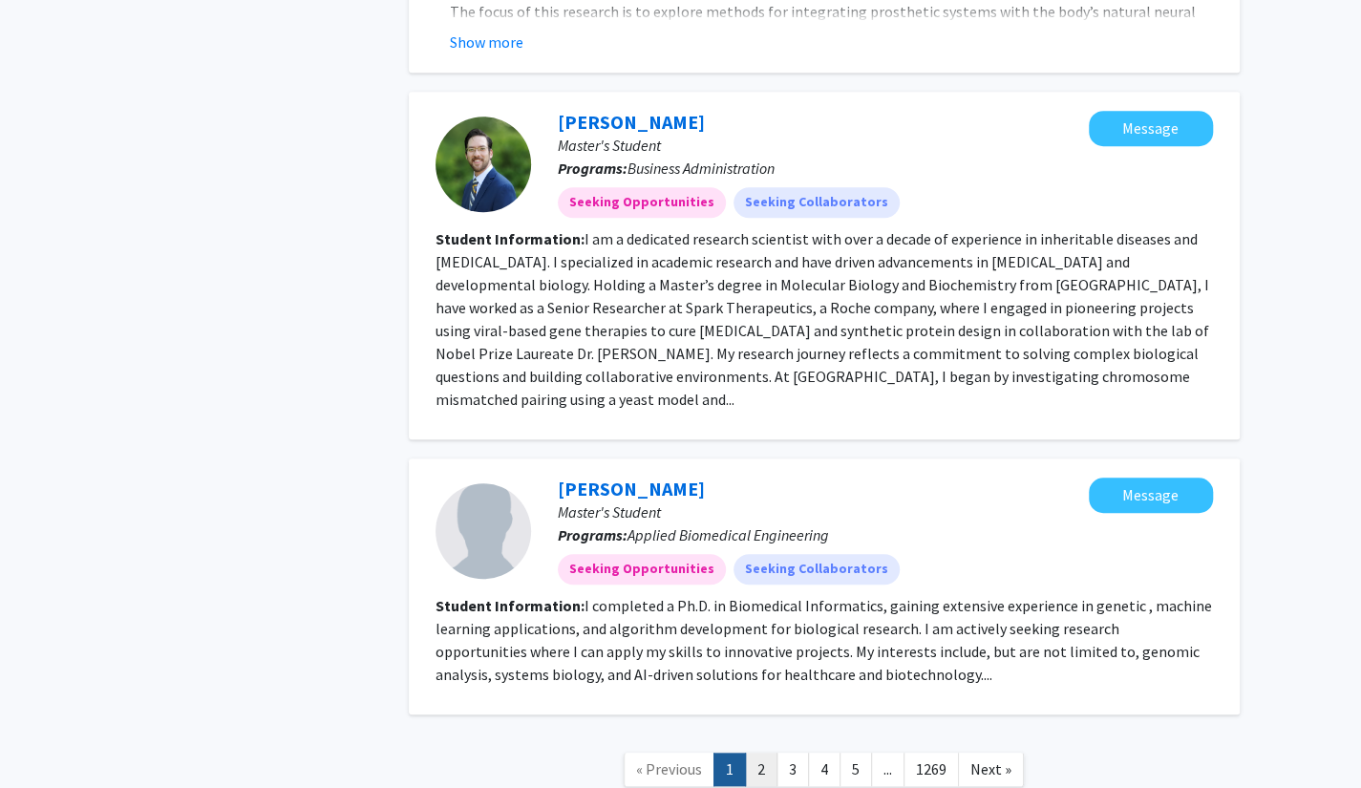
click at [764, 737] on link "2" at bounding box center [761, 768] width 32 height 33
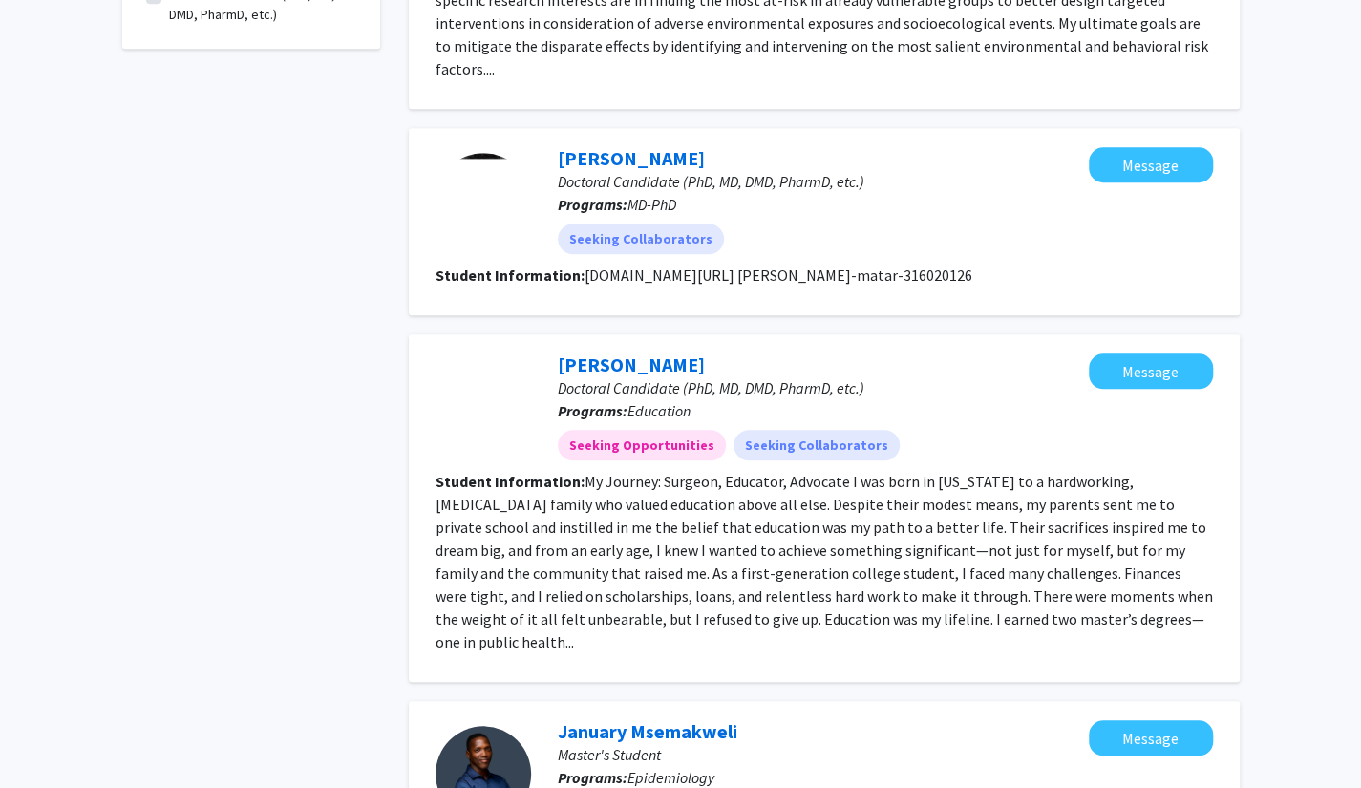
scroll to position [668, 0]
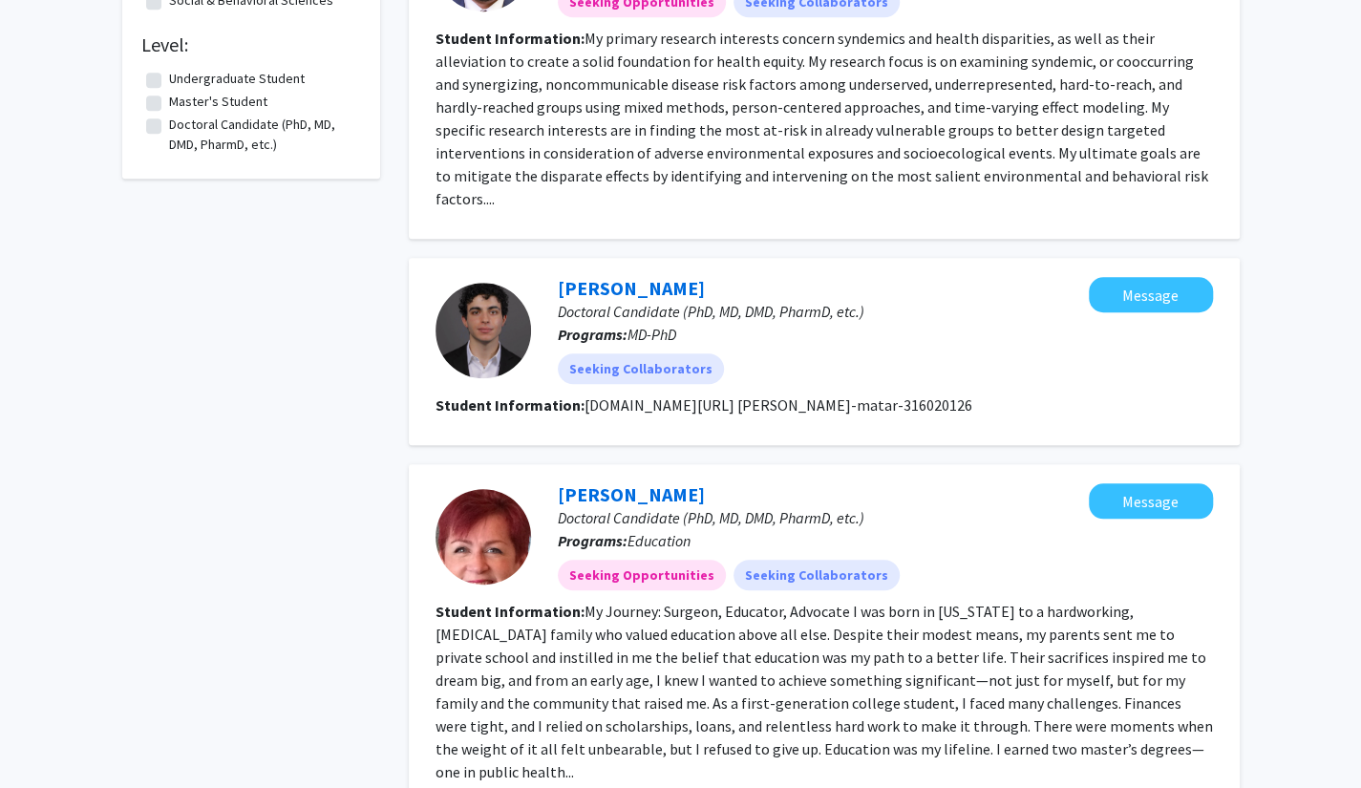
click at [795, 393] on section "Student Information: [DOMAIN_NAME][URL] [PERSON_NAME]-matar-316020126" at bounding box center [823, 404] width 777 height 23
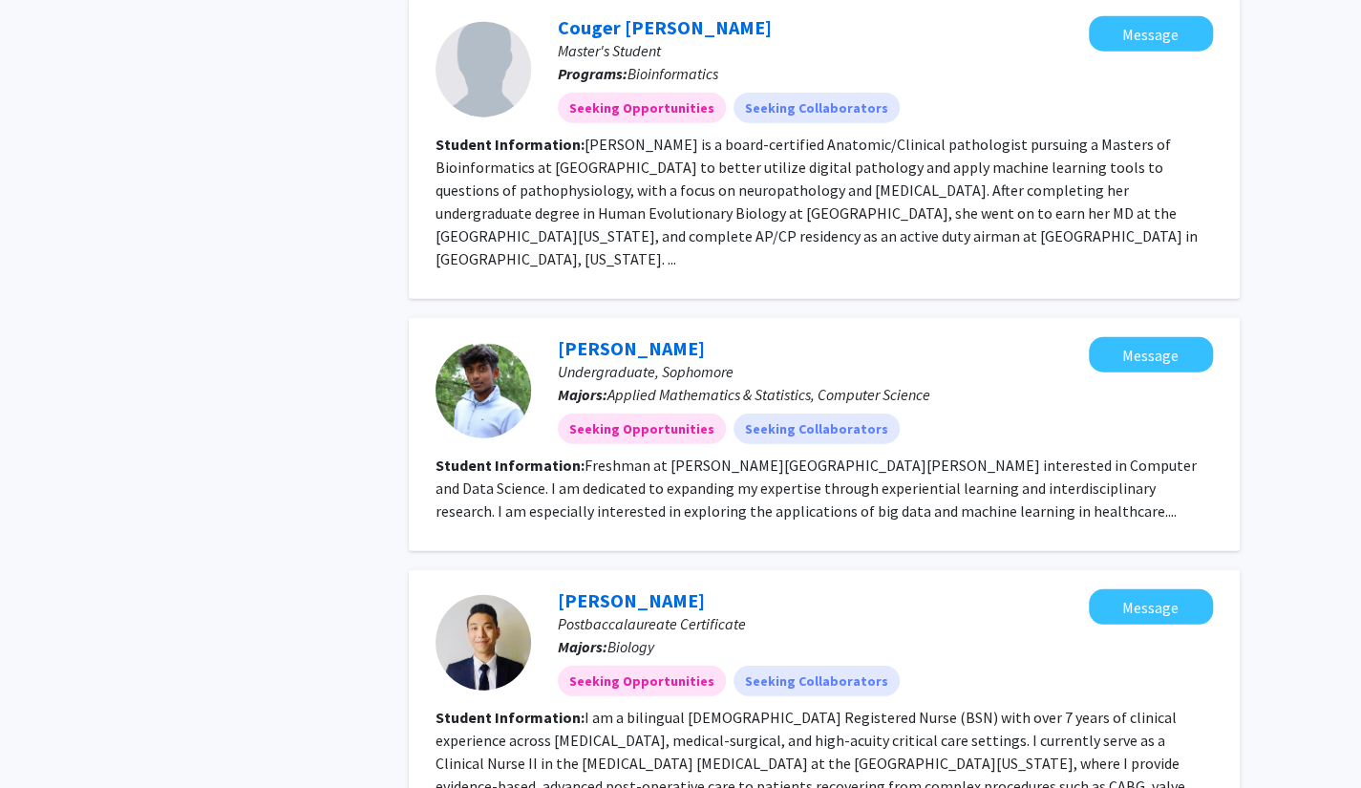
scroll to position [2673, 0]
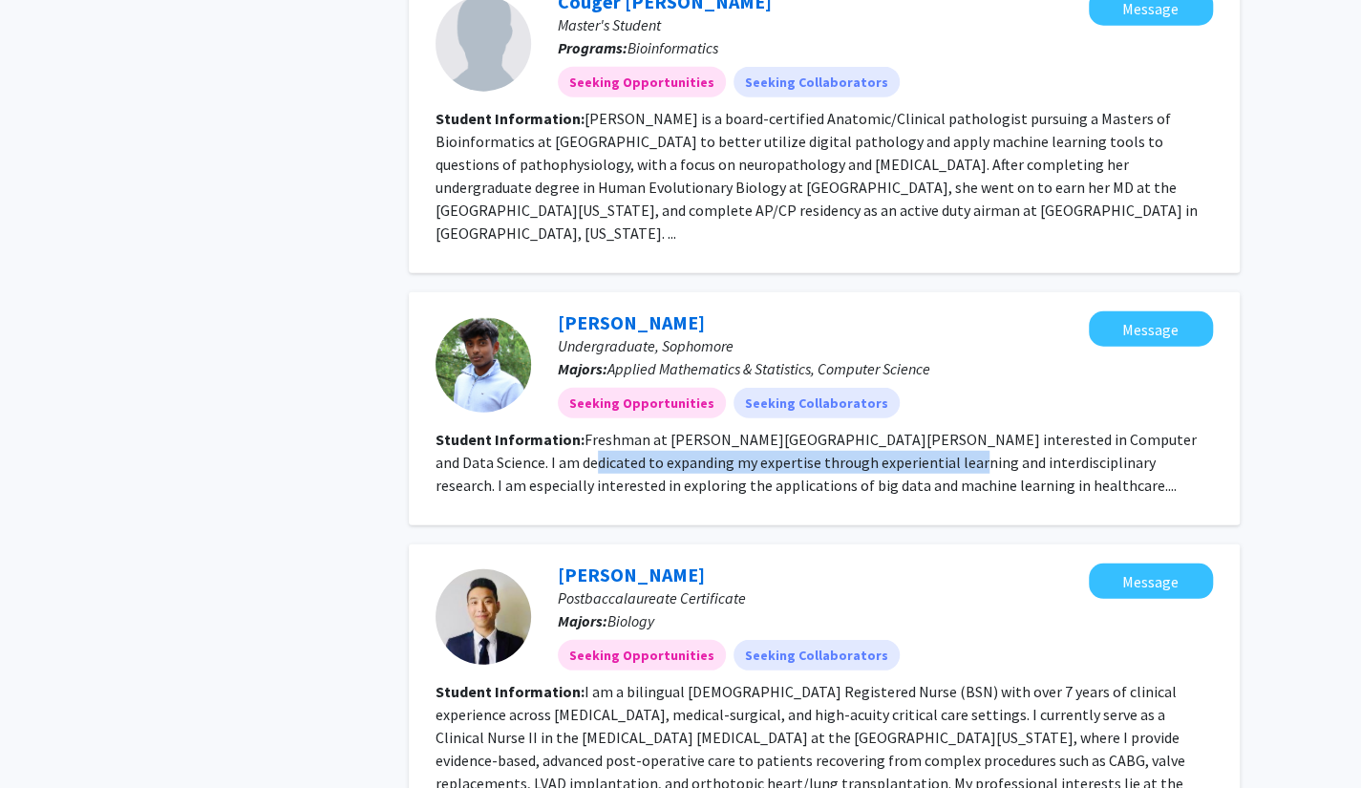
drag, startPoint x: 504, startPoint y: 307, endPoint x: 867, endPoint y: 306, distance: 362.8
click at [867, 430] on fg-read-more "Freshman at [PERSON_NAME][GEOGRAPHIC_DATA][PERSON_NAME] interested in Computer …" at bounding box center [815, 462] width 761 height 65
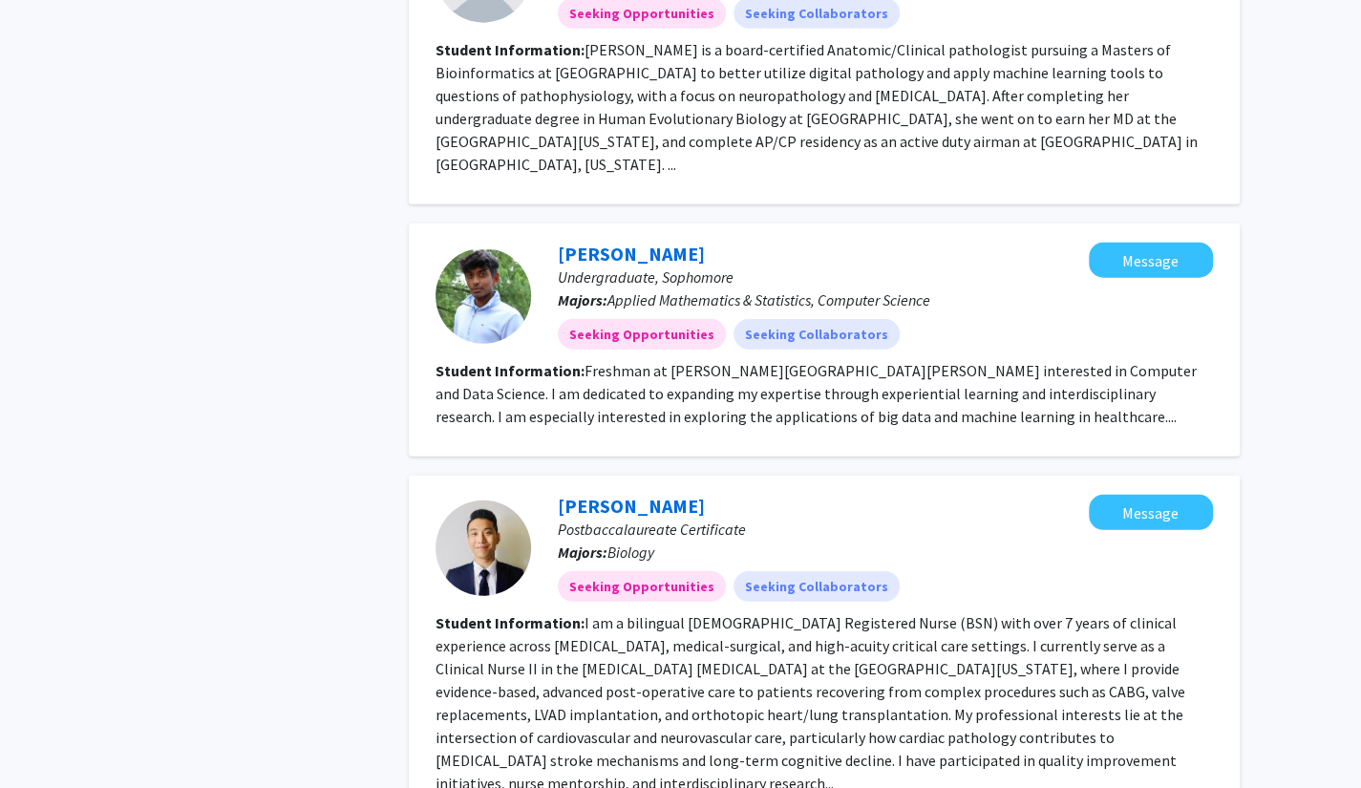
scroll to position [2769, 0]
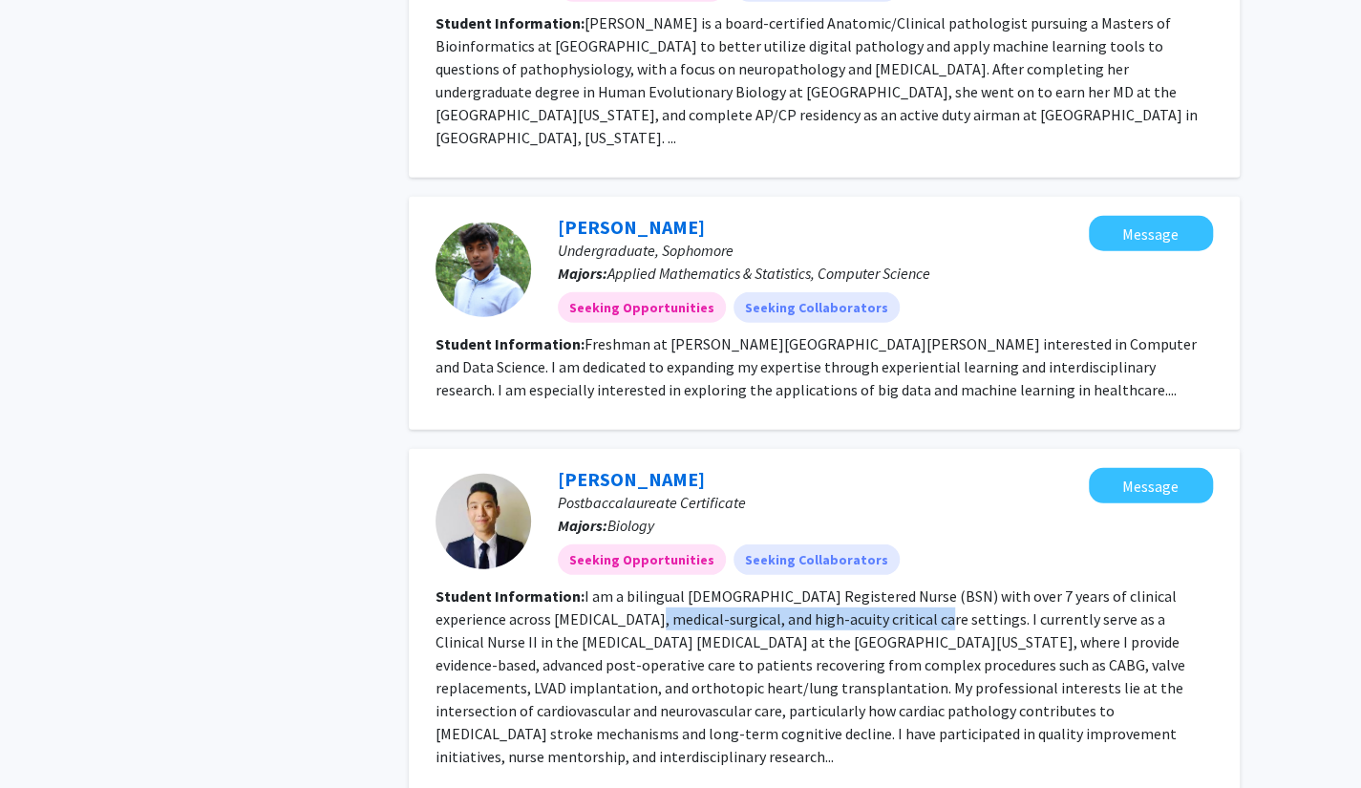
drag, startPoint x: 595, startPoint y: 459, endPoint x: 871, endPoint y: 457, distance: 275.9
click at [871, 586] on fg-read-more "I am a bilingual [DEMOGRAPHIC_DATA] Registered Nurse (BSN) with over 7 years of…" at bounding box center [810, 676] width 750 height 180
click at [802, 586] on fg-read-more "I am a bilingual [DEMOGRAPHIC_DATA] Registered Nurse (BSN) with over 7 years of…" at bounding box center [810, 676] width 750 height 180
drag, startPoint x: 787, startPoint y: 681, endPoint x: 789, endPoint y: 666, distance: 14.4
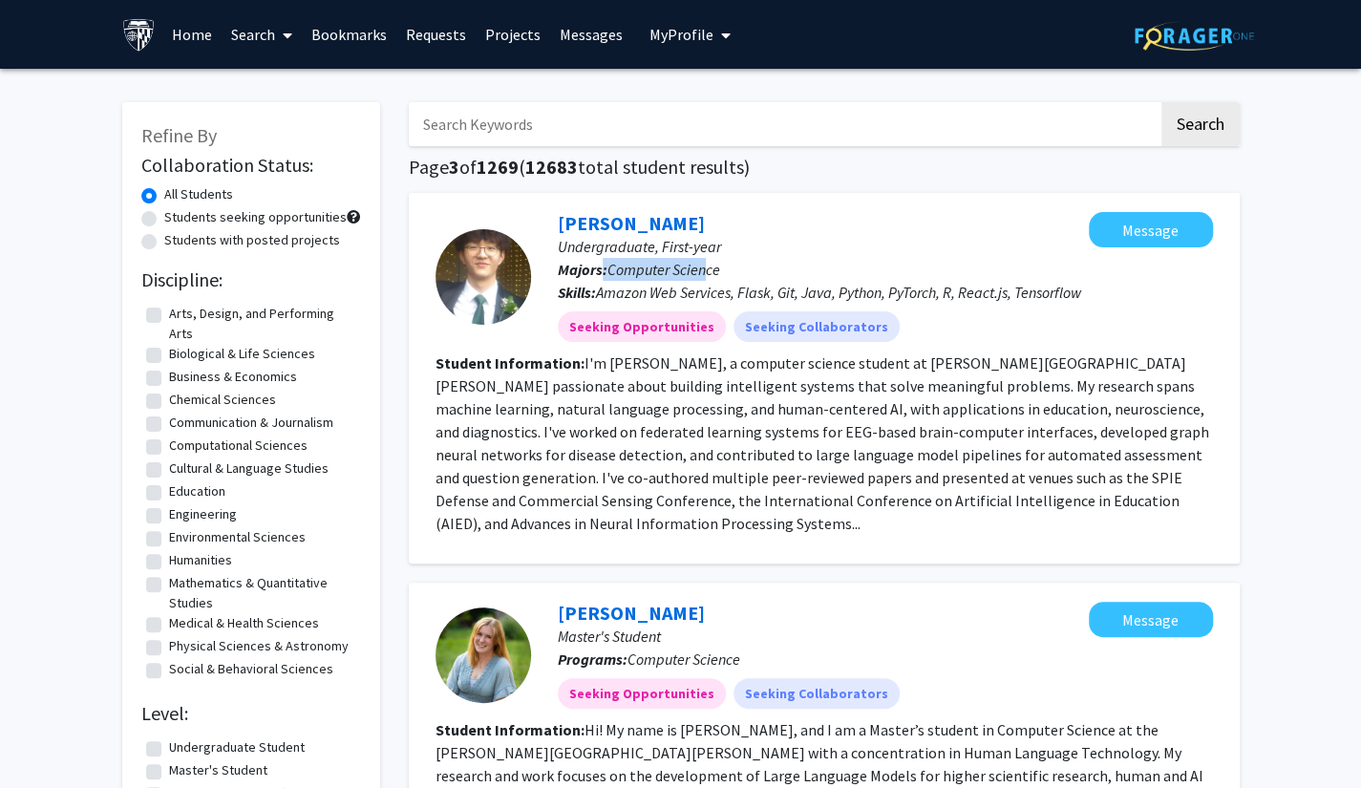
drag, startPoint x: 602, startPoint y: 268, endPoint x: 708, endPoint y: 268, distance: 106.9
click at [708, 268] on p "Majors: Computer Science" at bounding box center [823, 269] width 531 height 23
click at [642, 297] on span "Amazon Web Services, Flask, Git, Java, Python, PyTorch, R, React.js, Tensorflow" at bounding box center [838, 292] width 485 height 19
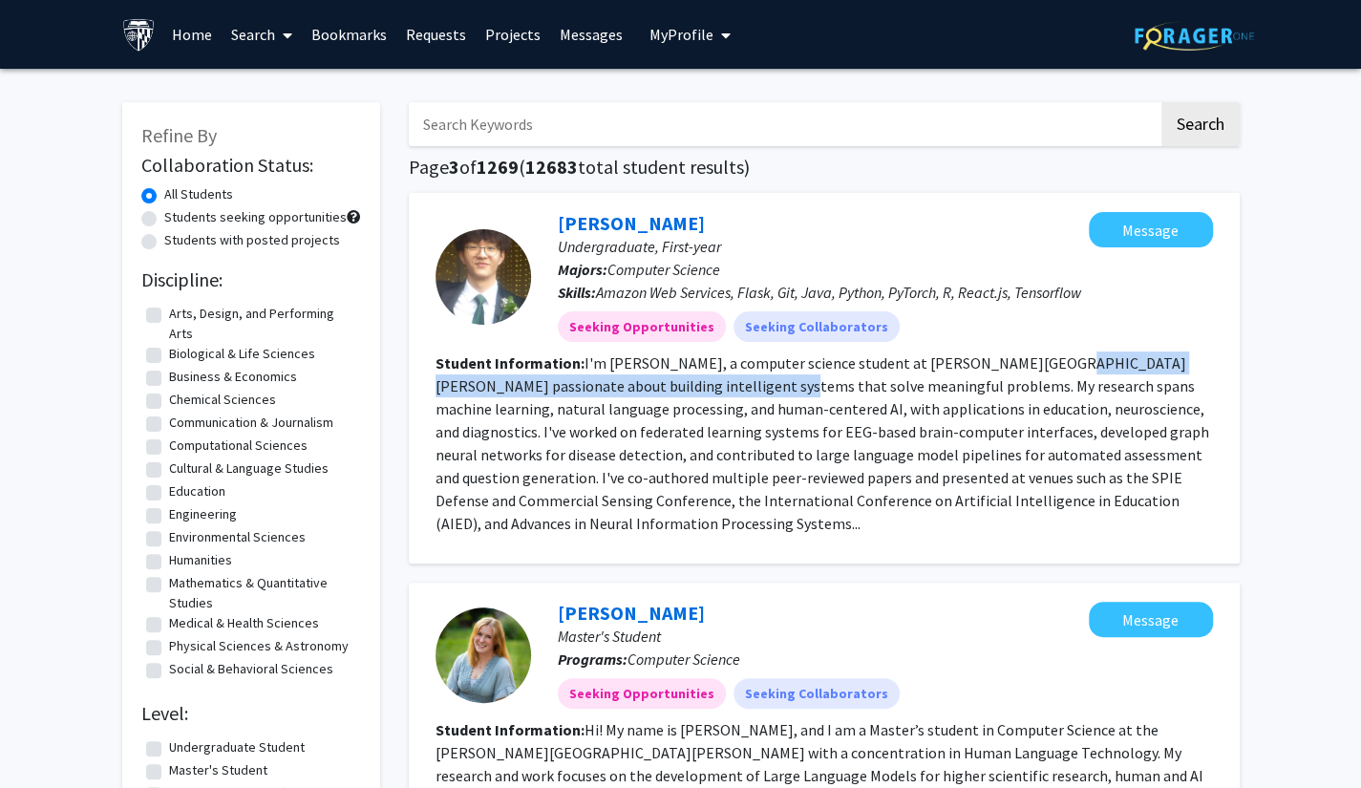
drag, startPoint x: 720, startPoint y: 387, endPoint x: 1031, endPoint y: 373, distance: 311.6
click at [1031, 373] on section "Student Information: I'm [PERSON_NAME], a computer science student at [PERSON_N…" at bounding box center [823, 442] width 777 height 183
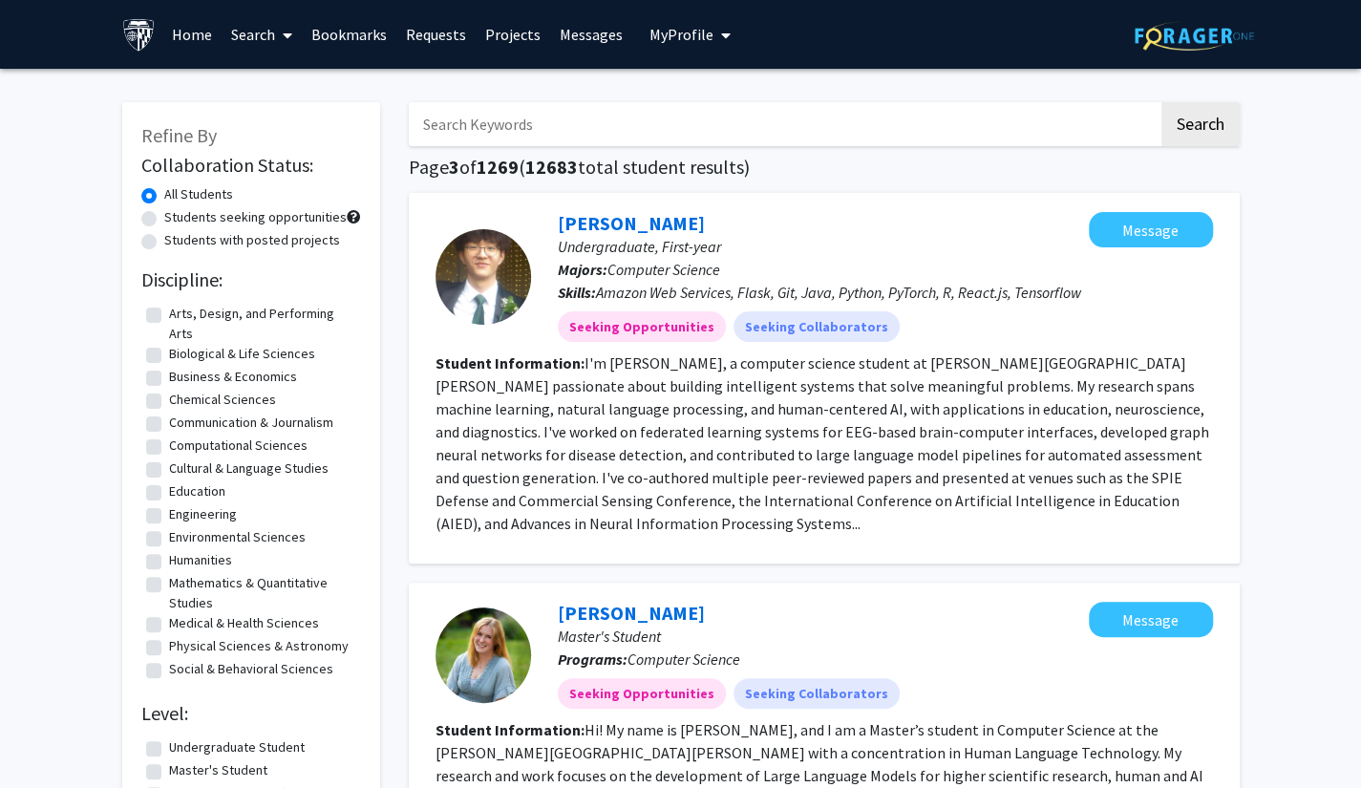
click at [976, 396] on section "Student Information: I'm [PERSON_NAME], a computer science student at [PERSON_N…" at bounding box center [823, 442] width 777 height 183
drag, startPoint x: 853, startPoint y: 385, endPoint x: 1130, endPoint y: 387, distance: 276.9
click at [1130, 387] on fg-read-more "I'm [PERSON_NAME], a computer science student at [PERSON_NAME][GEOGRAPHIC_DATA]…" at bounding box center [821, 443] width 773 height 180
click at [491, 409] on fg-read-more "I'm [PERSON_NAME], a computer science student at [PERSON_NAME][GEOGRAPHIC_DATA]…" at bounding box center [821, 443] width 773 height 180
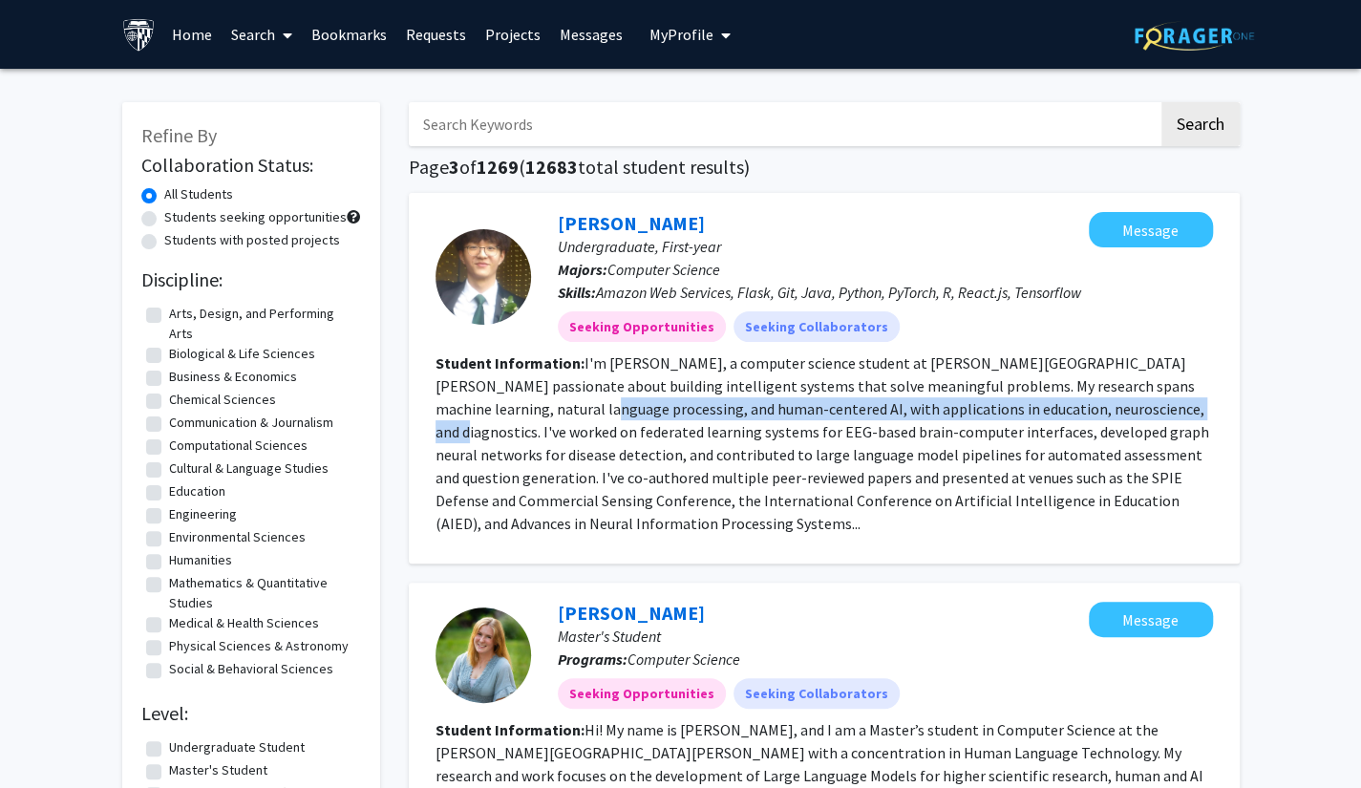
drag, startPoint x: 539, startPoint y: 402, endPoint x: 1102, endPoint y: 433, distance: 563.2
click at [1121, 412] on fg-read-more "I'm [PERSON_NAME], a computer science student at [PERSON_NAME][GEOGRAPHIC_DATA]…" at bounding box center [821, 443] width 773 height 180
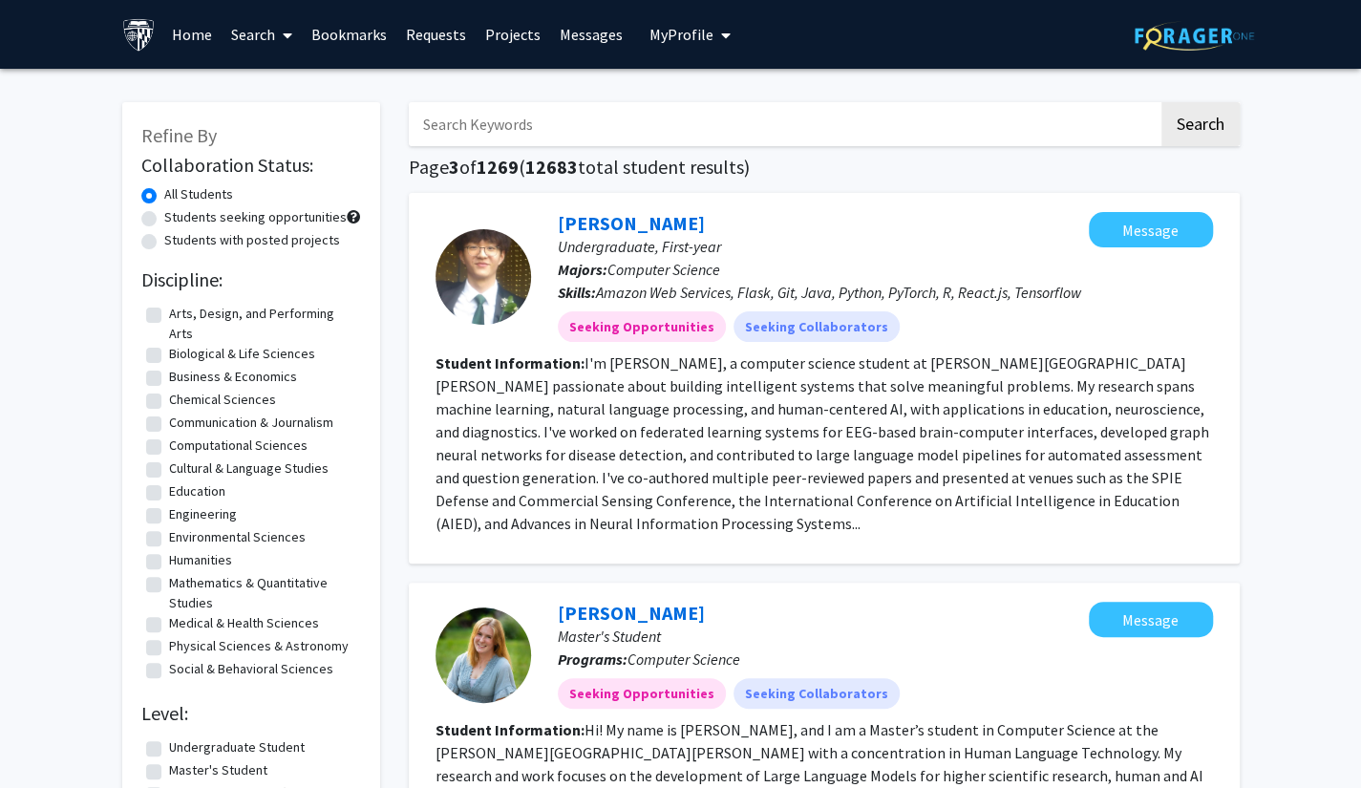
click at [1067, 448] on fg-read-more "I'm [PERSON_NAME], a computer science student at [PERSON_NAME][GEOGRAPHIC_DATA]…" at bounding box center [821, 443] width 773 height 180
drag, startPoint x: 901, startPoint y: 434, endPoint x: 1098, endPoint y: 430, distance: 196.7
click at [1098, 430] on fg-read-more "I'm [PERSON_NAME], a computer science student at [PERSON_NAME][GEOGRAPHIC_DATA]…" at bounding box center [821, 443] width 773 height 180
click at [687, 437] on fg-read-more "I'm [PERSON_NAME], a computer science student at [PERSON_NAME][GEOGRAPHIC_DATA]…" at bounding box center [821, 443] width 773 height 180
click at [627, 237] on span "Undergraduate, First-year" at bounding box center [639, 246] width 163 height 19
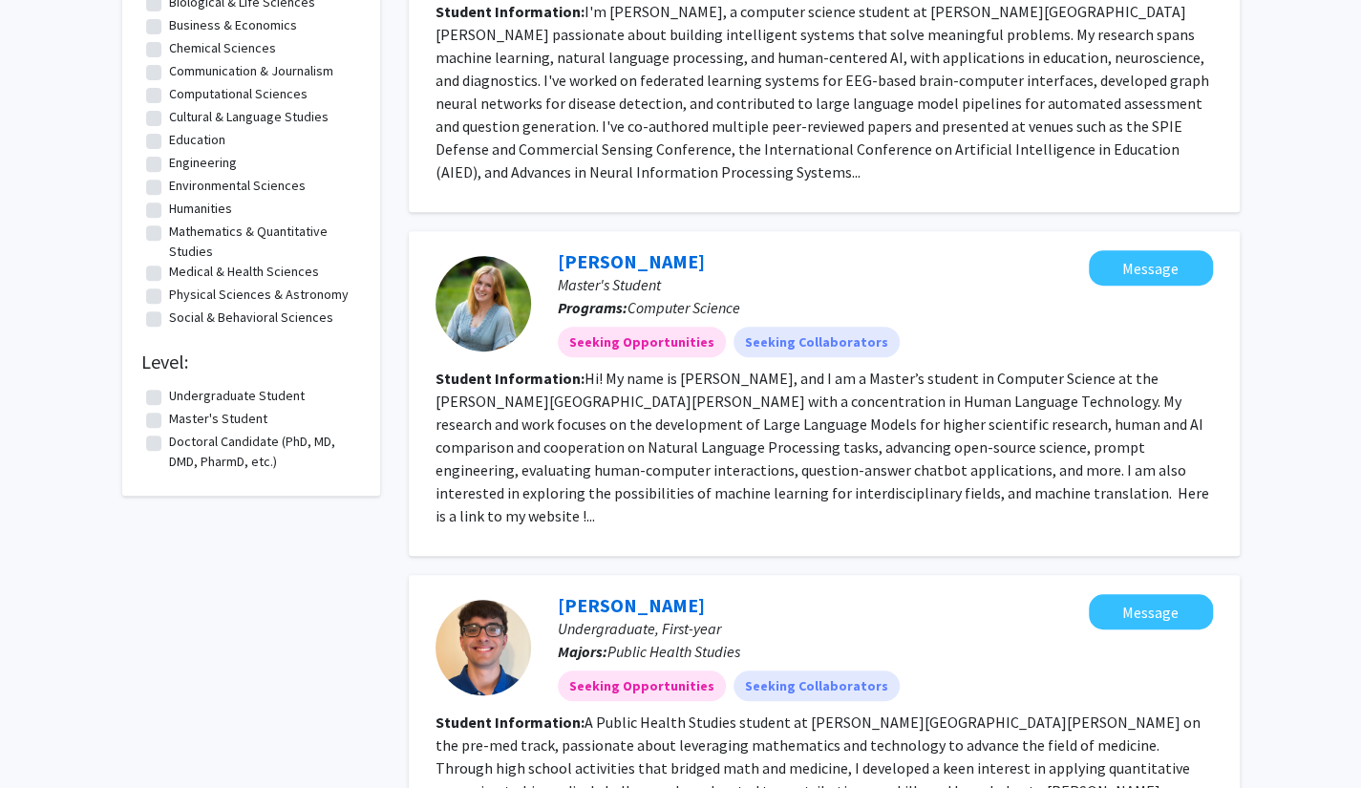
scroll to position [382, 0]
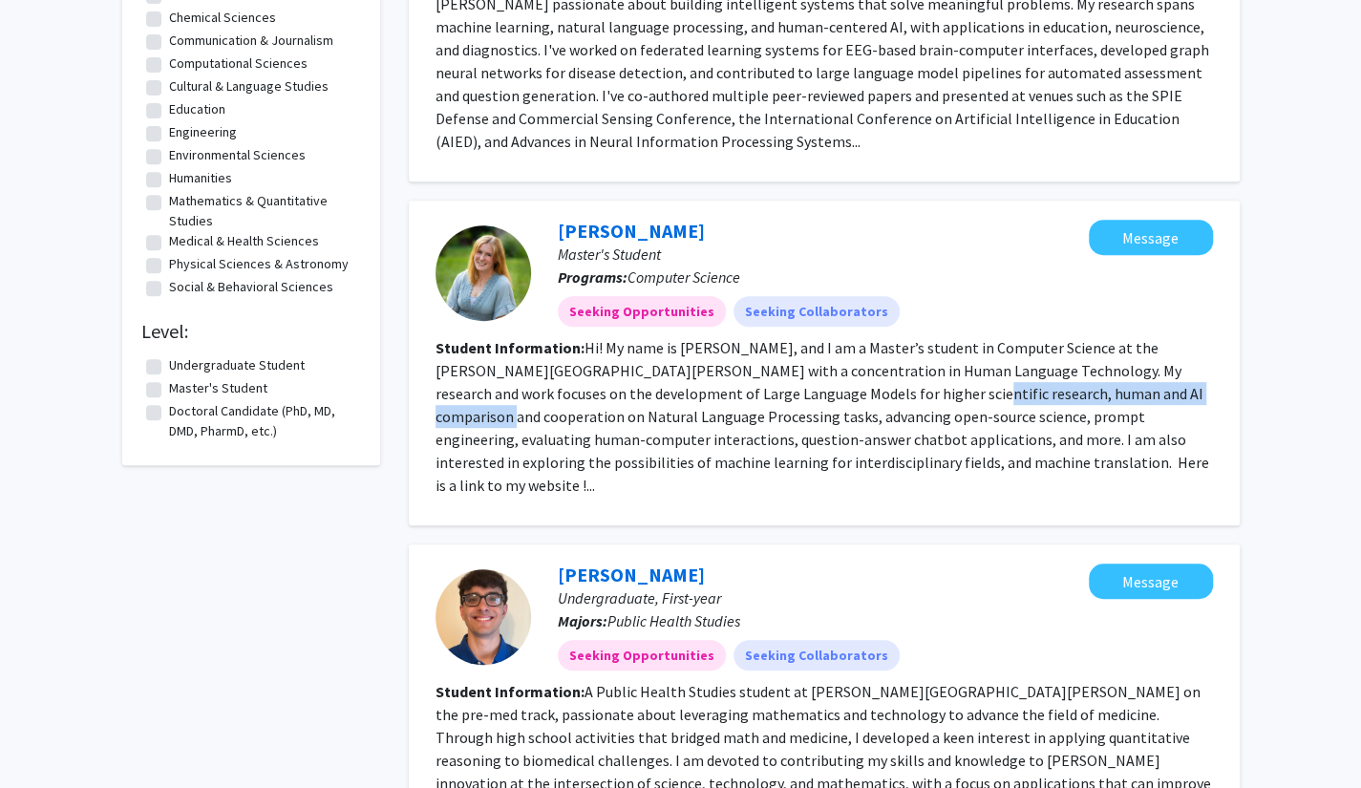
drag, startPoint x: 943, startPoint y: 396, endPoint x: 1160, endPoint y: 392, distance: 216.8
click at [1160, 392] on fg-read-more "Hi! My name is [PERSON_NAME], and I am a Master’s student in Computer Science a…" at bounding box center [821, 416] width 773 height 157
click at [803, 386] on fg-read-more "Hi! My name is [PERSON_NAME], and I am a Master’s student in Computer Science a…" at bounding box center [821, 416] width 773 height 157
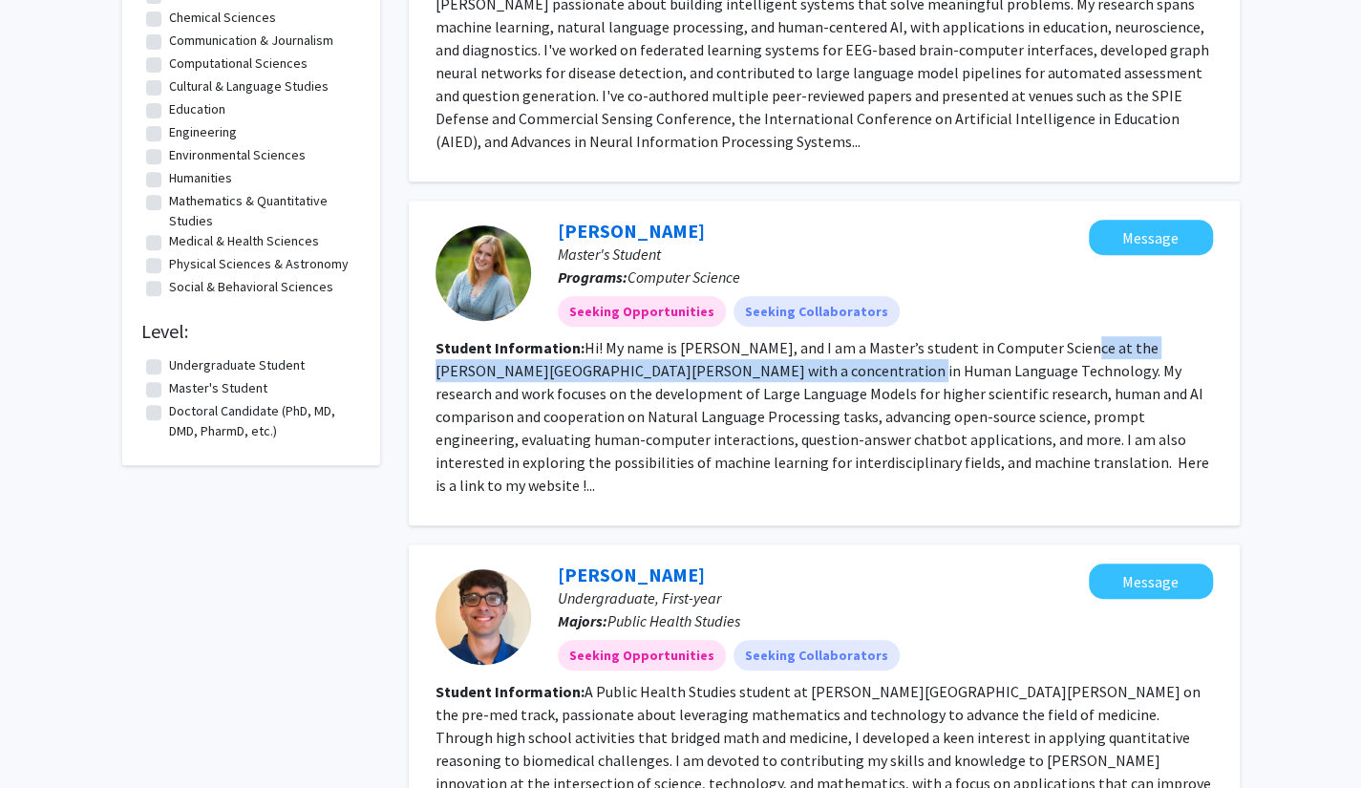
drag, startPoint x: 877, startPoint y: 356, endPoint x: 1069, endPoint y: 356, distance: 192.9
click at [1069, 356] on fg-read-more "Hi! My name is [PERSON_NAME], and I am a Master’s student in Computer Science a…" at bounding box center [821, 416] width 773 height 157
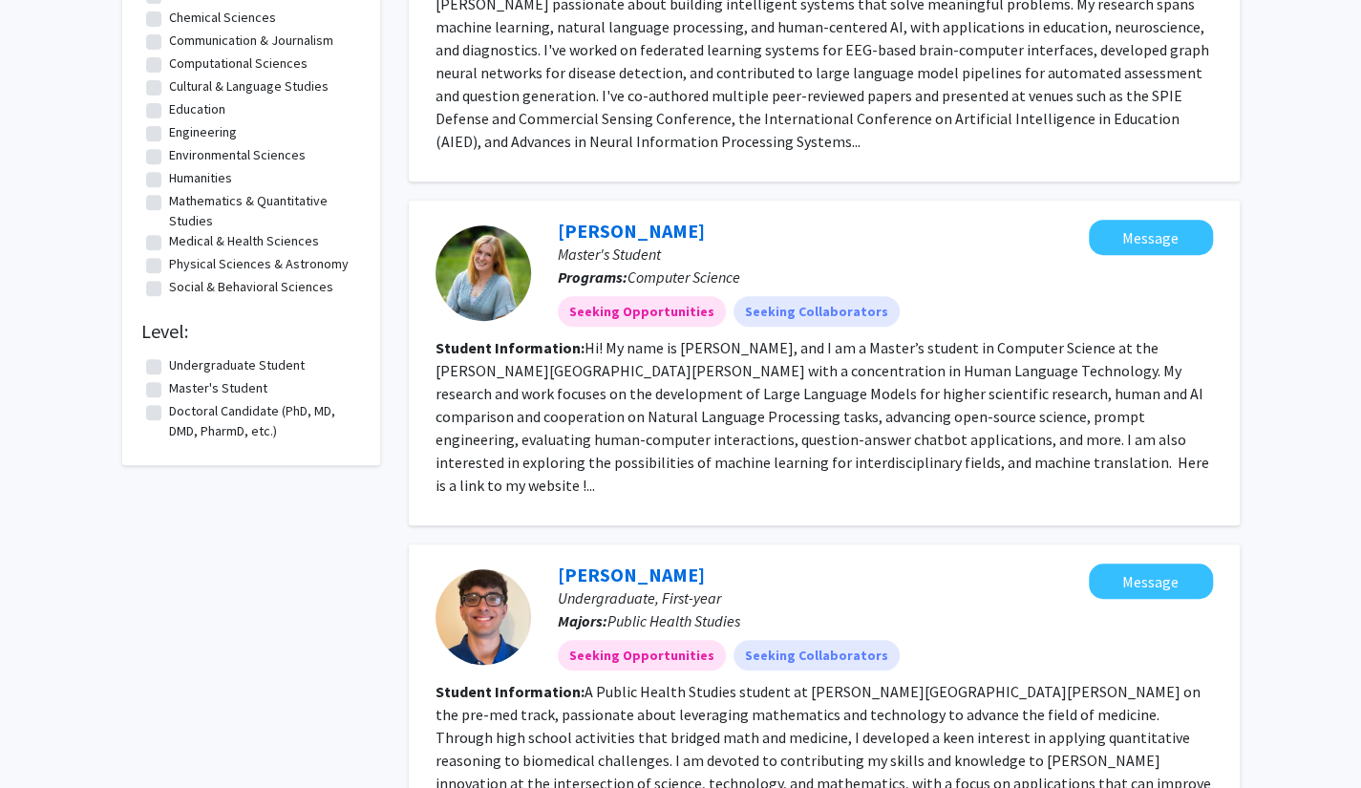
click at [1052, 381] on section "Student Information: Hi! My name is [PERSON_NAME], and I am a Master’s student …" at bounding box center [823, 416] width 777 height 160
drag, startPoint x: 851, startPoint y: 440, endPoint x: 1079, endPoint y: 439, distance: 228.2
click at [1079, 439] on fg-read-more "Hi! My name is [PERSON_NAME], and I am a Master’s student in Computer Science a…" at bounding box center [821, 416] width 773 height 157
click at [534, 453] on fg-read-more "Hi! My name is [PERSON_NAME], and I am a Master’s student in Computer Science a…" at bounding box center [821, 416] width 773 height 157
drag, startPoint x: 469, startPoint y: 471, endPoint x: 892, endPoint y: 462, distance: 423.1
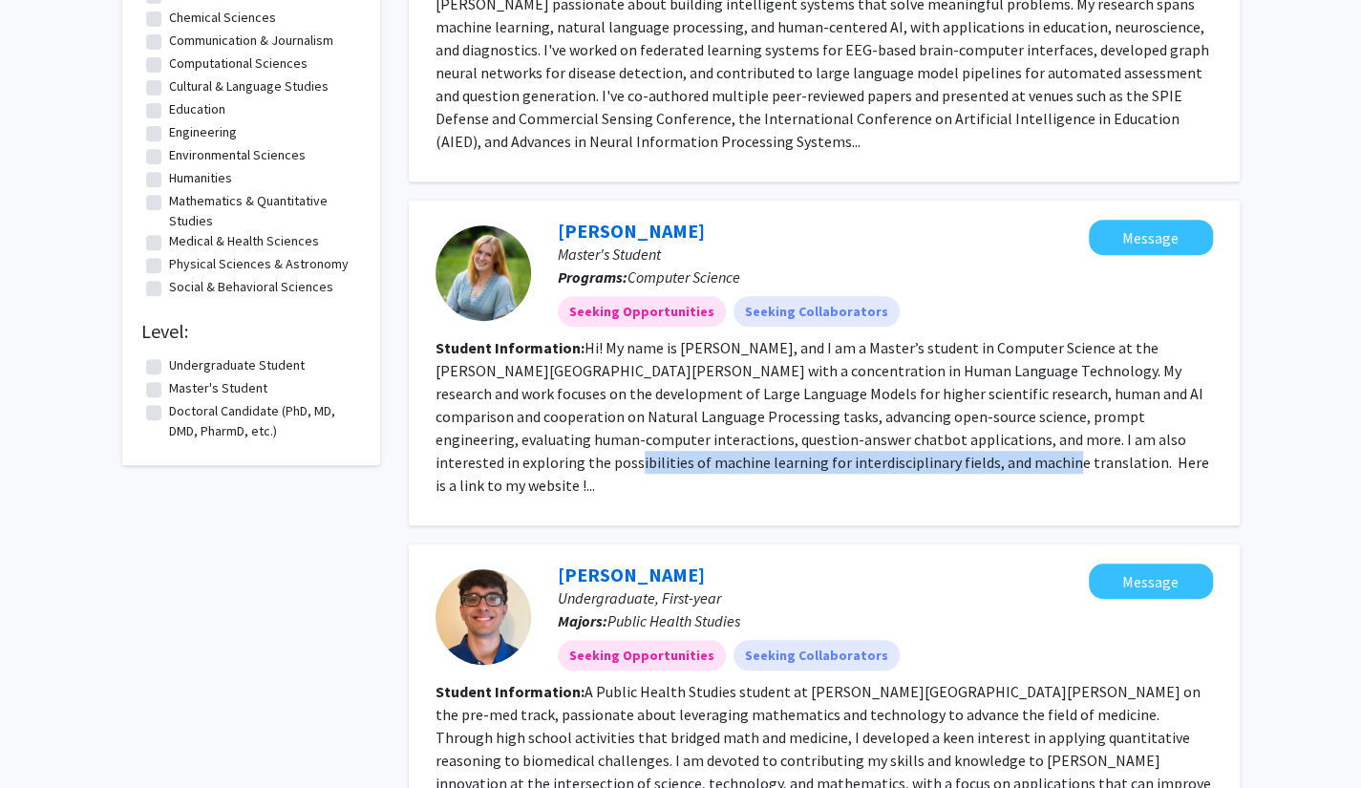
click at [892, 462] on fg-read-more "Hi! My name is [PERSON_NAME], and I am a Master’s student in Computer Science a…" at bounding box center [821, 416] width 773 height 157
click at [783, 411] on fg-read-more "Hi! My name is [PERSON_NAME], and I am a Master’s student in Computer Science a…" at bounding box center [821, 416] width 773 height 157
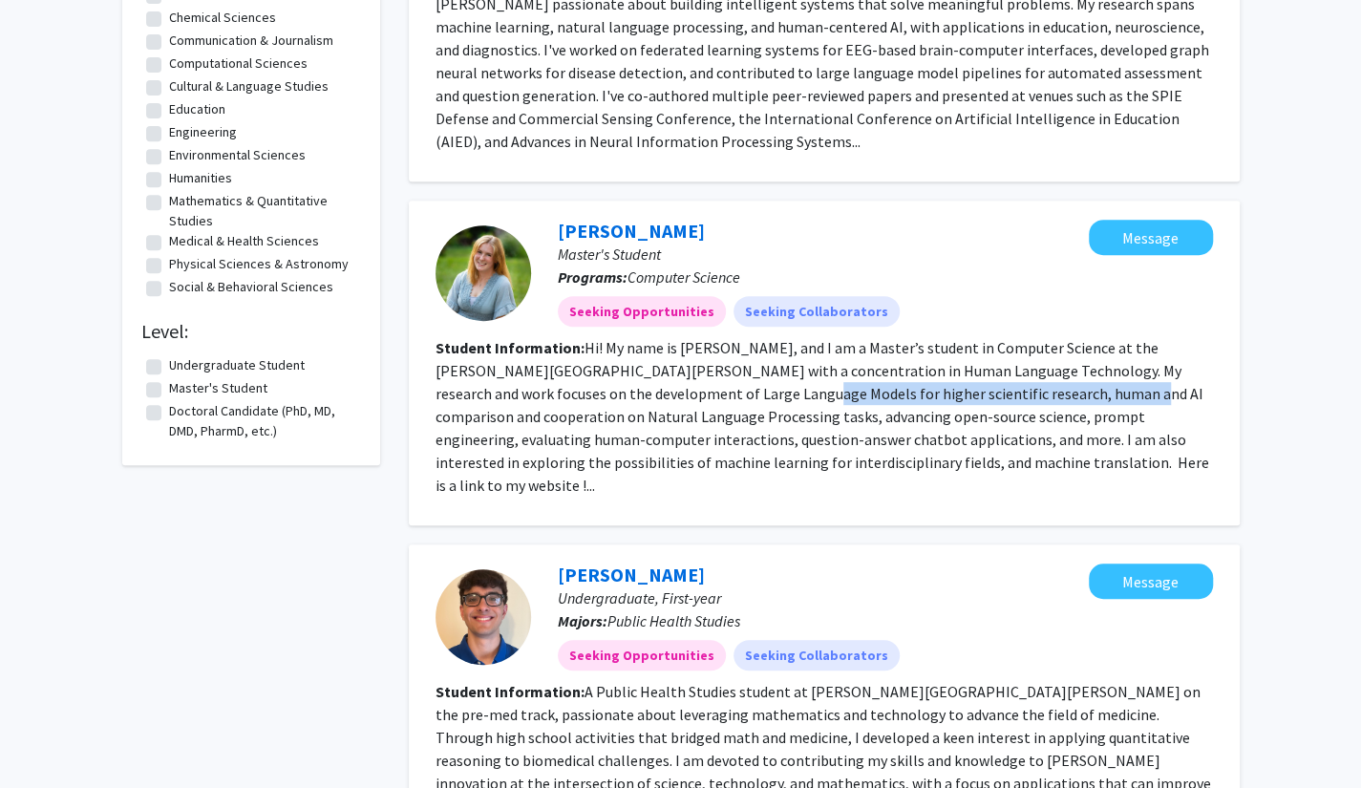
drag, startPoint x: 727, startPoint y: 390, endPoint x: 1050, endPoint y: 397, distance: 323.8
click at [1050, 397] on fg-read-more "Hi! My name is [PERSON_NAME], and I am a Master’s student in Computer Science a…" at bounding box center [821, 416] width 773 height 157
click at [587, 454] on fg-read-more "Hi! My name is [PERSON_NAME], and I am a Master’s student in Computer Science a…" at bounding box center [821, 416] width 773 height 157
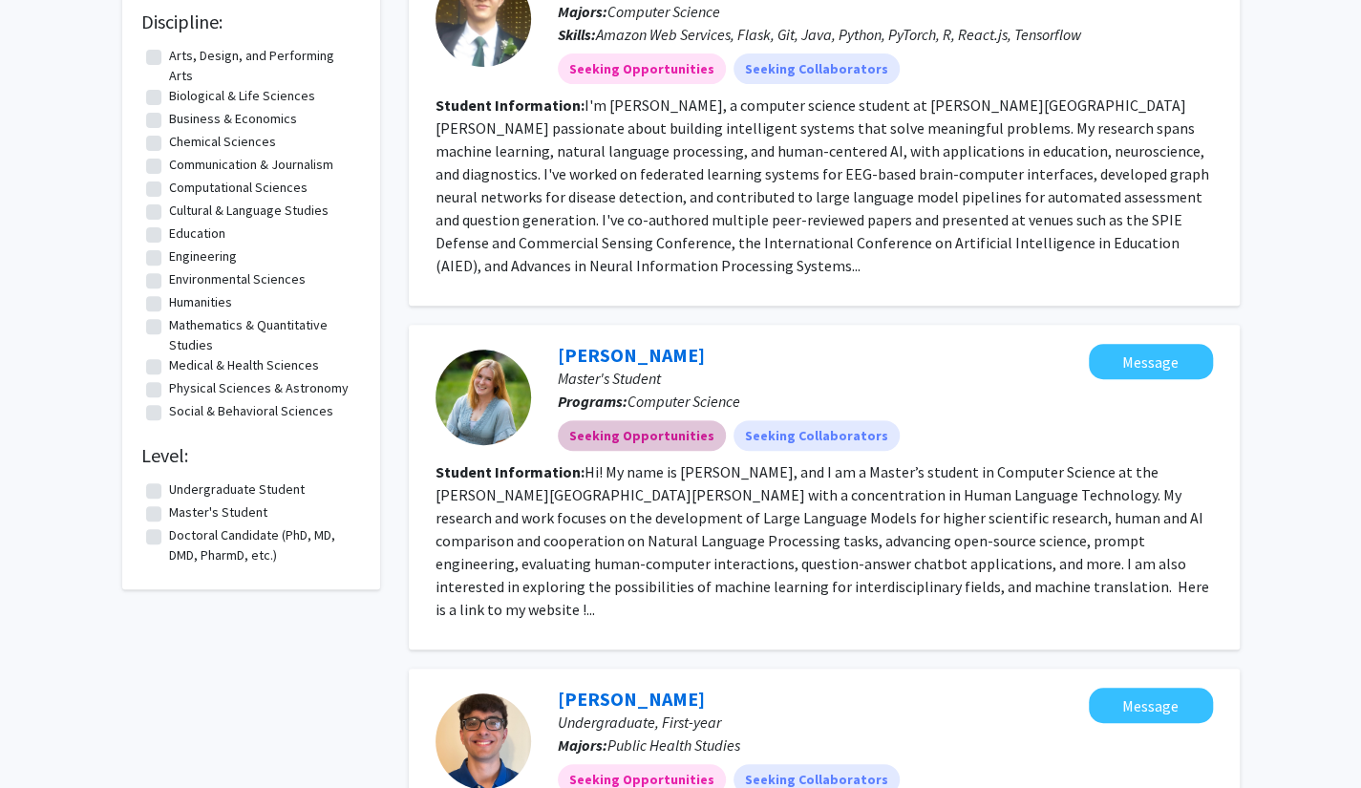
scroll to position [477, 0]
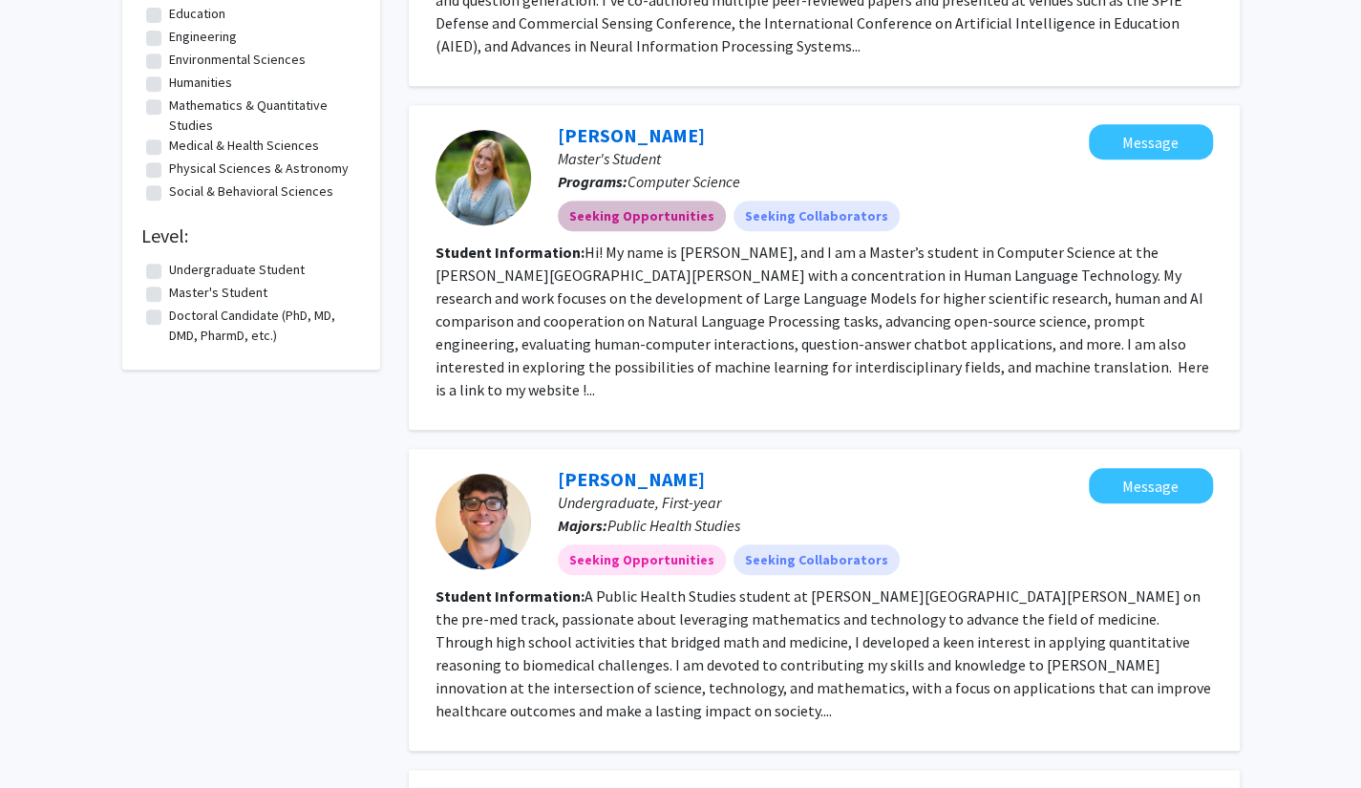
click at [626, 208] on mat-chip "Seeking Opportunities" at bounding box center [642, 216] width 168 height 31
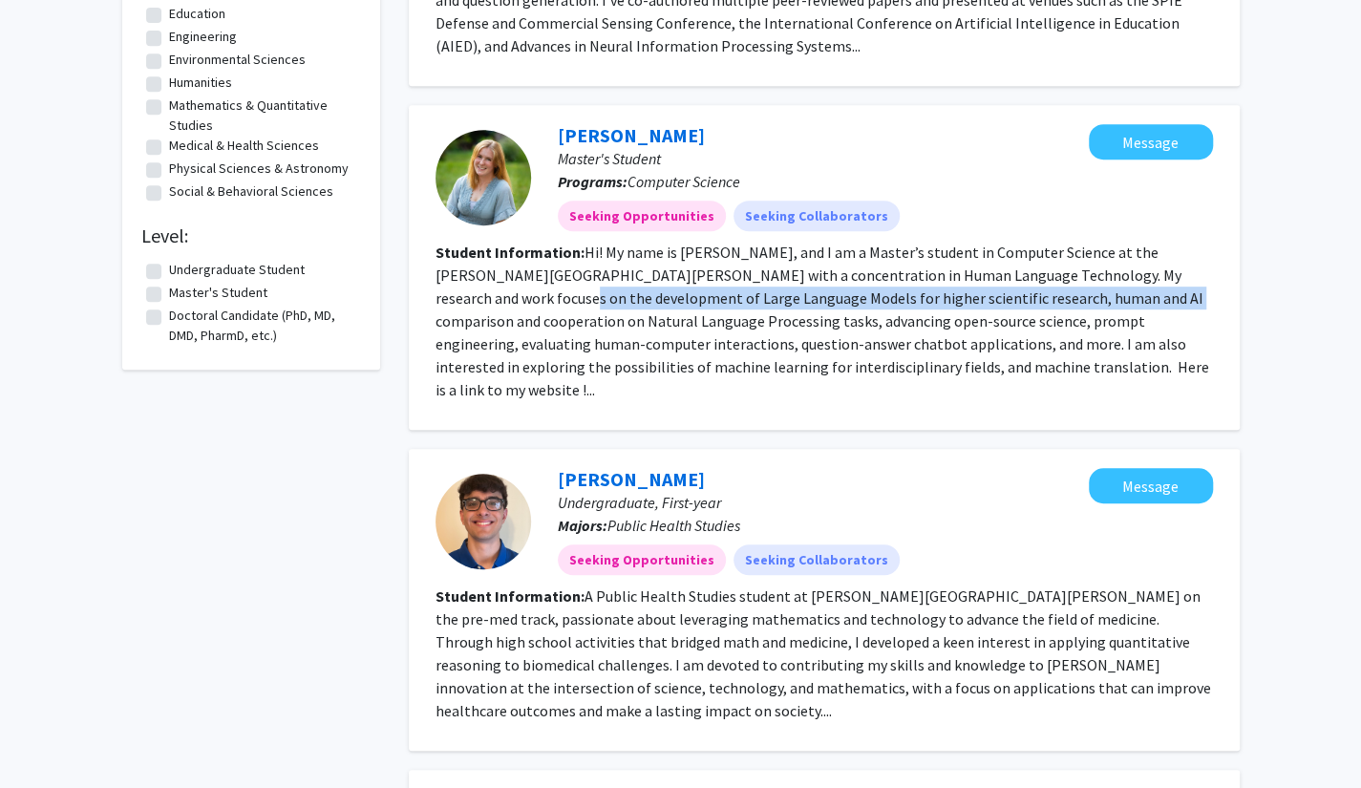
drag, startPoint x: 493, startPoint y: 301, endPoint x: 1088, endPoint y: 298, distance: 595.8
click at [1088, 298] on fg-read-more "Hi! My name is [PERSON_NAME], and I am a Master’s student in Computer Science a…" at bounding box center [821, 321] width 773 height 157
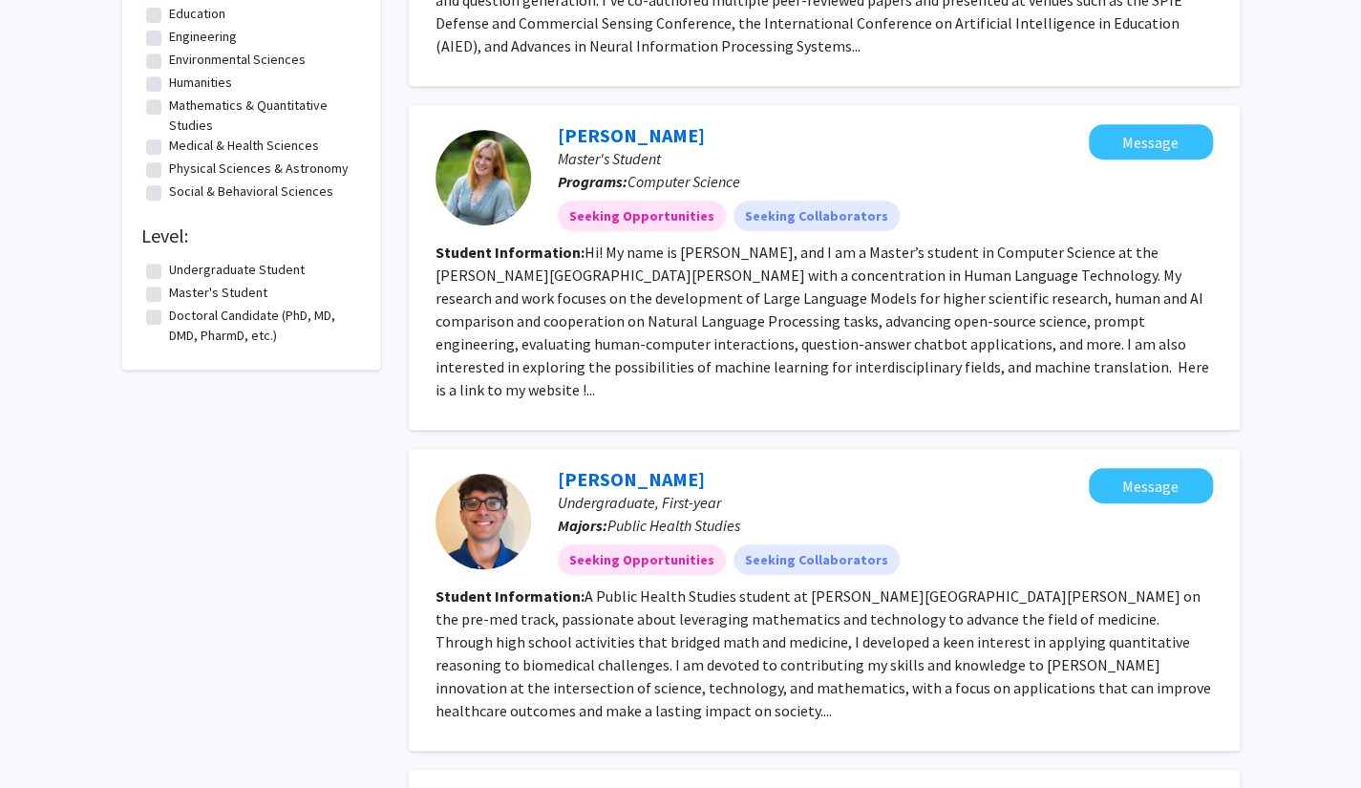
click at [770, 331] on section "Student Information: Hi! My name is [PERSON_NAME], and I am a Master’s student …" at bounding box center [823, 321] width 777 height 160
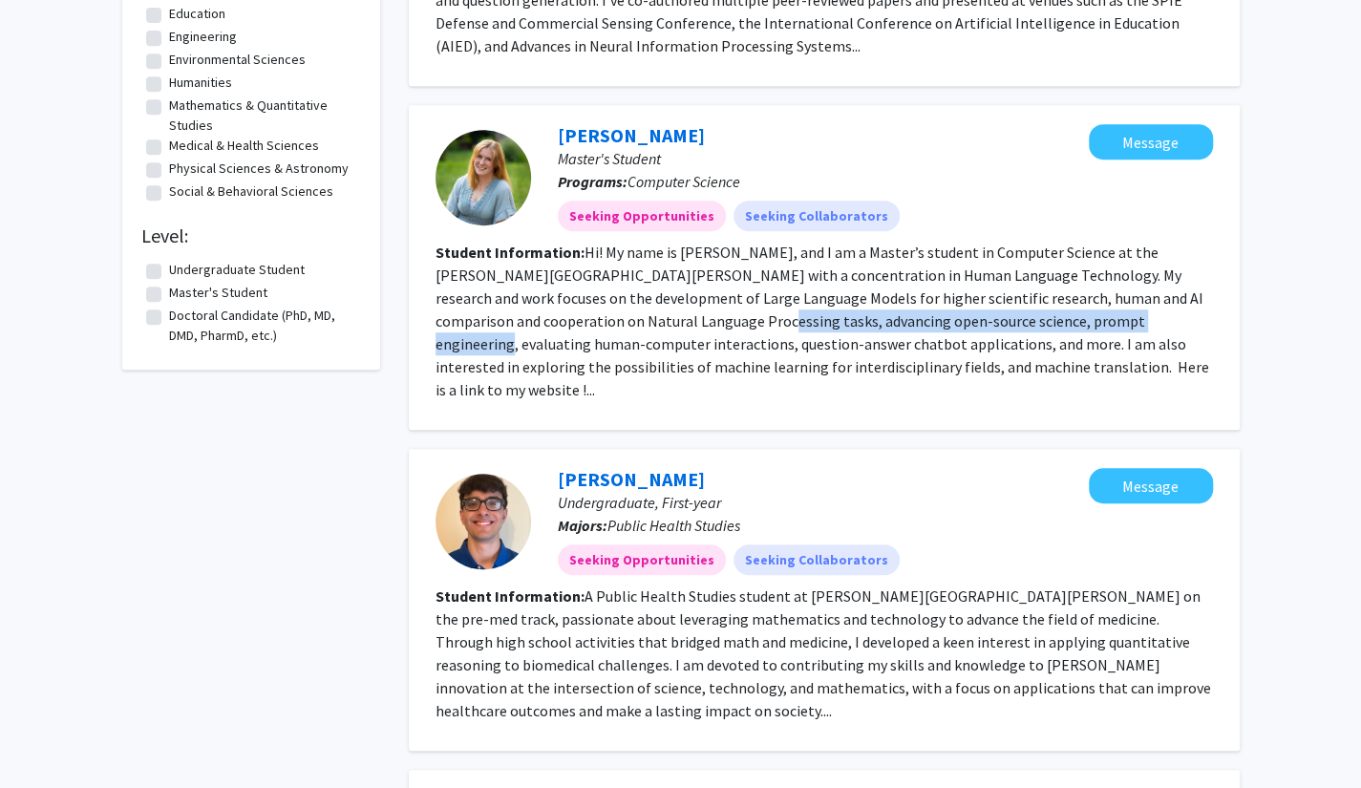
drag, startPoint x: 695, startPoint y: 326, endPoint x: 1103, endPoint y: 321, distance: 407.7
click at [1109, 320] on fg-read-more "Hi! My name is [PERSON_NAME], and I am a Master’s student in Computer Science a…" at bounding box center [821, 321] width 773 height 157
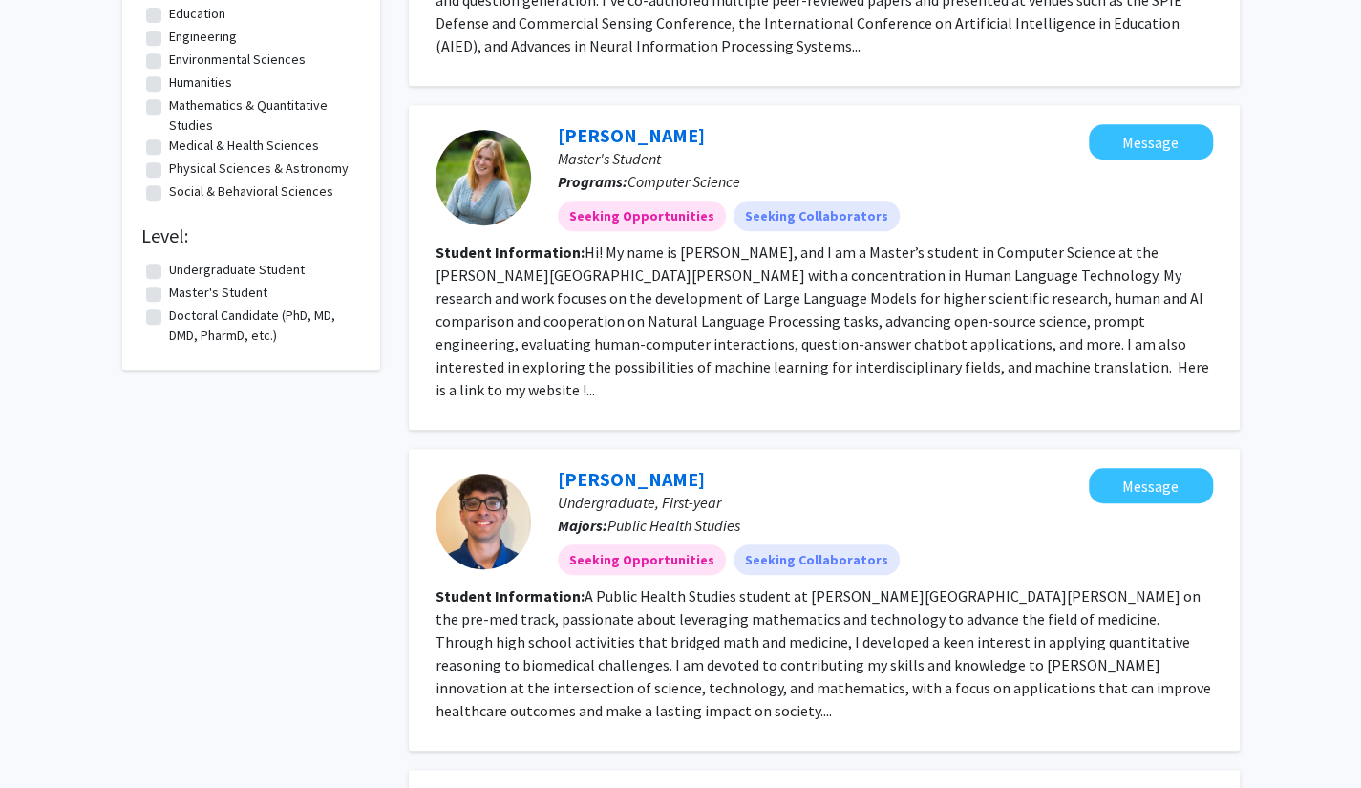
click at [711, 356] on fg-read-more "Hi! My name is [PERSON_NAME], and I am a Master’s student in Computer Science a…" at bounding box center [821, 321] width 773 height 157
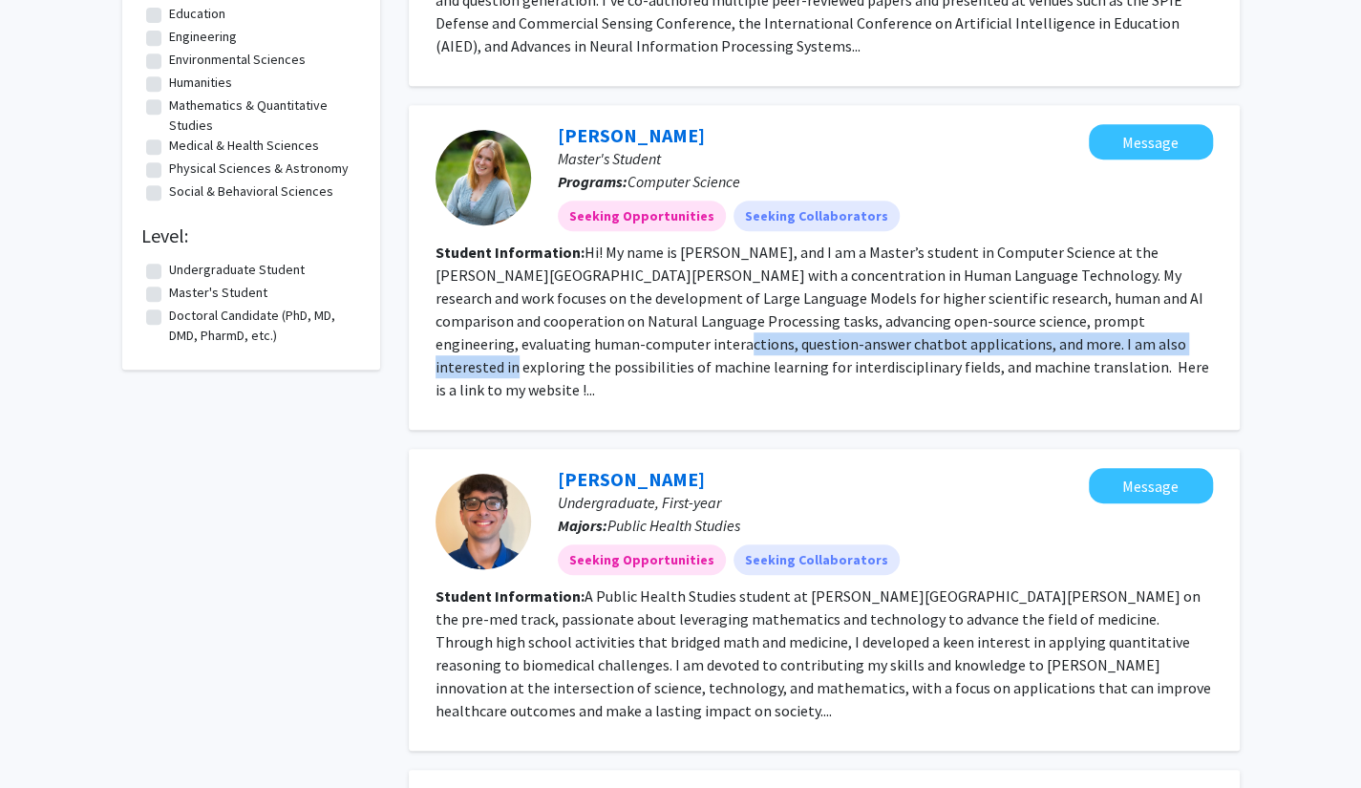
drag, startPoint x: 638, startPoint y: 349, endPoint x: 1082, endPoint y: 345, distance: 444.0
click at [1082, 345] on fg-read-more "Hi! My name is [PERSON_NAME], and I am a Master’s student in Computer Science a…" at bounding box center [821, 321] width 773 height 157
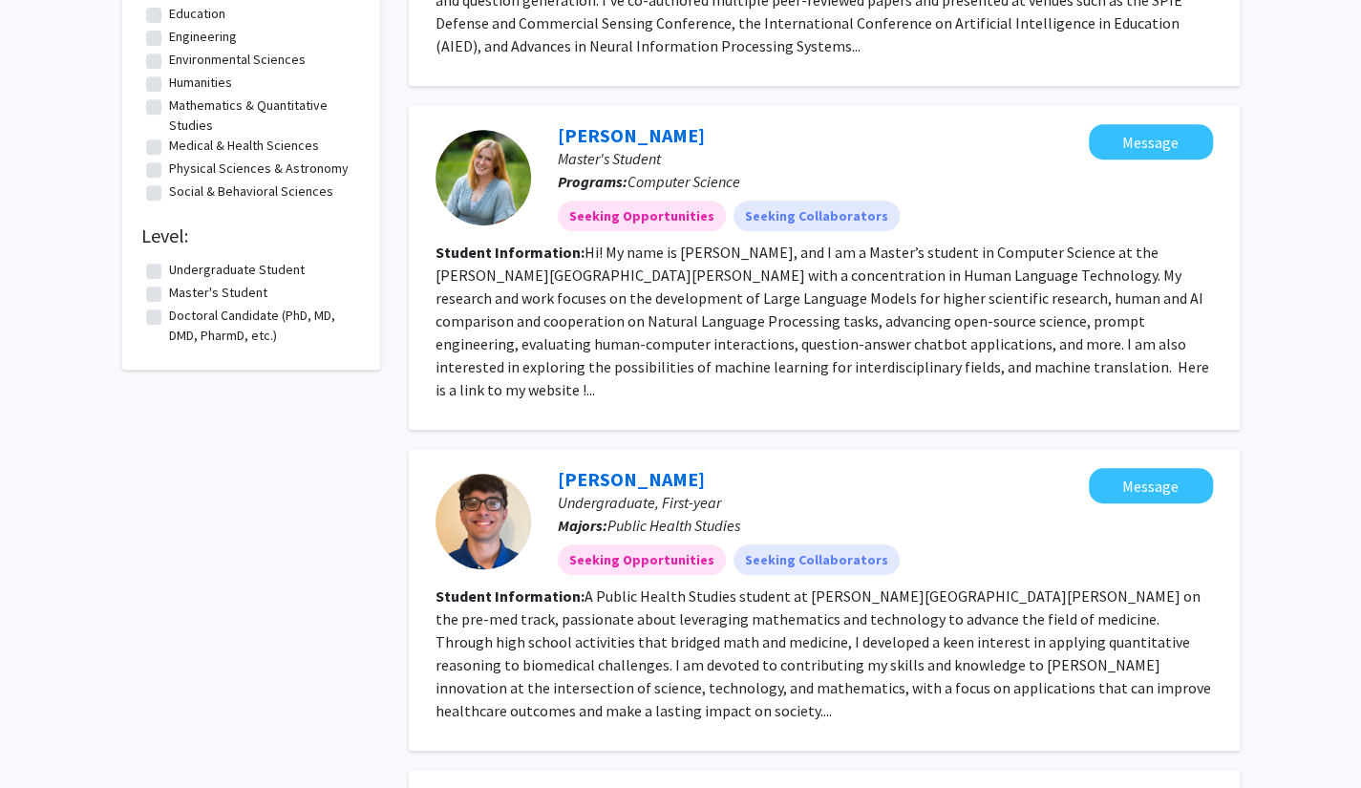
click at [1040, 374] on fg-read-more "Hi! My name is [PERSON_NAME], and I am a Master’s student in Computer Science a…" at bounding box center [821, 321] width 773 height 157
click at [607, 216] on mat-chip "Seeking Opportunities" at bounding box center [642, 216] width 168 height 31
click at [583, 147] on p "Master's Student" at bounding box center [823, 158] width 531 height 23
click at [585, 139] on link "[PERSON_NAME]" at bounding box center [631, 135] width 147 height 24
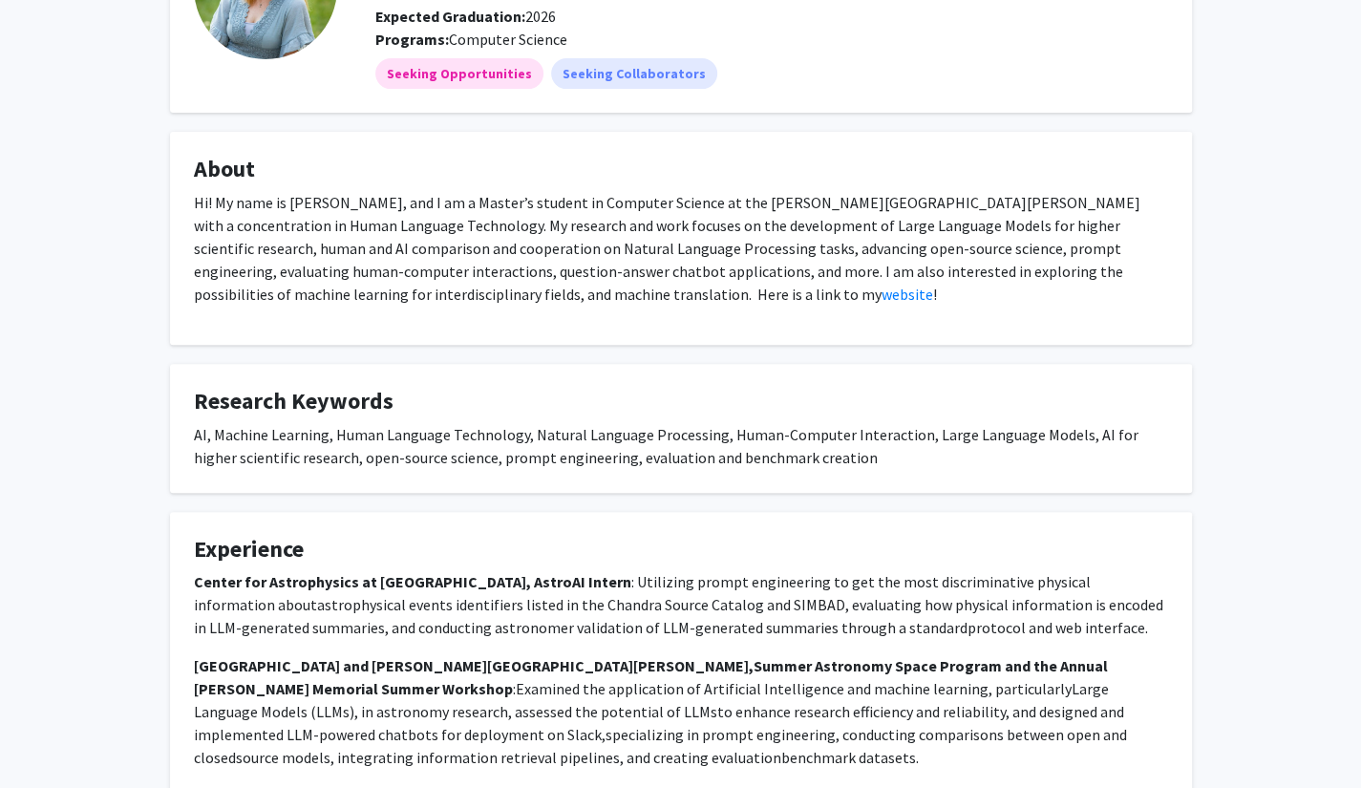
scroll to position [573, 0]
